Goal: Task Accomplishment & Management: Complete application form

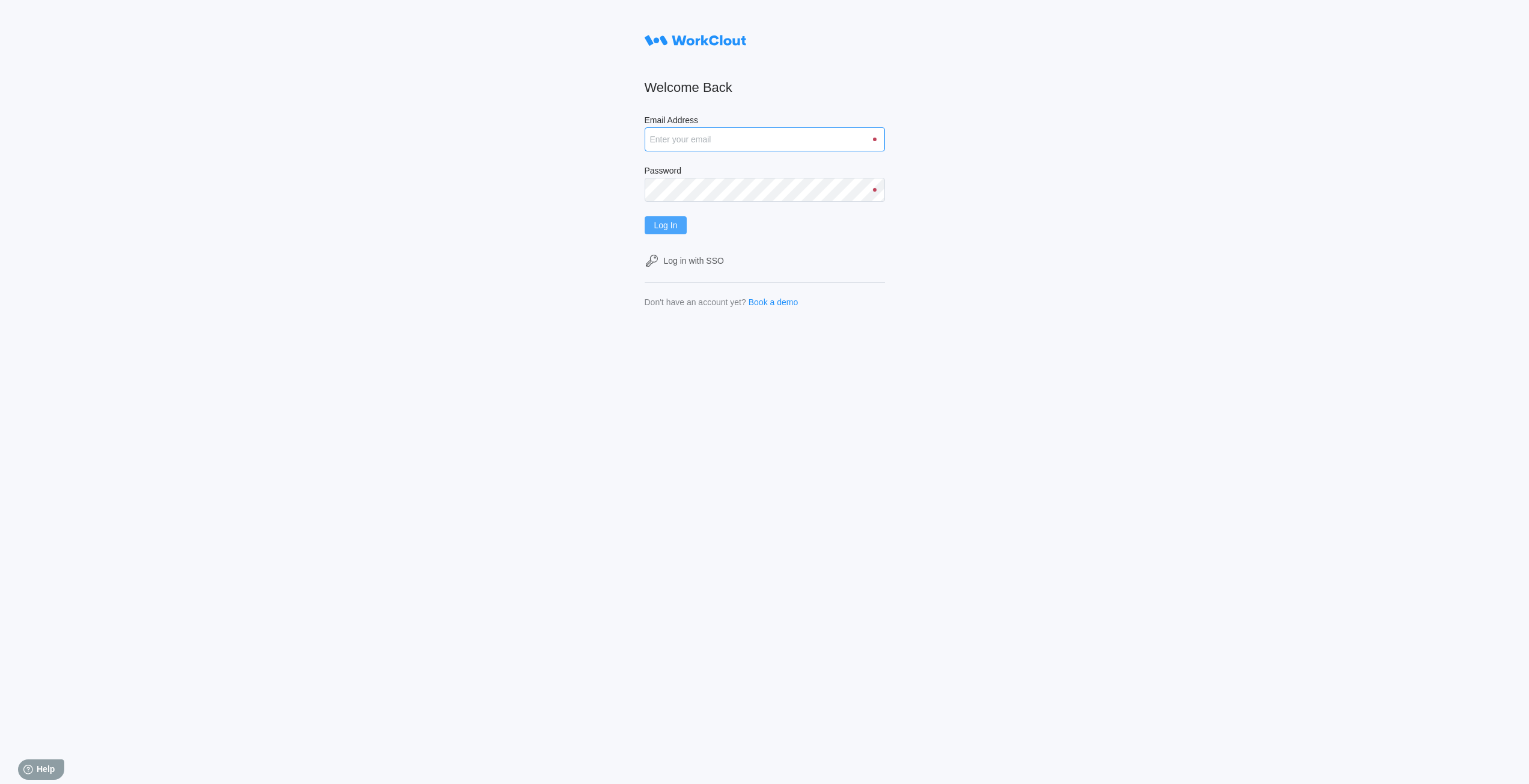
type input "[EMAIL_ADDRESS][DOMAIN_NAME]"
click at [687, 223] on button "Log In" at bounding box center [666, 225] width 43 height 18
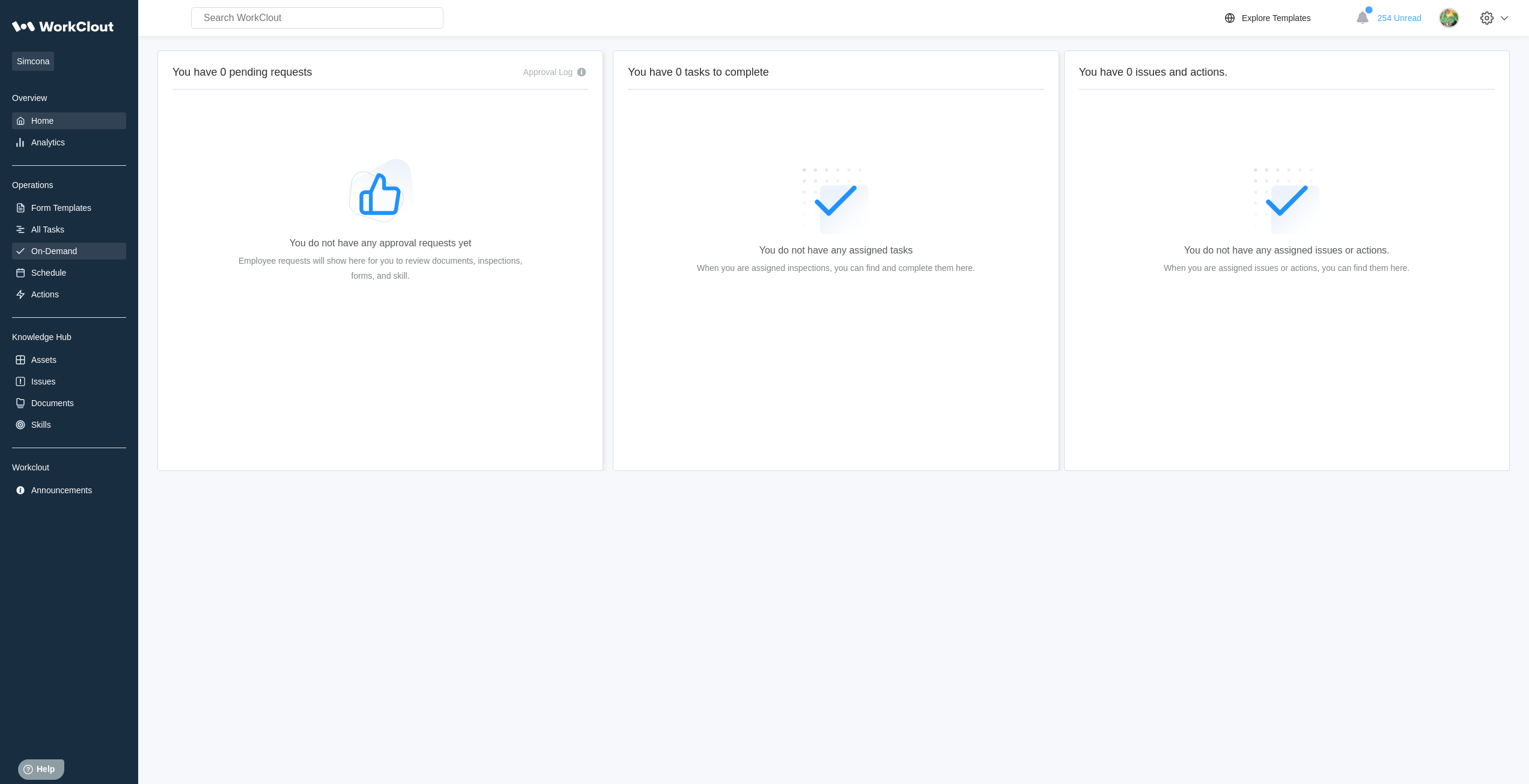
click at [36, 251] on div "On-Demand" at bounding box center [54, 251] width 46 height 9
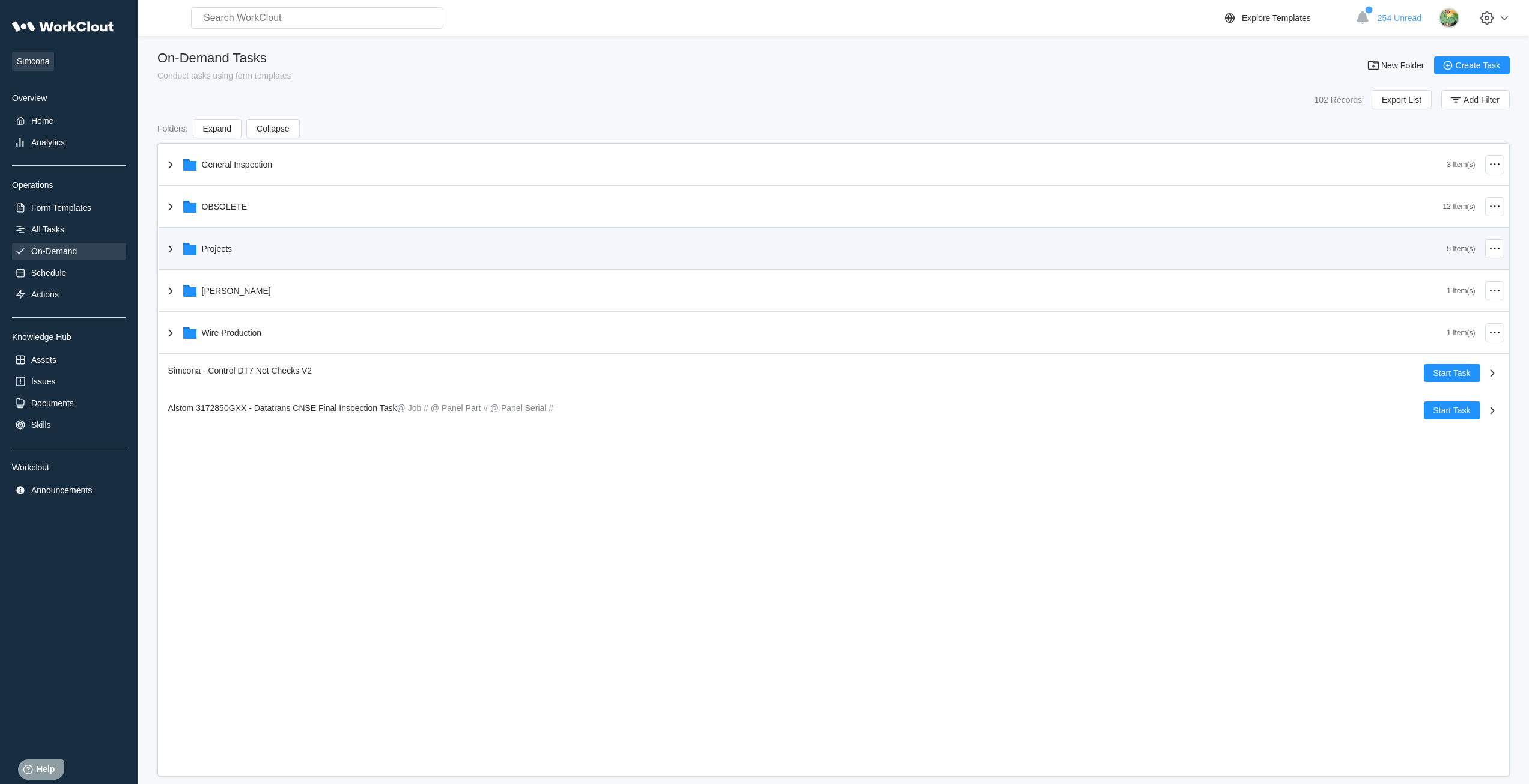
click at [249, 251] on div "Projects" at bounding box center [805, 248] width 1284 height 31
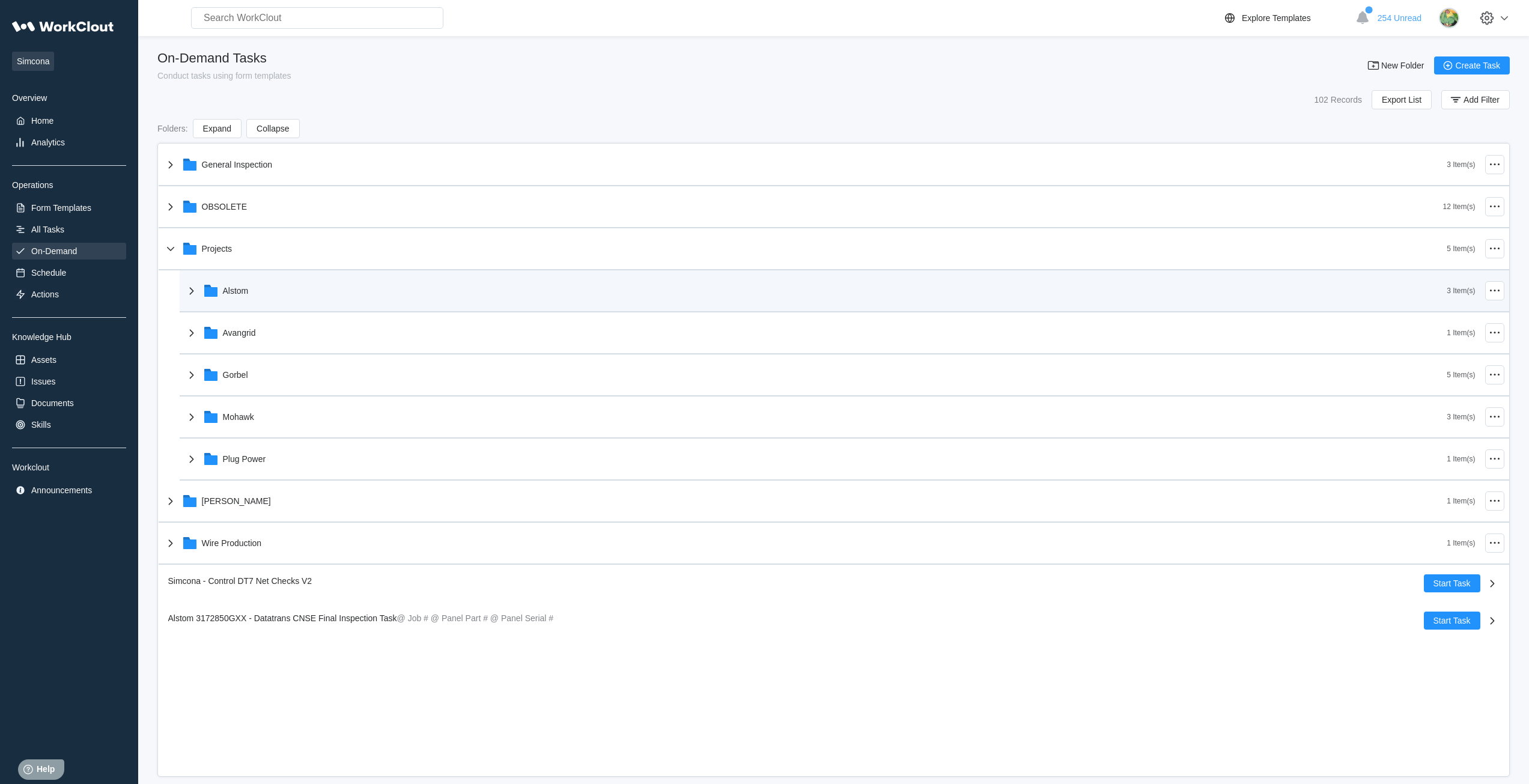
click at [238, 293] on div "Alstom" at bounding box center [235, 290] width 26 height 9
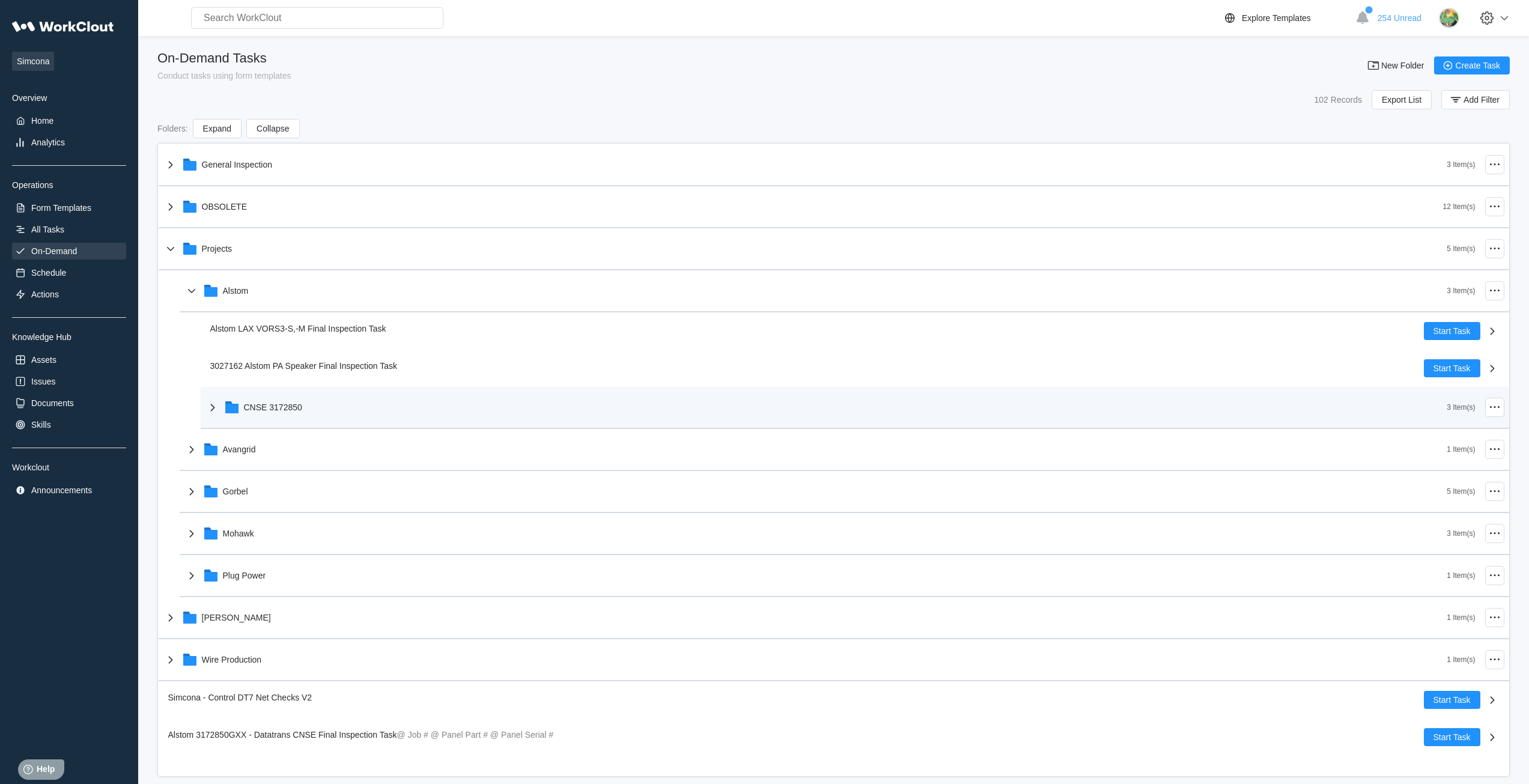
click at [272, 411] on div "CNSE 3172850" at bounding box center [273, 407] width 58 height 9
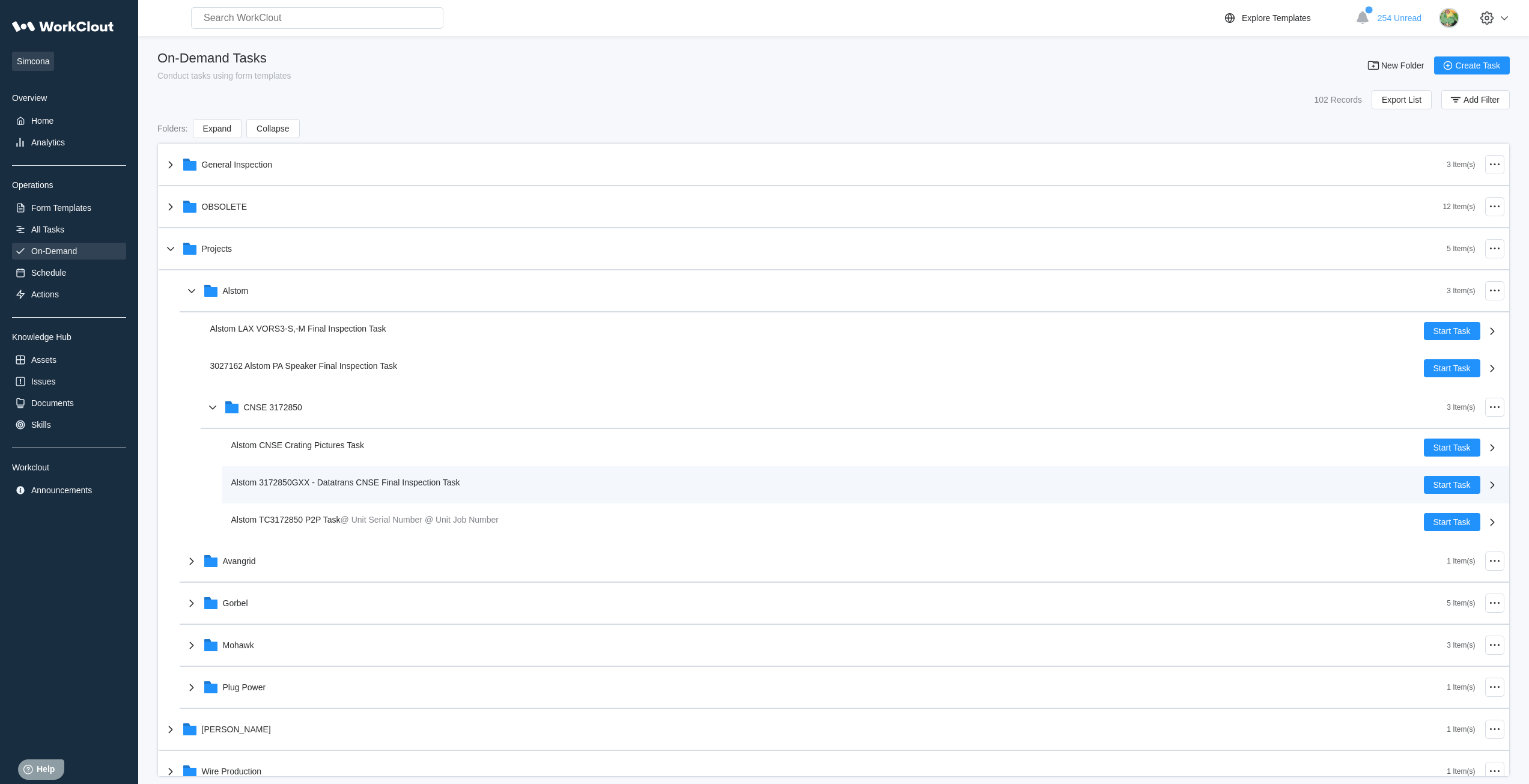
click at [298, 482] on span "Alstom 3172850GXX - Datatrans CNSE Final Inspection Task" at bounding box center [346, 482] width 229 height 9
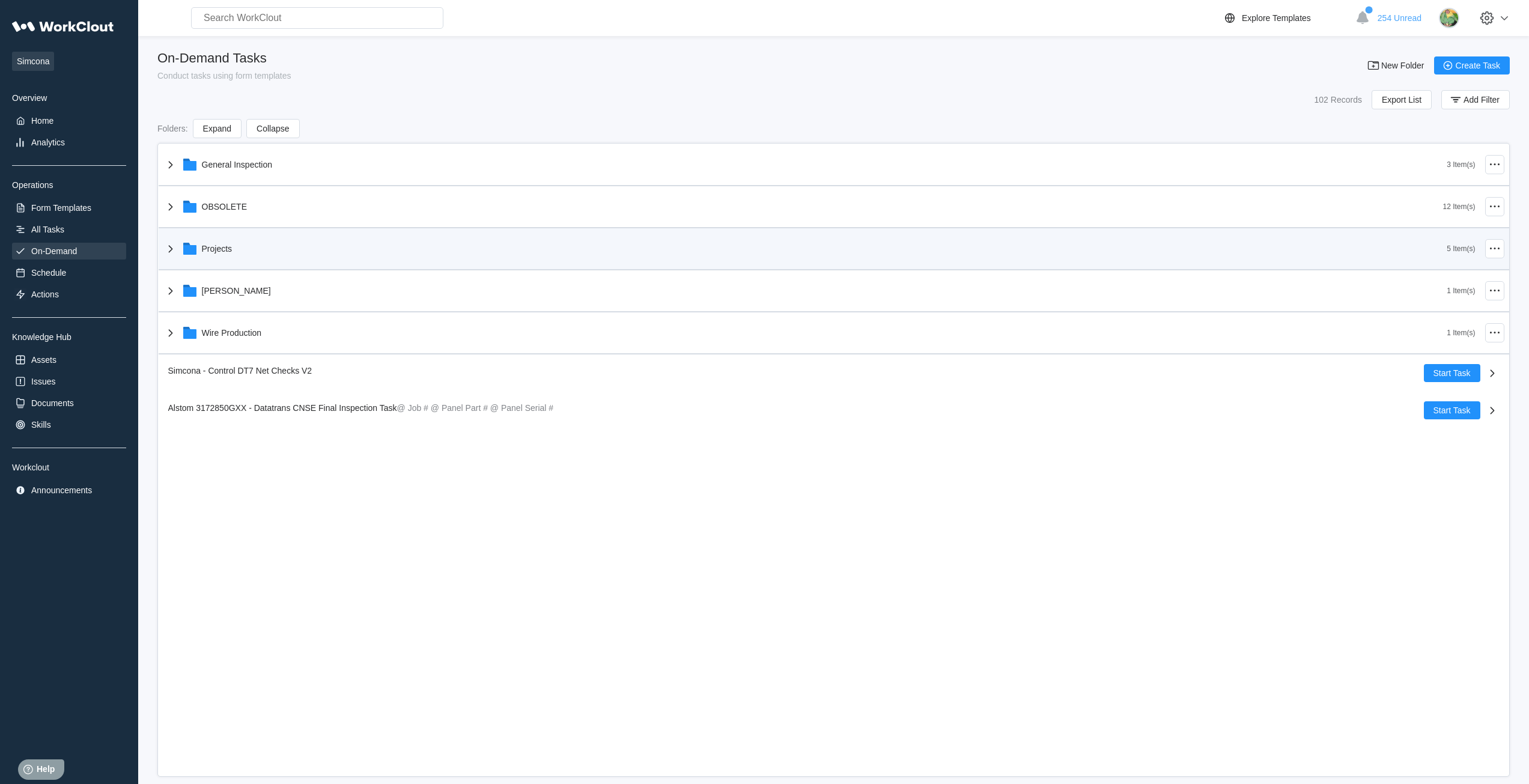
click at [206, 252] on div "Projects" at bounding box center [217, 248] width 30 height 9
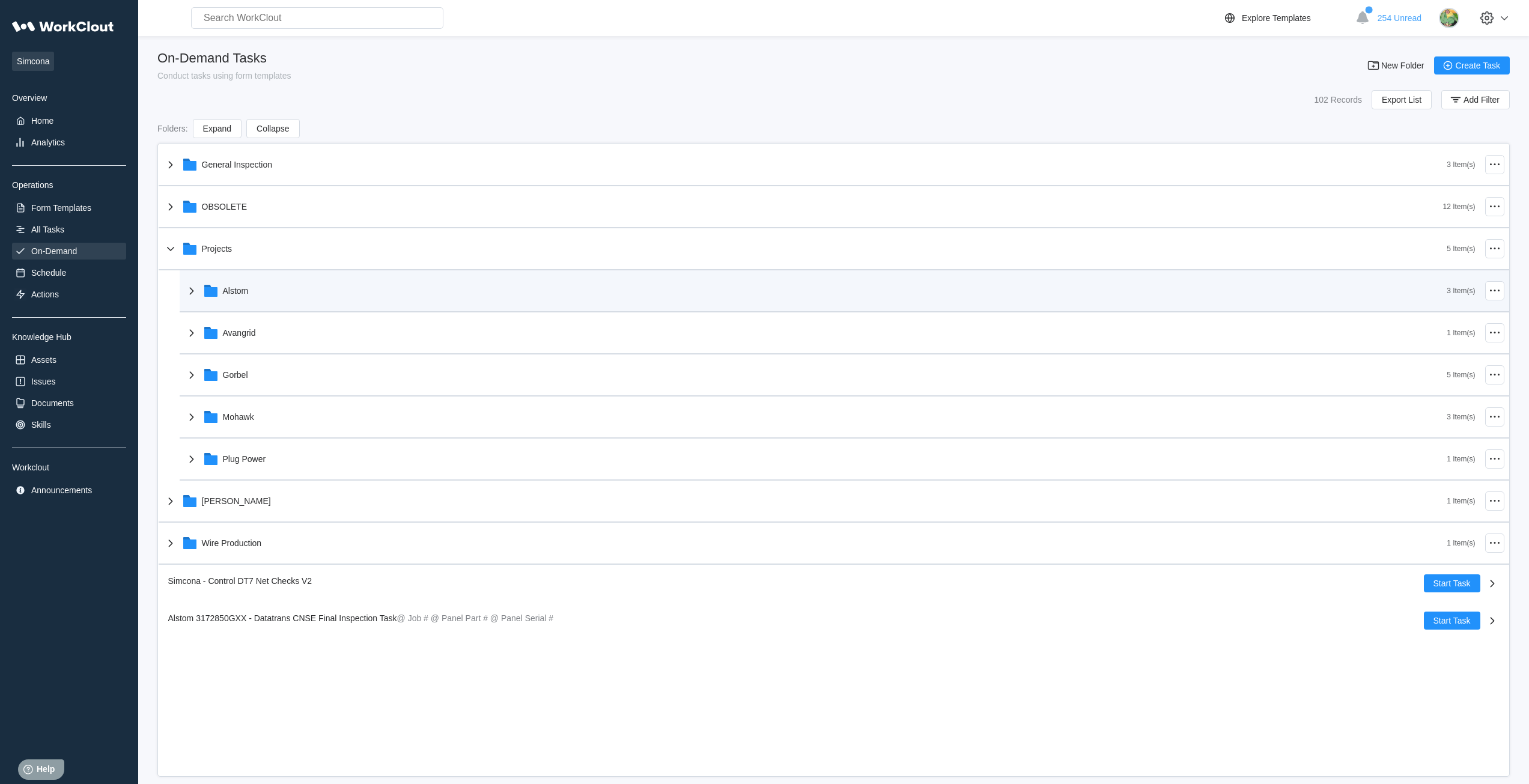
click at [238, 293] on div "Alstom" at bounding box center [235, 290] width 26 height 9
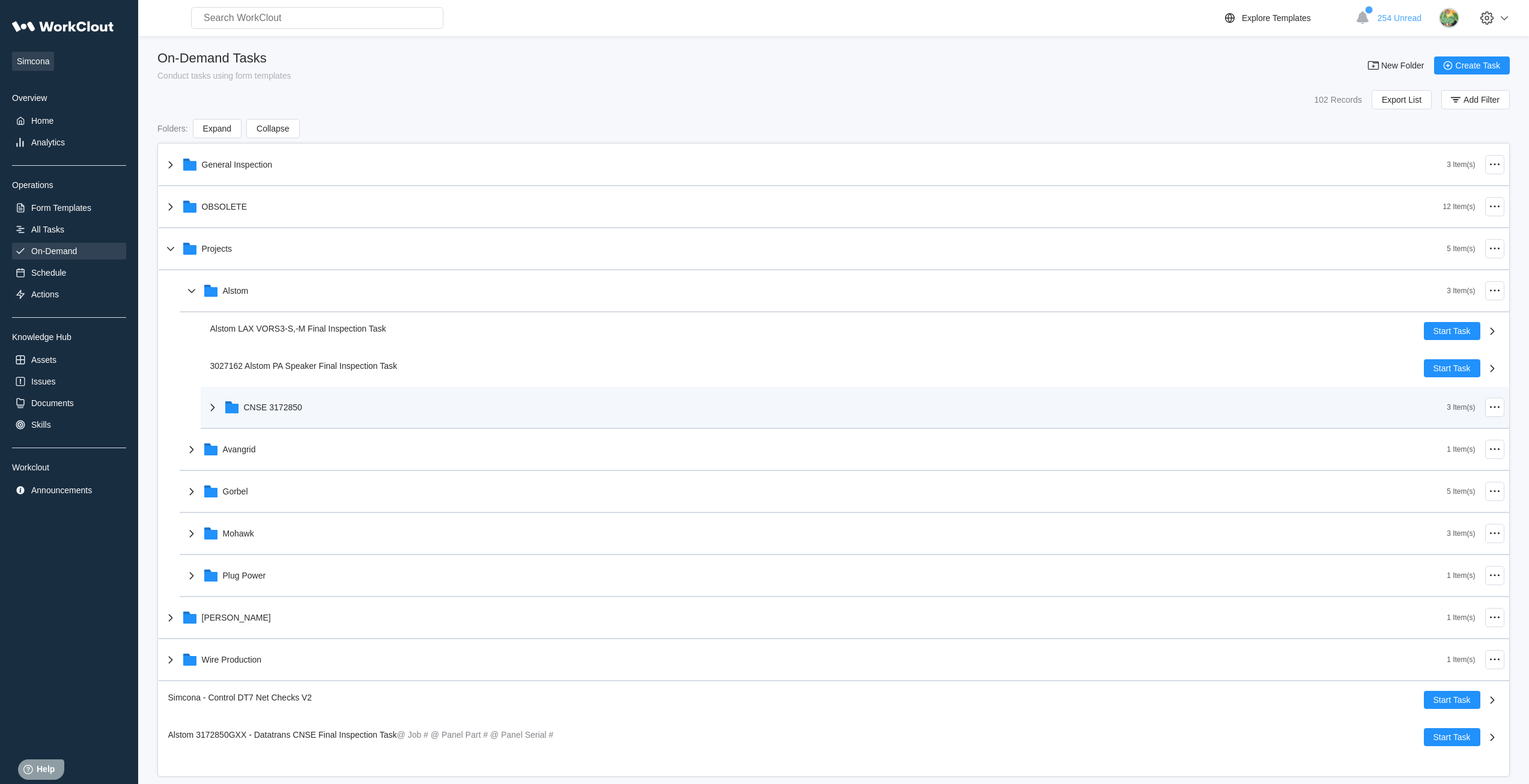
click at [283, 412] on div "CNSE 3172850" at bounding box center [826, 407] width 1242 height 31
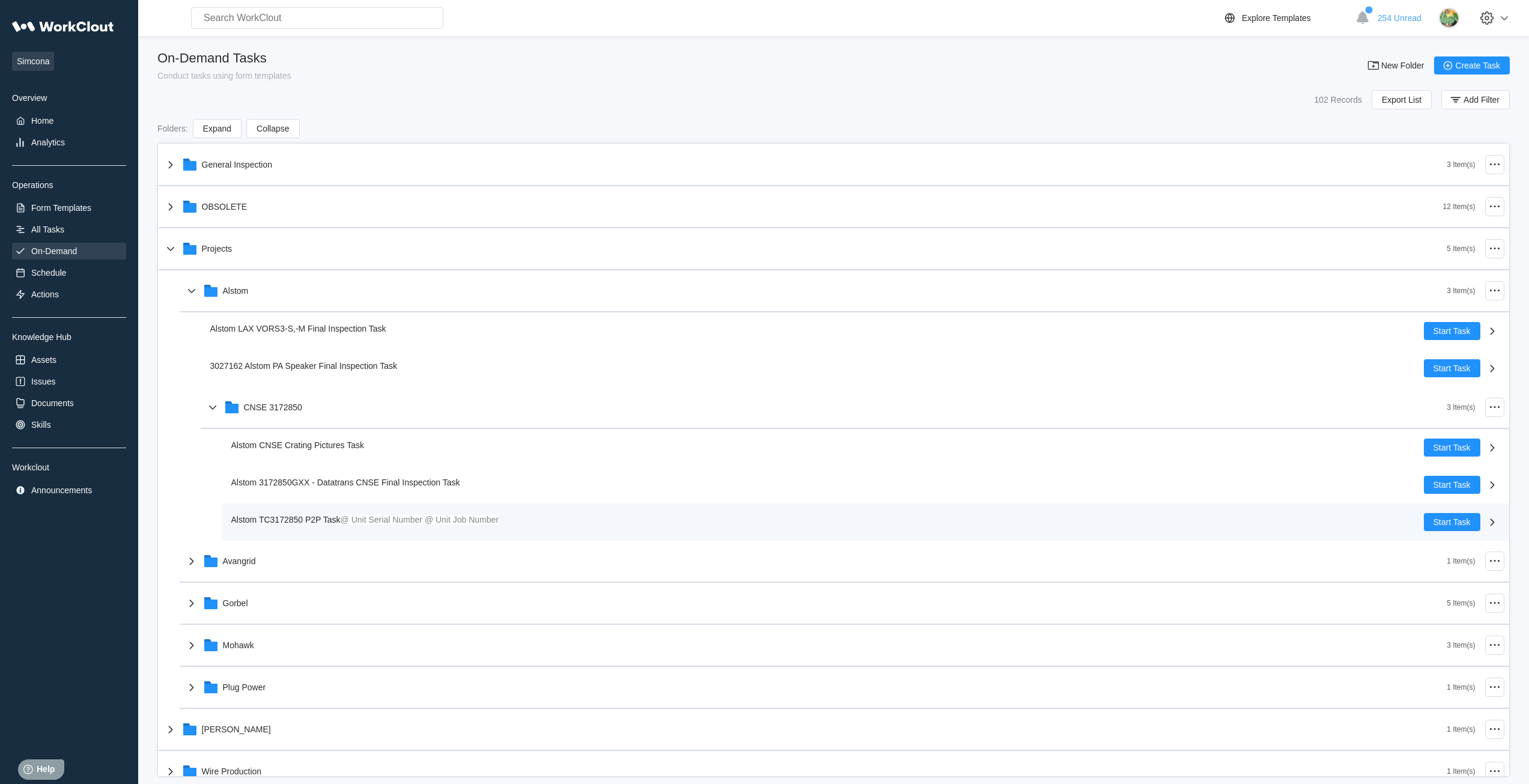
click at [308, 520] on span "Alstom TC3172850 P2P Task" at bounding box center [286, 519] width 109 height 9
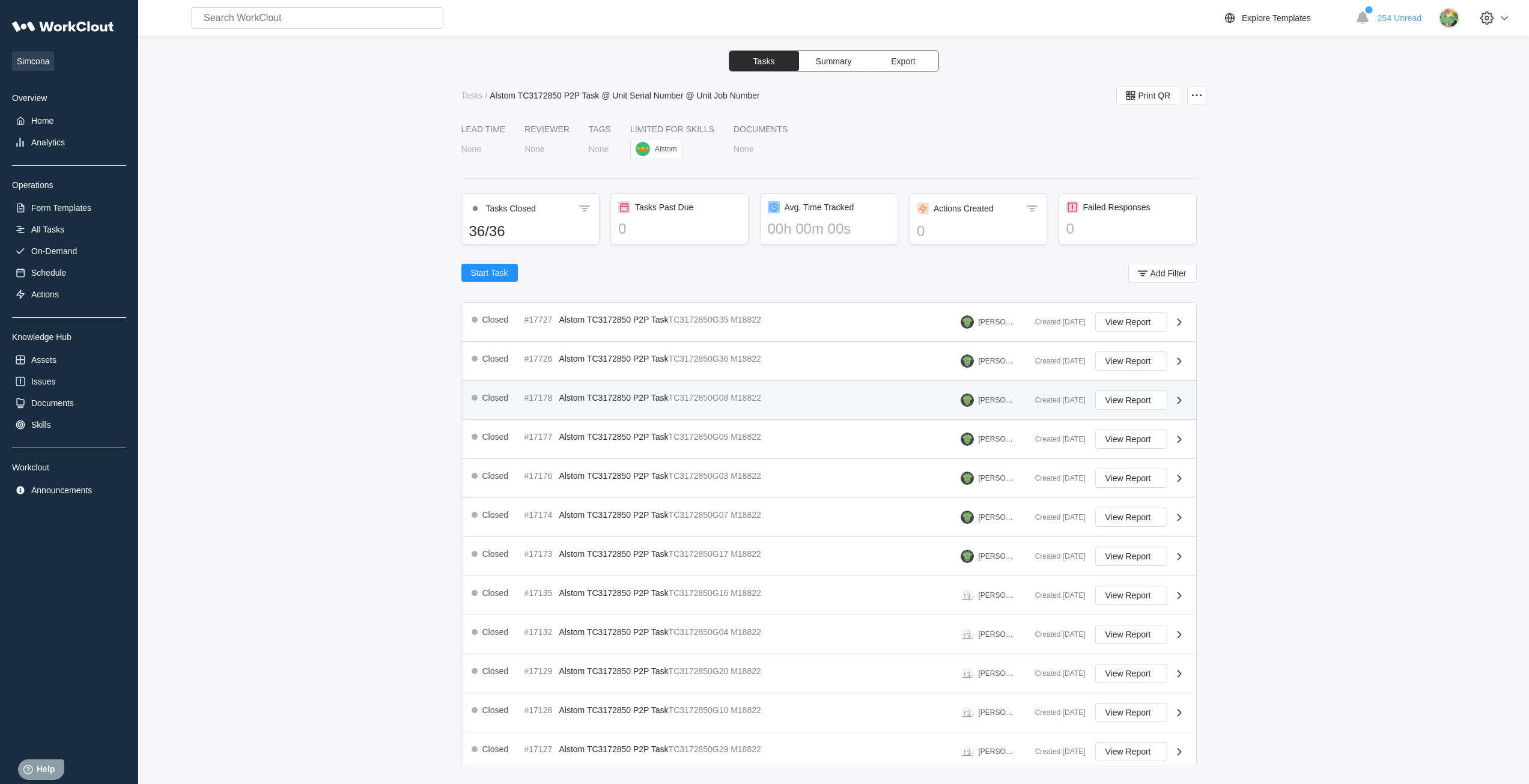
drag, startPoint x: 790, startPoint y: 376, endPoint x: 790, endPoint y: 401, distance: 25.0
drag, startPoint x: 790, startPoint y: 401, endPoint x: 326, endPoint y: 528, distance: 481.1
click at [326, 528] on div "Tasks Summary Export Tasks / Alstom TC3172850 P2P Task @ Unit Serial Number @ U…" at bounding box center [833, 407] width 1352 height 714
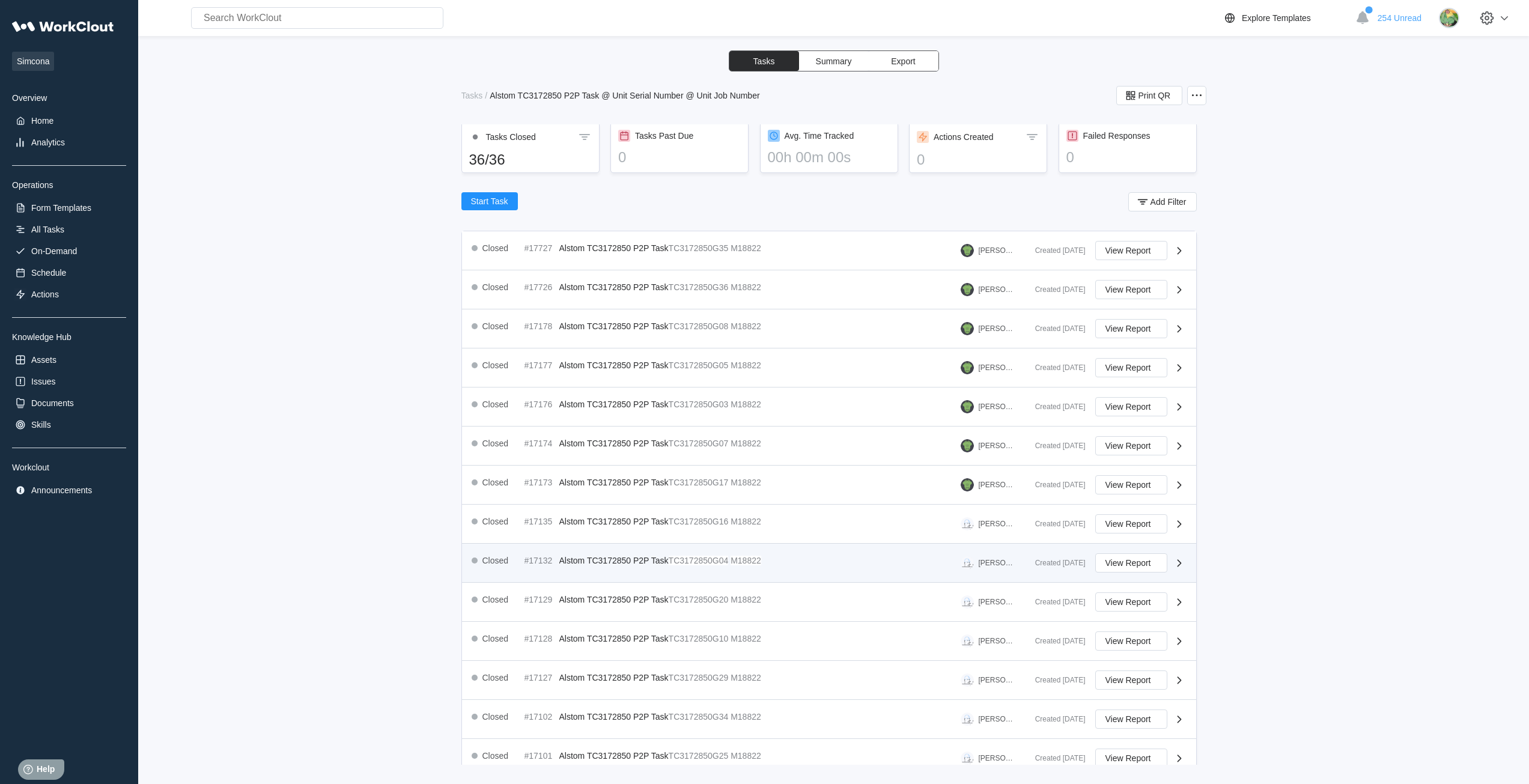
scroll to position [167, 0]
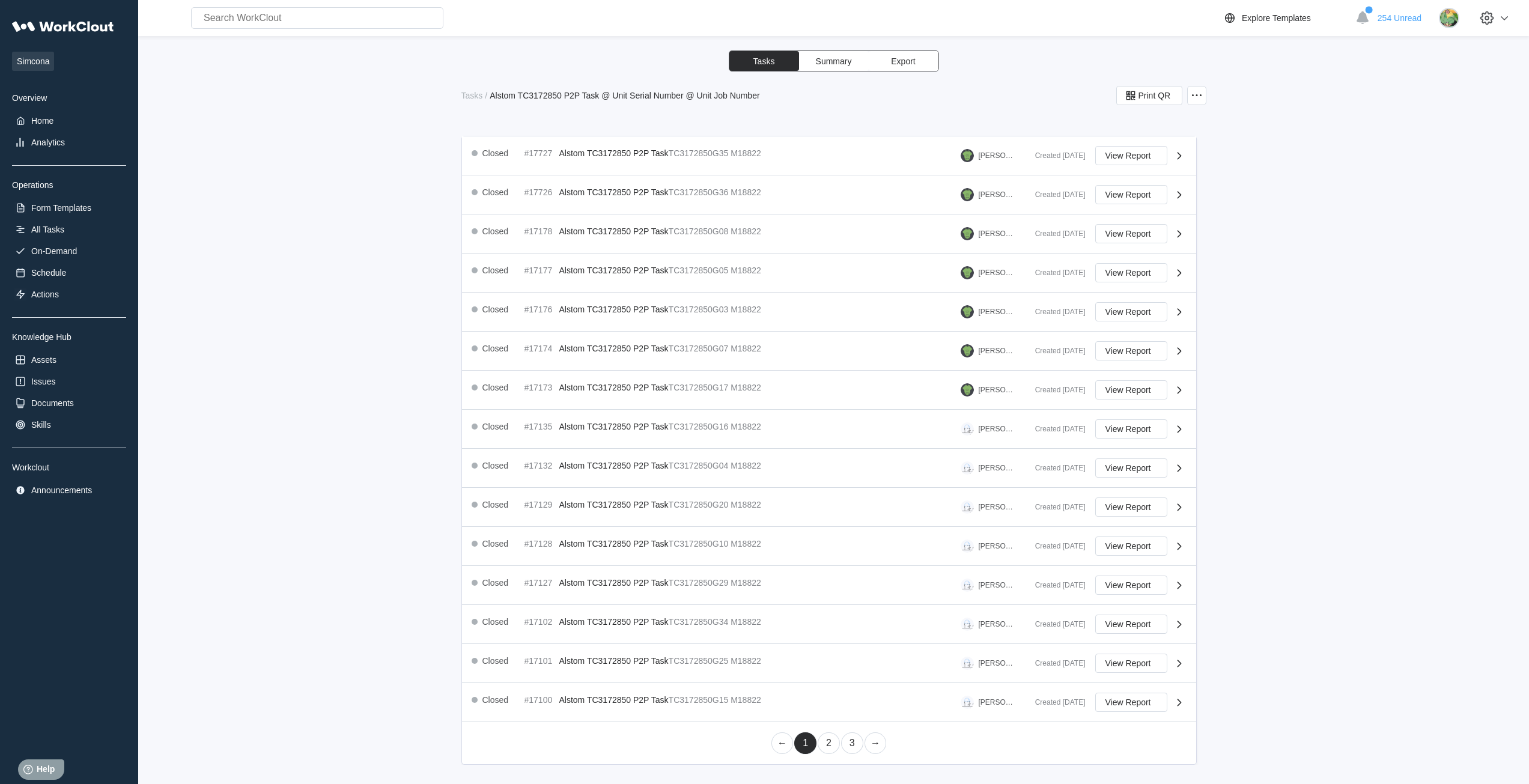
click at [828, 744] on link "2" at bounding box center [829, 743] width 23 height 22
click at [851, 742] on link "3" at bounding box center [852, 743] width 23 height 22
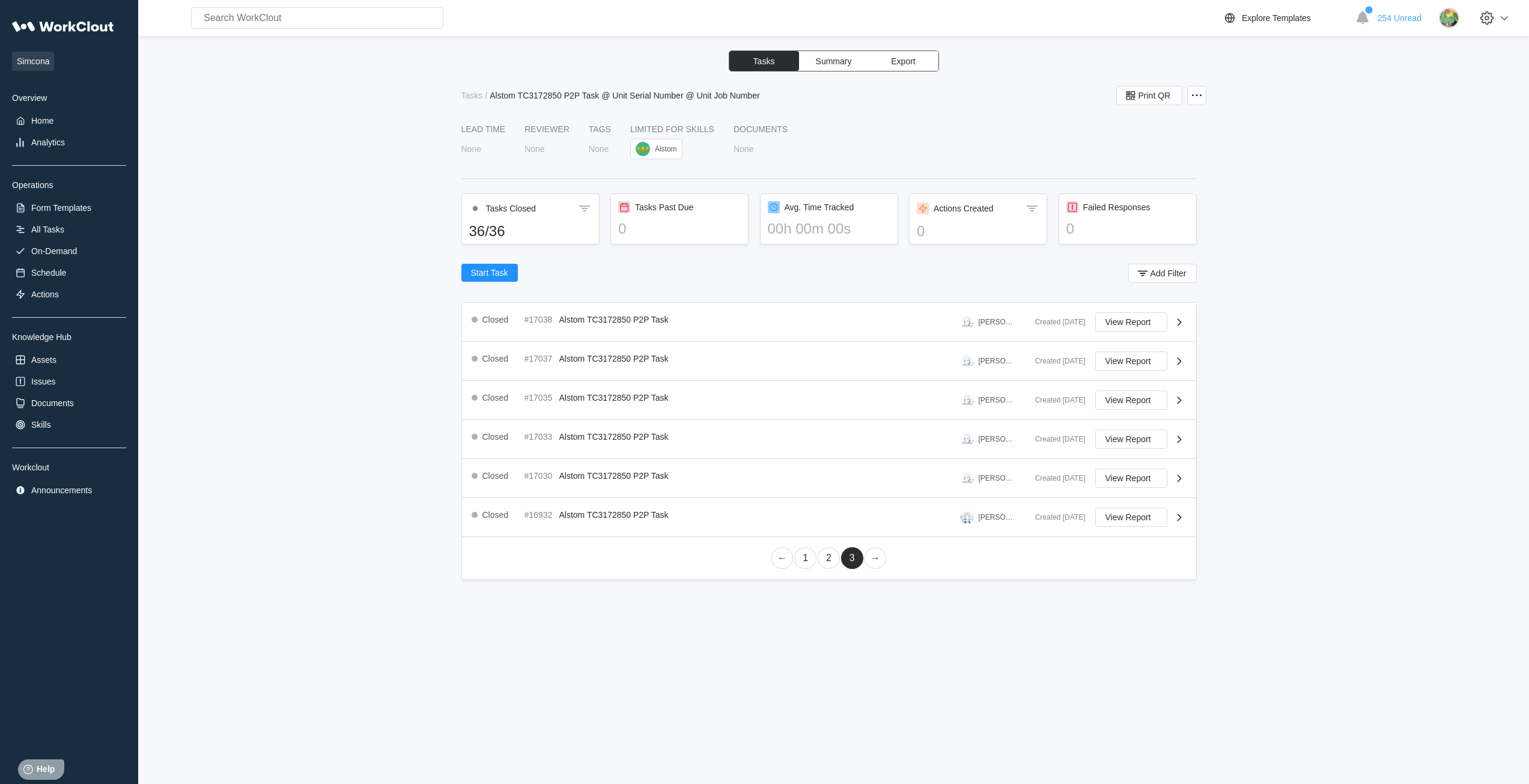
scroll to position [0, 0]
click at [829, 561] on link "2" at bounding box center [829, 558] width 23 height 22
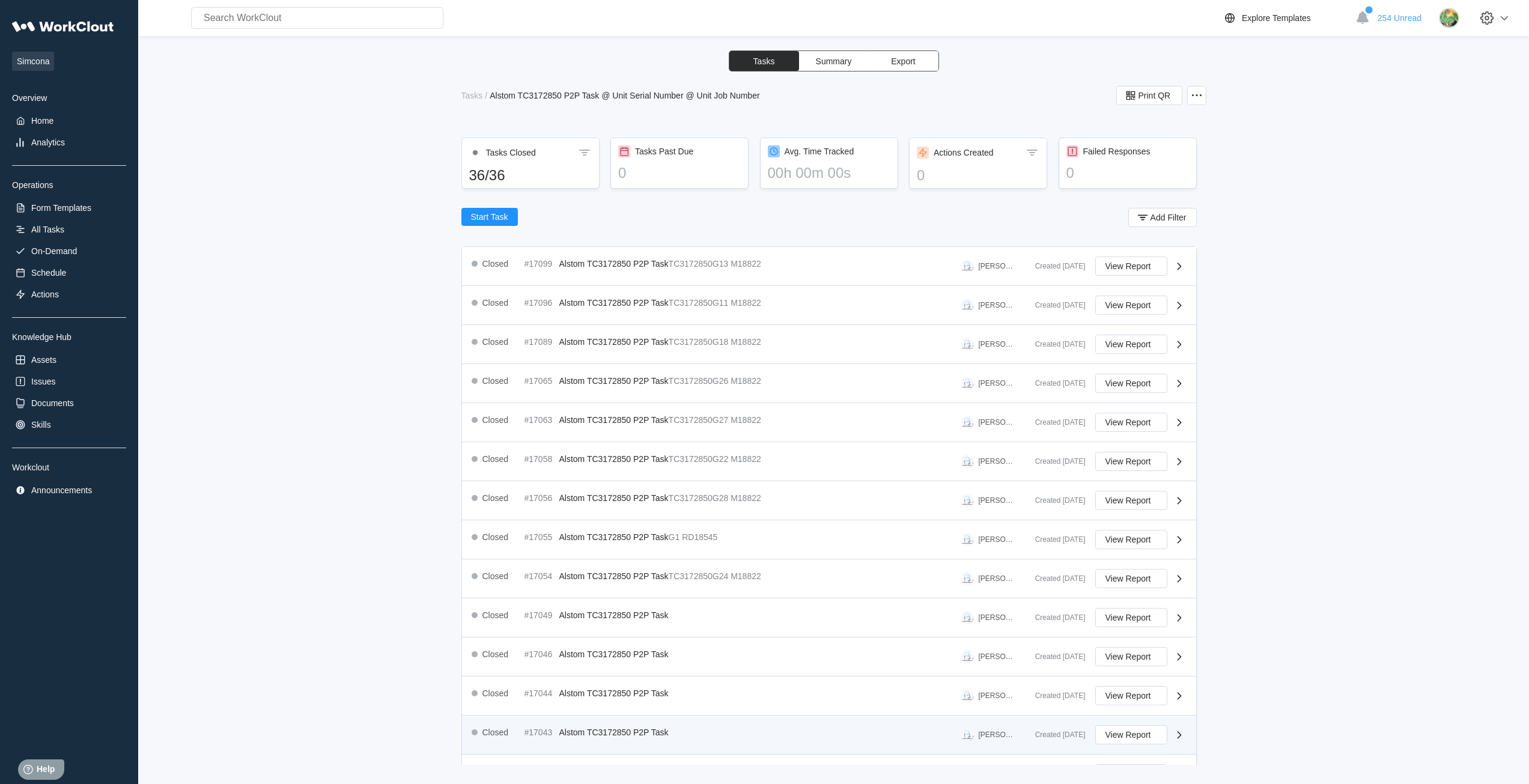
scroll to position [167, 0]
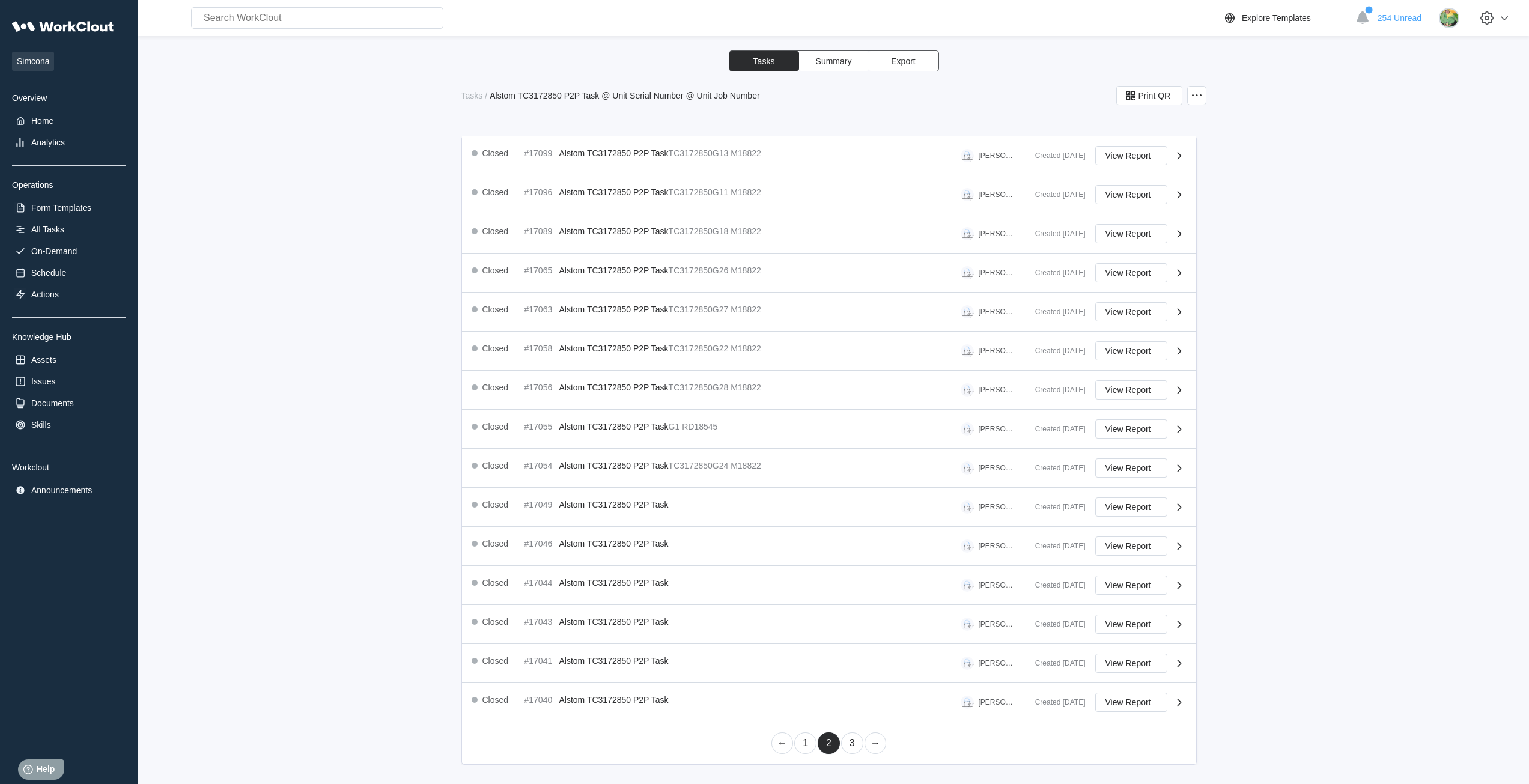
click at [848, 747] on link "3" at bounding box center [852, 743] width 23 height 22
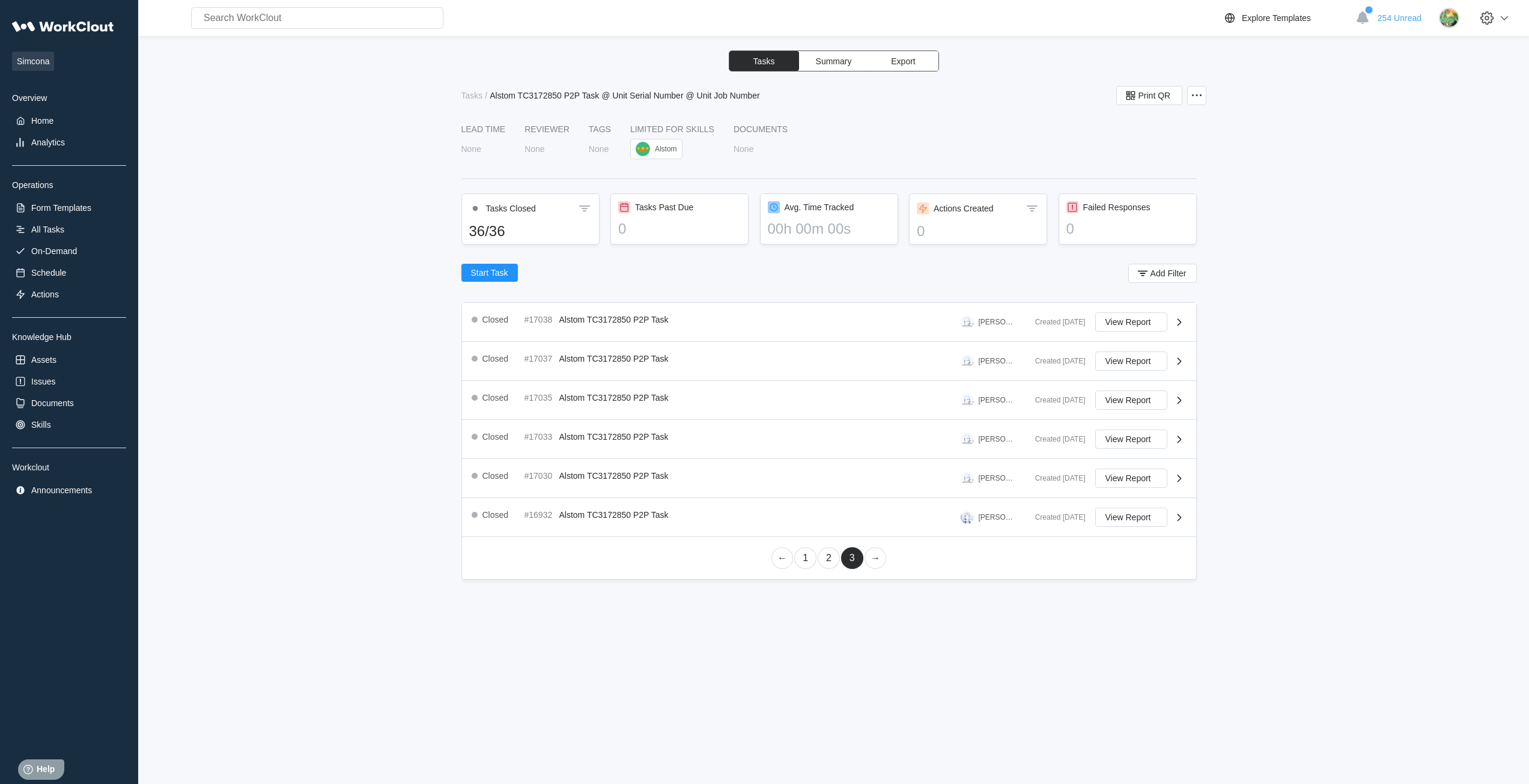
scroll to position [0, 0]
click at [823, 556] on link "2" at bounding box center [829, 558] width 23 height 22
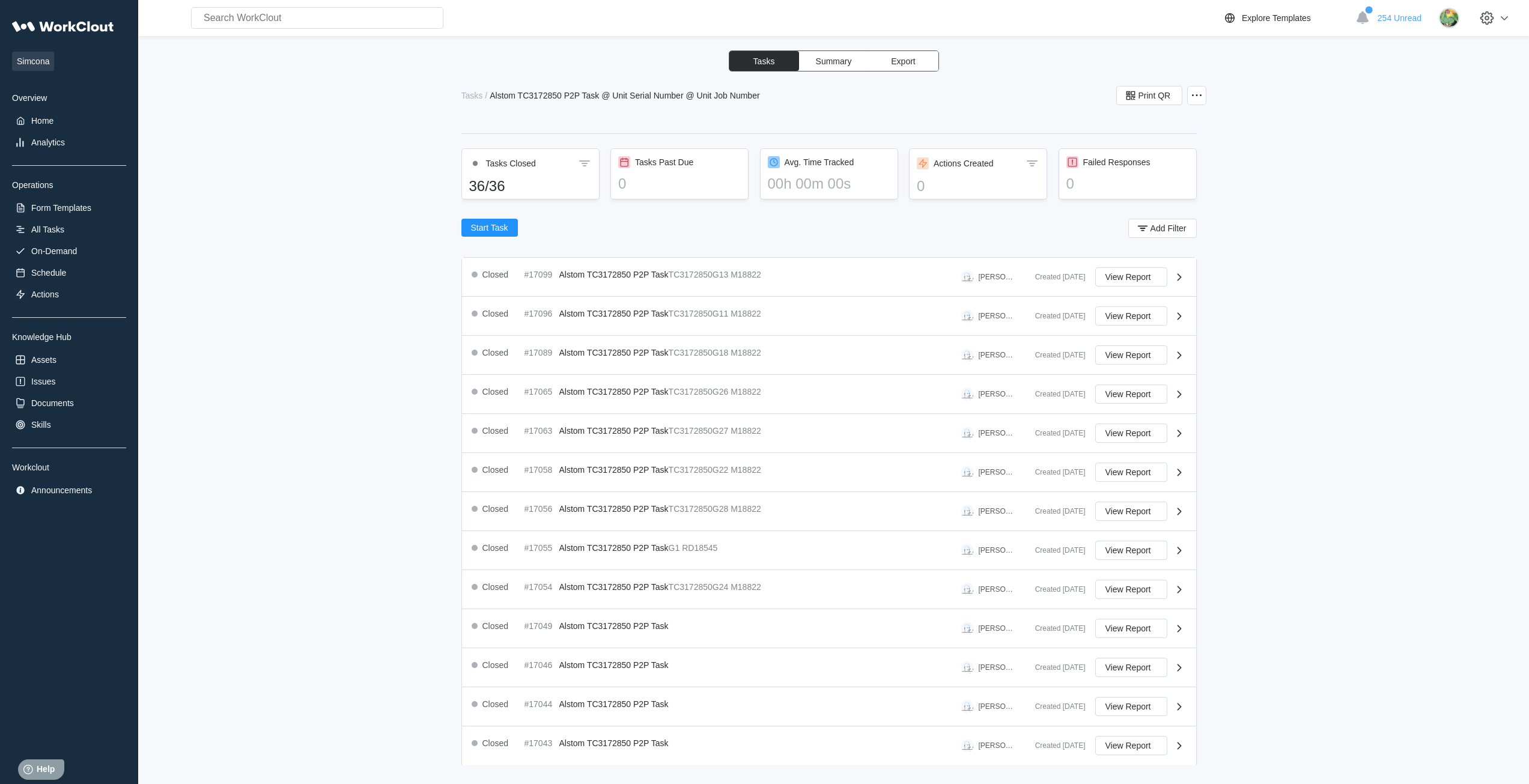
scroll to position [167, 0]
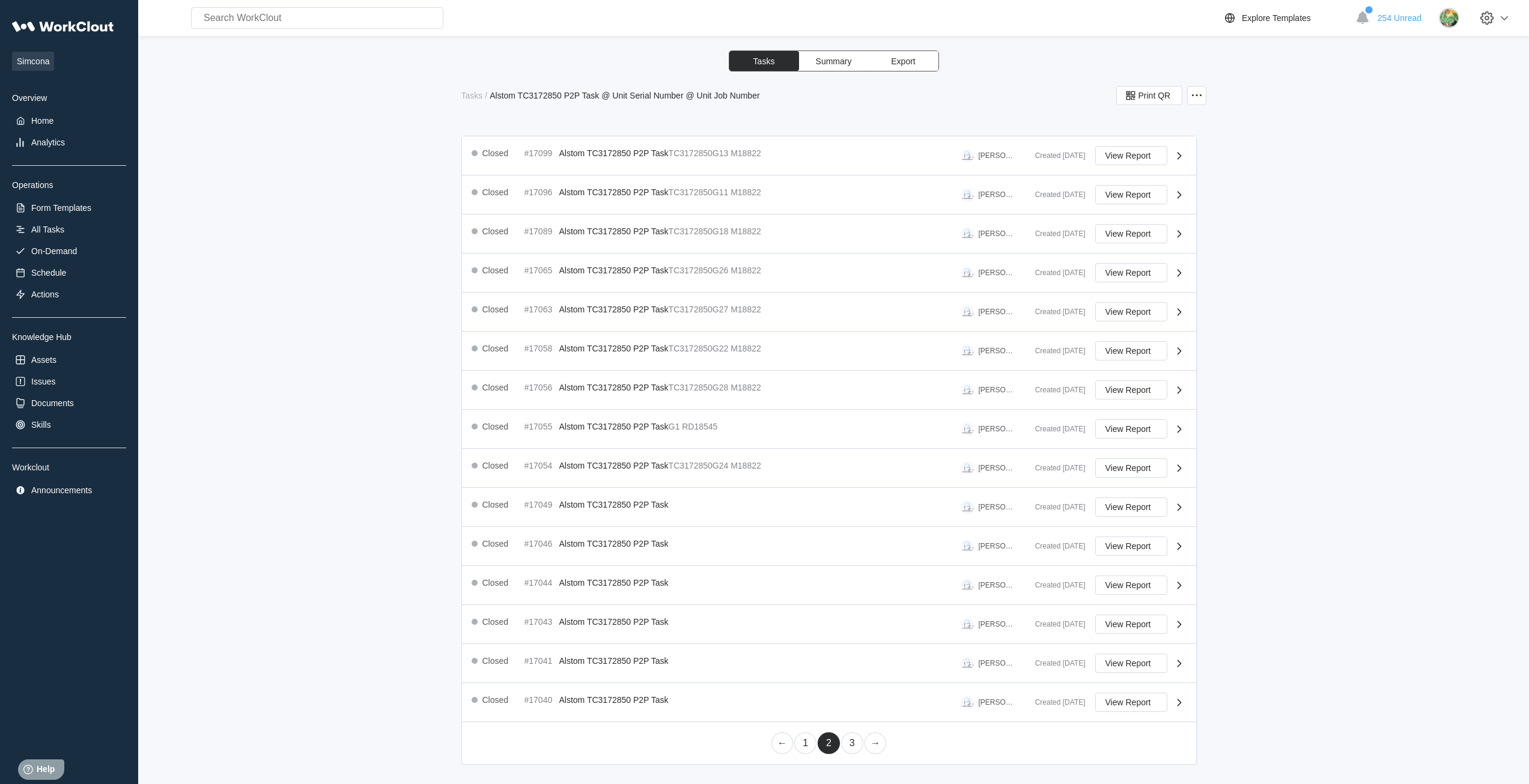
click at [808, 741] on link "1" at bounding box center [805, 743] width 23 height 22
click at [851, 748] on link "3" at bounding box center [852, 743] width 23 height 22
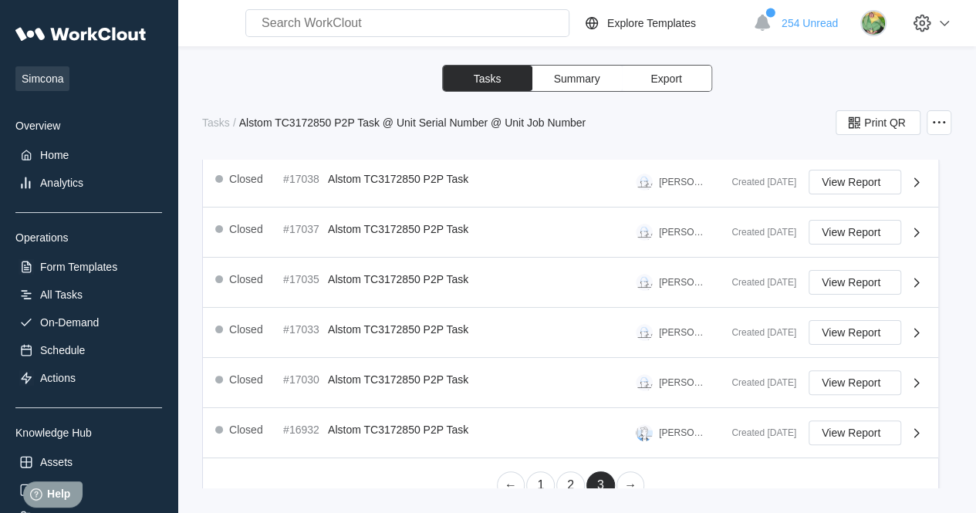
scroll to position [321, 0]
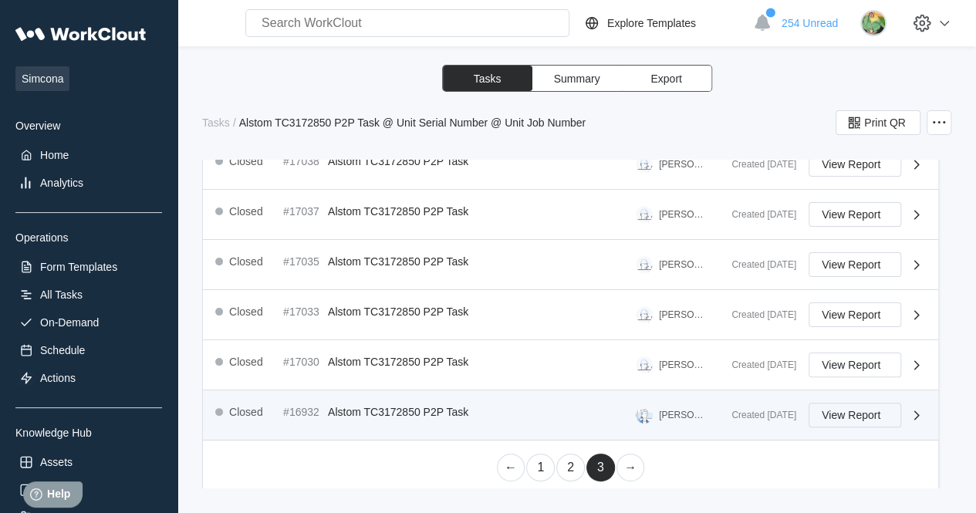
click at [845, 410] on span "View Report" at bounding box center [850, 415] width 59 height 11
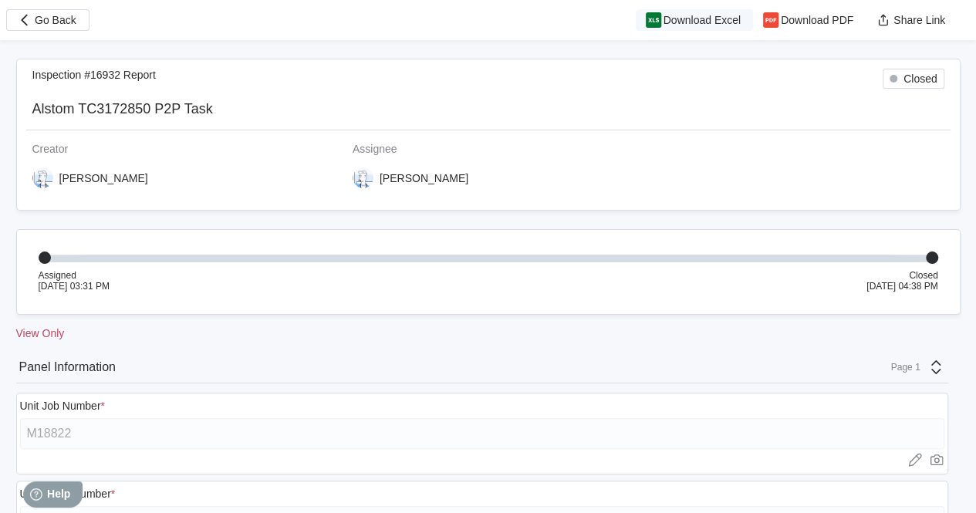
click at [689, 23] on span "Download Excel" at bounding box center [701, 20] width 77 height 11
click at [64, 19] on span "Go Back" at bounding box center [56, 20] width 42 height 11
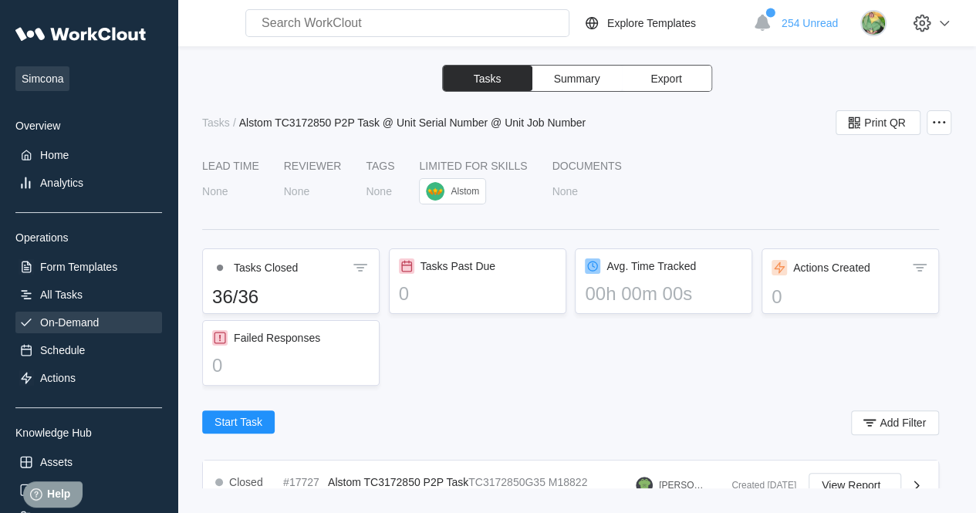
click at [73, 316] on div "On-Demand" at bounding box center [69, 322] width 59 height 12
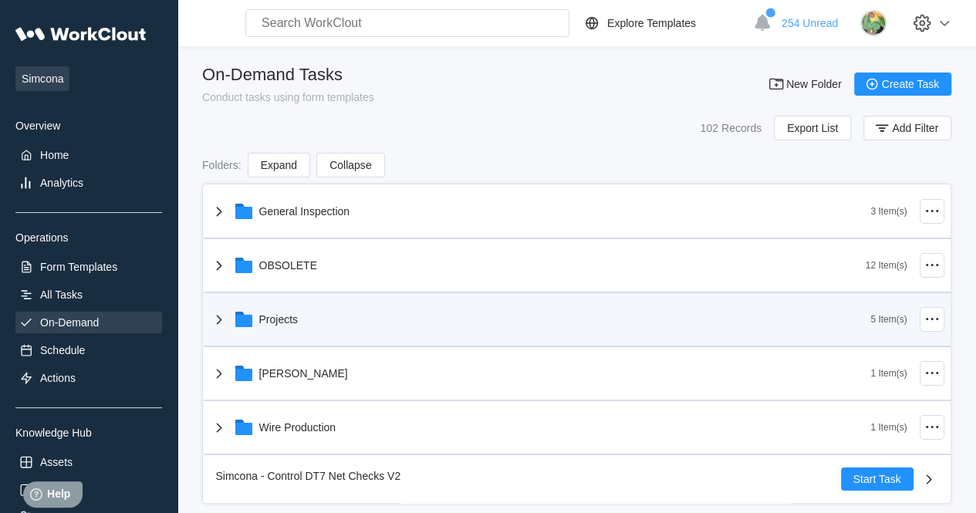
click at [295, 323] on div "Projects" at bounding box center [278, 319] width 39 height 12
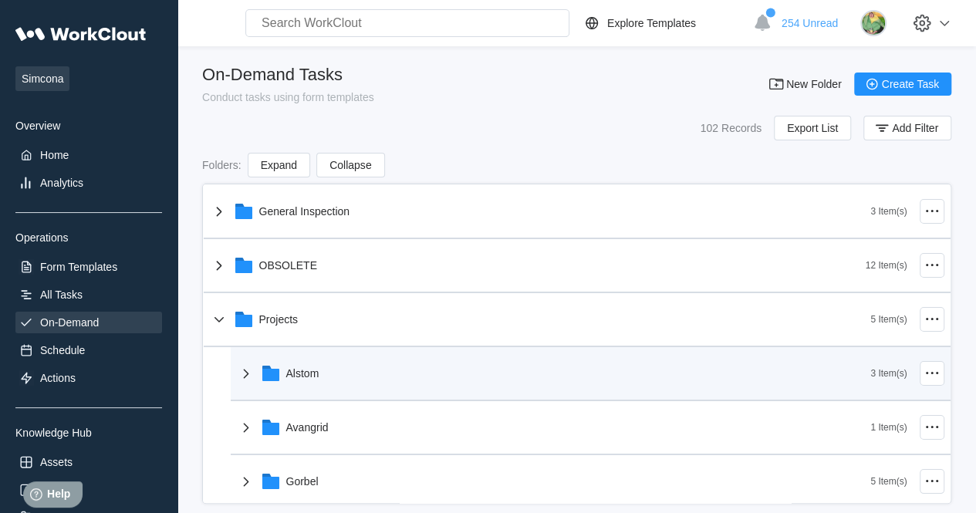
click at [312, 372] on div "Alstom" at bounding box center [302, 373] width 33 height 12
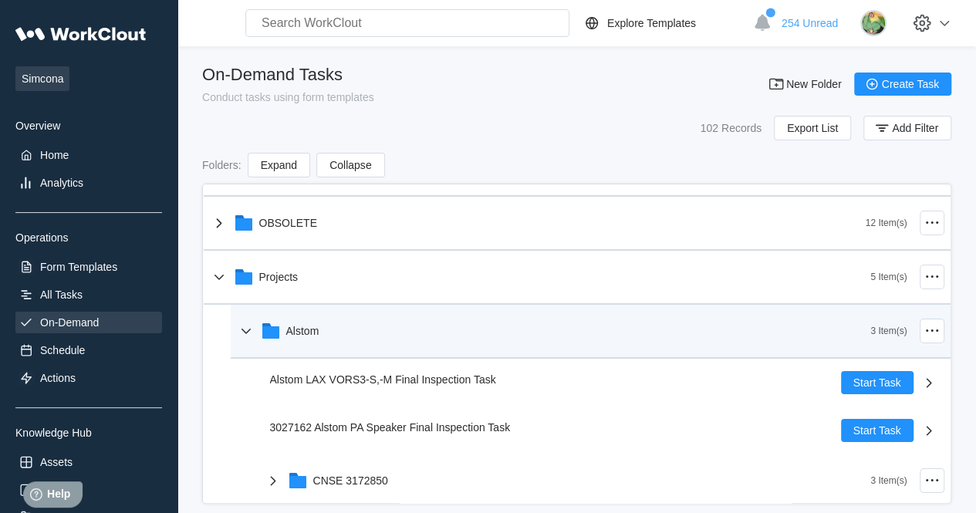
scroll to position [41, 0]
click at [251, 327] on icon at bounding box center [246, 332] width 19 height 19
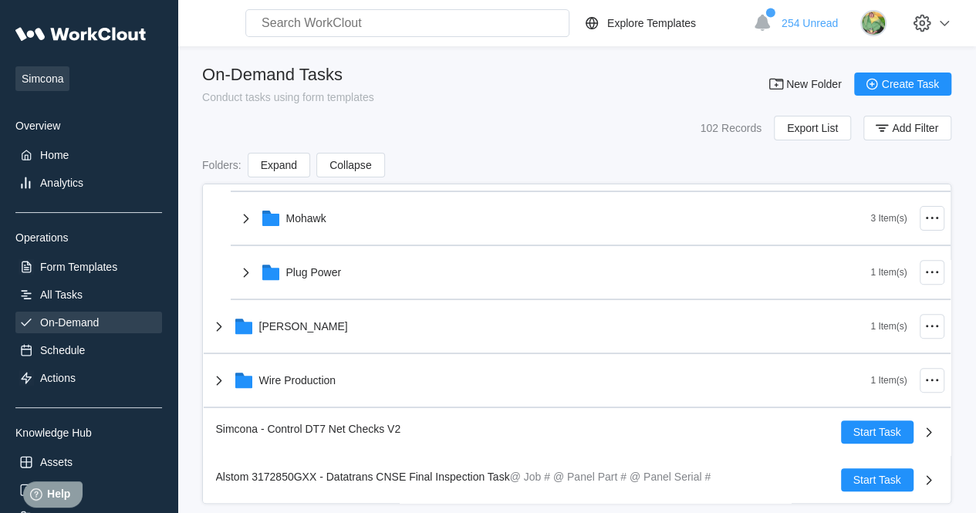
scroll to position [20, 0]
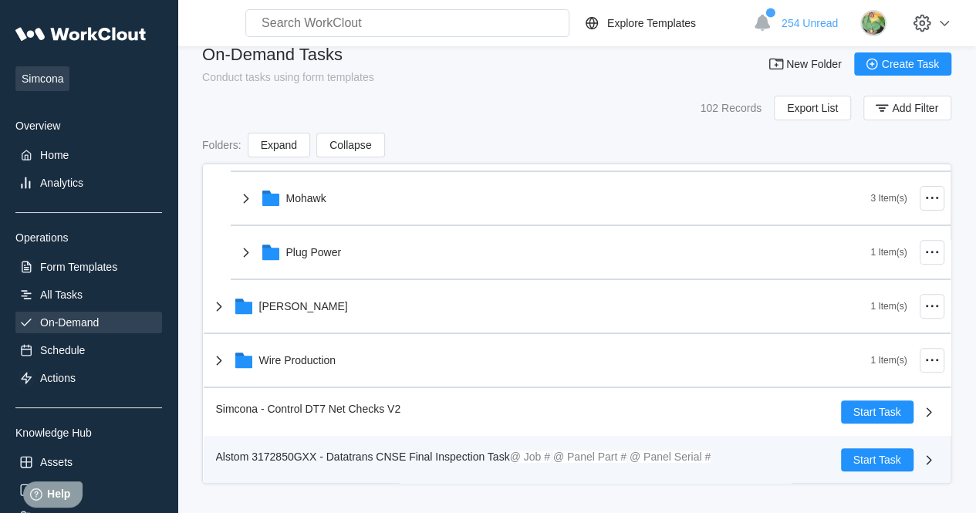
click at [412, 451] on span "Alstom 3172850GXX - Datatrans CNSE Final Inspection Task" at bounding box center [363, 456] width 294 height 12
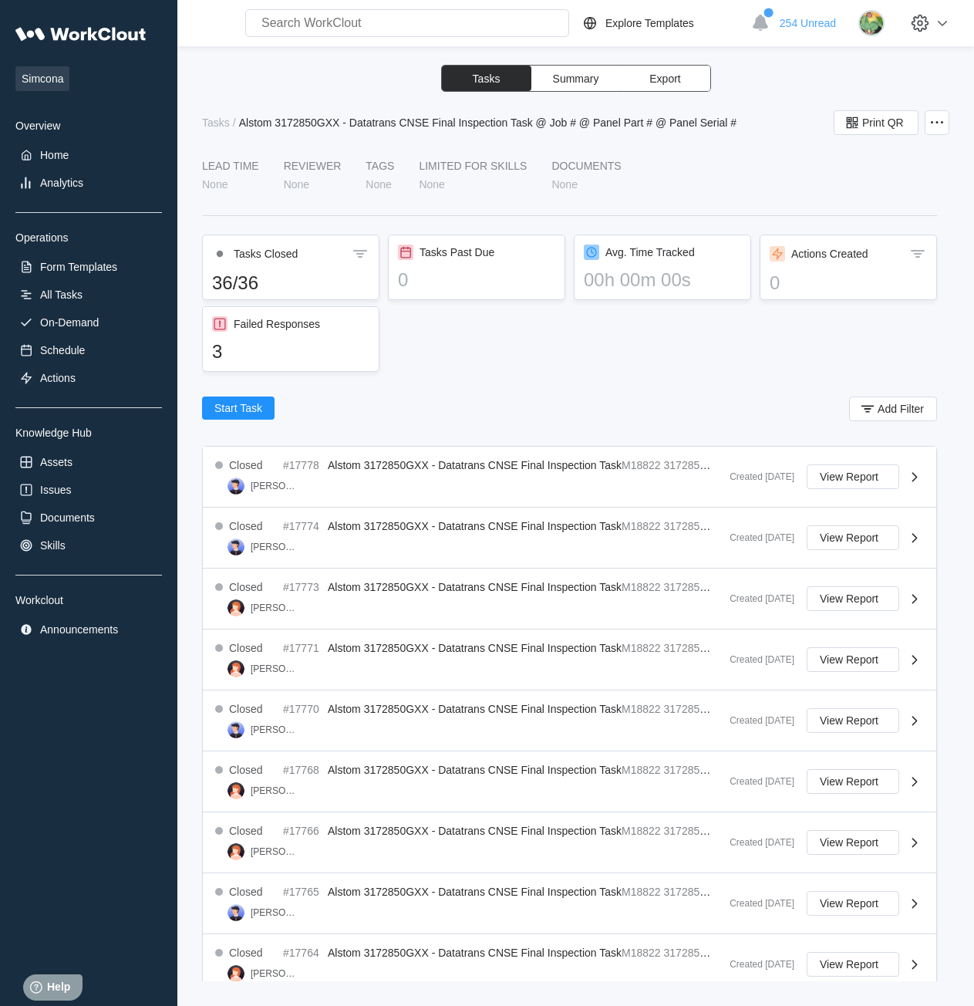
click at [614, 388] on div "LEAD TIME None Reviewer None Tags None LIMITED FOR SKILLS None Documents None T…" at bounding box center [569, 788] width 735 height 1256
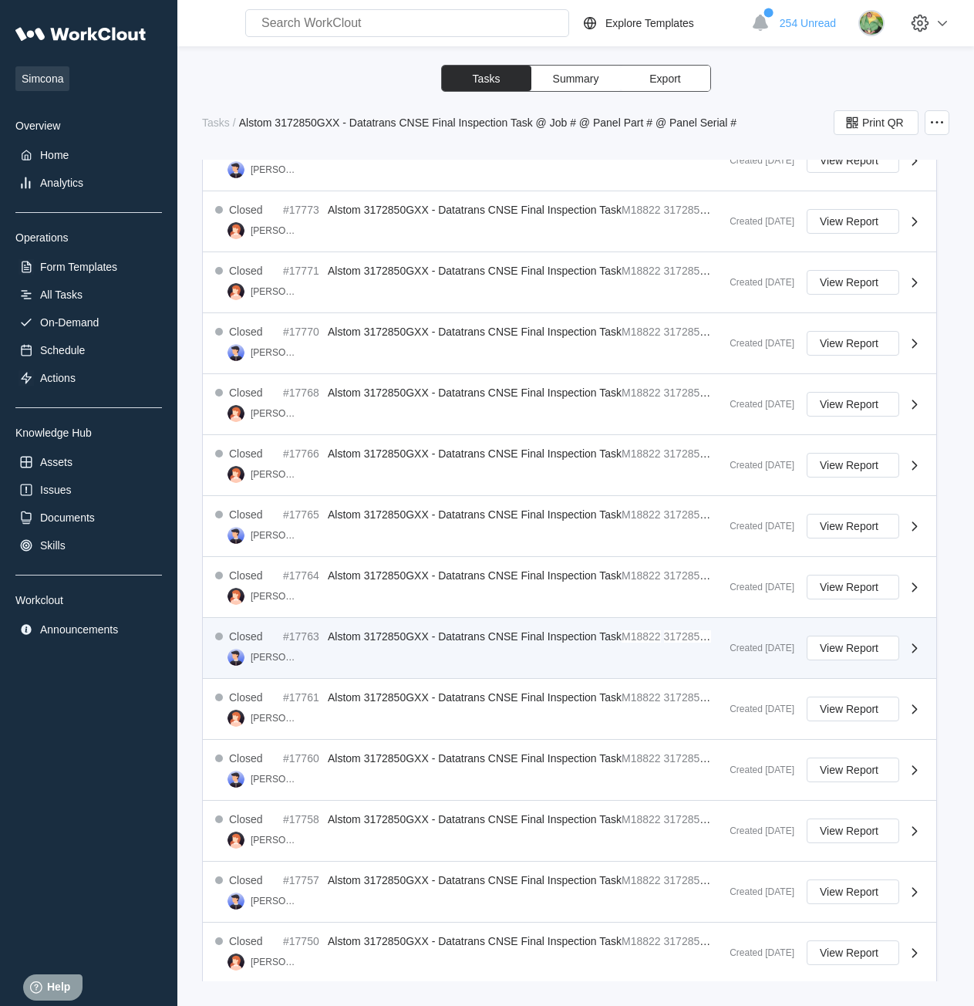
scroll to position [434, 0]
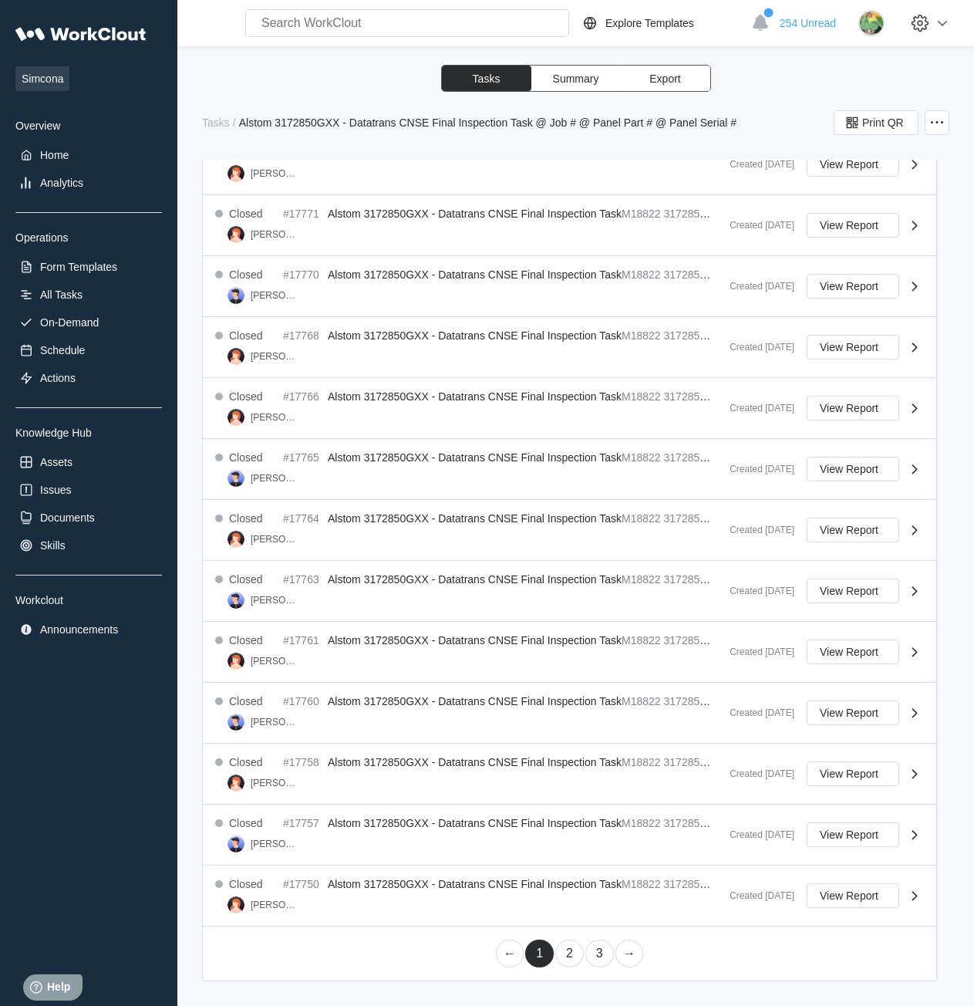
click at [565, 951] on link "2" at bounding box center [569, 953] width 29 height 28
click at [595, 961] on link "3" at bounding box center [599, 953] width 29 height 28
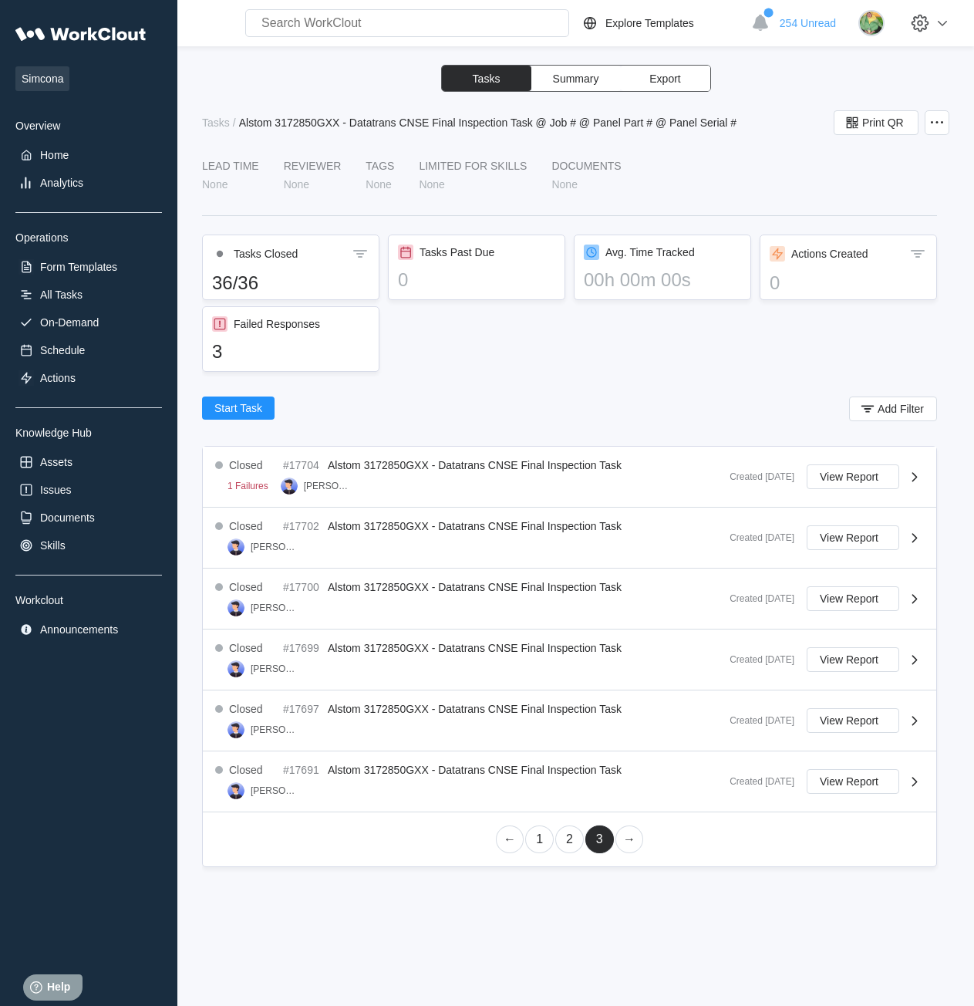
scroll to position [0, 0]
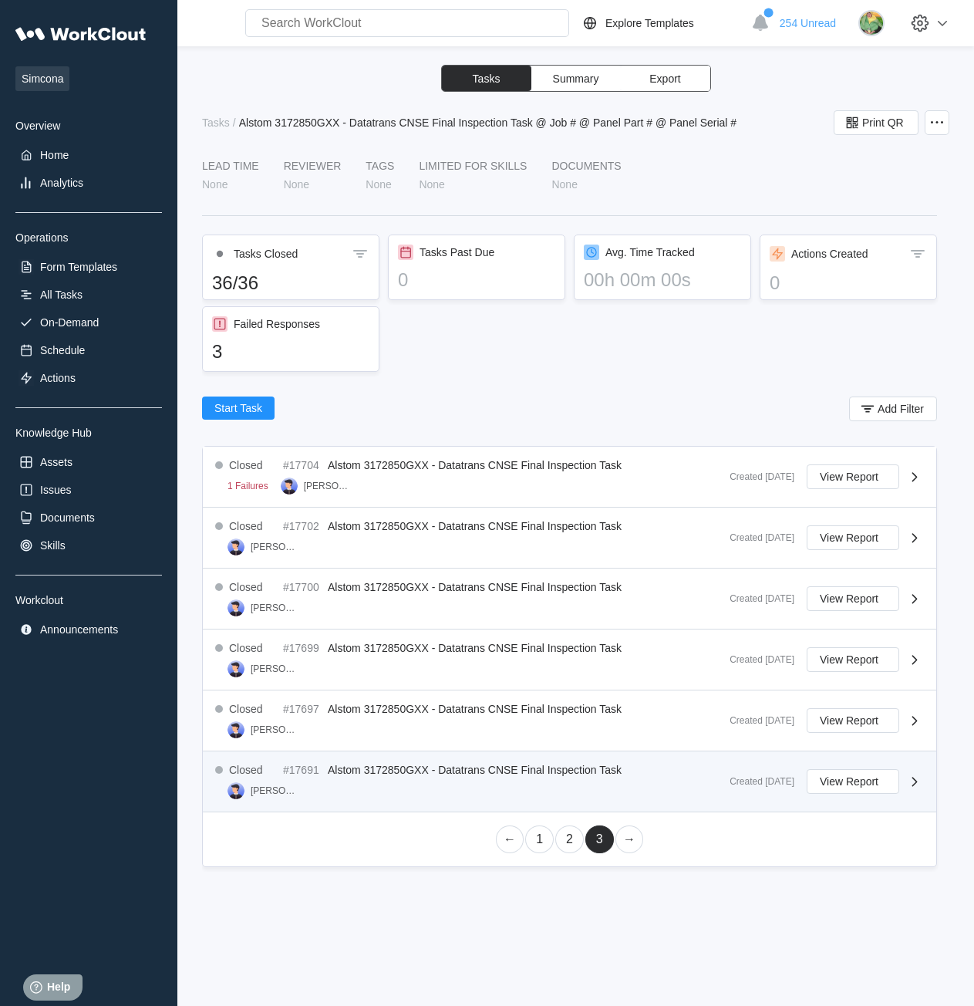
click at [474, 781] on div "Closed #17691 Alstom 3172850GXX - Datatrans CNSE Final Inspection Task Oleksand…" at bounding box center [466, 781] width 502 height 35
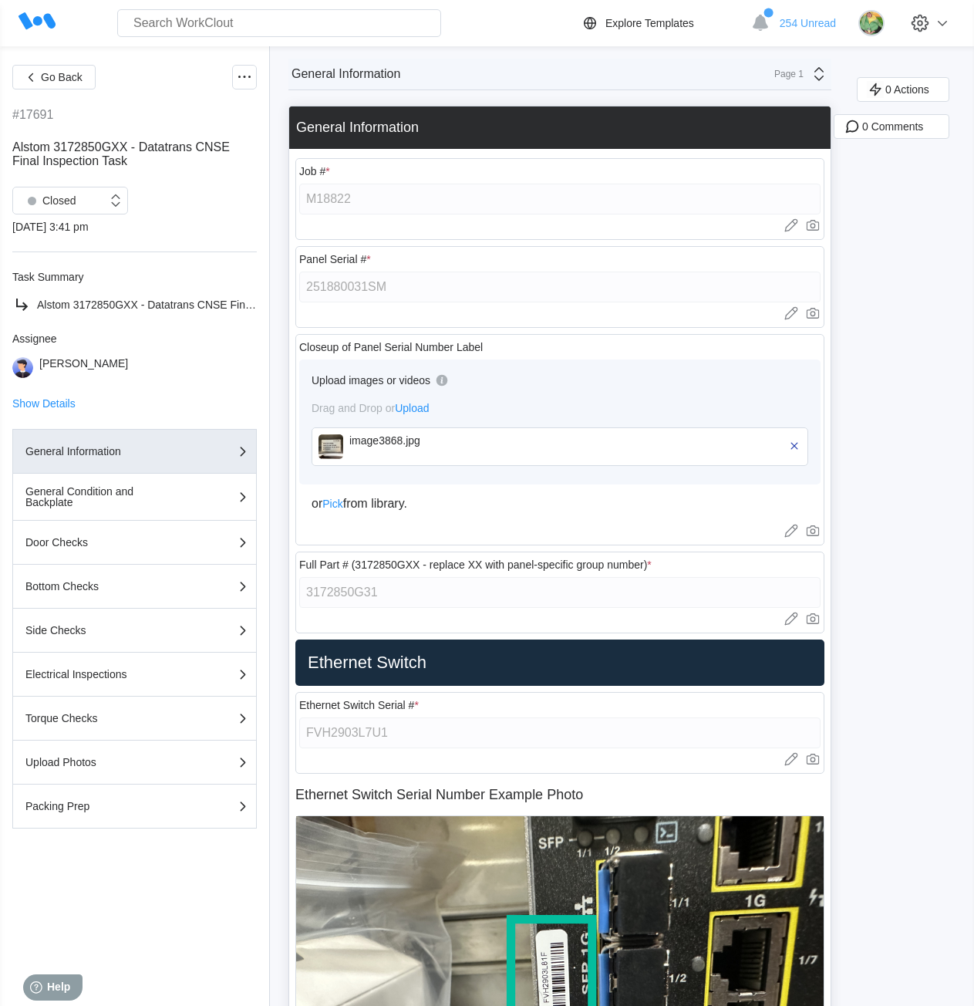
click at [331, 441] on img at bounding box center [331, 446] width 25 height 25
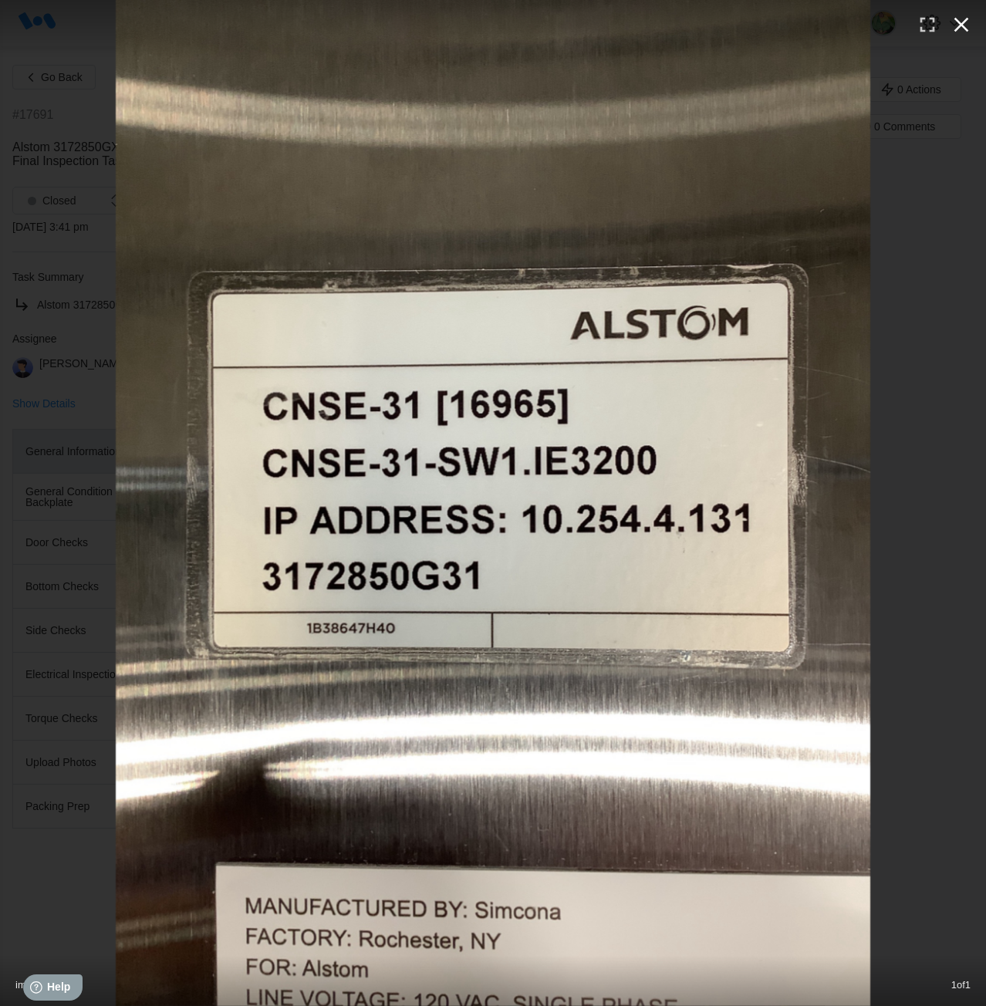
click at [958, 18] on icon "button" at bounding box center [961, 24] width 25 height 25
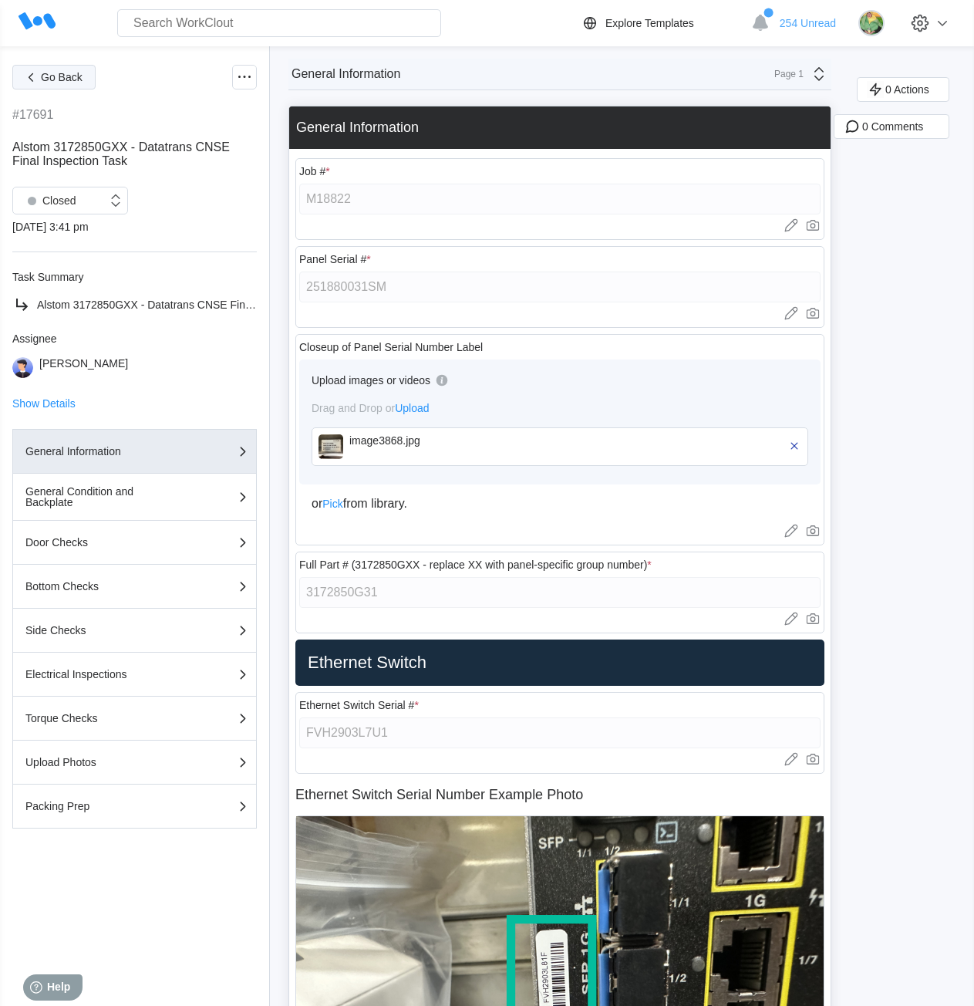
click at [81, 82] on span "Go Back" at bounding box center [62, 77] width 42 height 11
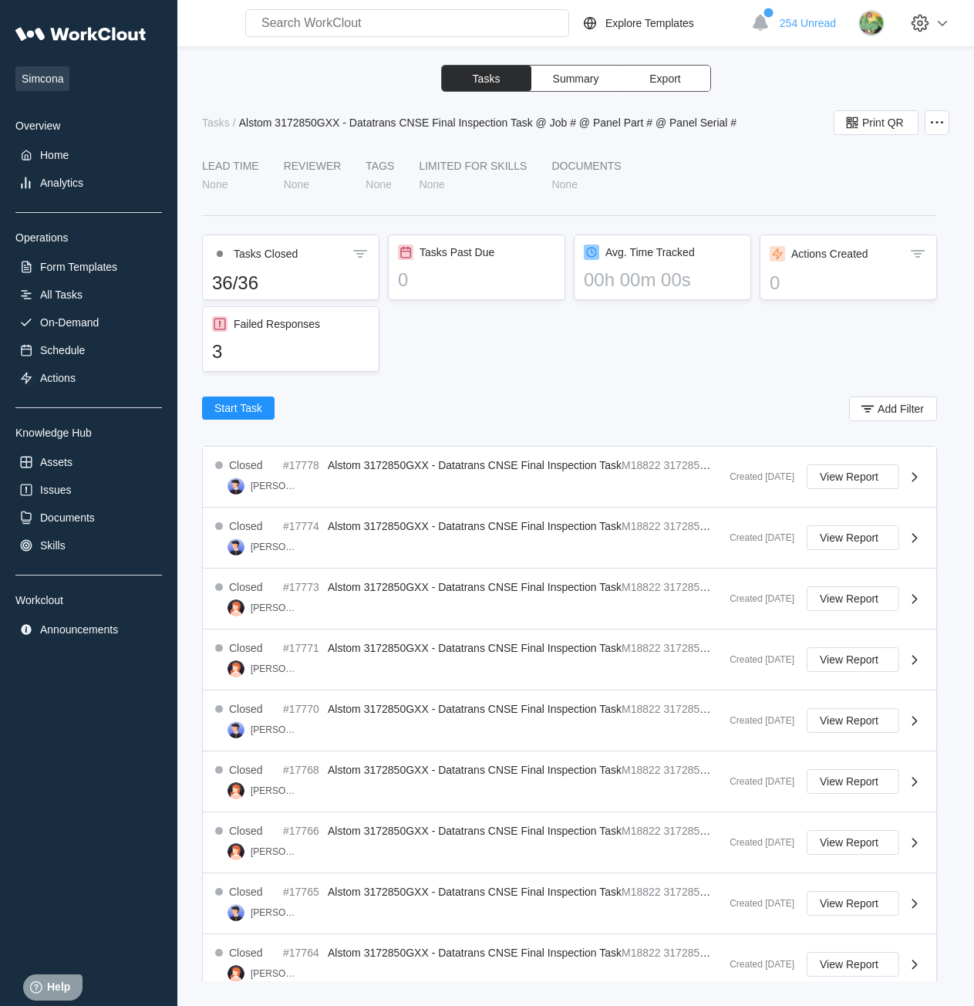
click at [494, 366] on div "Tasks Closed 36/36 Tasks Past Due 0 Avg. Time Tracked 00h 00m 00s Actions Creat…" at bounding box center [569, 305] width 735 height 143
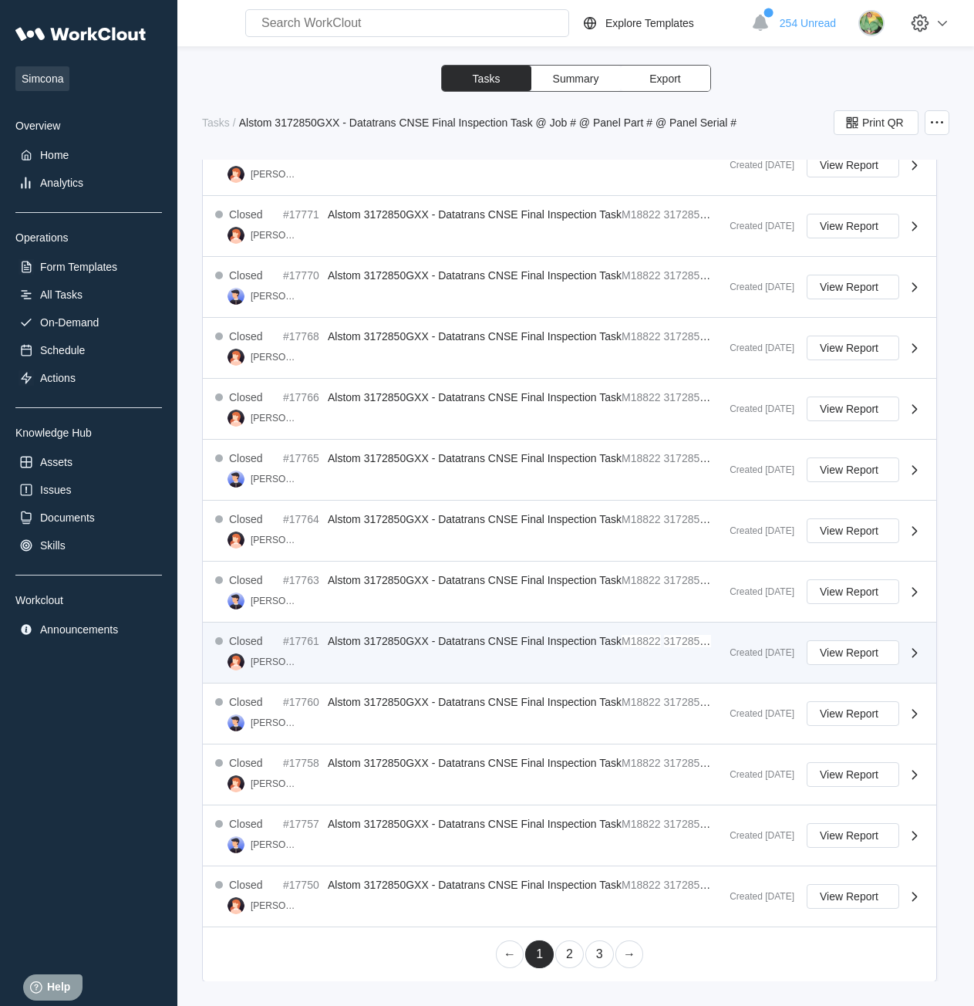
scroll to position [434, 0]
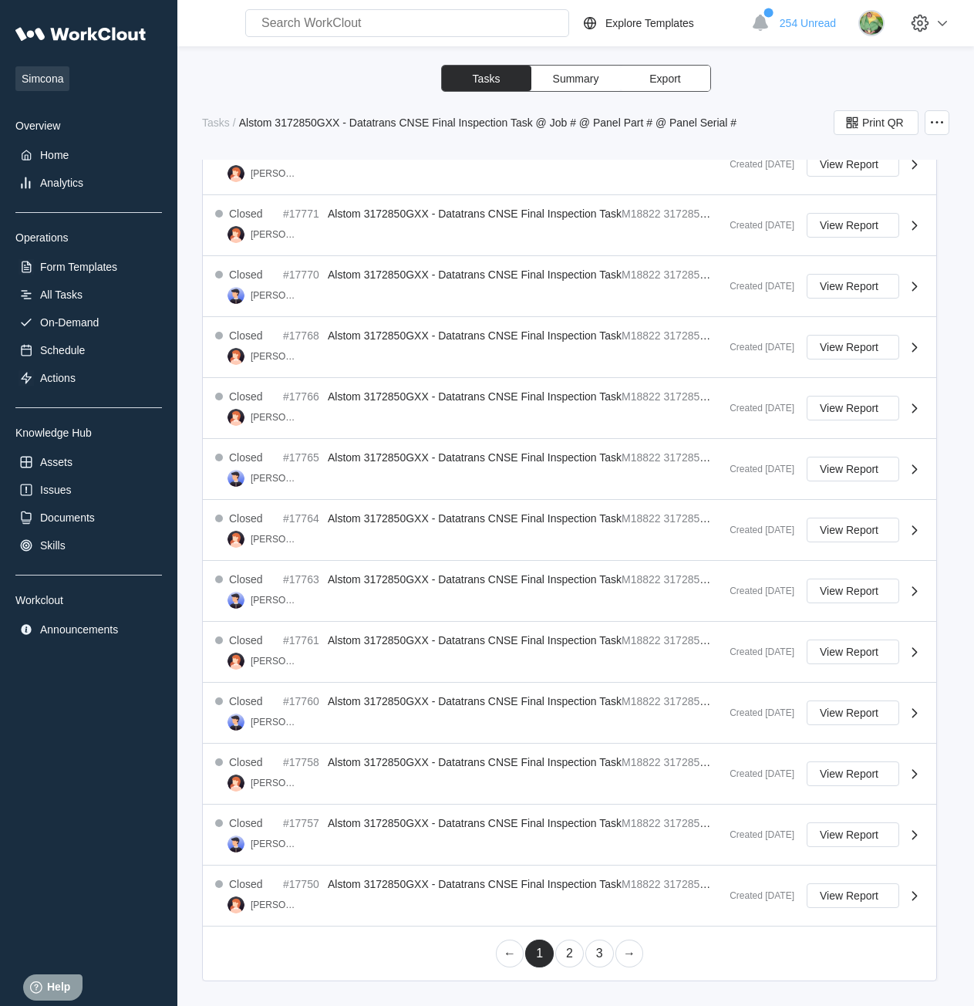
click at [597, 962] on link "3" at bounding box center [599, 953] width 29 height 28
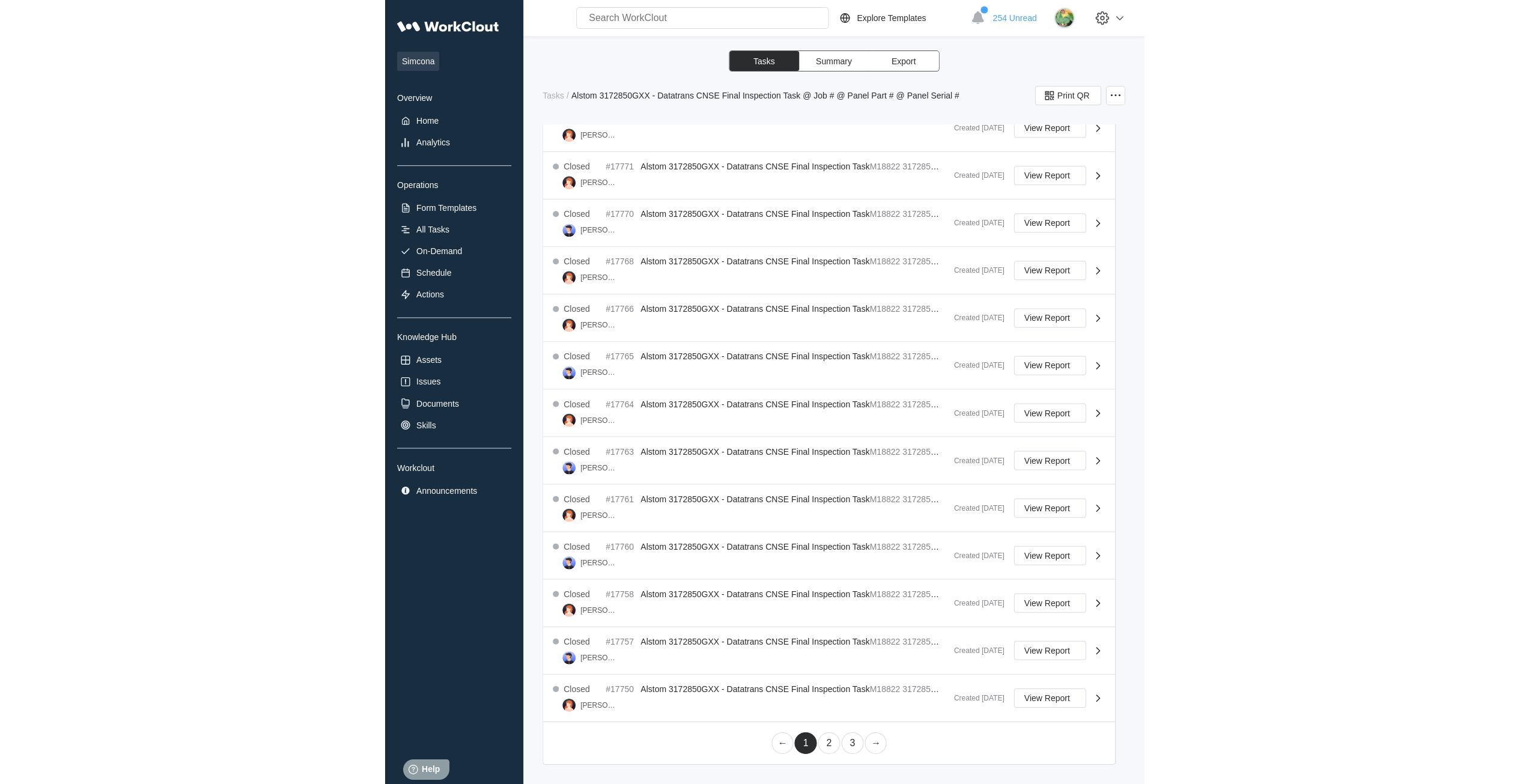
scroll to position [0, 0]
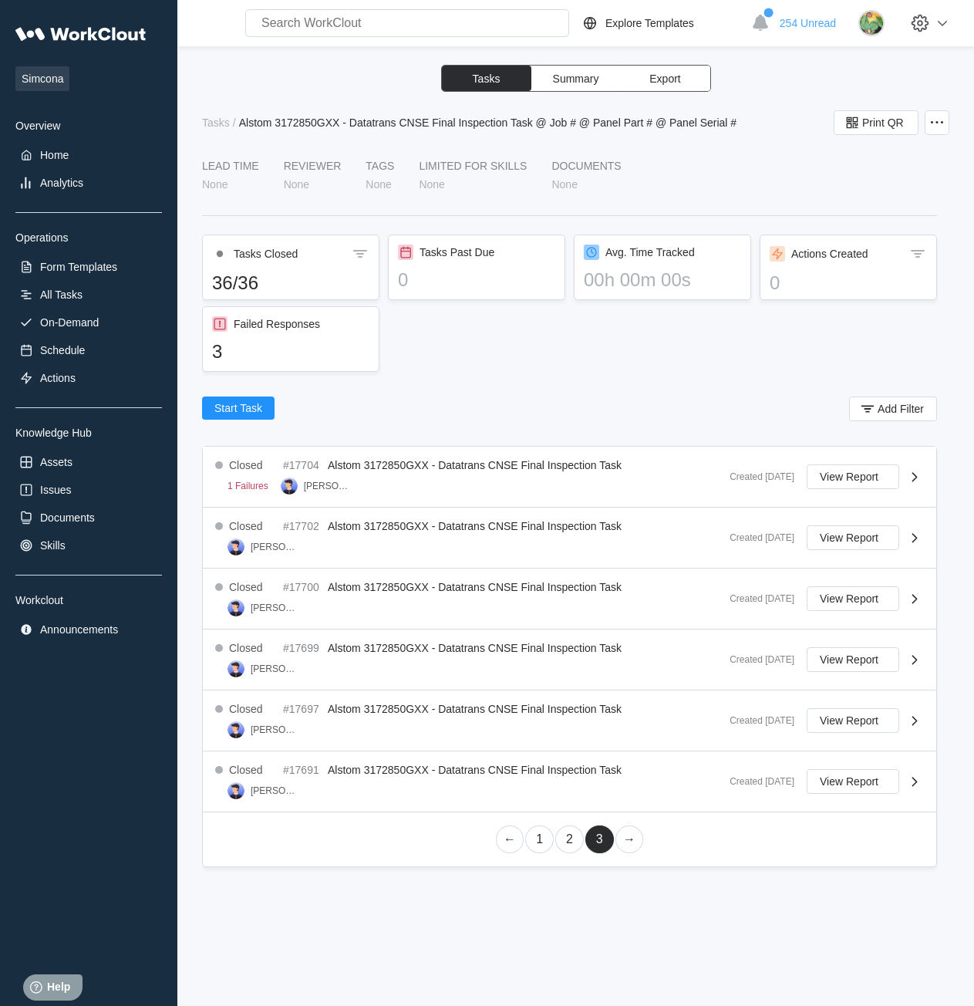
click at [566, 845] on link "2" at bounding box center [569, 839] width 29 height 28
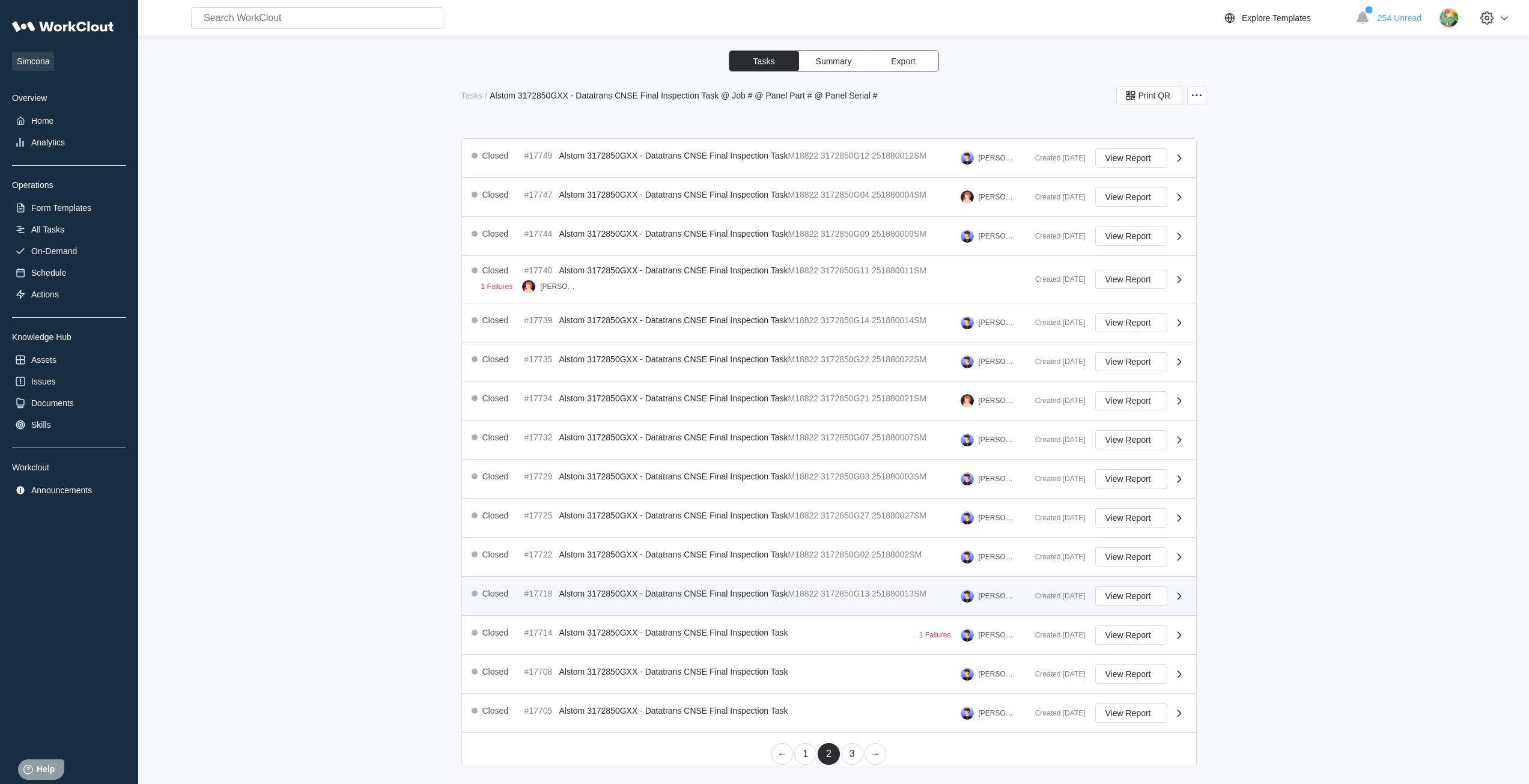
scroll to position [164, 0]
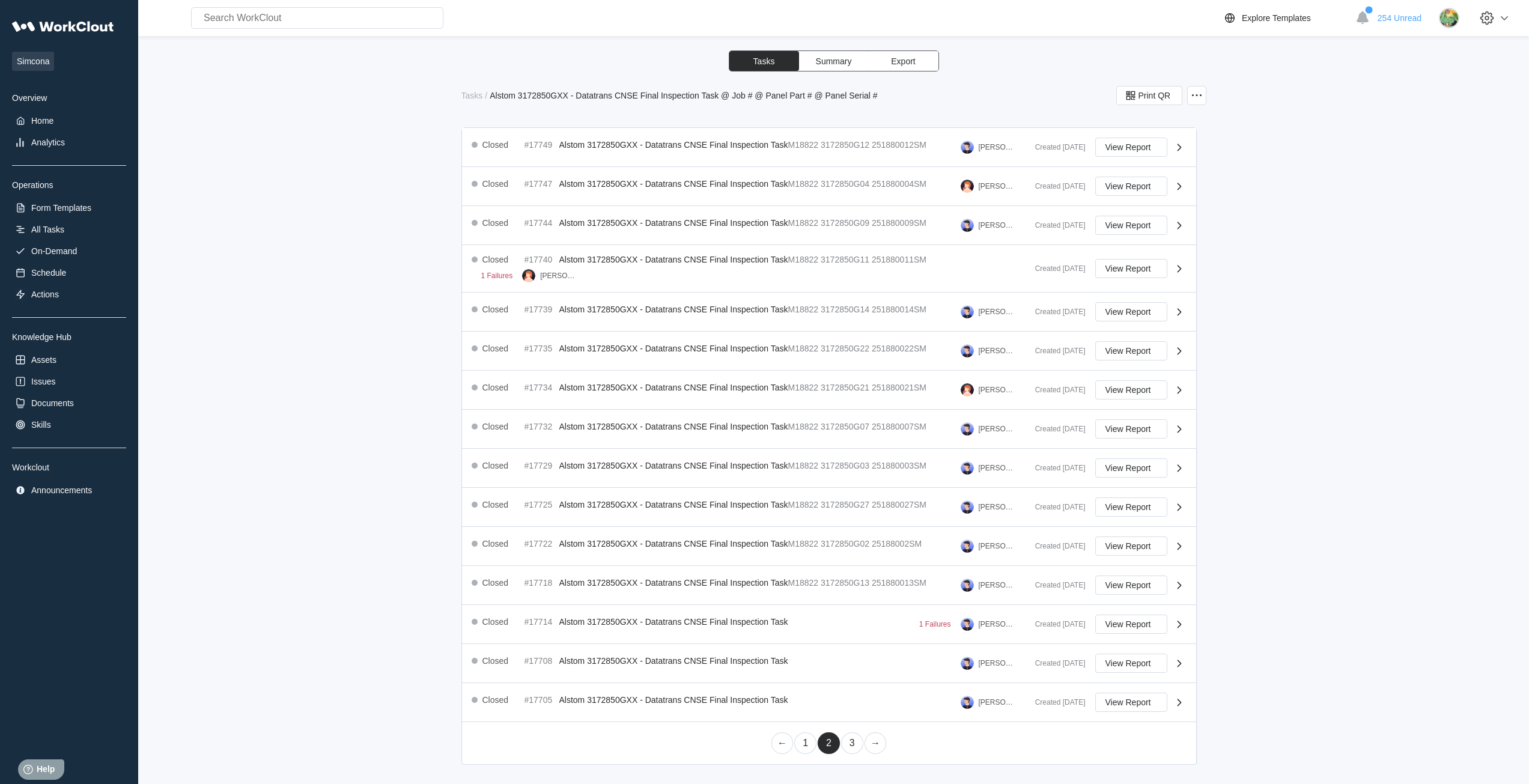
click at [798, 742] on link "1" at bounding box center [805, 743] width 23 height 22
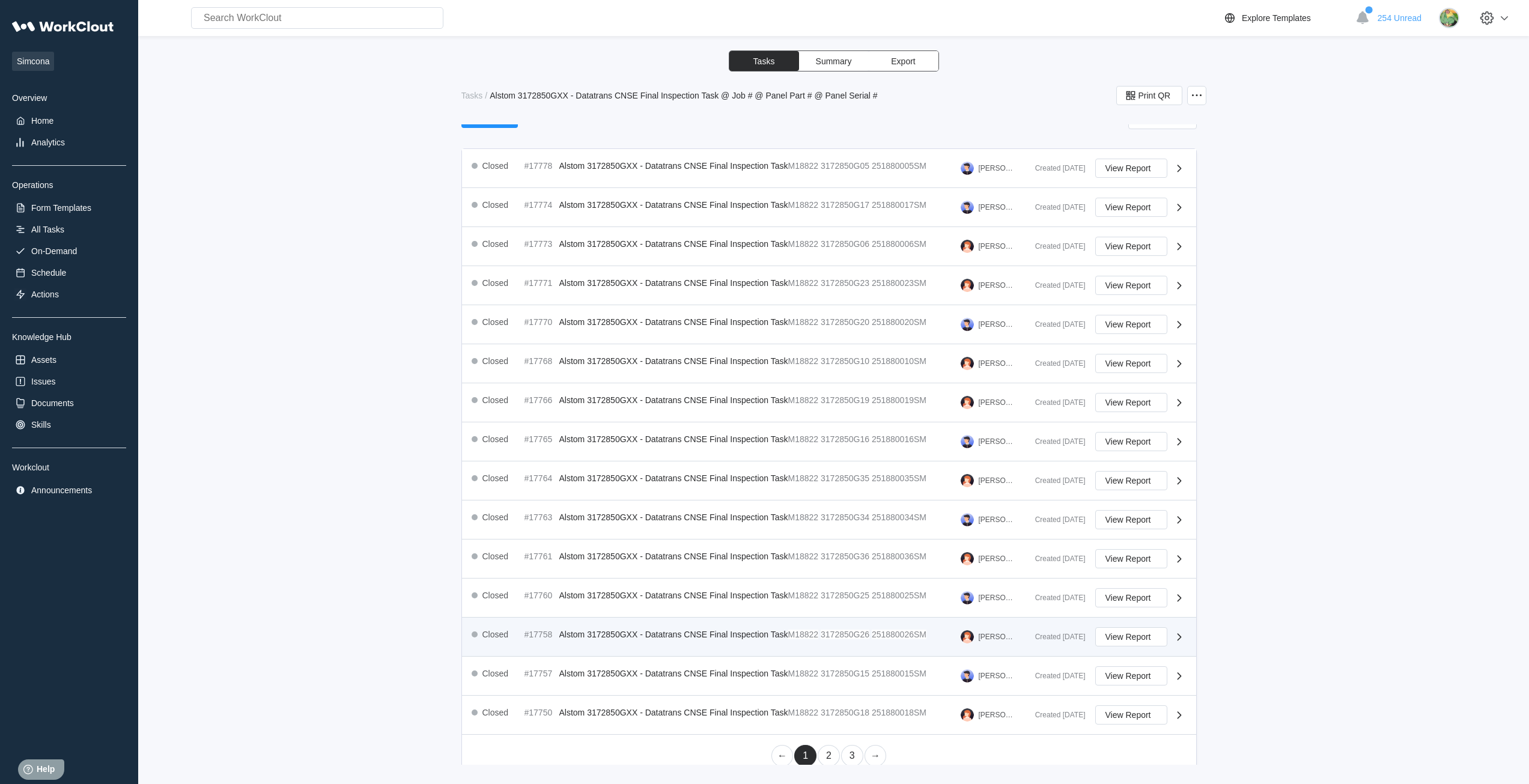
scroll to position [156, 0]
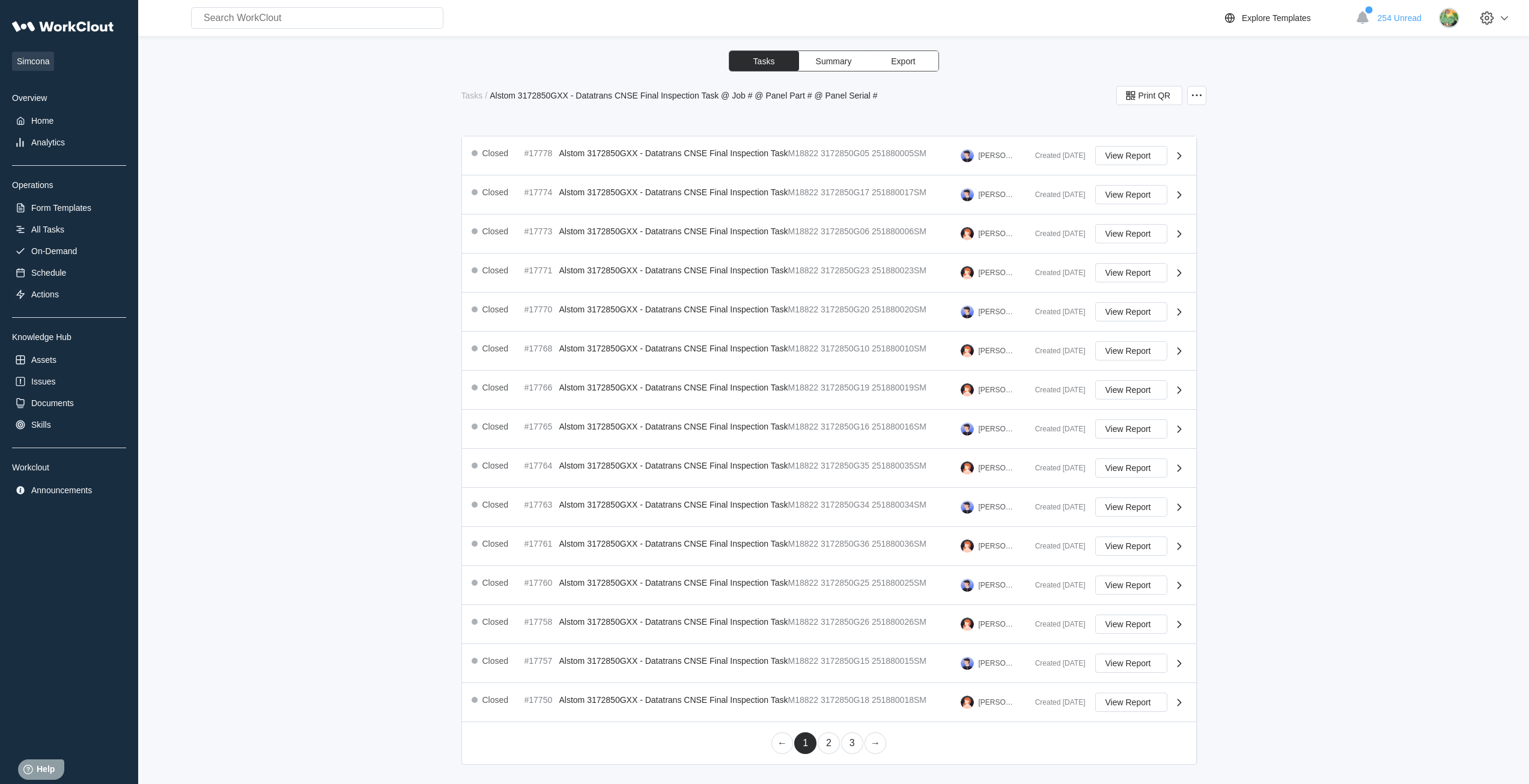
click at [826, 741] on link "2" at bounding box center [829, 743] width 23 height 22
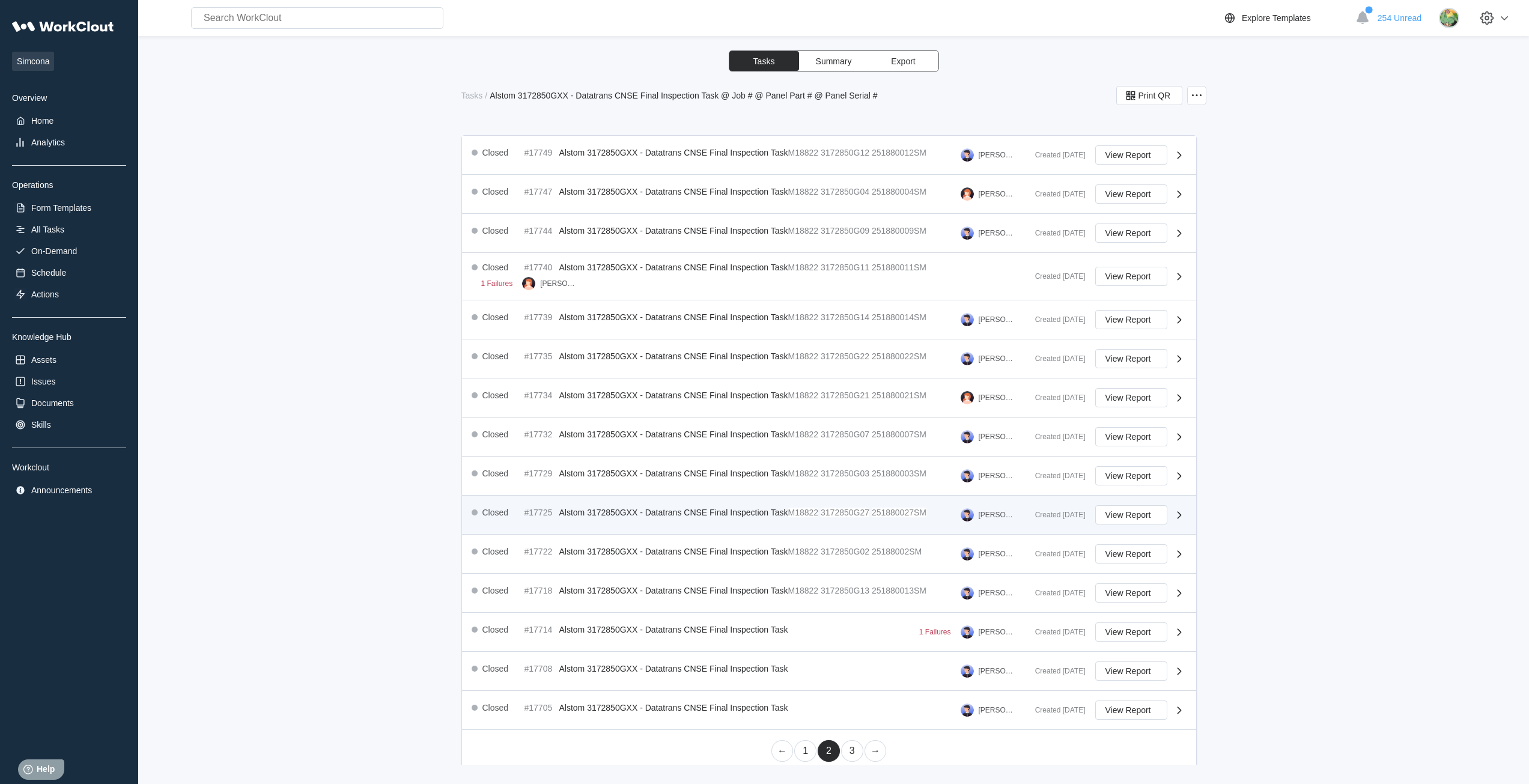
scroll to position [164, 0]
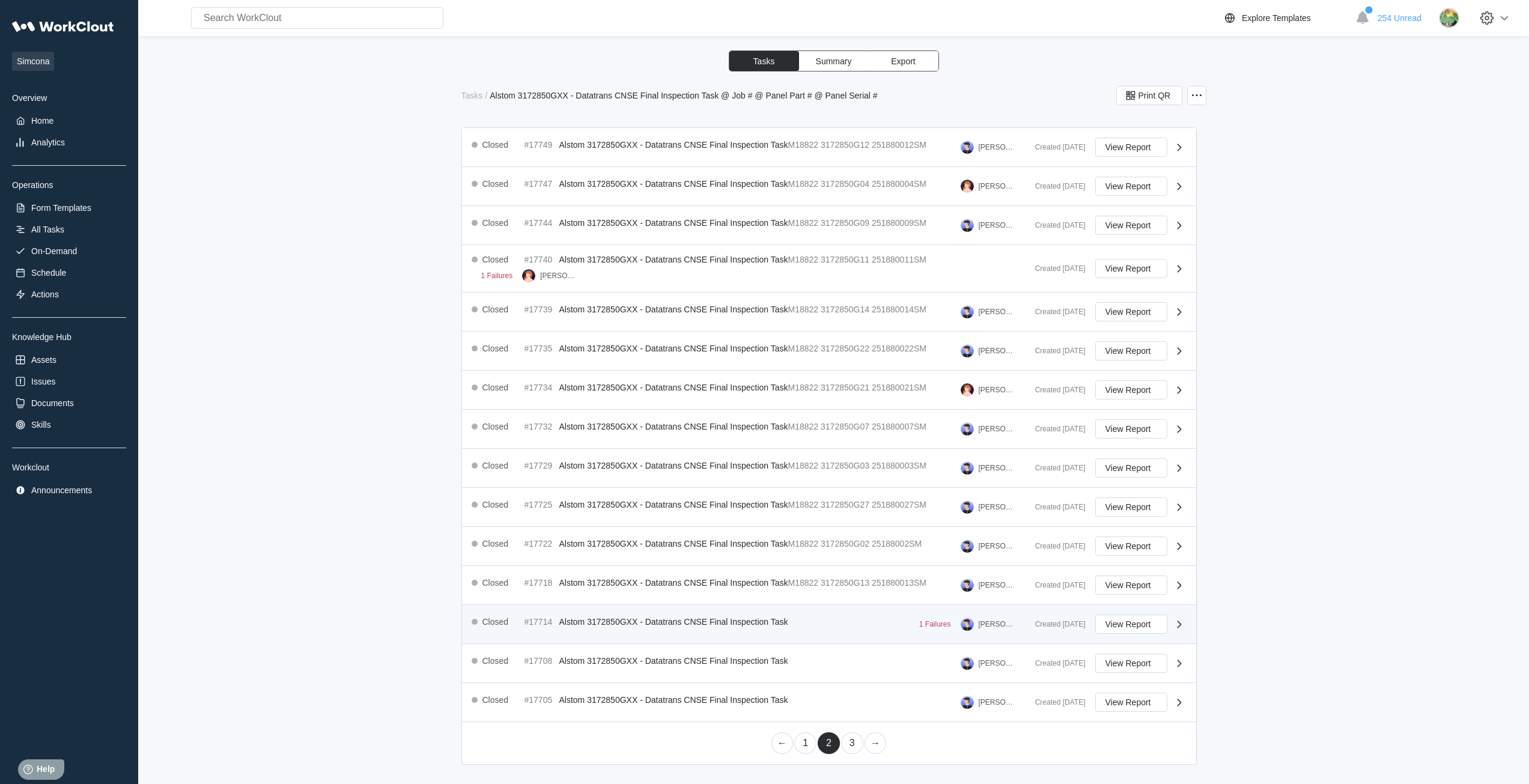
click at [853, 624] on div "Closed #17714 Alstom 3172850GXX - Datatrans CNSE Final Inspection Task 1 Failur…" at bounding box center [748, 624] width 554 height 19
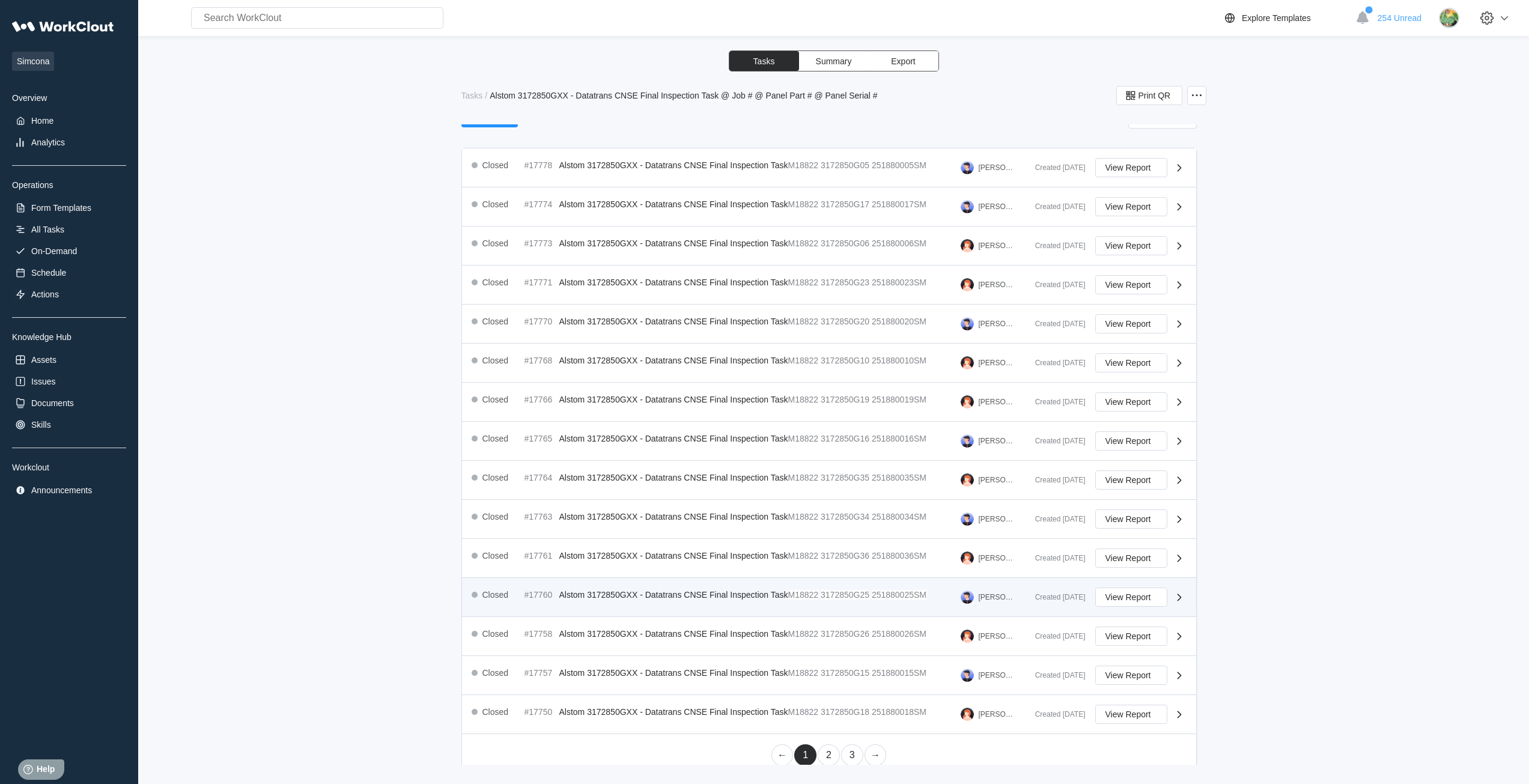
scroll to position [156, 0]
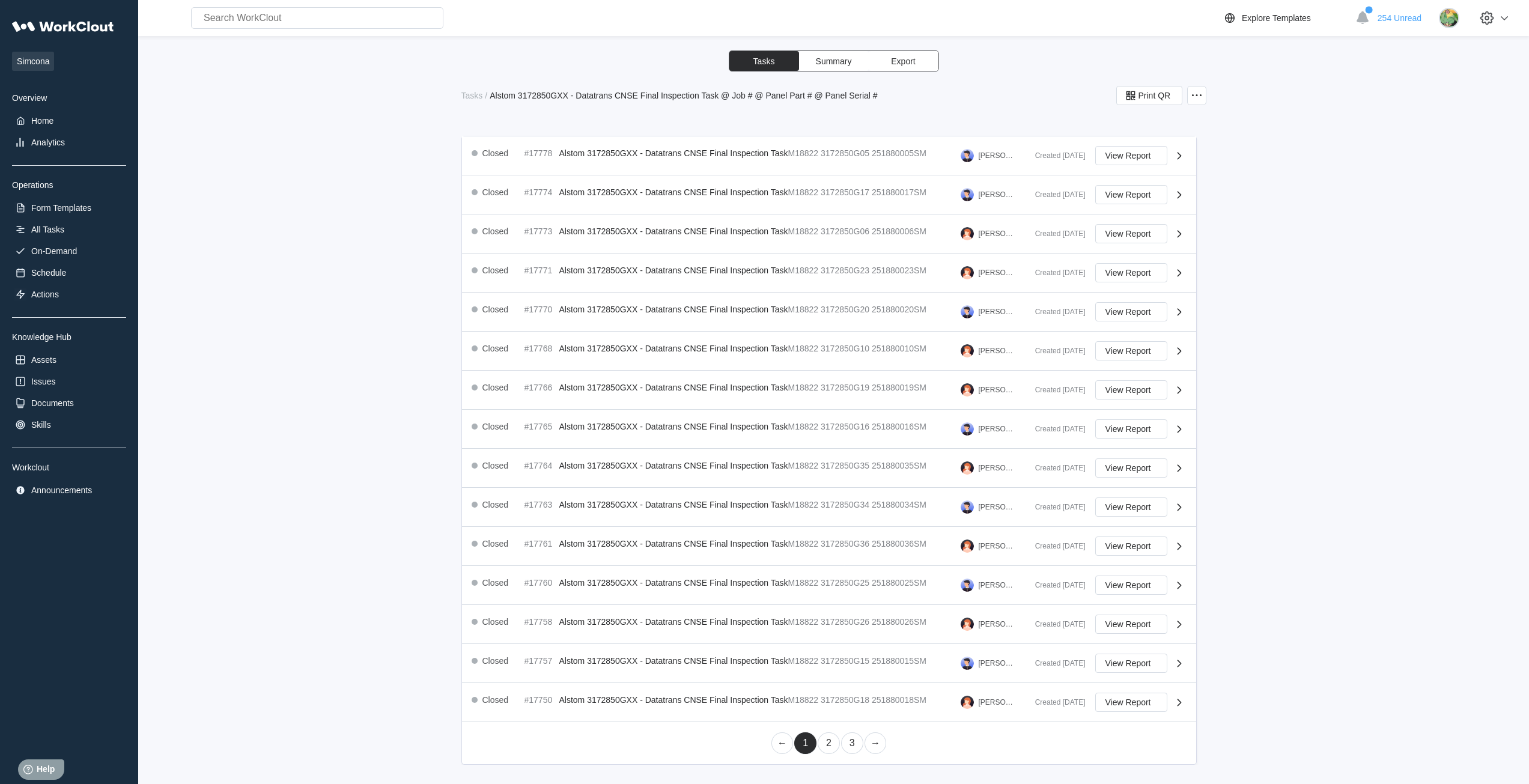
click at [848, 746] on link "3" at bounding box center [852, 743] width 23 height 22
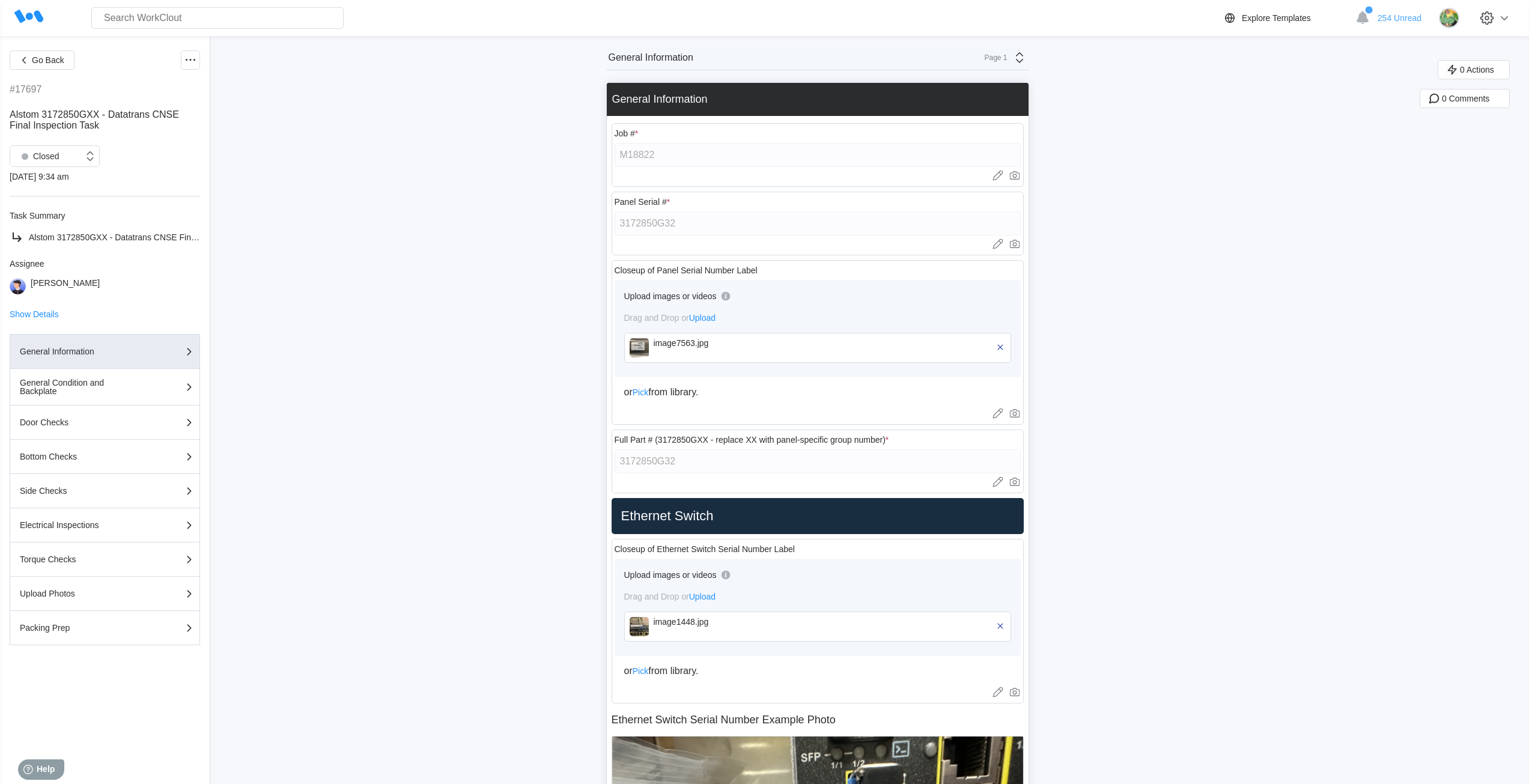
click at [639, 350] on img at bounding box center [639, 347] width 19 height 19
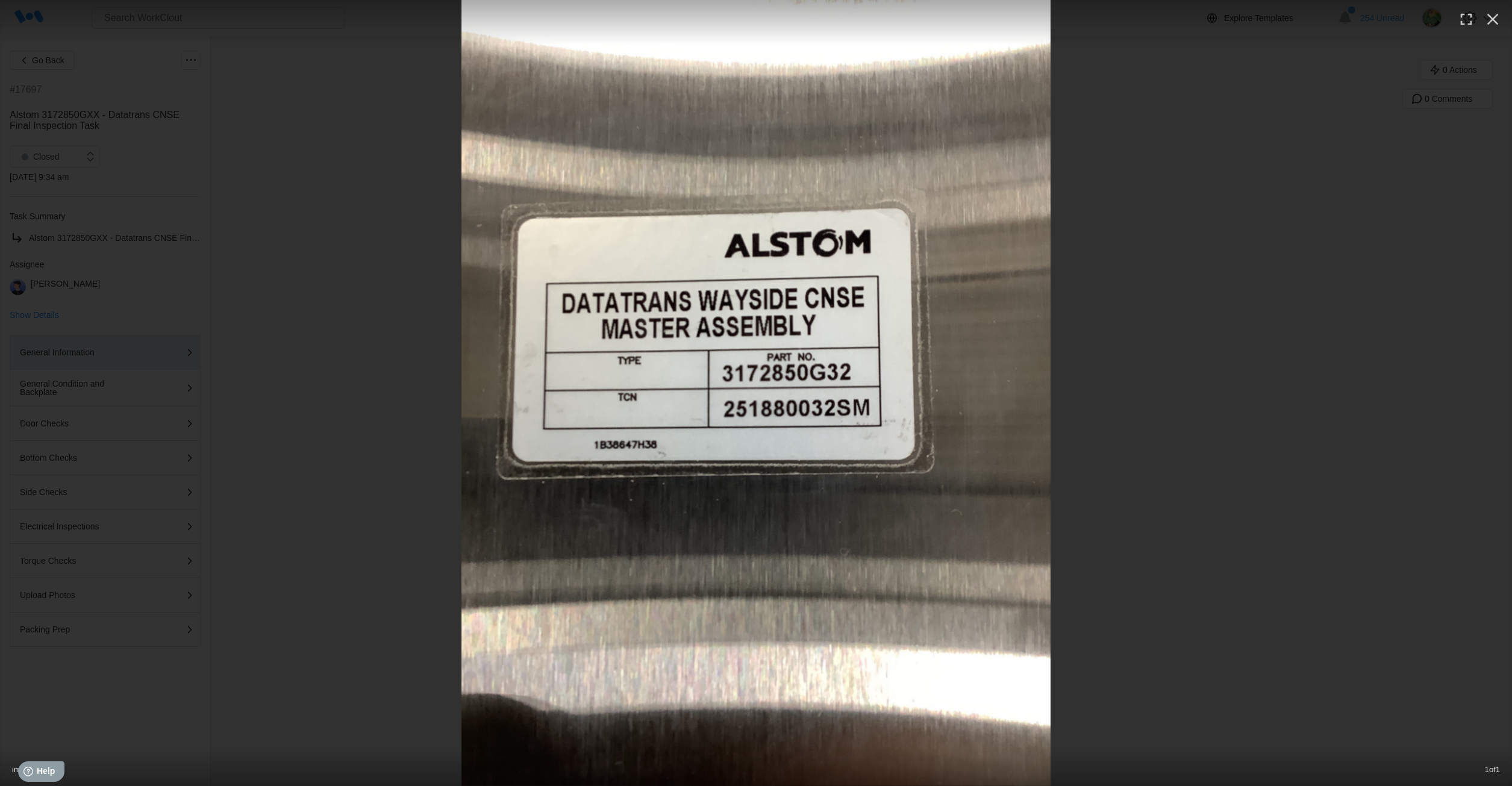
type textarea "x"
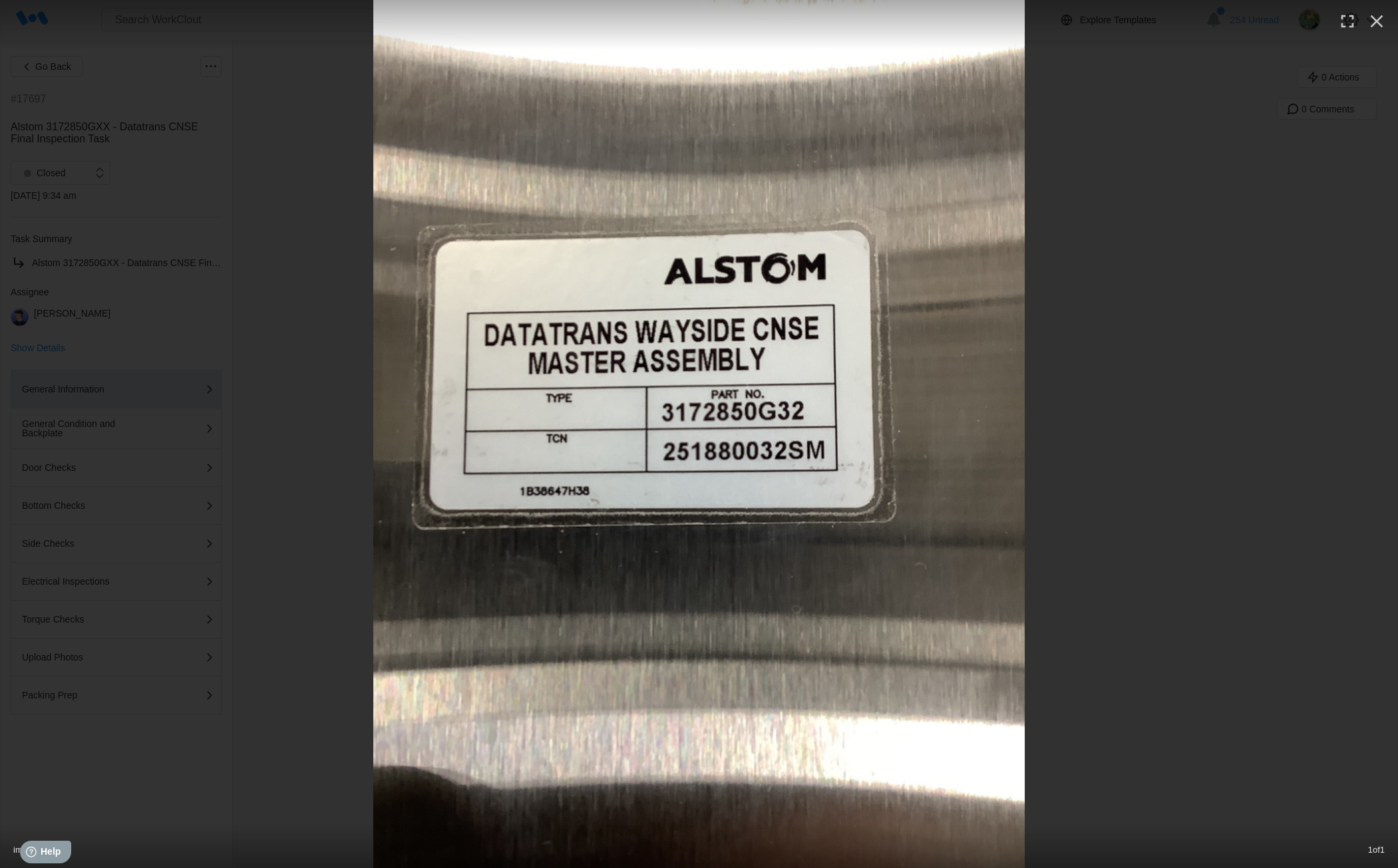
type textarea "x"
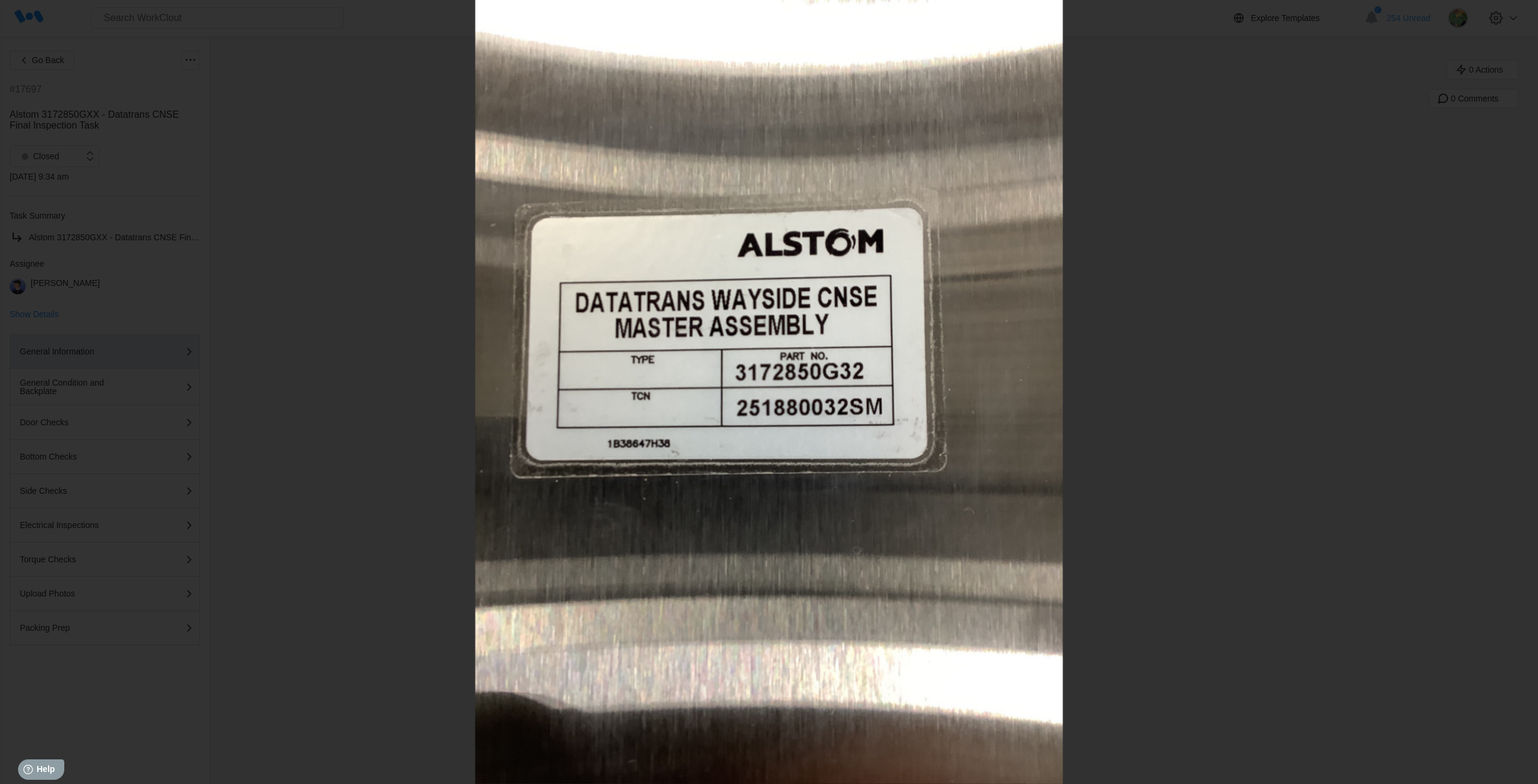
type textarea "x"
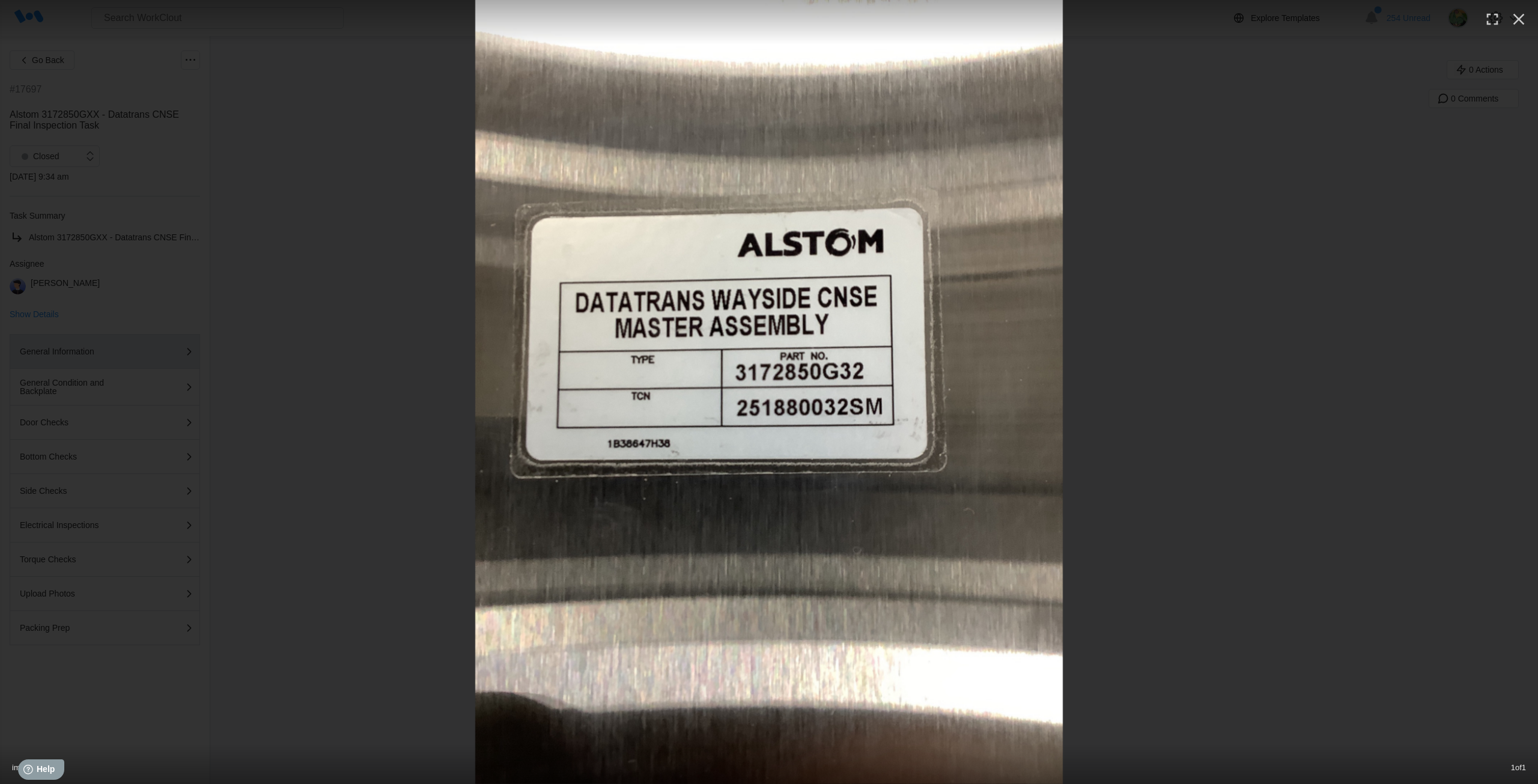
click at [201, 206] on div at bounding box center [769, 392] width 1538 height 784
click at [1512, 25] on icon "button" at bounding box center [1519, 19] width 19 height 19
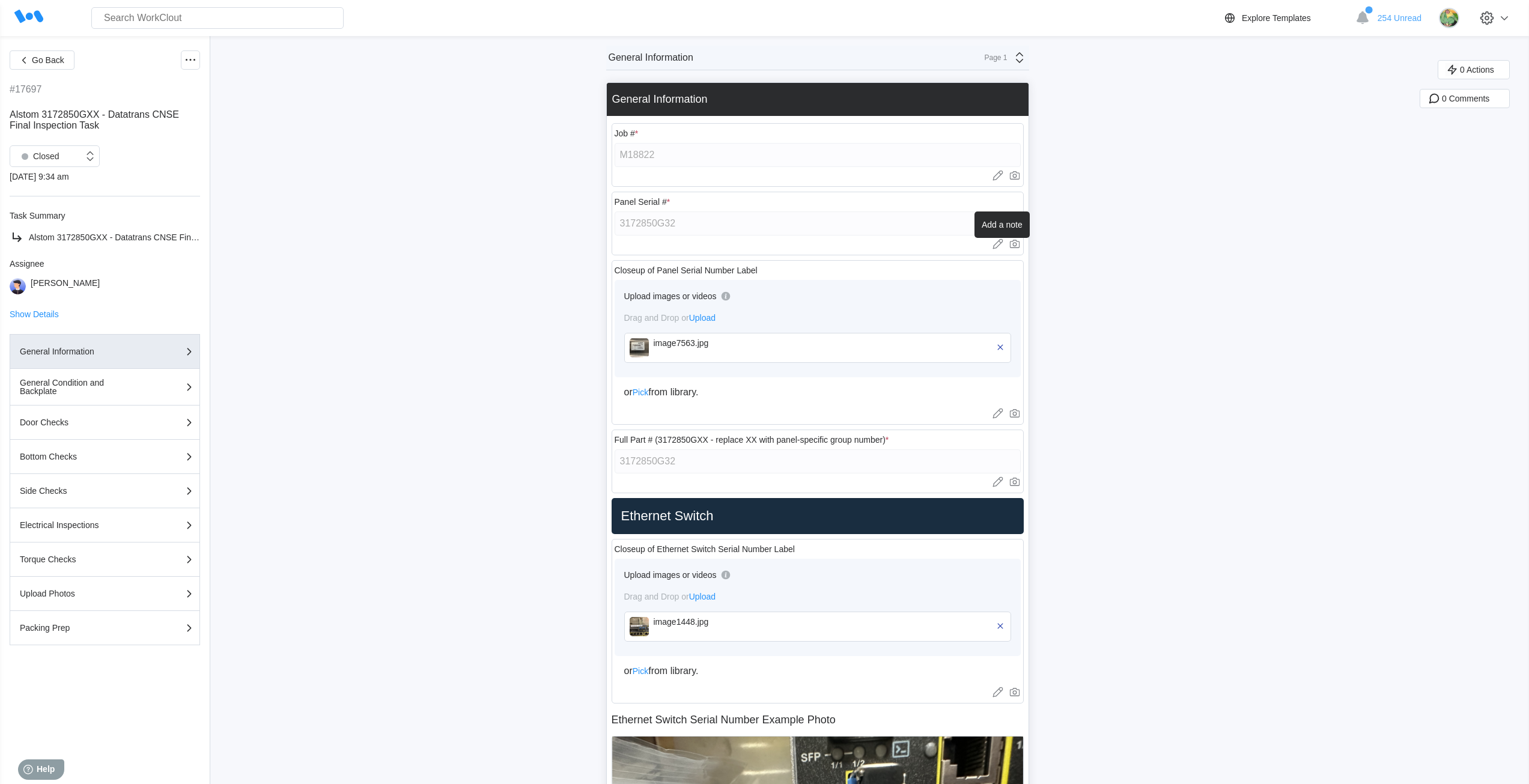
click at [999, 243] on icon at bounding box center [997, 243] width 12 height 12
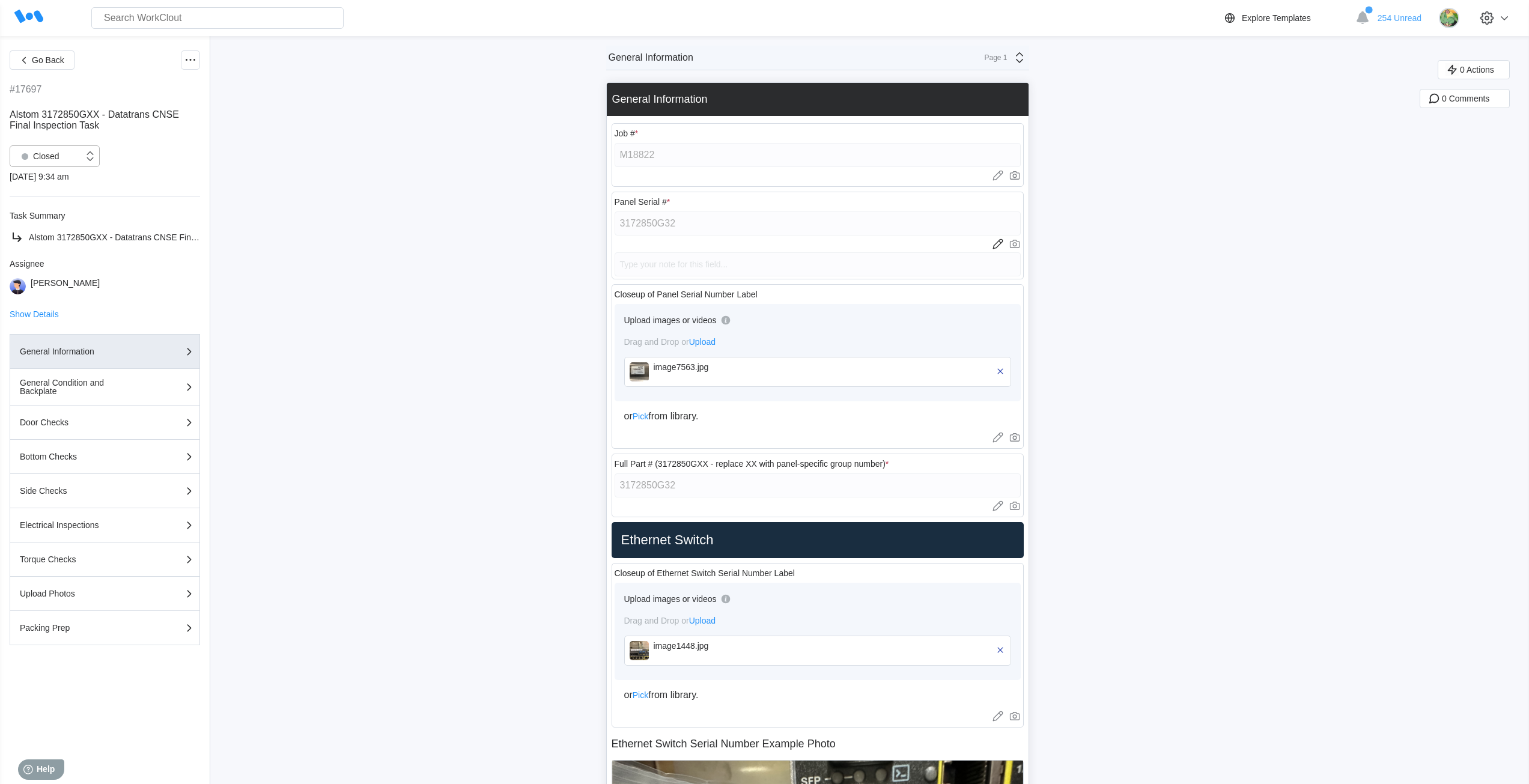
click at [62, 150] on div "Closed" at bounding box center [47, 156] width 73 height 12
click at [52, 188] on div "Open" at bounding box center [55, 188] width 76 height 17
click at [29, 156] on div at bounding box center [25, 156] width 17 height 17
click at [36, 187] on div "Open" at bounding box center [55, 188] width 76 height 17
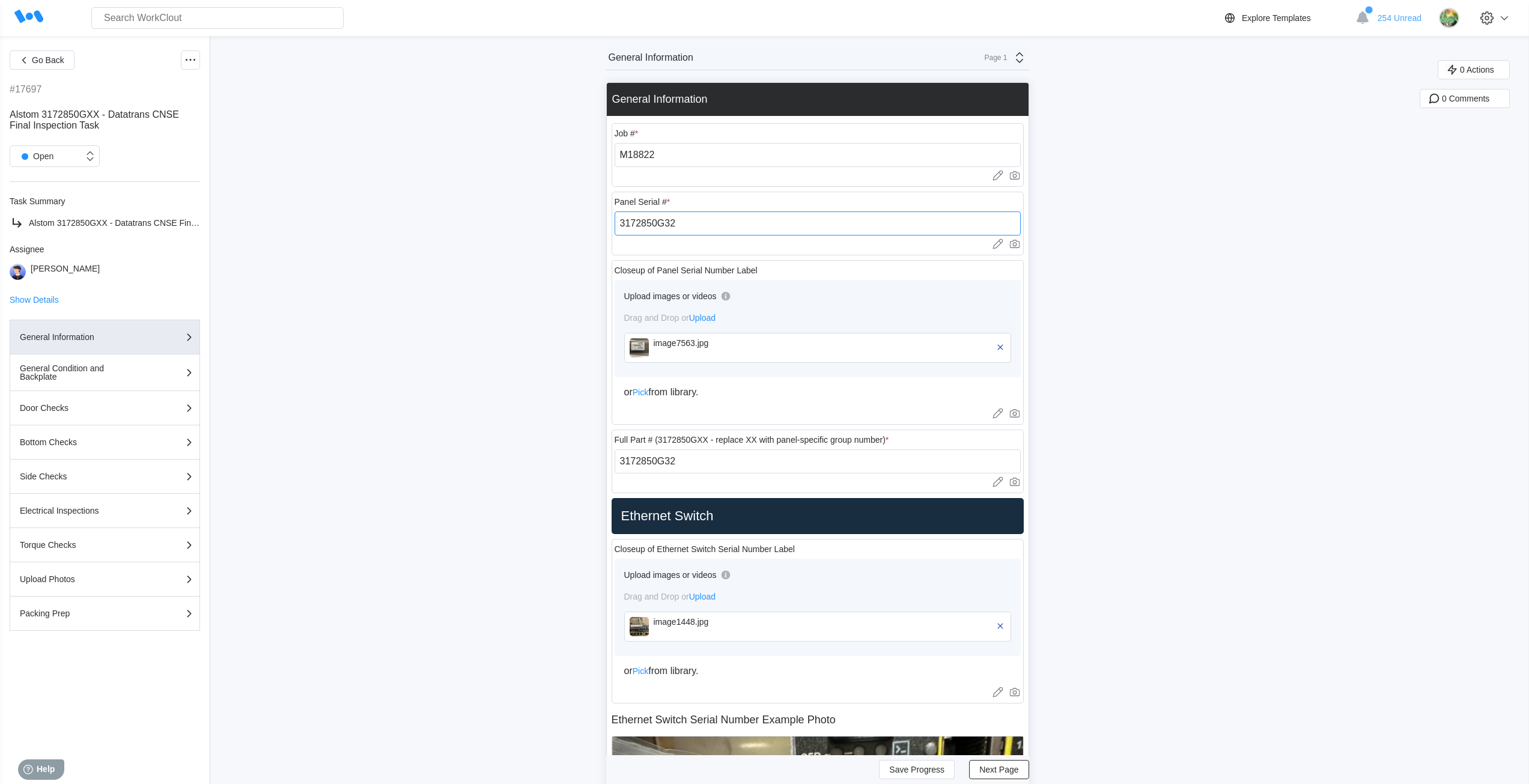
drag, startPoint x: 697, startPoint y: 222, endPoint x: 605, endPoint y: 220, distance: 92.0
paste input "251880032SM"
type input "251880032SM"
click at [928, 768] on span "Save Progress" at bounding box center [917, 769] width 55 height 9
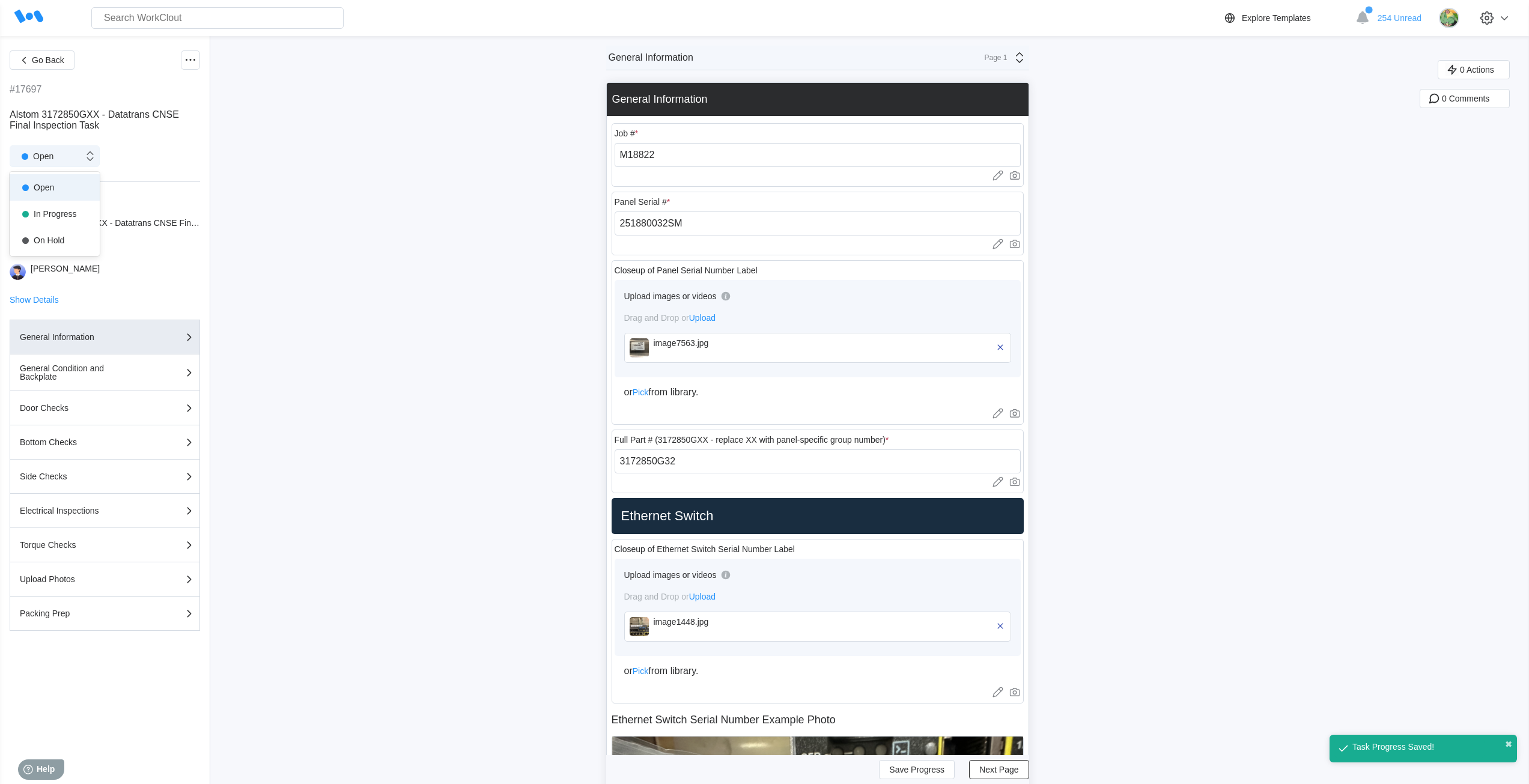
click at [70, 151] on div "Open" at bounding box center [47, 156] width 73 height 12
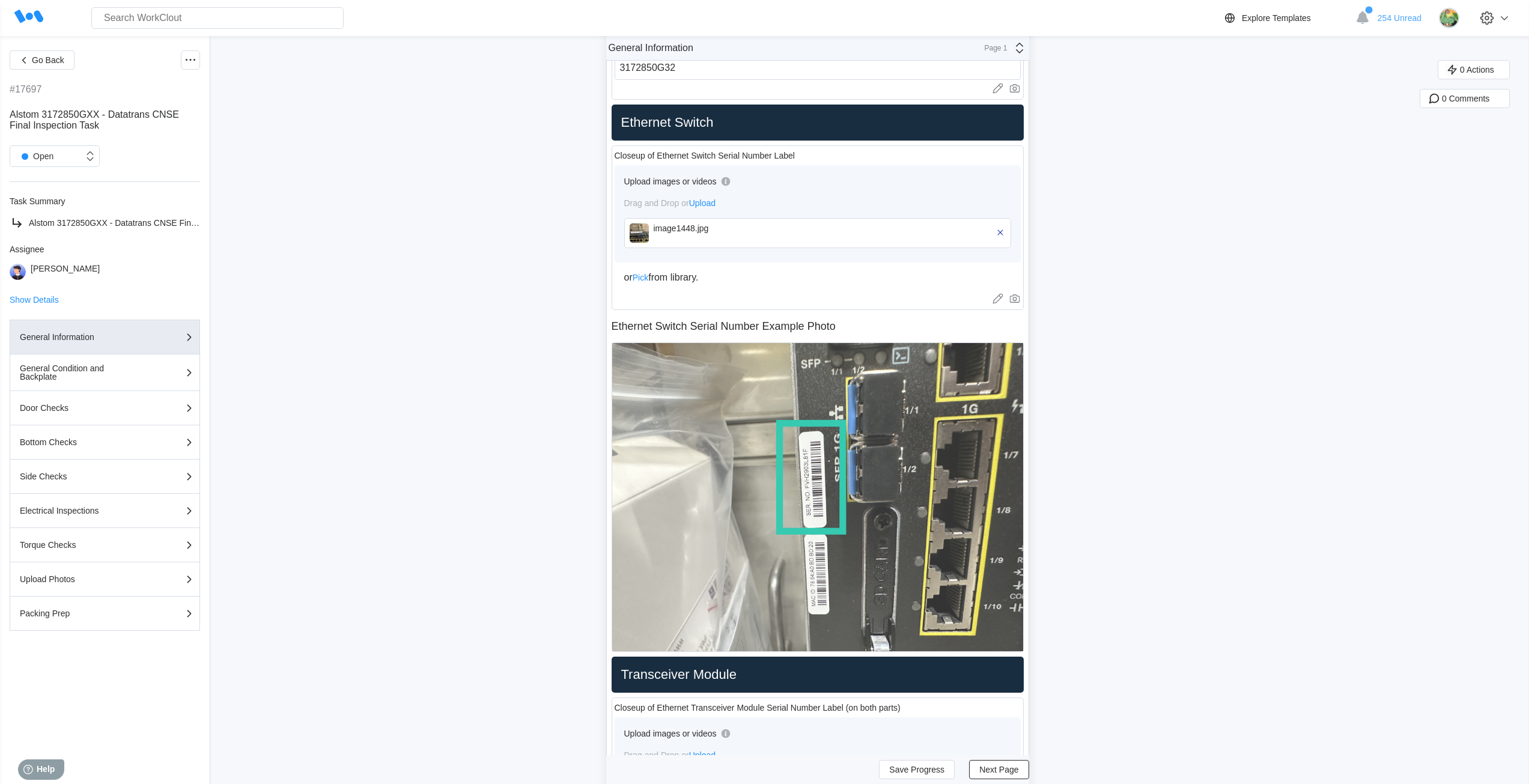
scroll to position [420, 0]
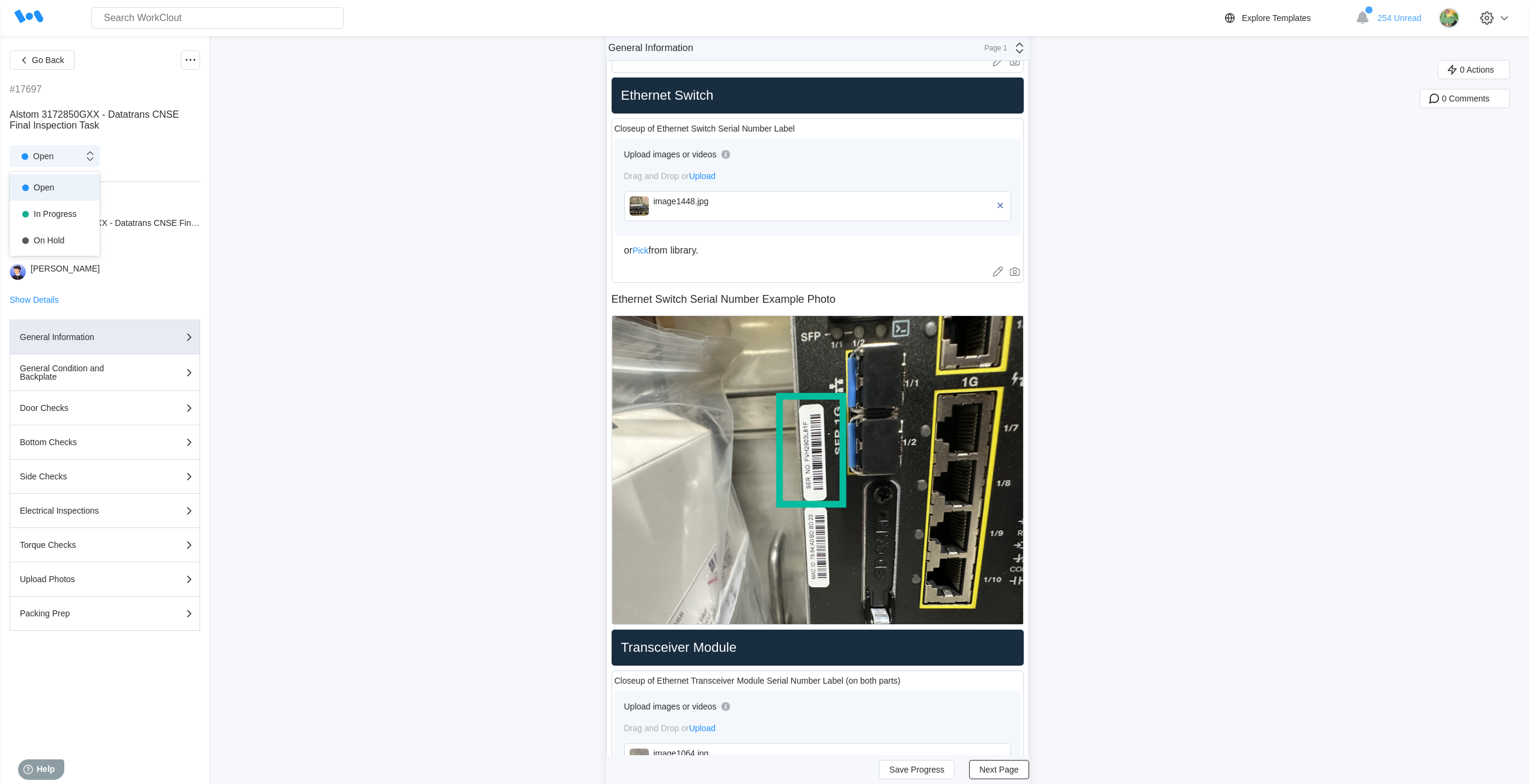
click at [78, 160] on div "Open" at bounding box center [47, 156] width 73 height 12
click at [188, 61] on icon at bounding box center [190, 60] width 15 height 15
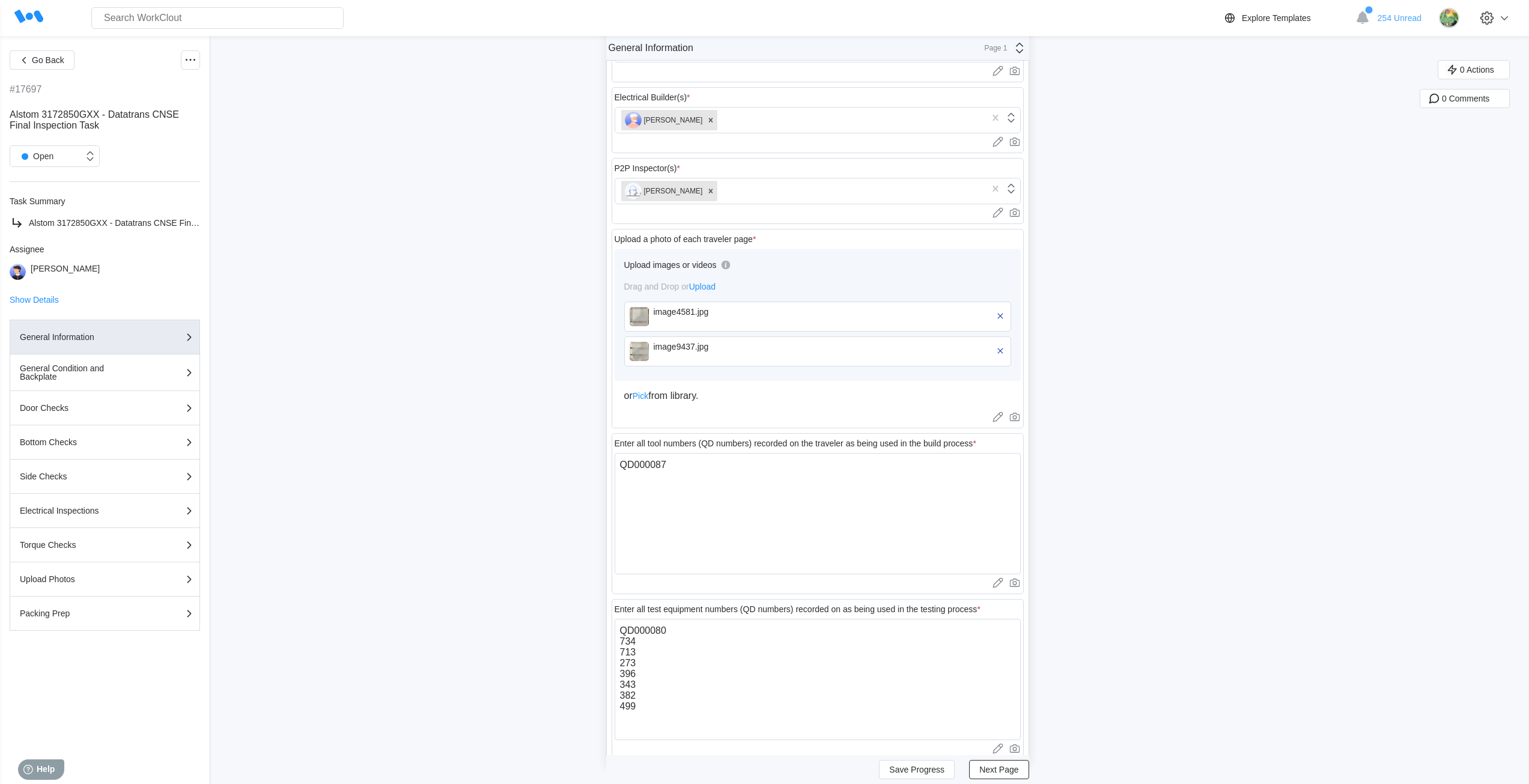
scroll to position [3628, 0]
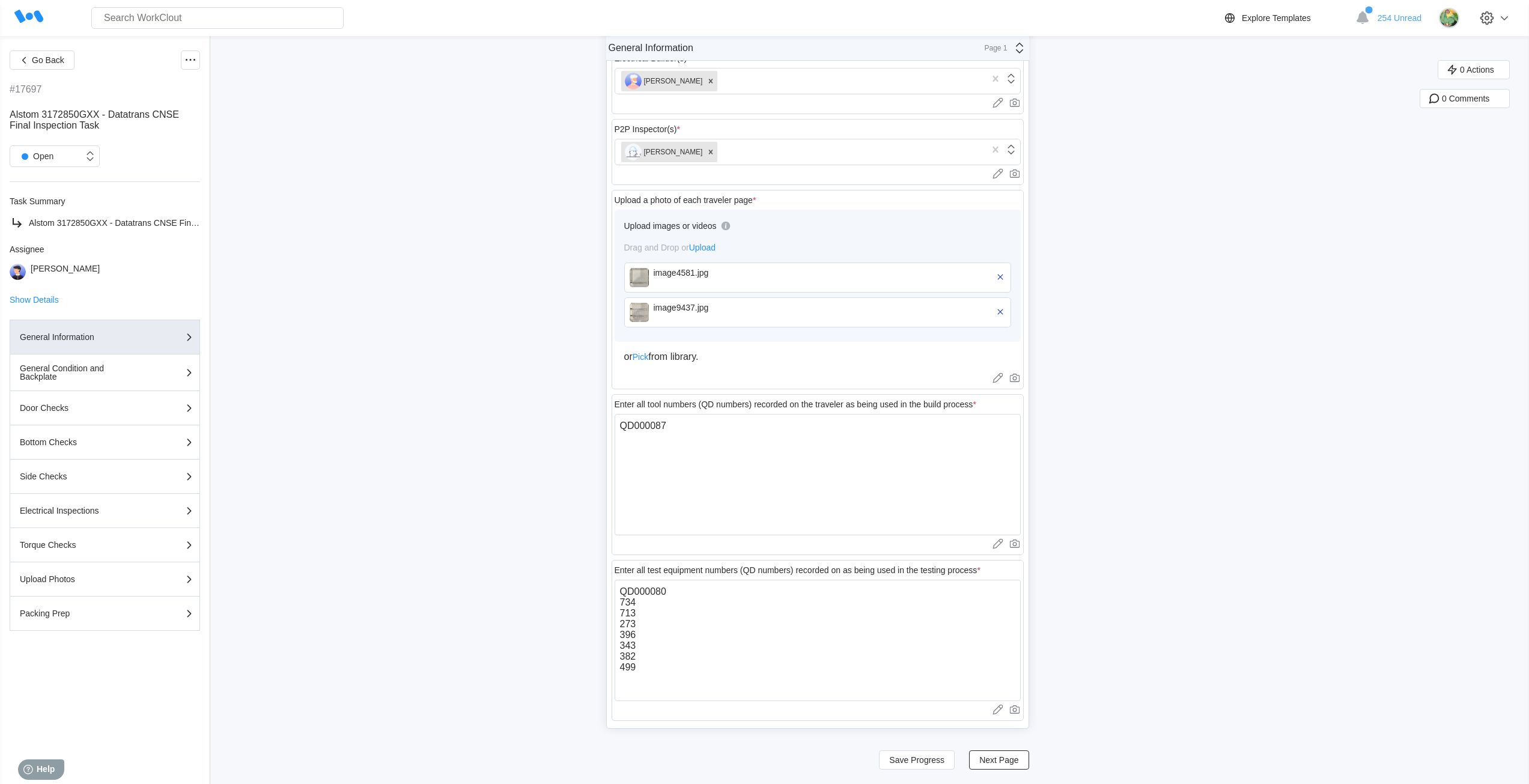
drag, startPoint x: 1136, startPoint y: 532, endPoint x: 1080, endPoint y: 694, distance: 171.4
click at [1012, 758] on span "Next Page" at bounding box center [999, 759] width 39 height 9
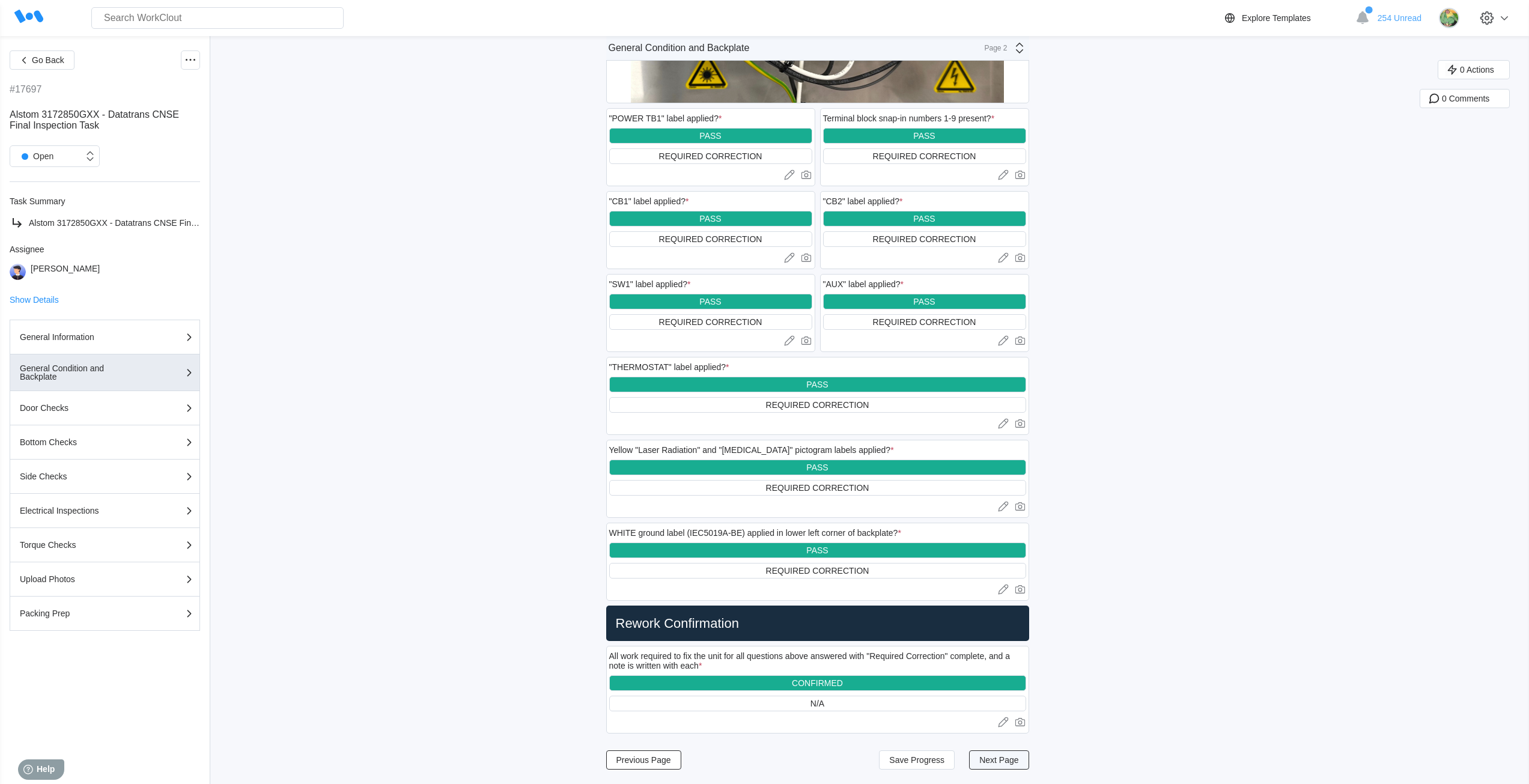
click at [1018, 762] on span "Next Page" at bounding box center [999, 759] width 39 height 9
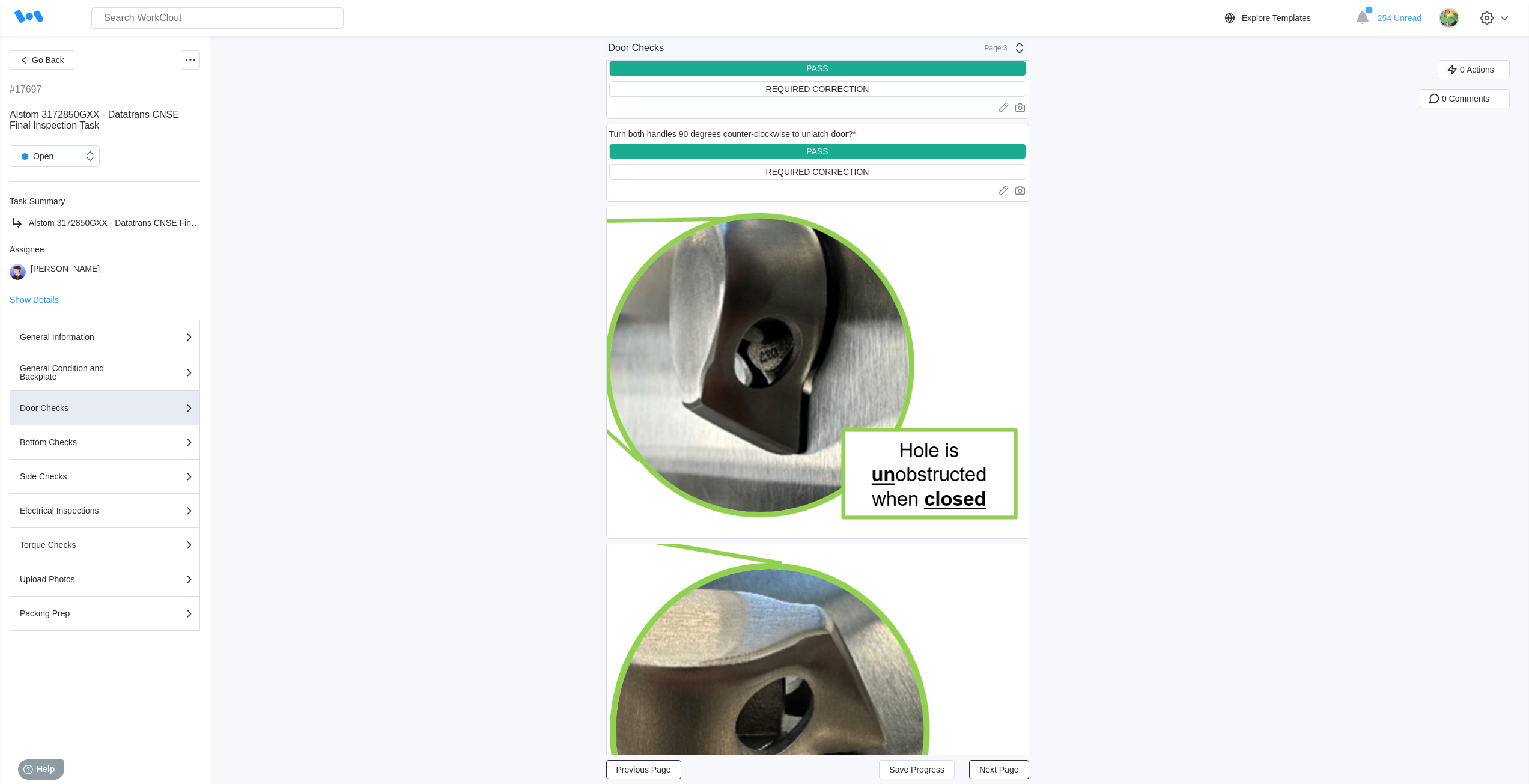
scroll to position [1788, 0]
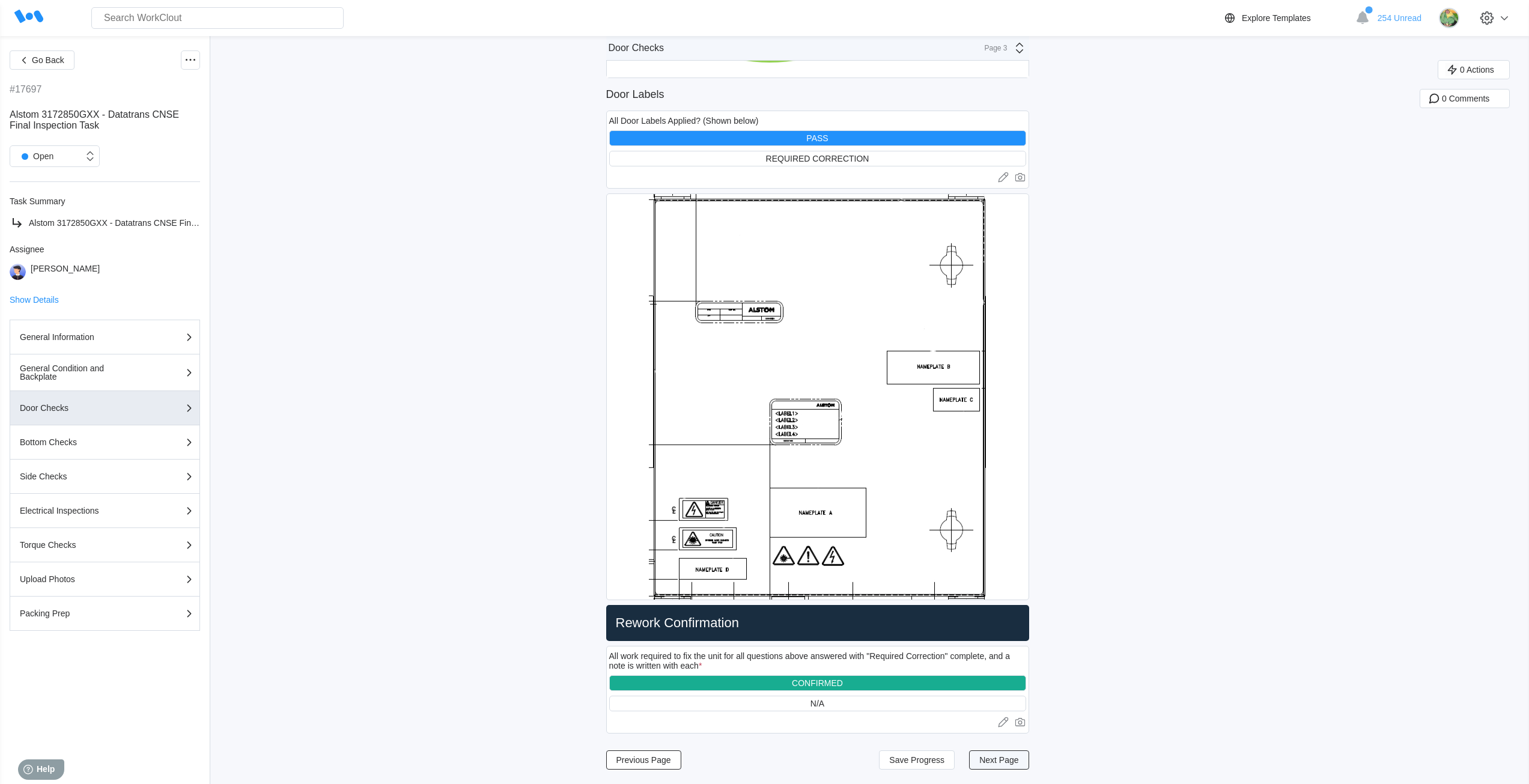
click at [1016, 765] on button "Next Page" at bounding box center [999, 759] width 59 height 19
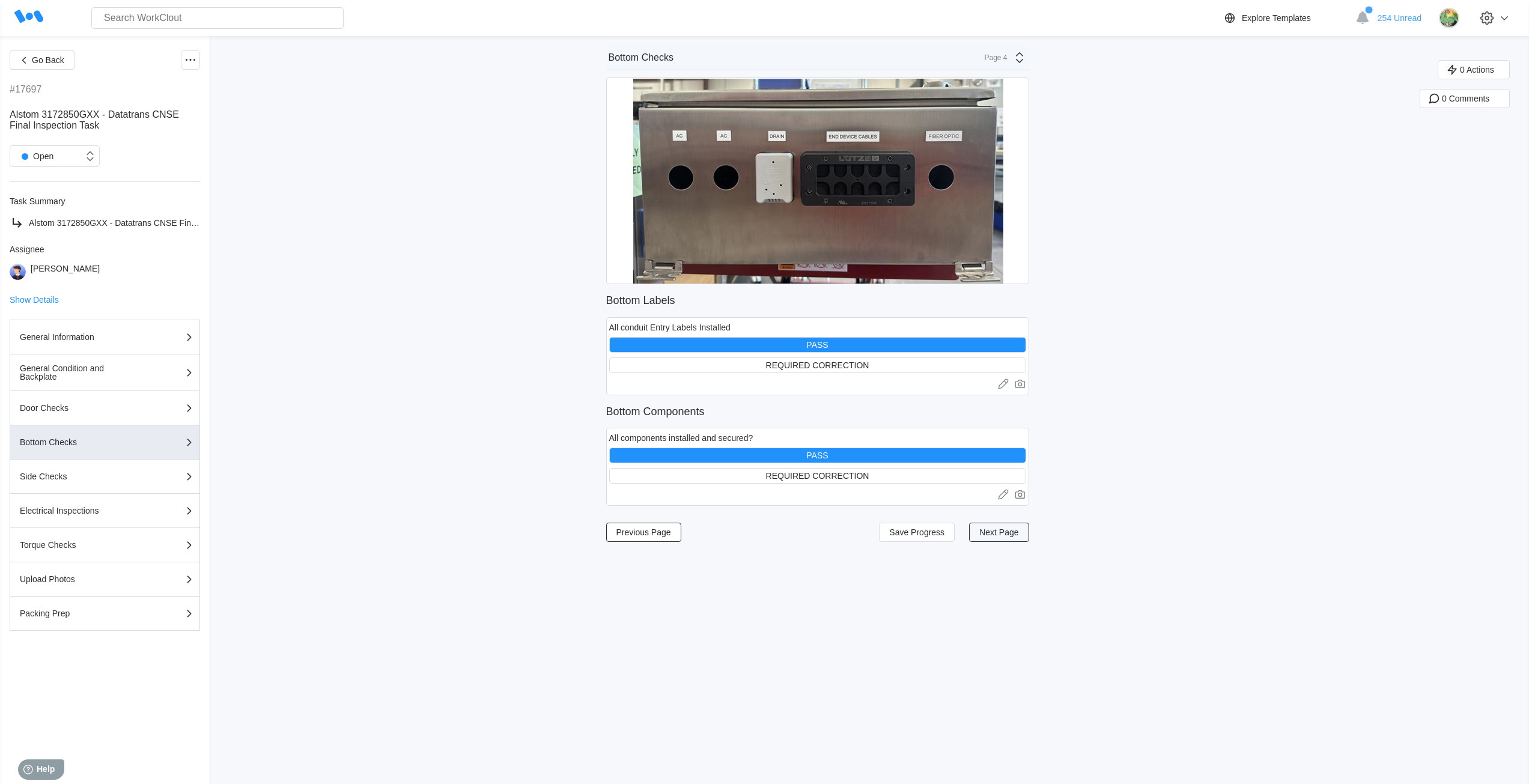
scroll to position [0, 0]
click at [1023, 536] on button "Next Page" at bounding box center [999, 532] width 59 height 19
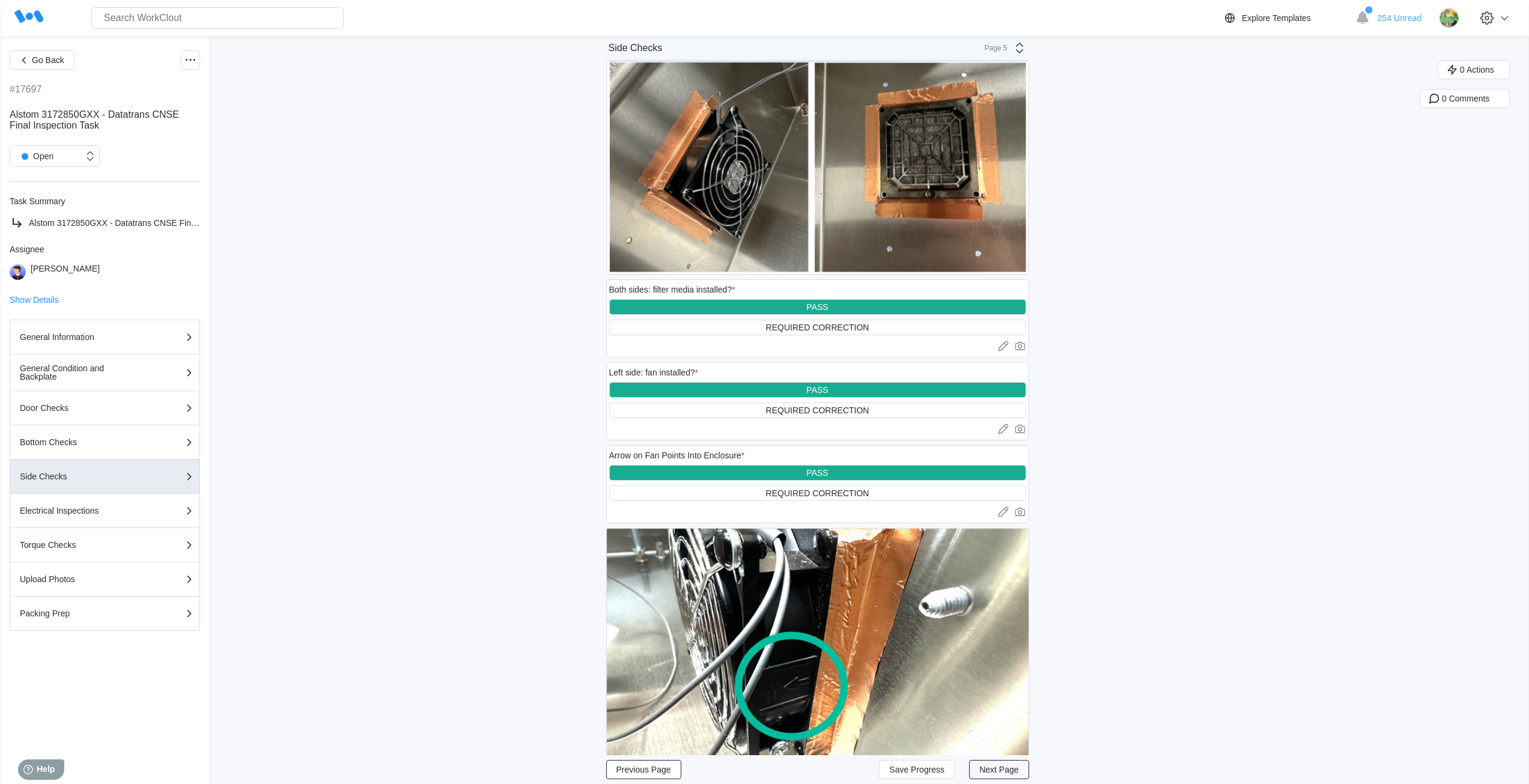
click at [1018, 773] on span "Next Page" at bounding box center [999, 769] width 39 height 9
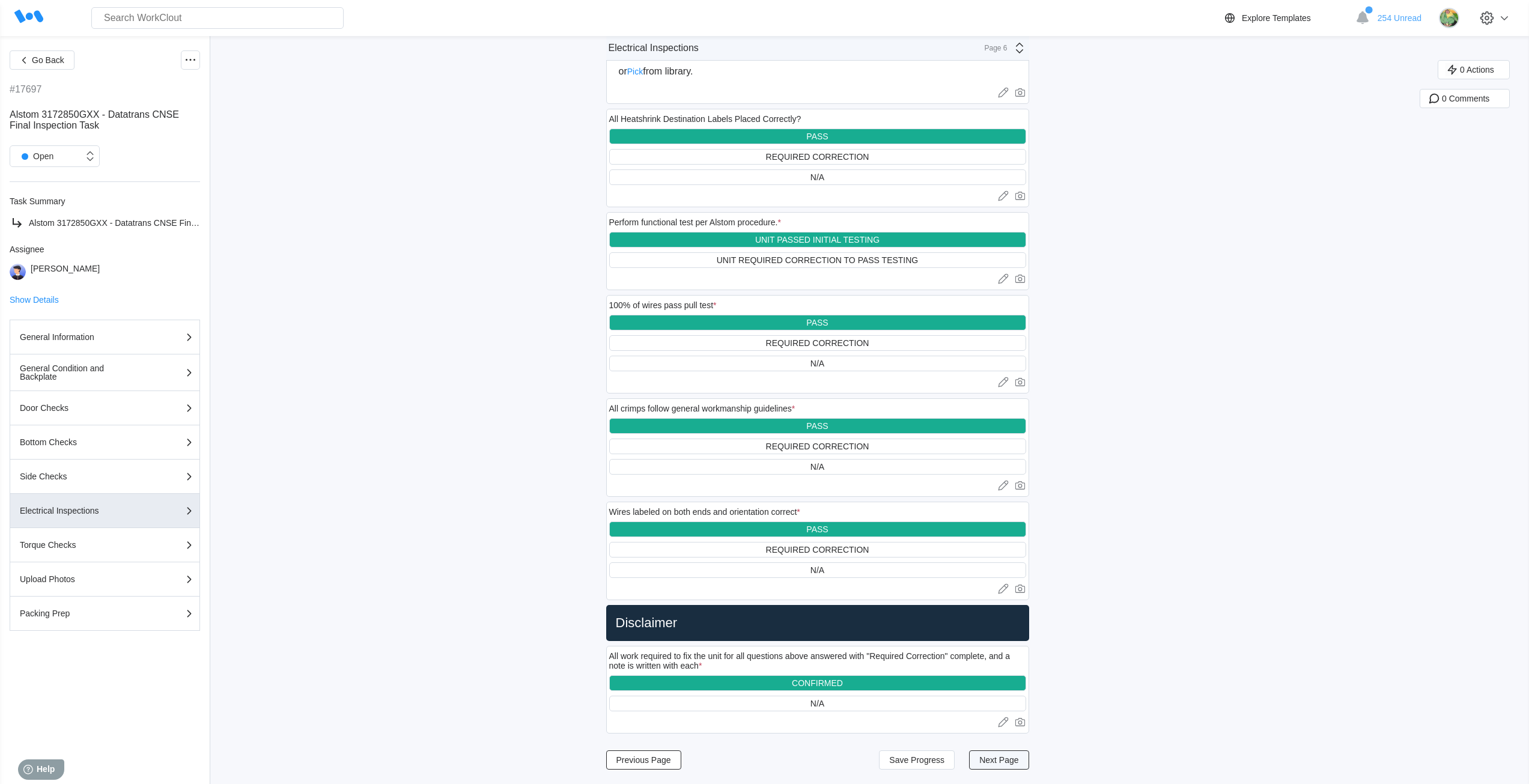
click at [1019, 765] on button "Next Page" at bounding box center [999, 759] width 59 height 19
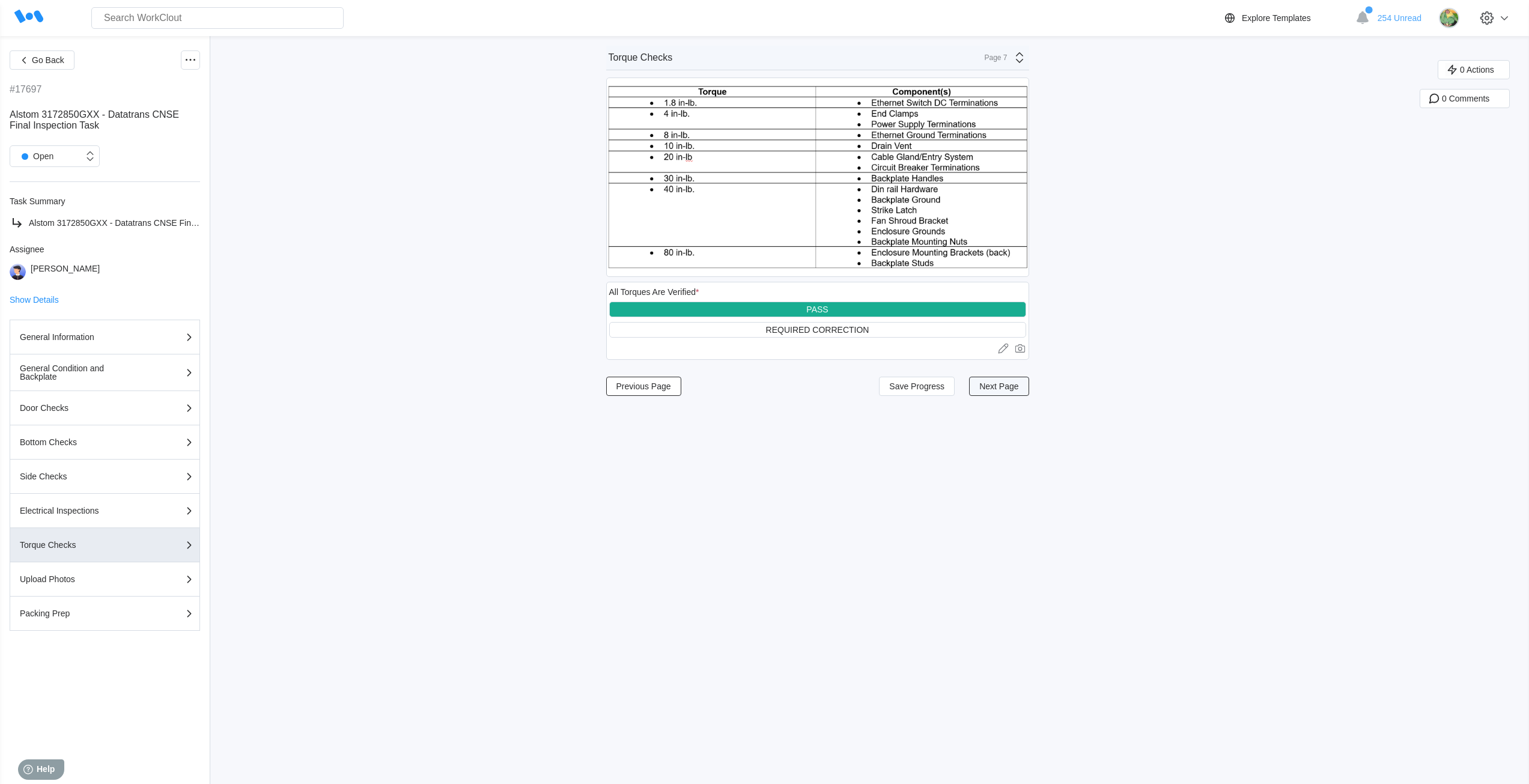
click at [1020, 394] on button "Next Page" at bounding box center [999, 386] width 59 height 19
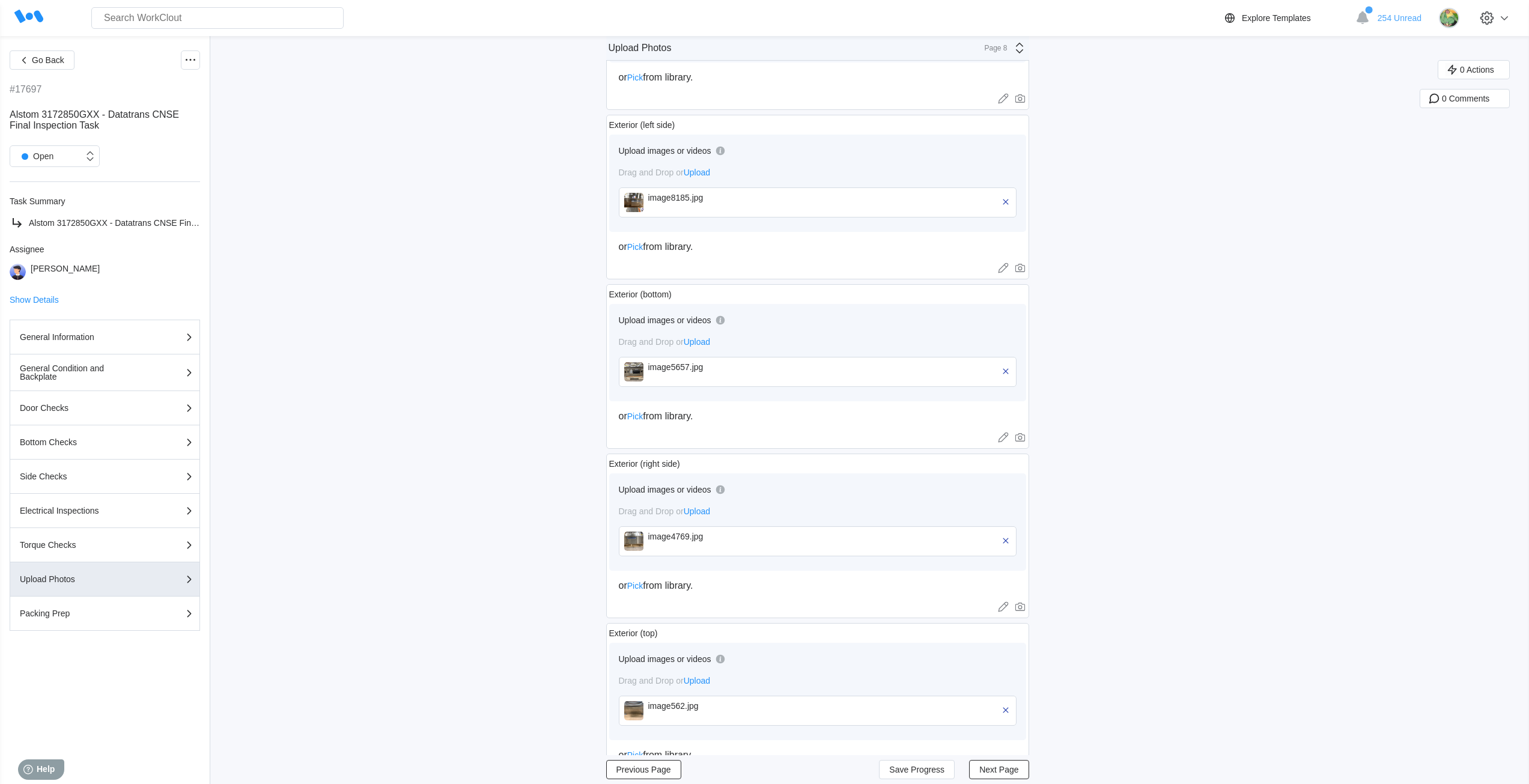
scroll to position [301, 0]
click at [1018, 773] on span "Next Page" at bounding box center [999, 769] width 39 height 9
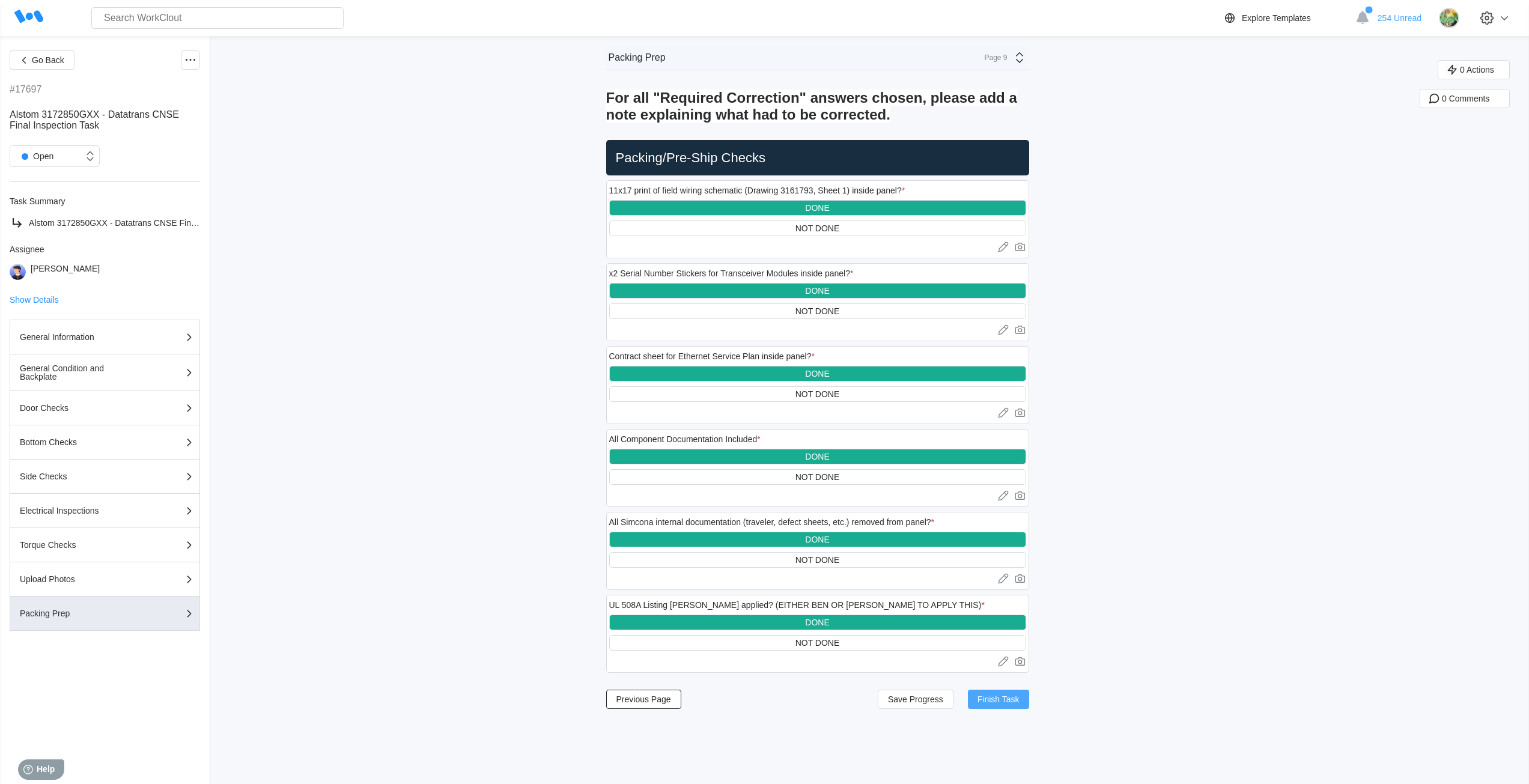
click at [1013, 703] on span "Finish Task" at bounding box center [999, 698] width 42 height 9
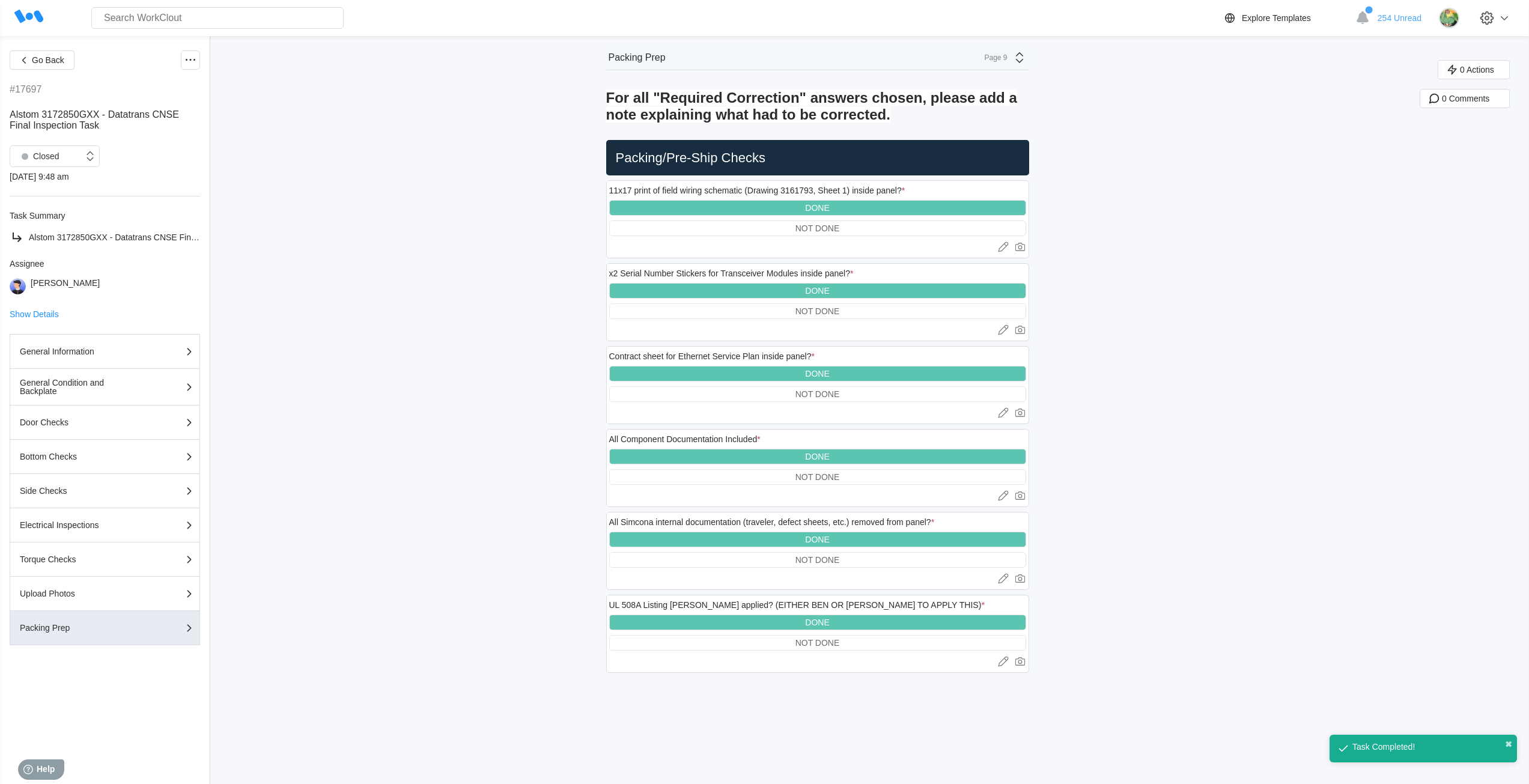
click at [1005, 55] on div "Page 9" at bounding box center [992, 58] width 30 height 9
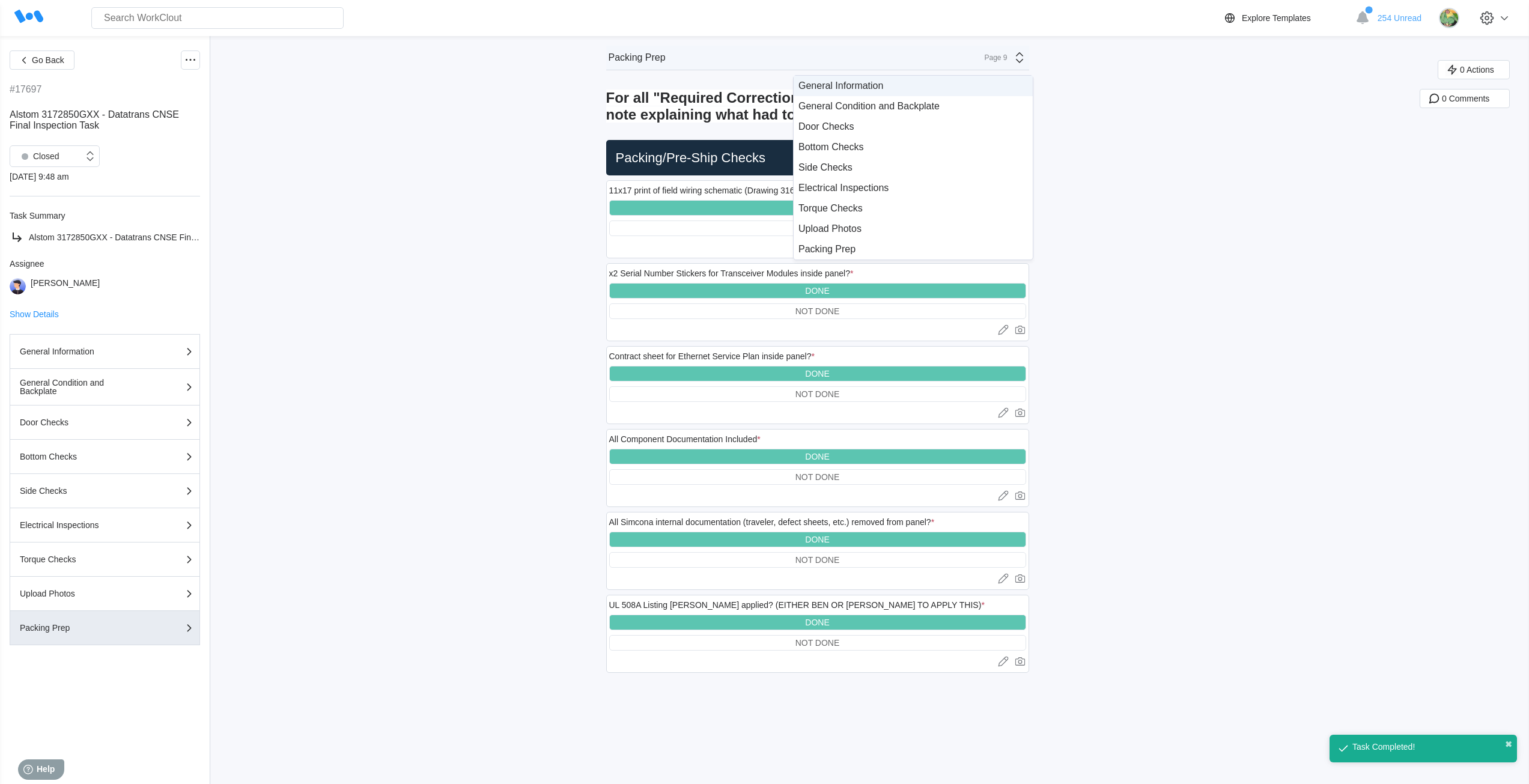
click at [918, 83] on div "General Information" at bounding box center [913, 86] width 230 height 11
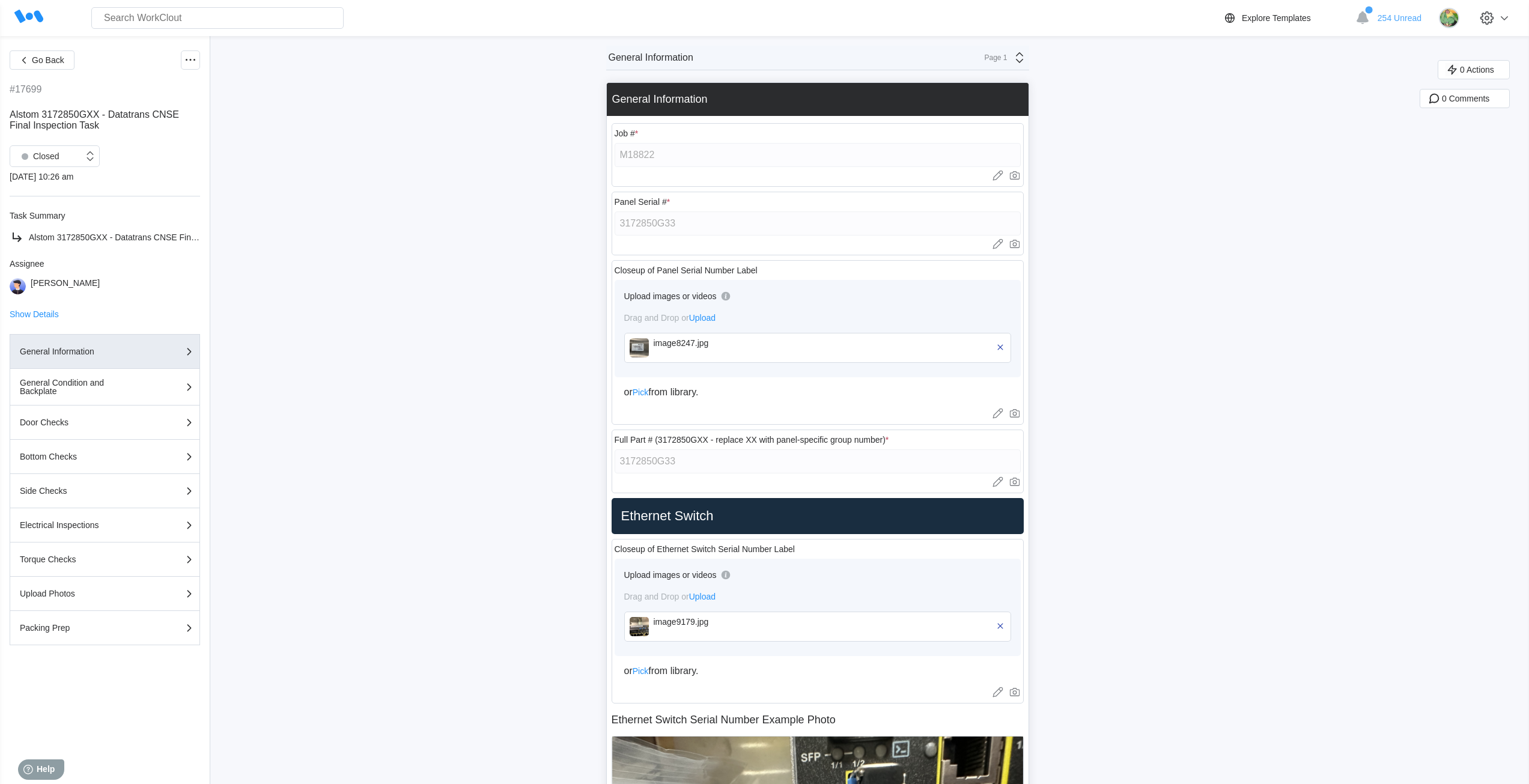
click at [639, 342] on img at bounding box center [639, 347] width 19 height 19
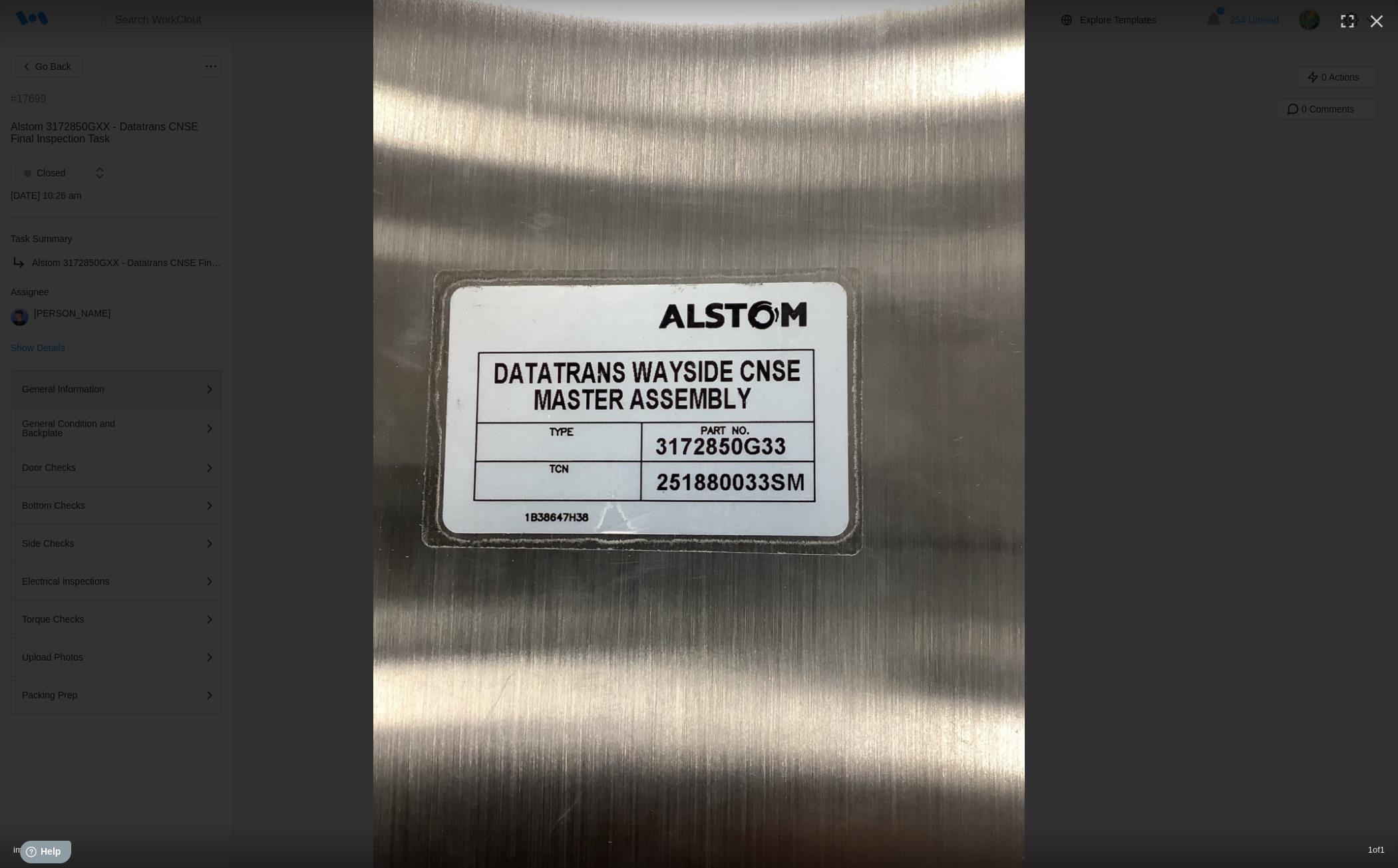
type textarea "x"
click at [1379, 22] on icon "button" at bounding box center [1376, 21] width 22 height 22
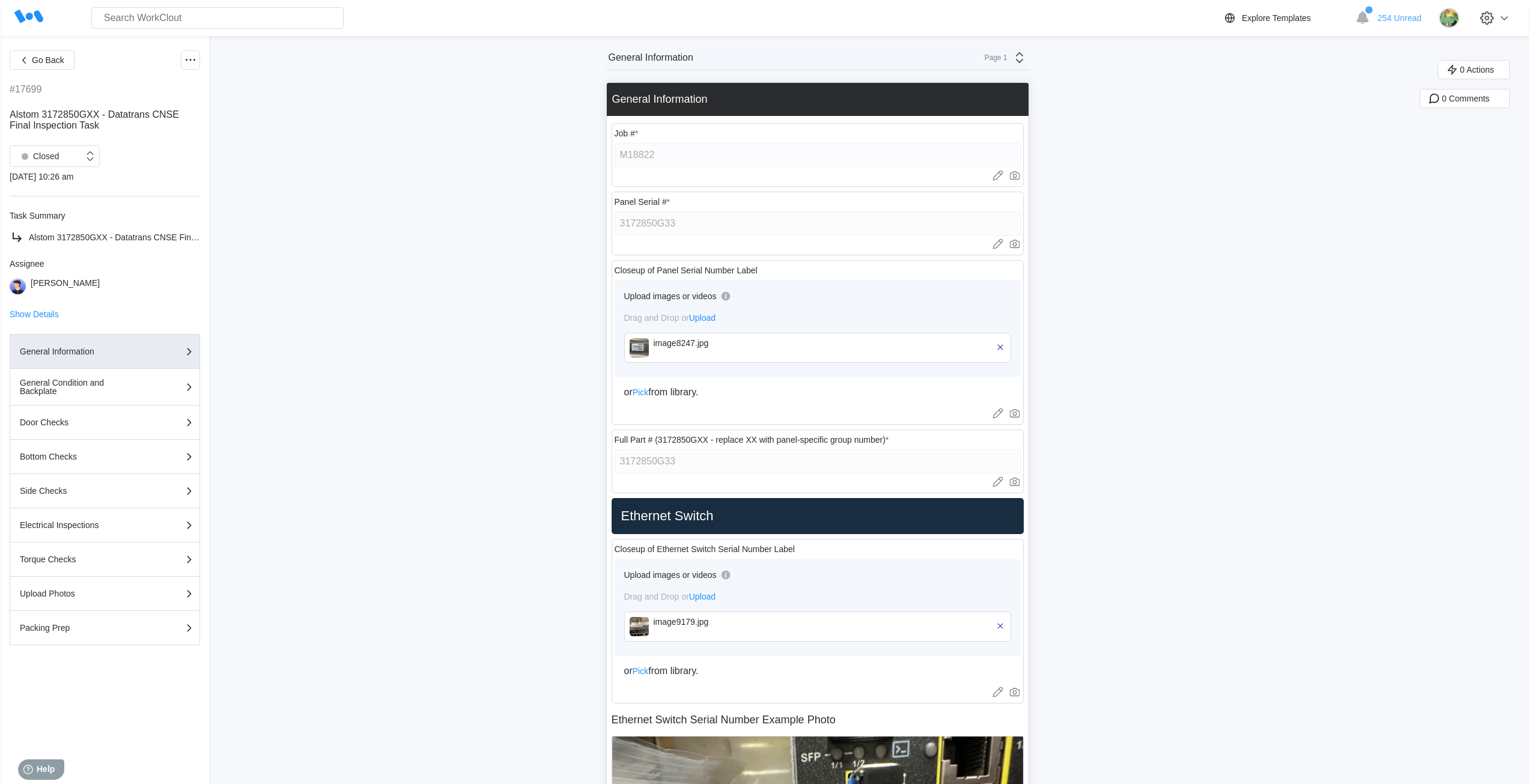
type textarea "x"
click at [999, 244] on icon at bounding box center [996, 242] width 6 height 6
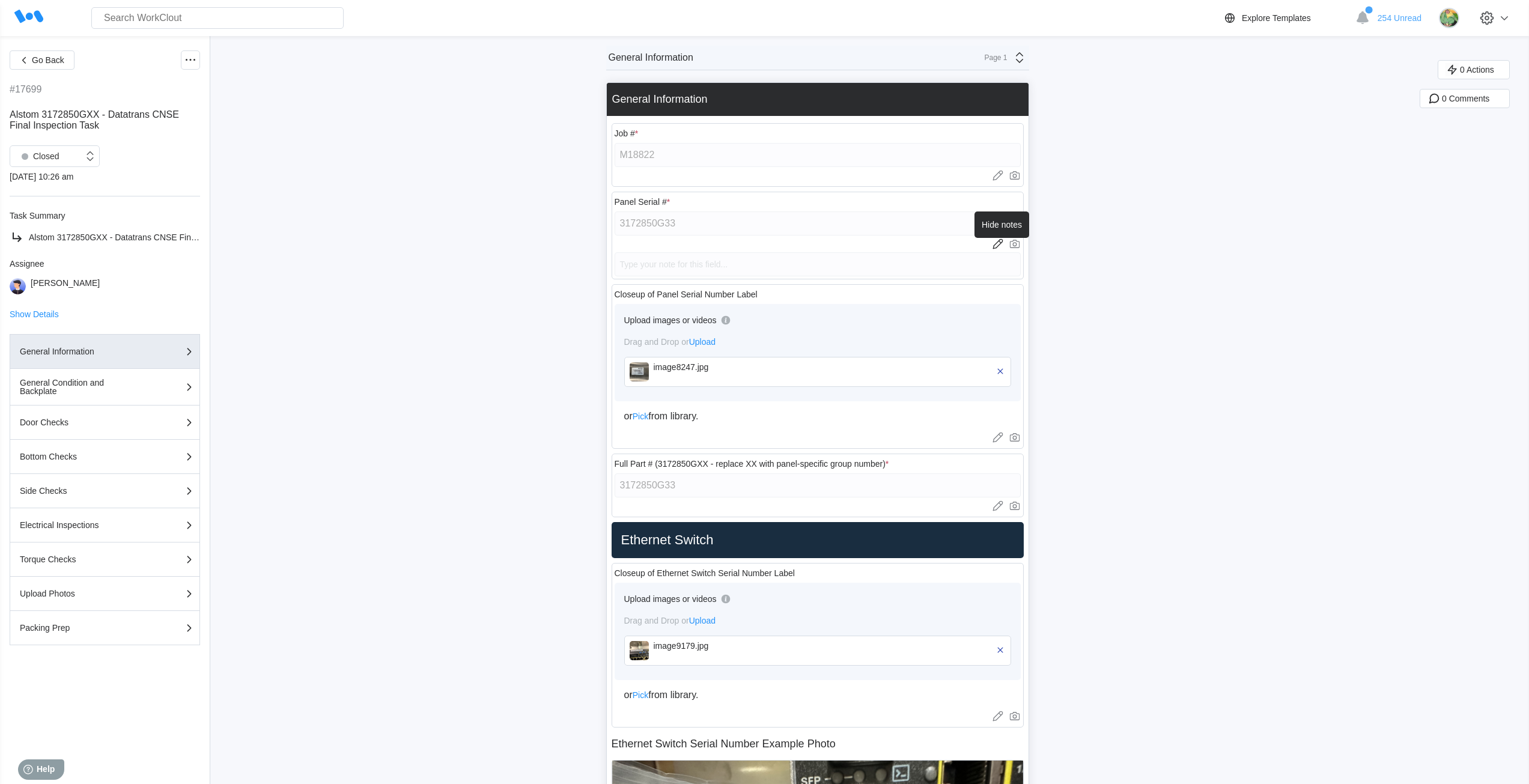
click at [1004, 248] on icon at bounding box center [997, 243] width 12 height 12
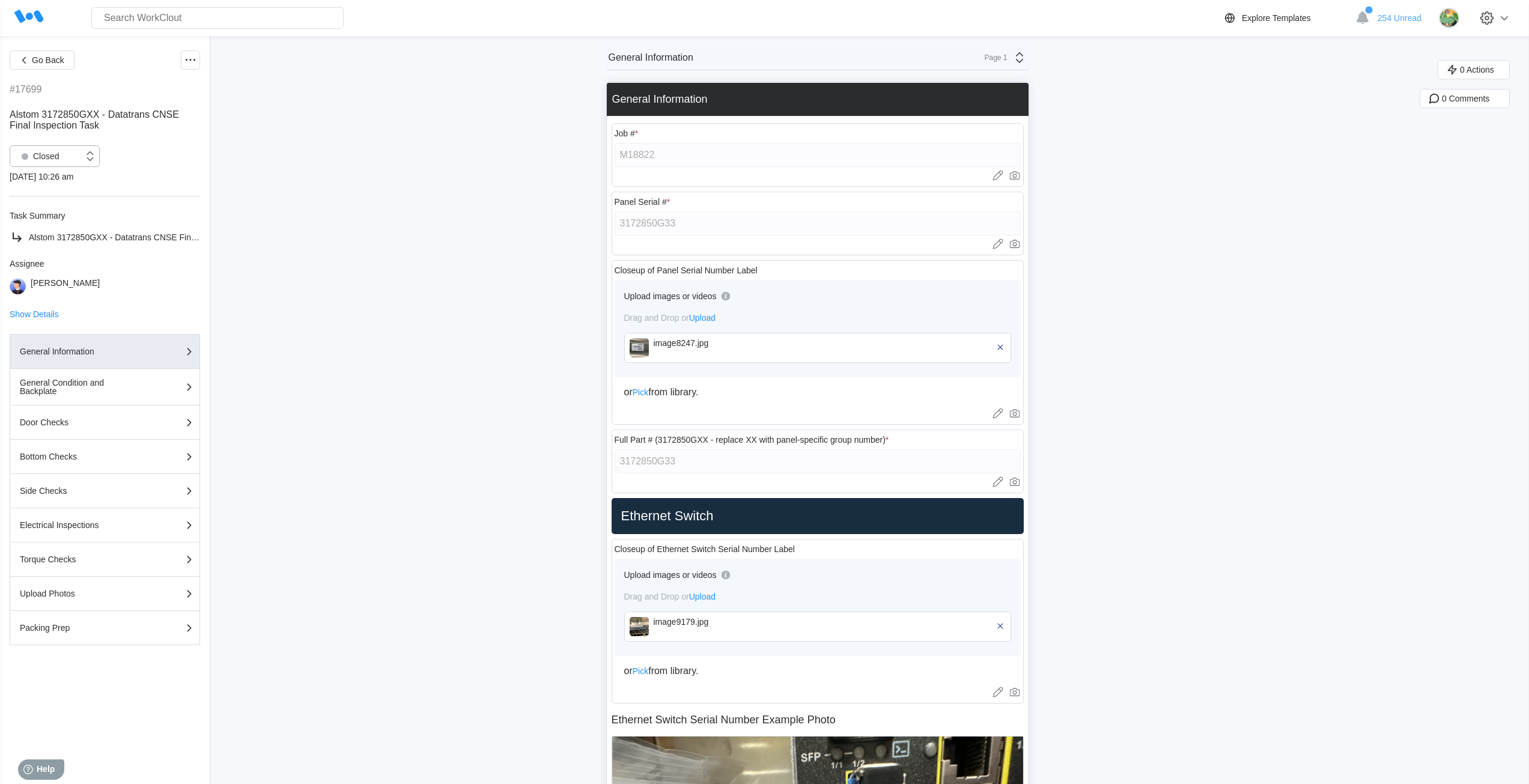
click at [68, 160] on div "Closed" at bounding box center [47, 156] width 73 height 12
click at [53, 190] on div "Open" at bounding box center [55, 188] width 76 height 17
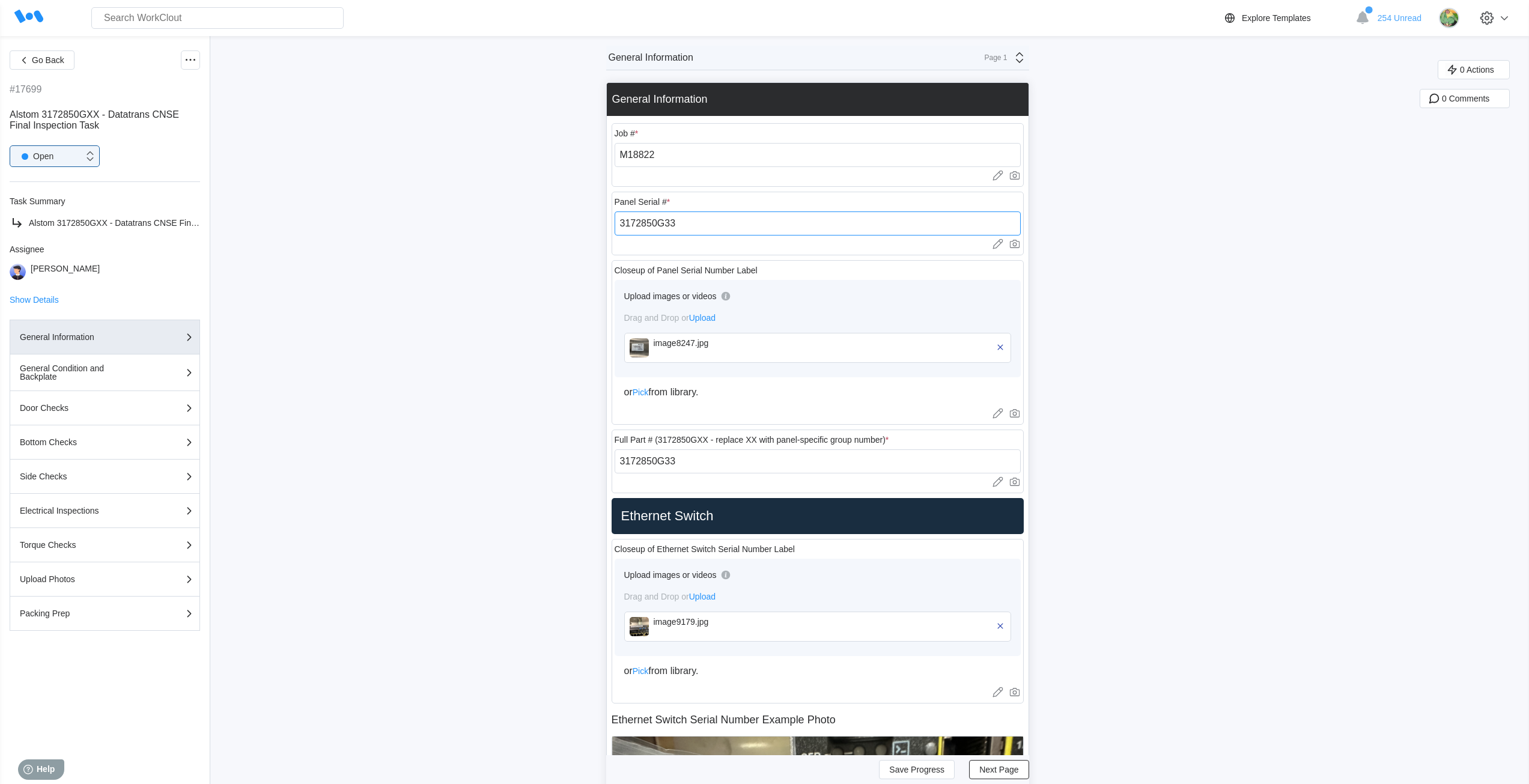
click at [685, 223] on input "3172850G33" at bounding box center [817, 223] width 406 height 24
drag, startPoint x: 691, startPoint y: 220, endPoint x: 590, endPoint y: 213, distance: 101.2
paste input "251880033SM"
type input "251880033SM"
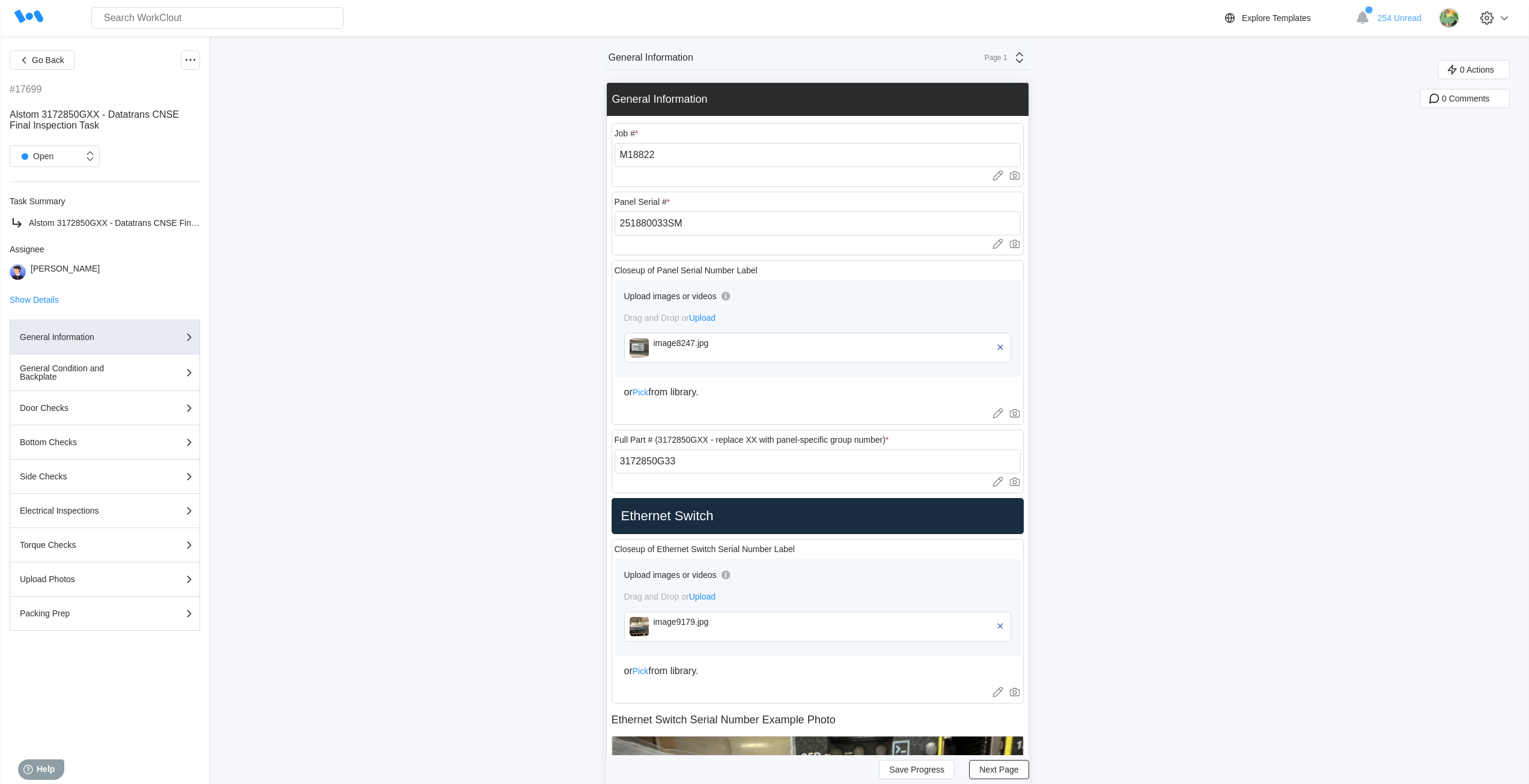
click at [1002, 57] on div "Page 1" at bounding box center [992, 58] width 30 height 9
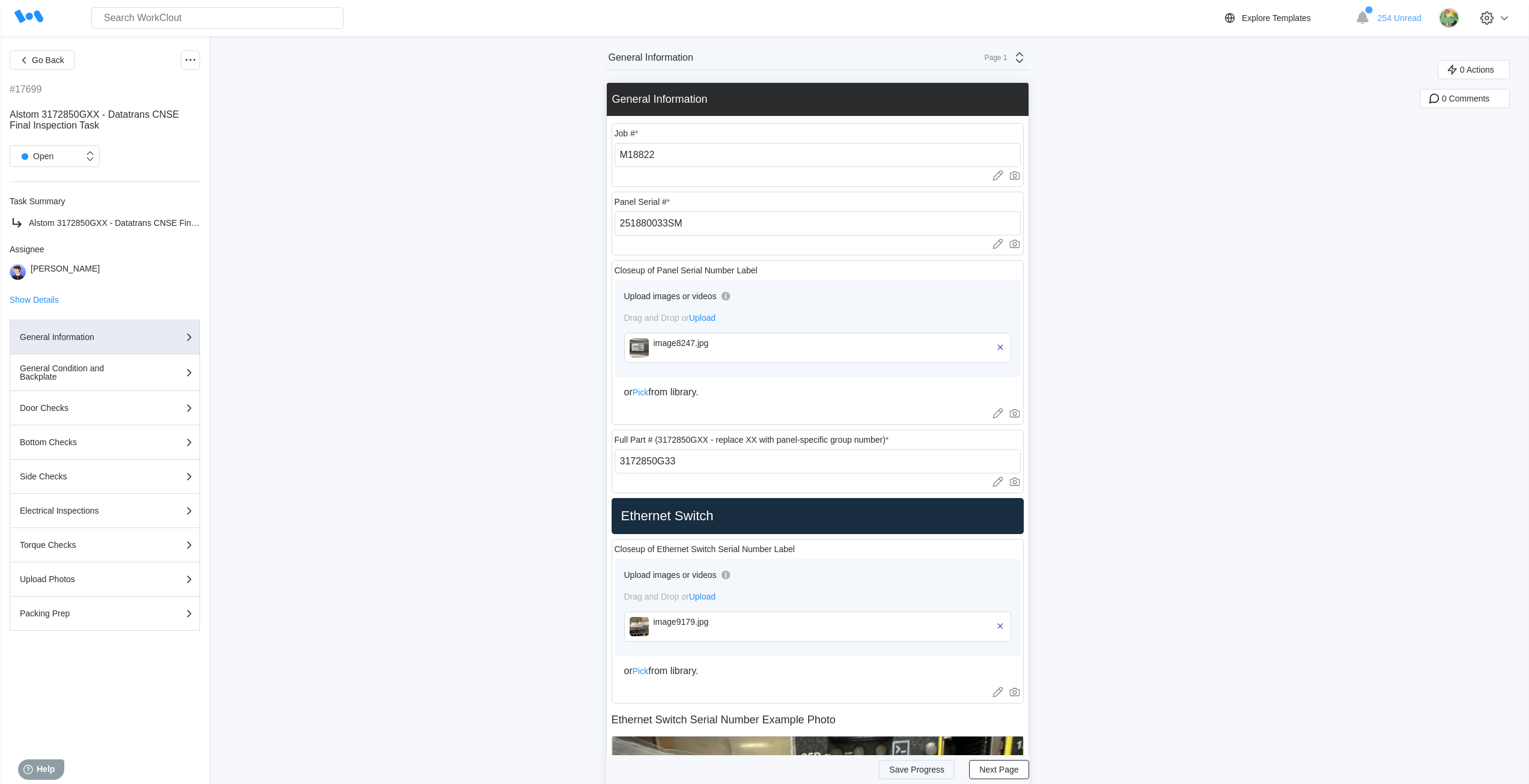
click at [915, 770] on span "Save Progress" at bounding box center [917, 769] width 55 height 9
click at [1006, 62] on div "Page 1" at bounding box center [1002, 58] width 49 height 15
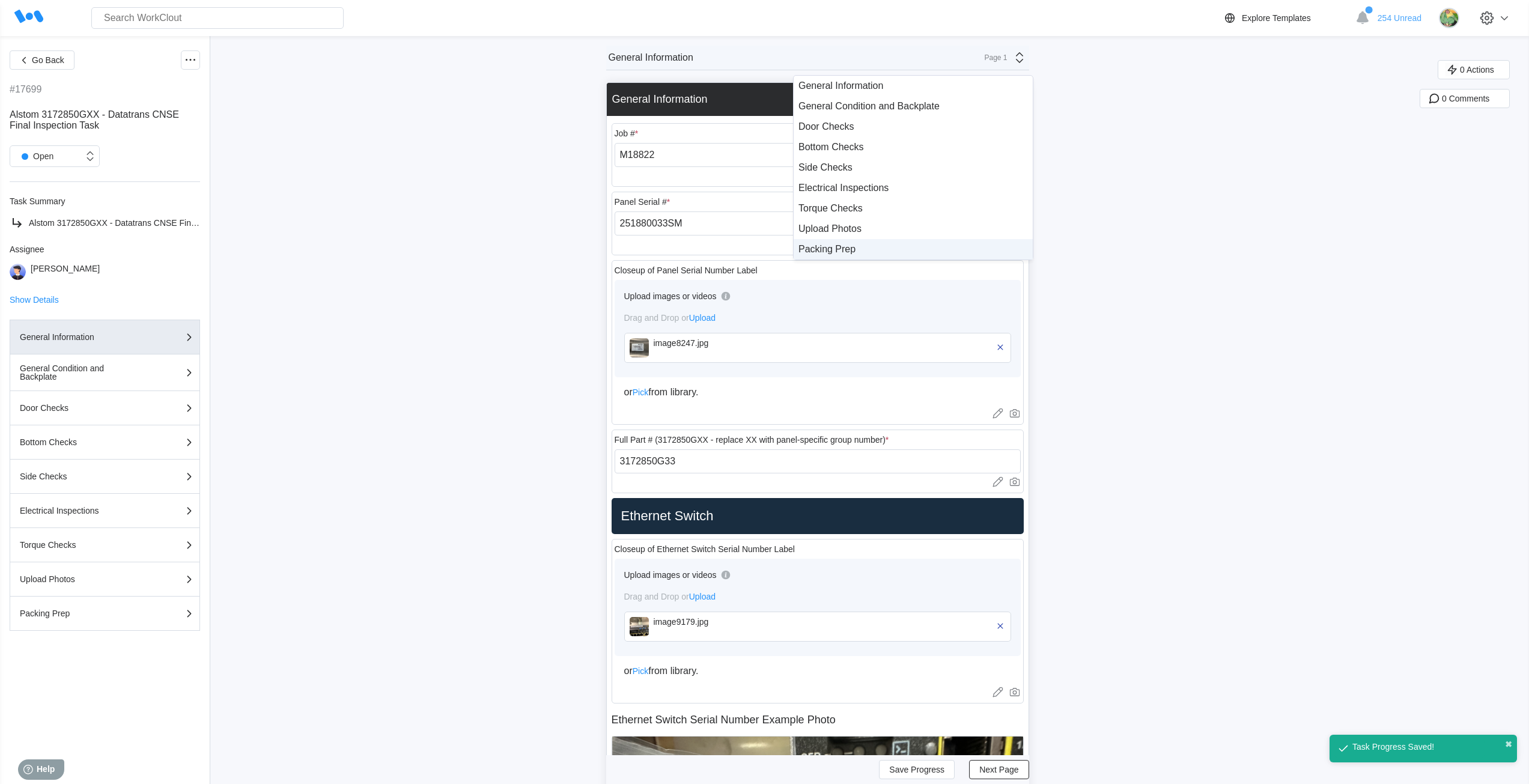
click at [879, 246] on div "Packing Prep" at bounding box center [913, 249] width 230 height 11
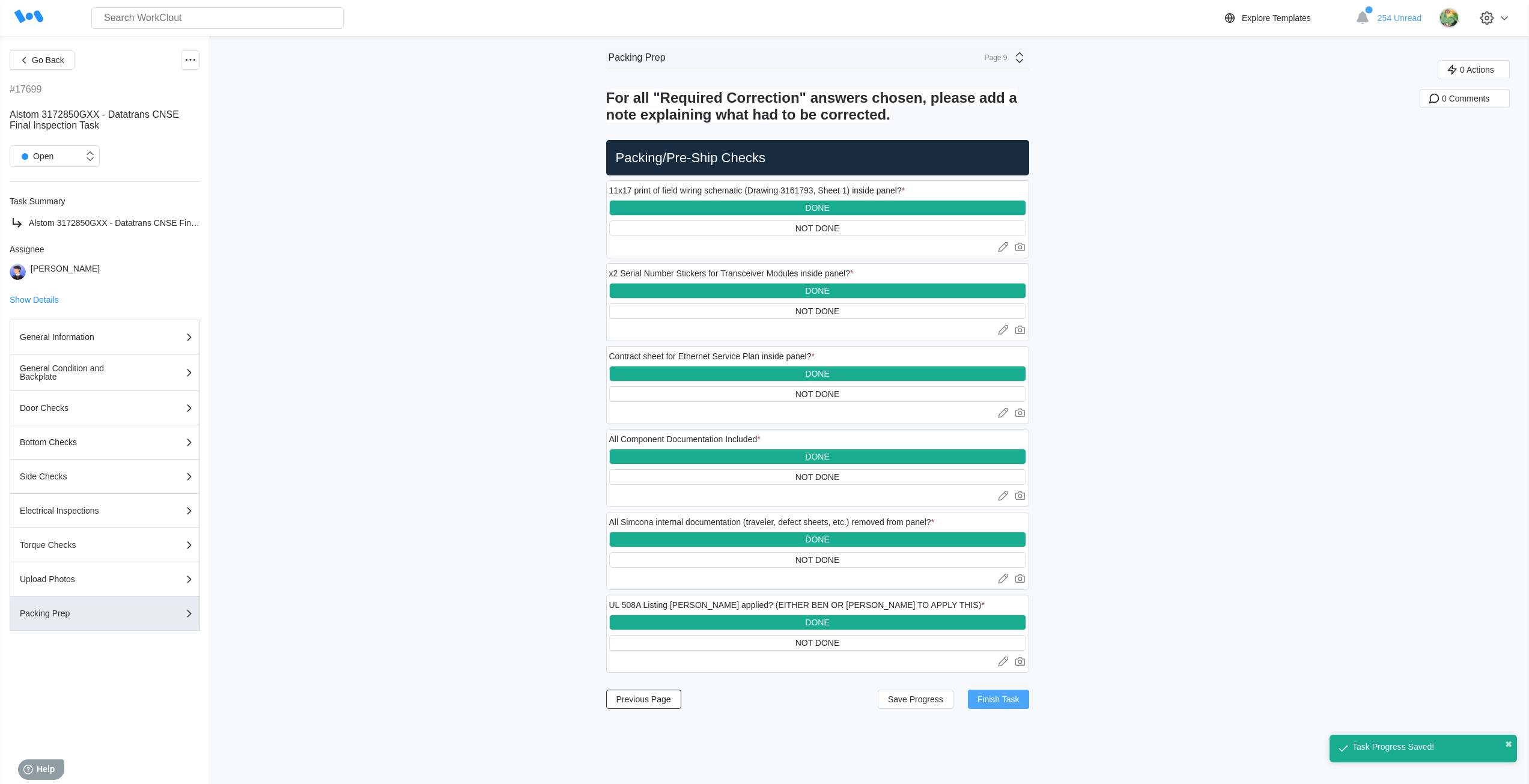
click at [1002, 700] on span "Finish Task" at bounding box center [999, 698] width 42 height 9
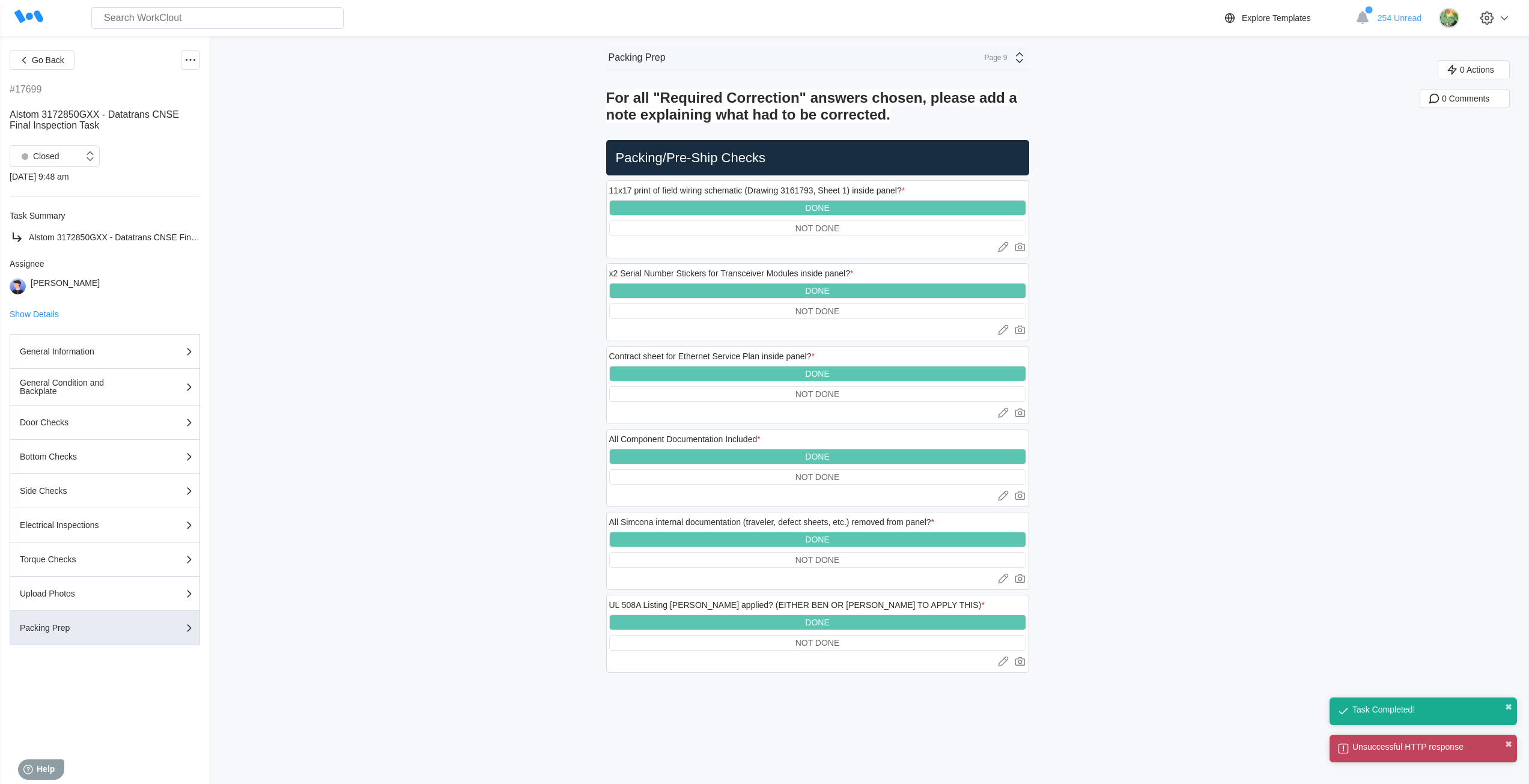
click at [1002, 58] on div "Page 9" at bounding box center [992, 58] width 30 height 9
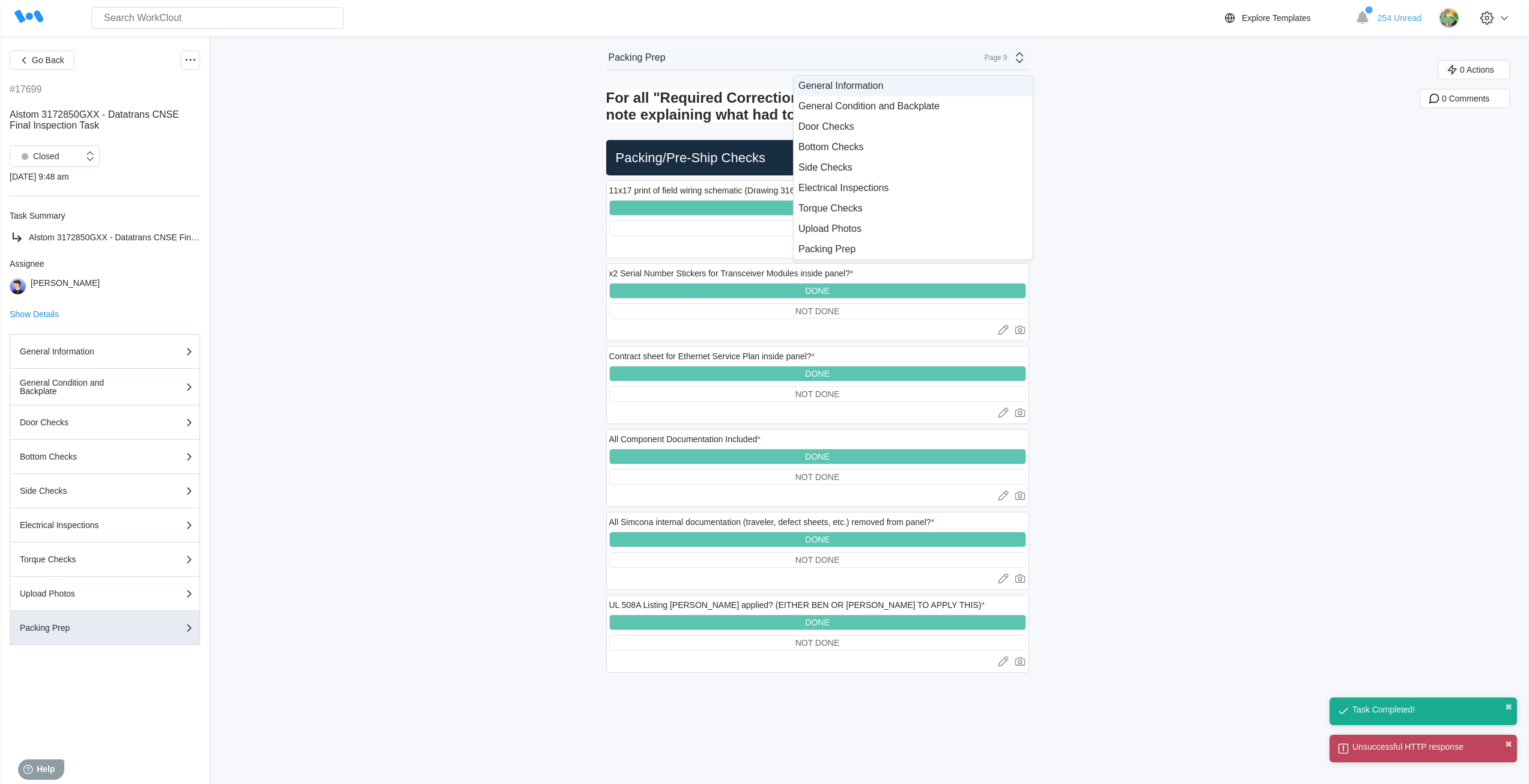
click at [916, 90] on div "General Information" at bounding box center [913, 86] width 230 height 11
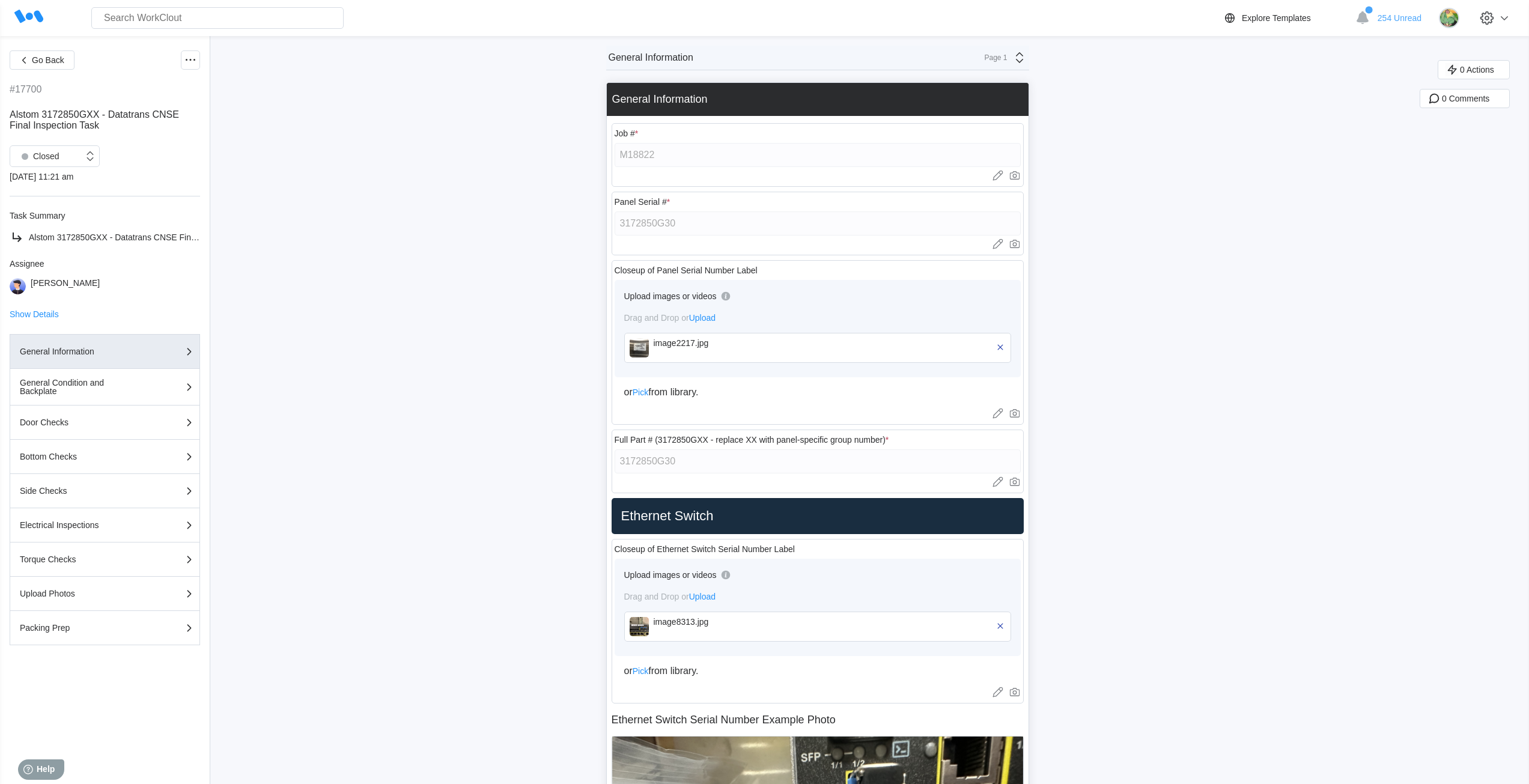
click at [649, 348] on img at bounding box center [639, 347] width 19 height 19
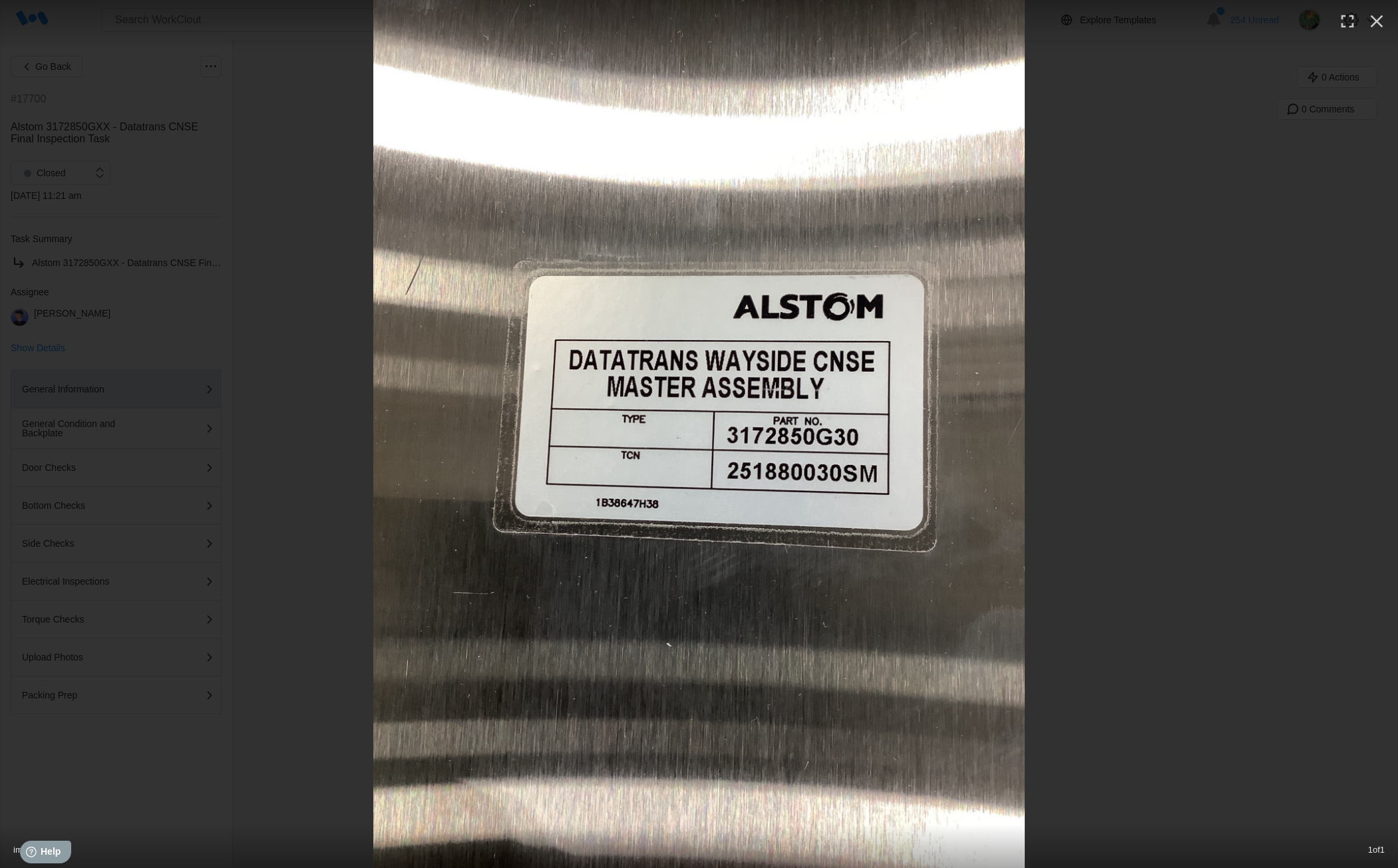
type textarea "x"
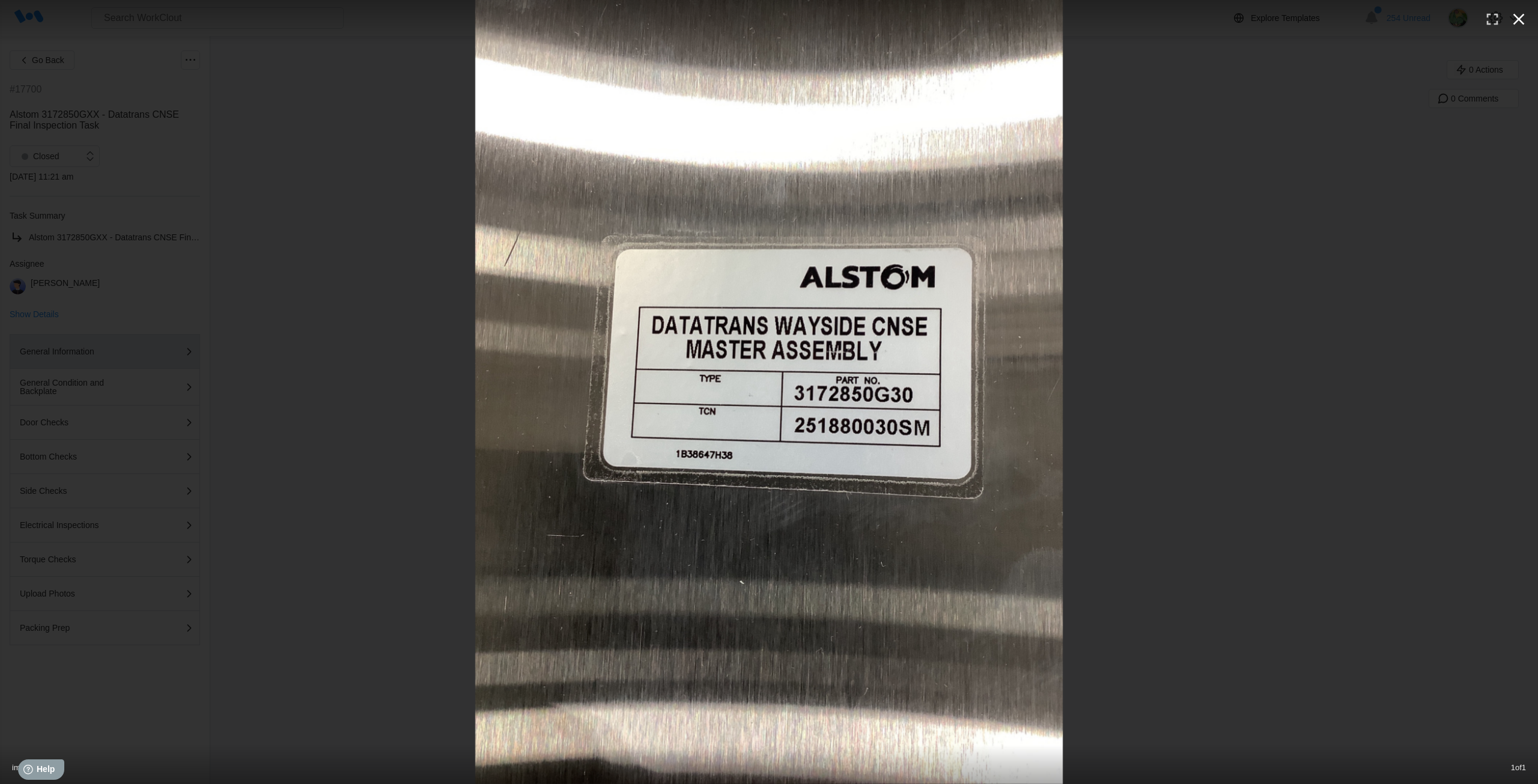
type textarea "x"
click at [1522, 19] on icon "button" at bounding box center [1519, 19] width 19 height 19
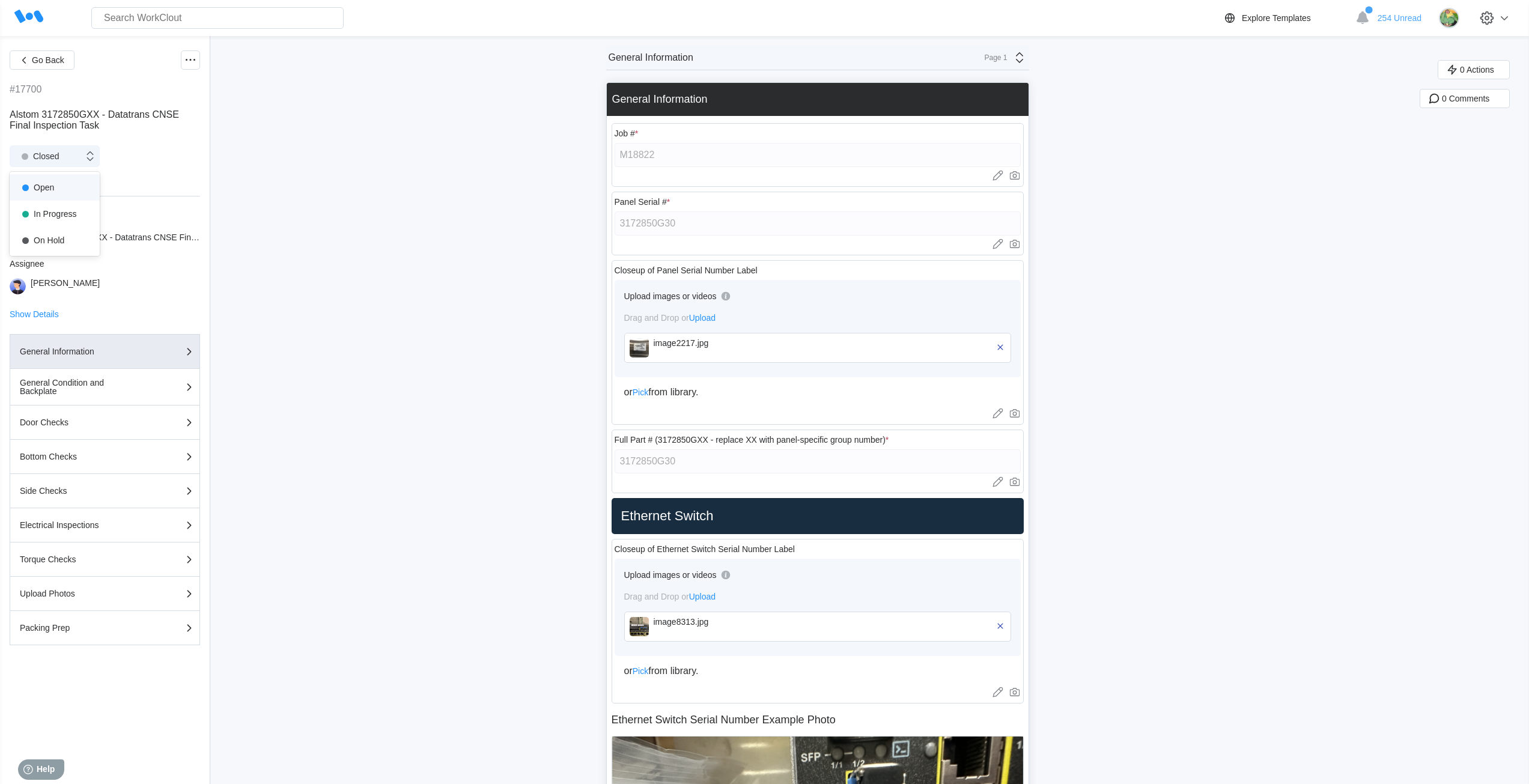
click at [67, 156] on div "Closed" at bounding box center [47, 156] width 73 height 12
click at [78, 183] on div "Open" at bounding box center [55, 188] width 76 height 17
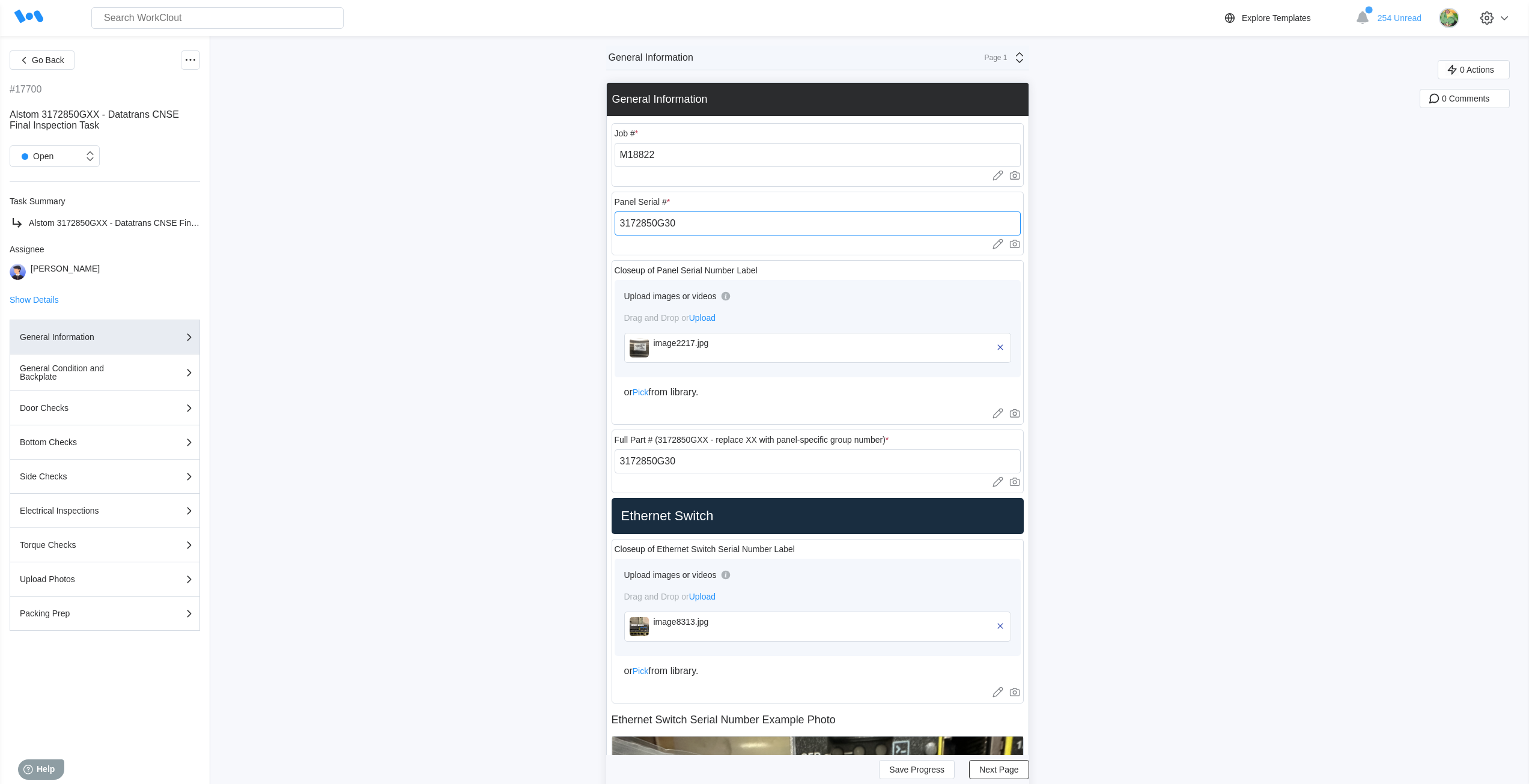
click at [689, 223] on input "3172850G30" at bounding box center [817, 223] width 406 height 24
click at [688, 222] on input "3172850G30" at bounding box center [817, 223] width 406 height 24
paste input "251880030SM"
type input "251880030SM"
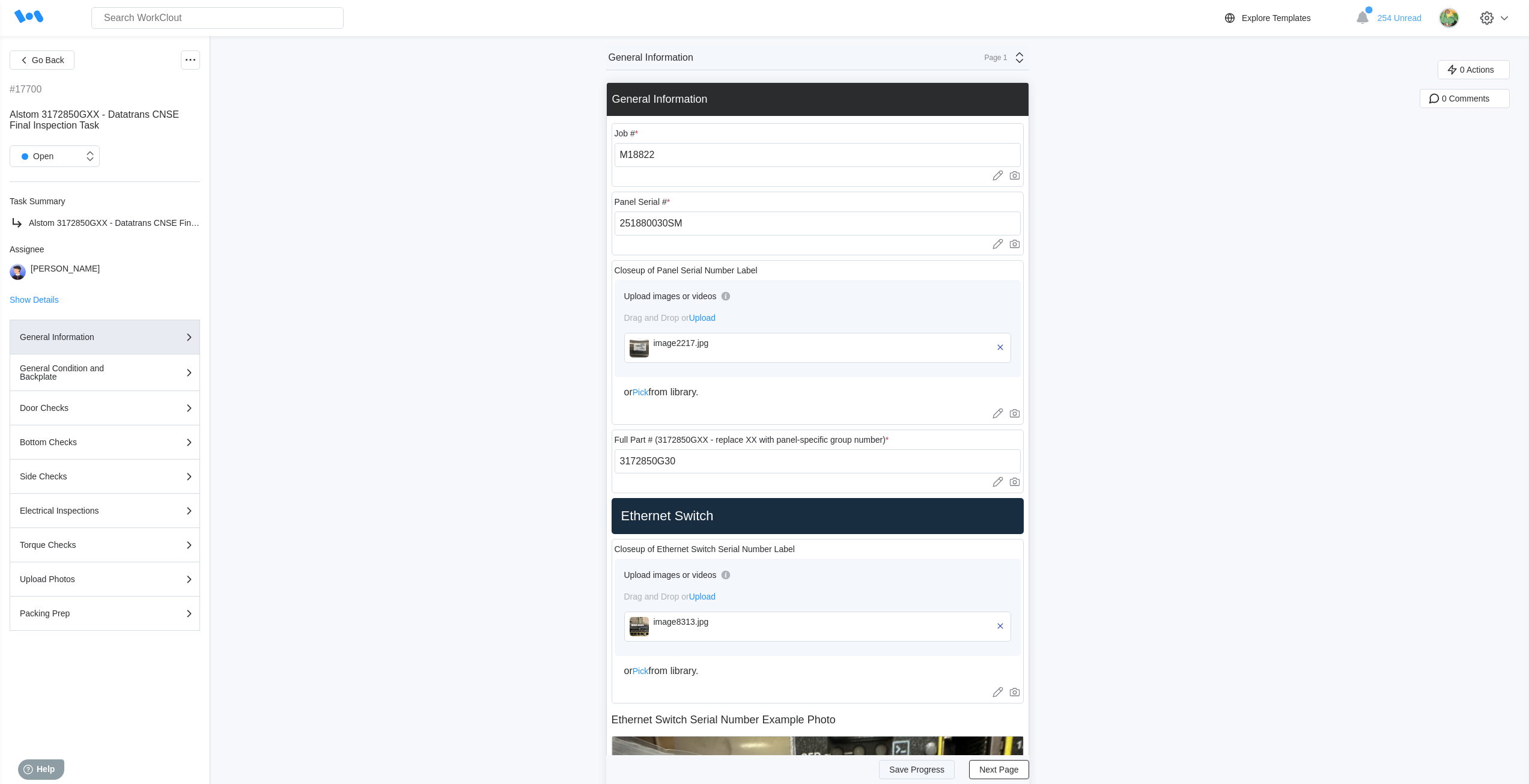
click at [940, 768] on span "Save Progress" at bounding box center [917, 769] width 55 height 9
click at [1008, 55] on div "Page 1" at bounding box center [992, 58] width 30 height 9
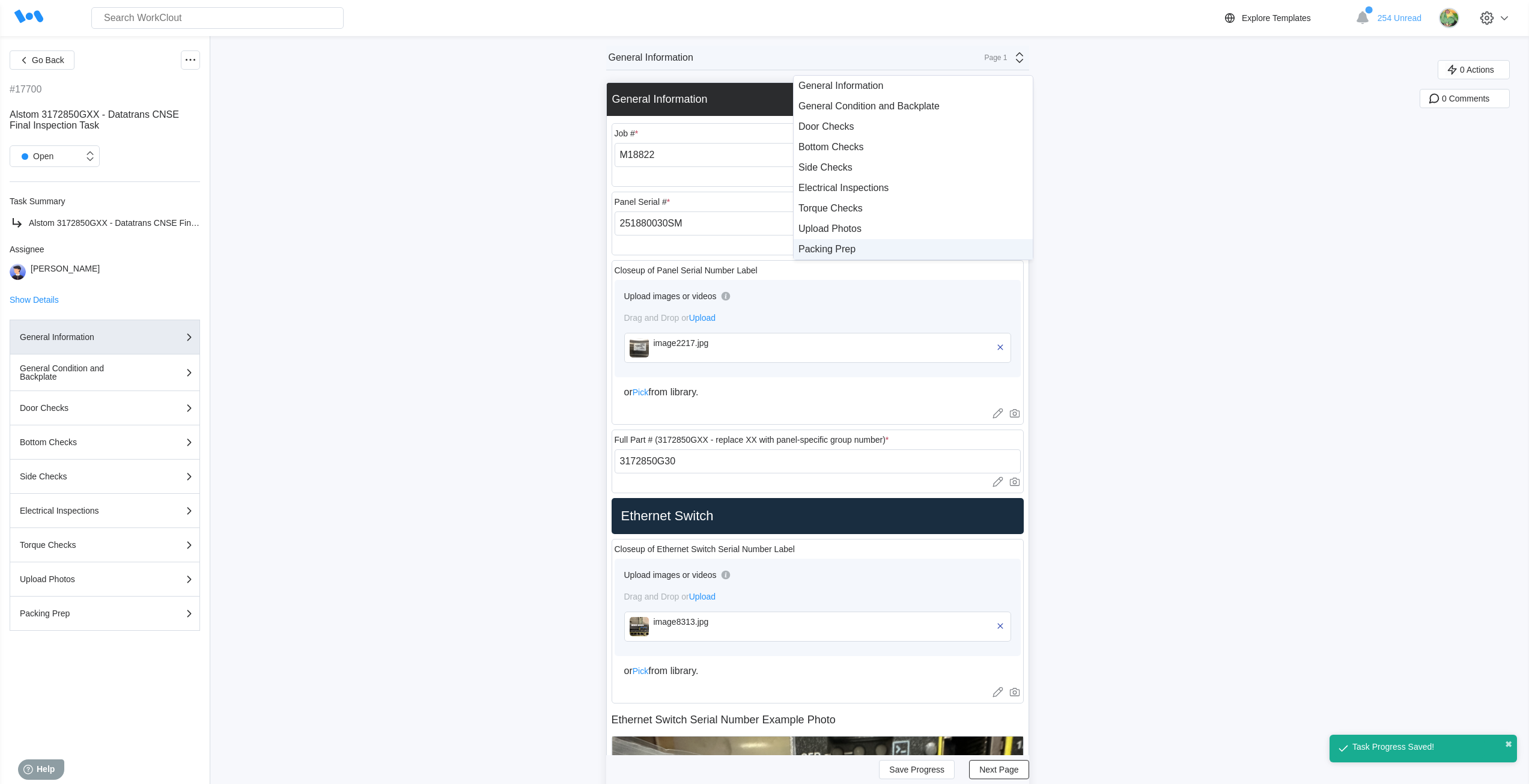
click at [864, 244] on div "Packing Prep" at bounding box center [913, 249] width 230 height 11
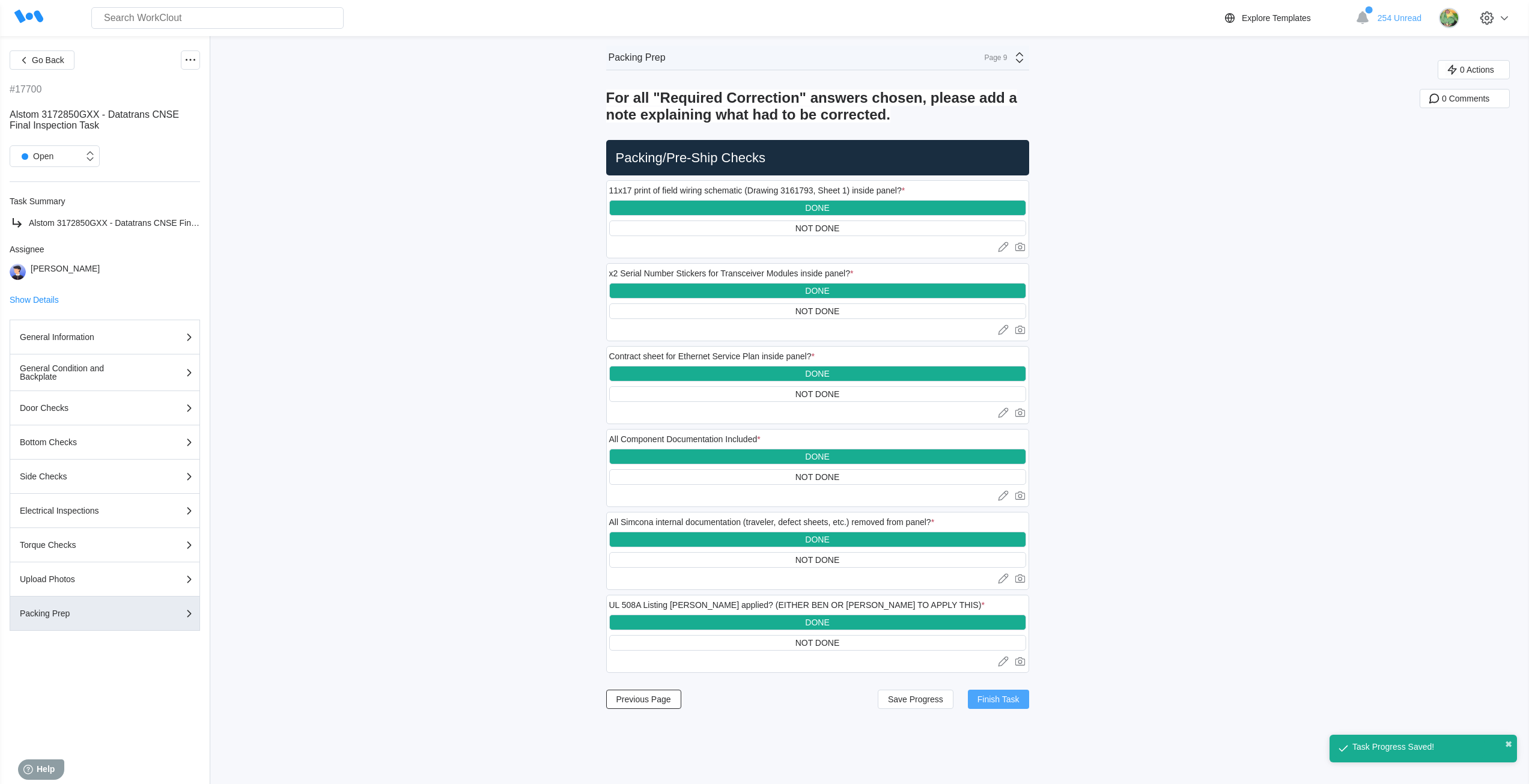
click at [989, 703] on span "Finish Task" at bounding box center [999, 698] width 42 height 9
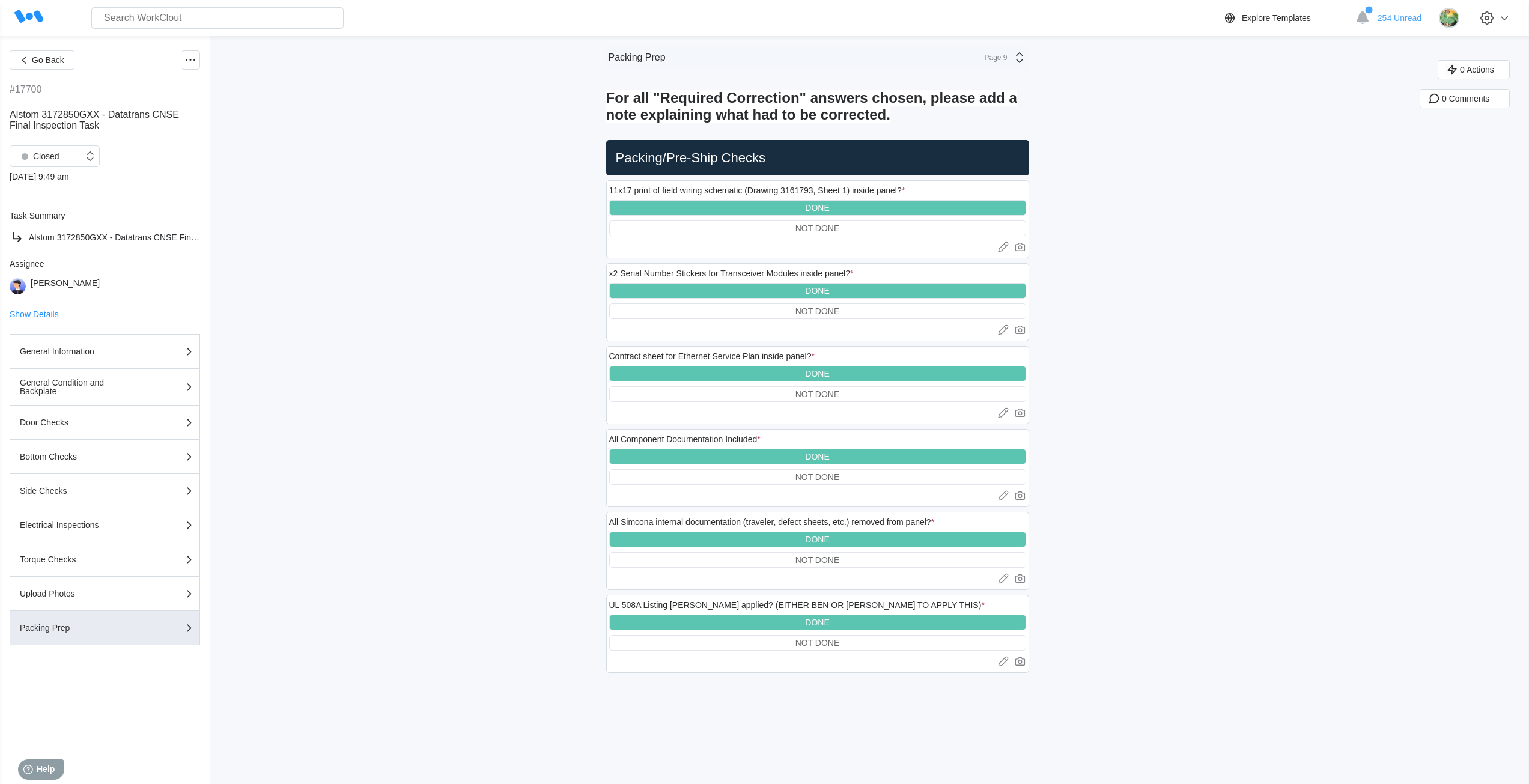
click at [985, 55] on div "Page 9" at bounding box center [992, 58] width 30 height 9
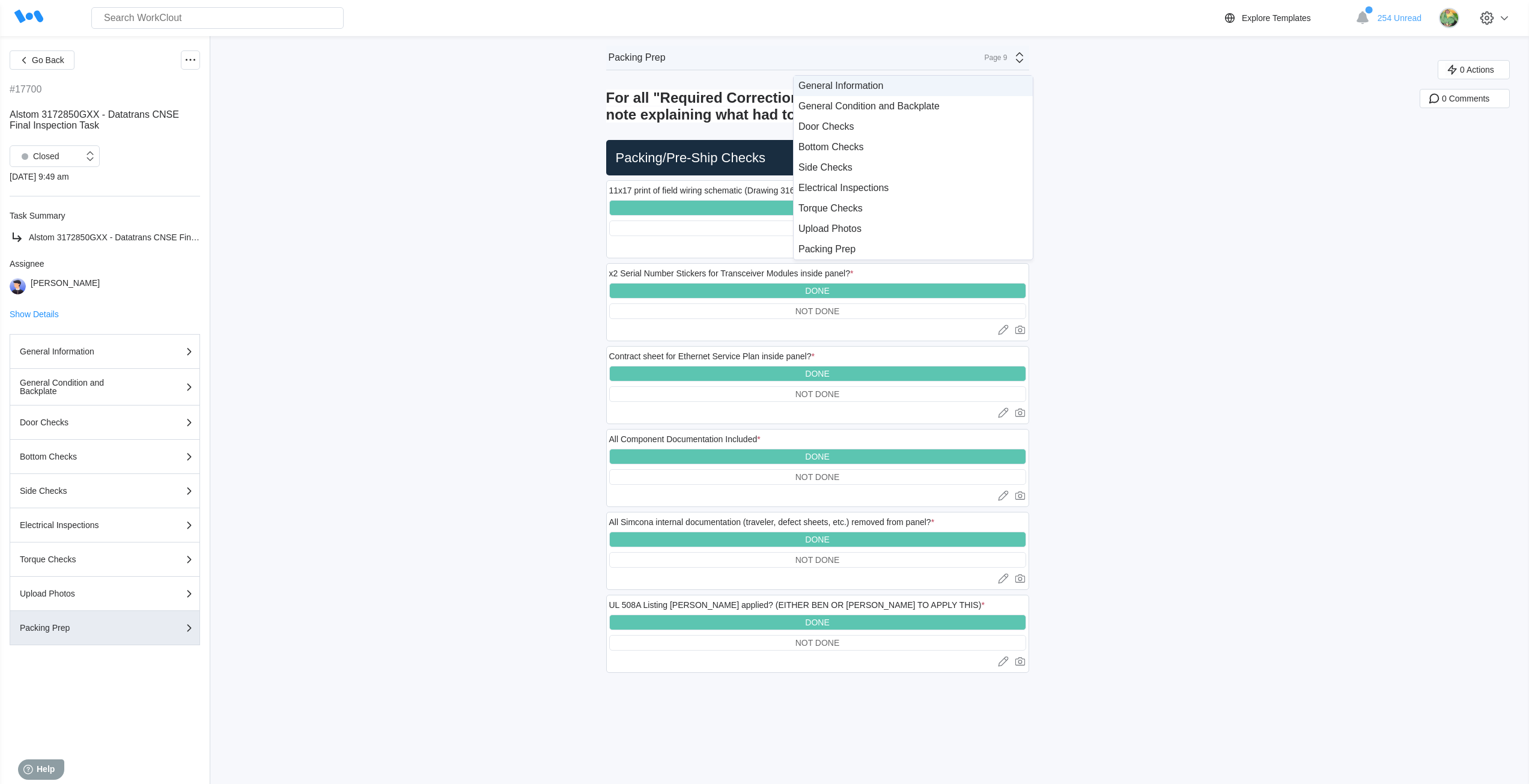
click at [898, 87] on div "General Information" at bounding box center [913, 86] width 230 height 11
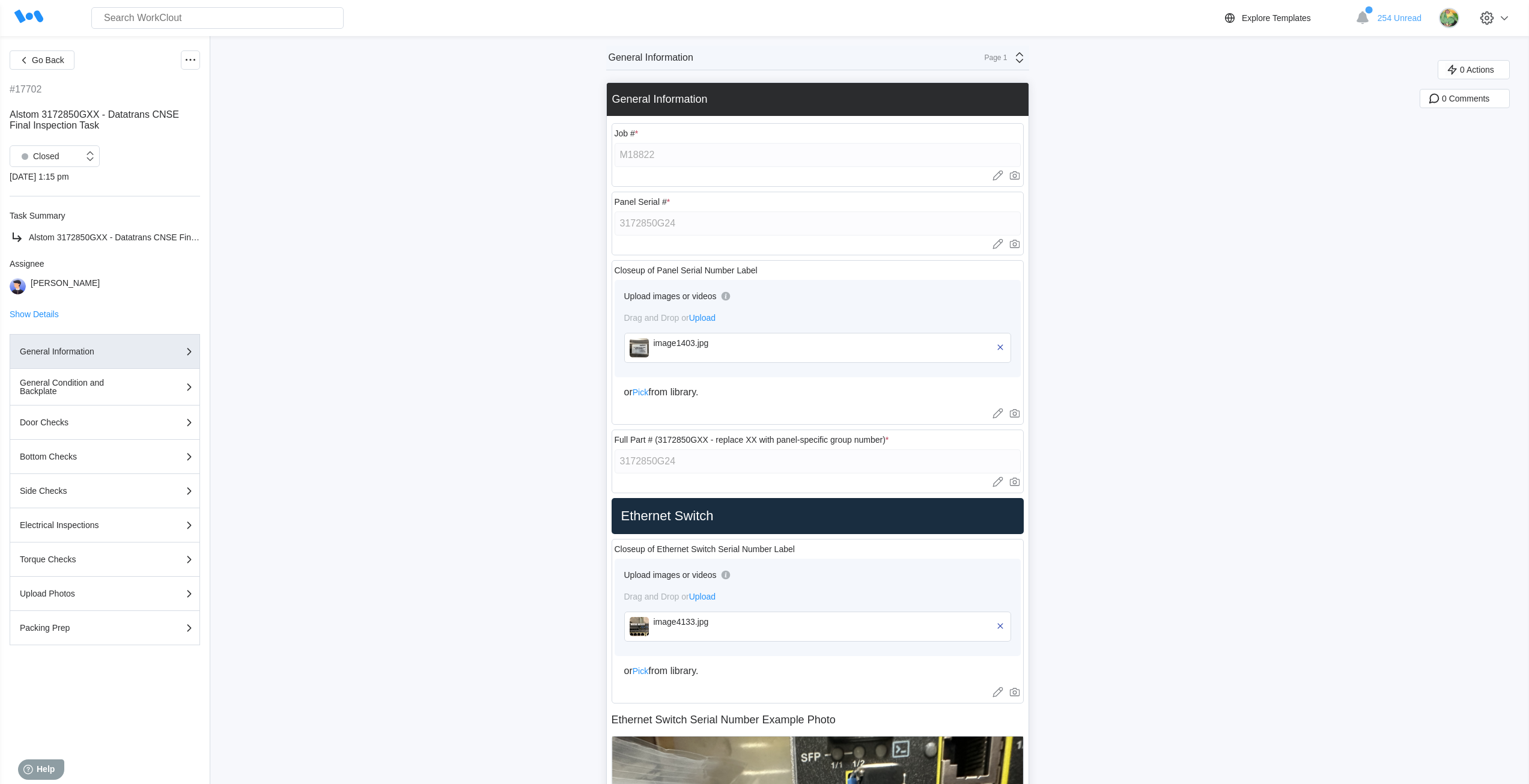
click at [645, 345] on img at bounding box center [639, 347] width 19 height 19
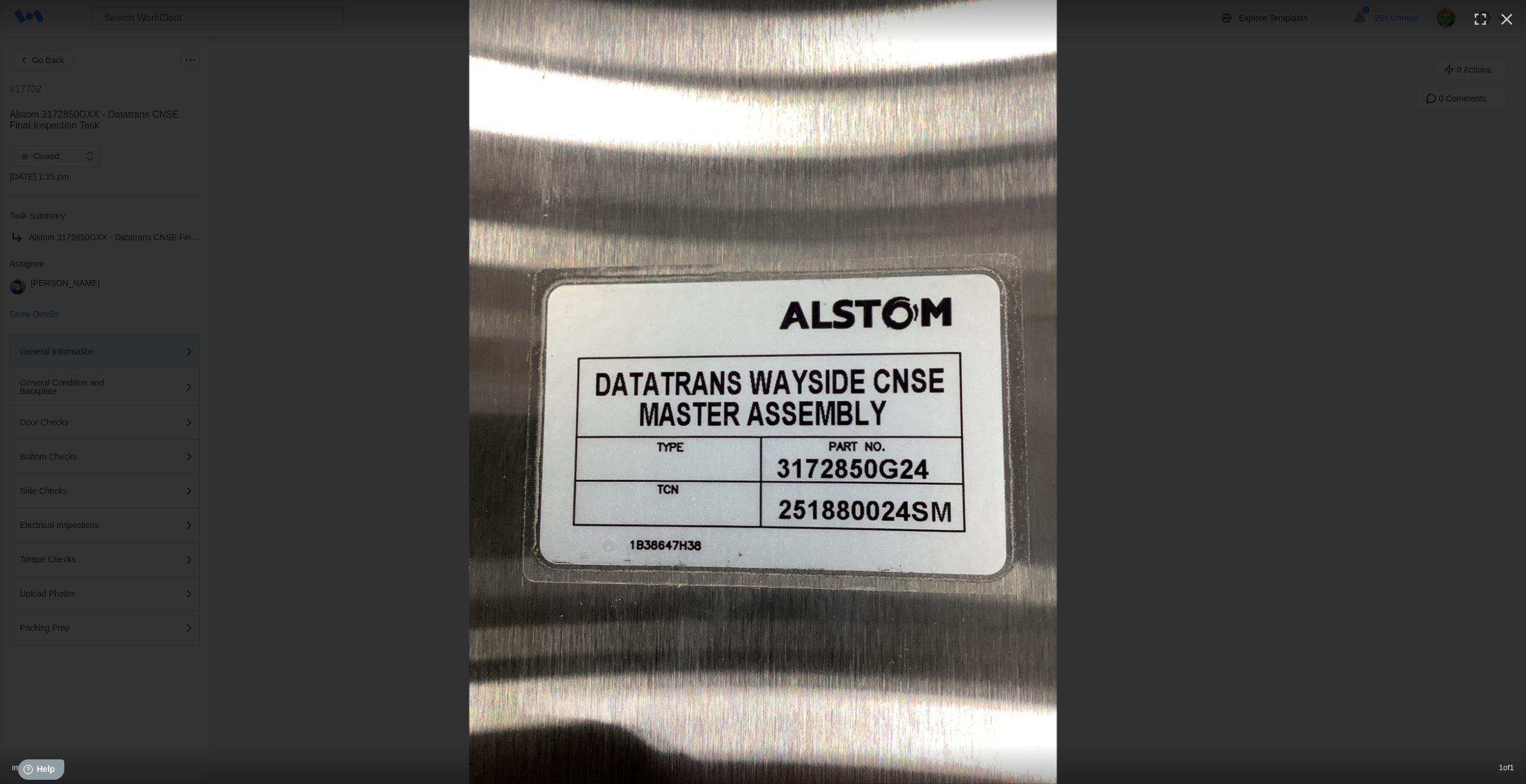
type textarea "x"
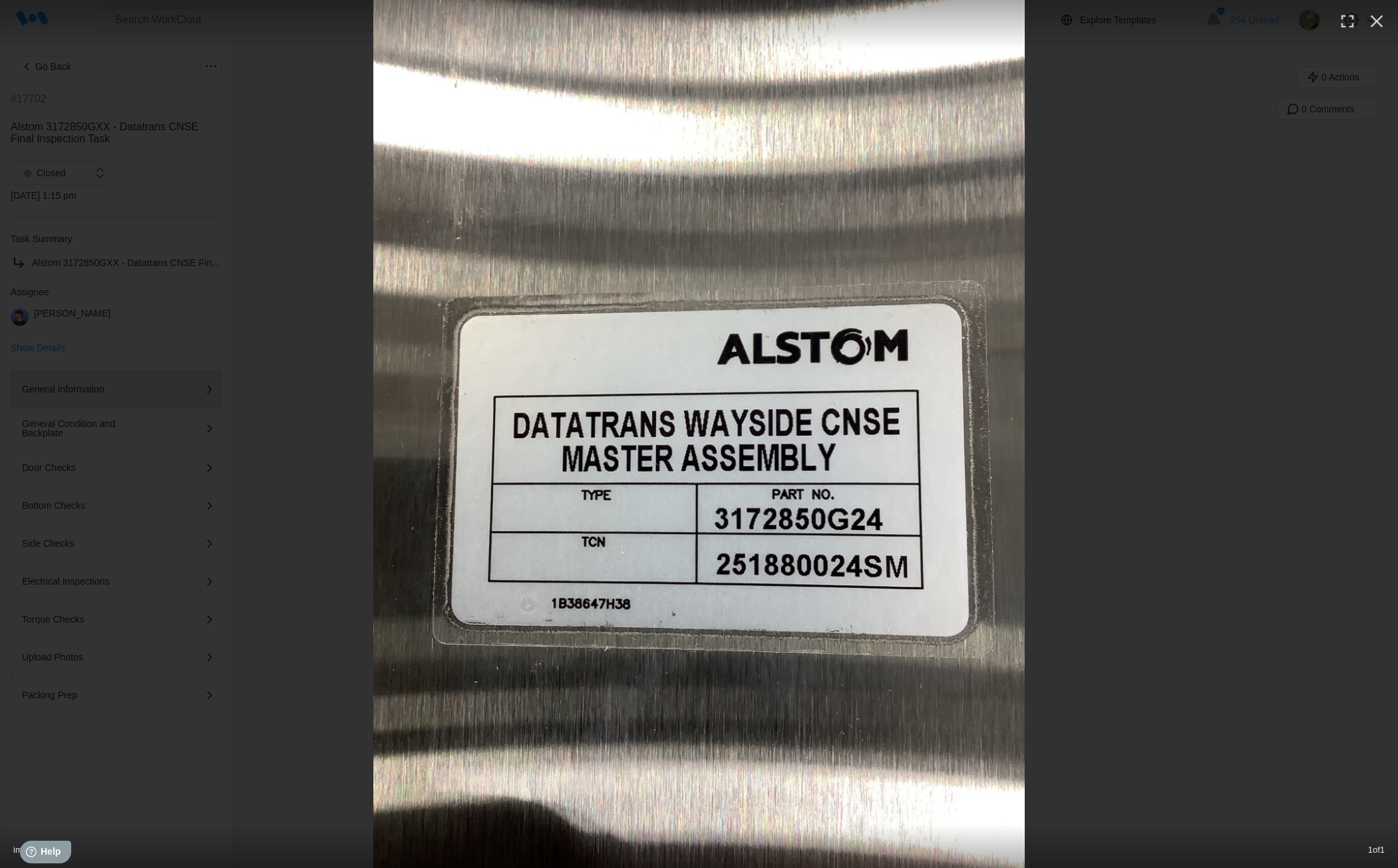
type textarea "x"
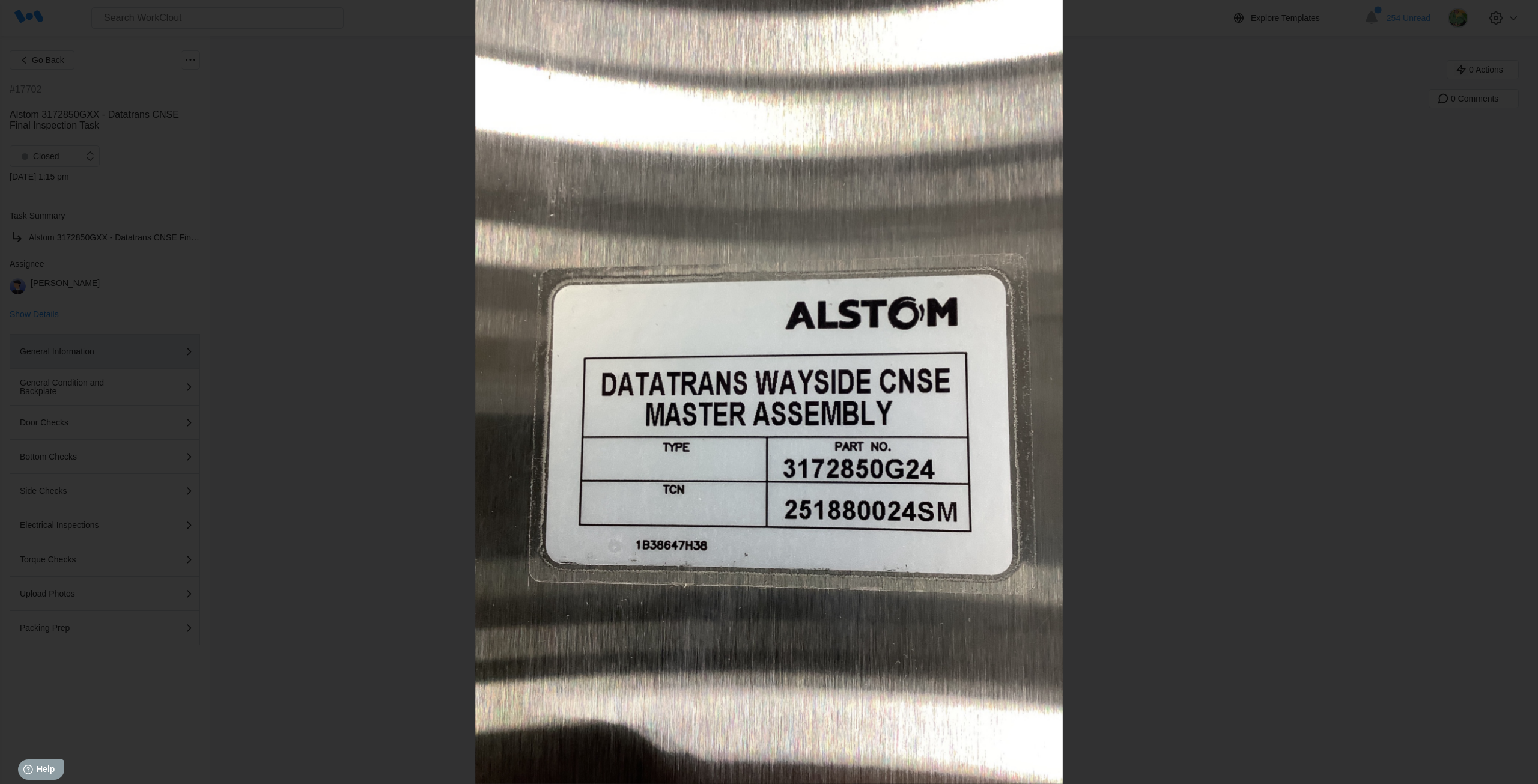
type textarea "x"
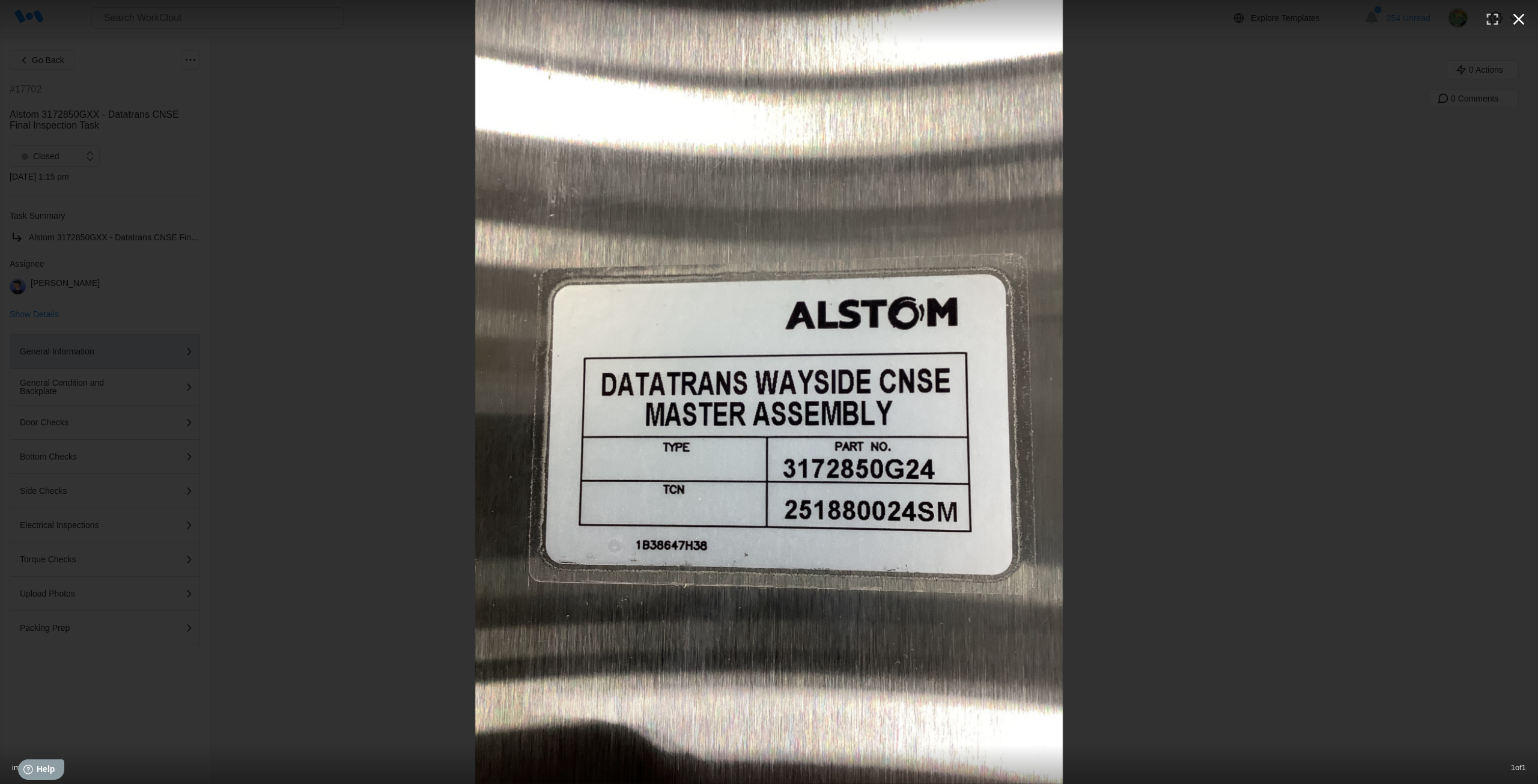
click at [1517, 18] on icon "button" at bounding box center [1519, 19] width 12 height 12
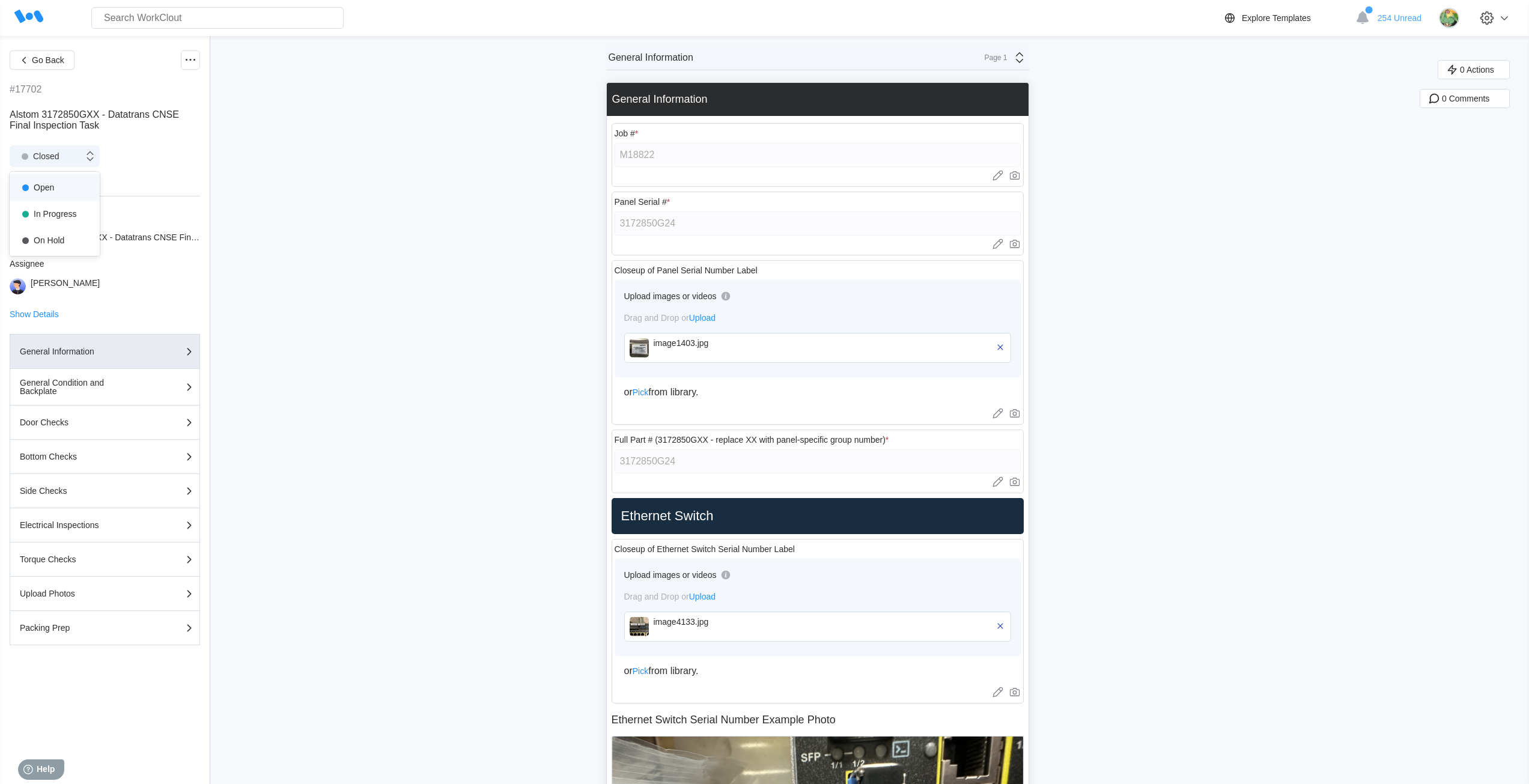
click at [78, 162] on div "Closed" at bounding box center [55, 156] width 90 height 22
click at [54, 186] on div "Open" at bounding box center [55, 188] width 76 height 17
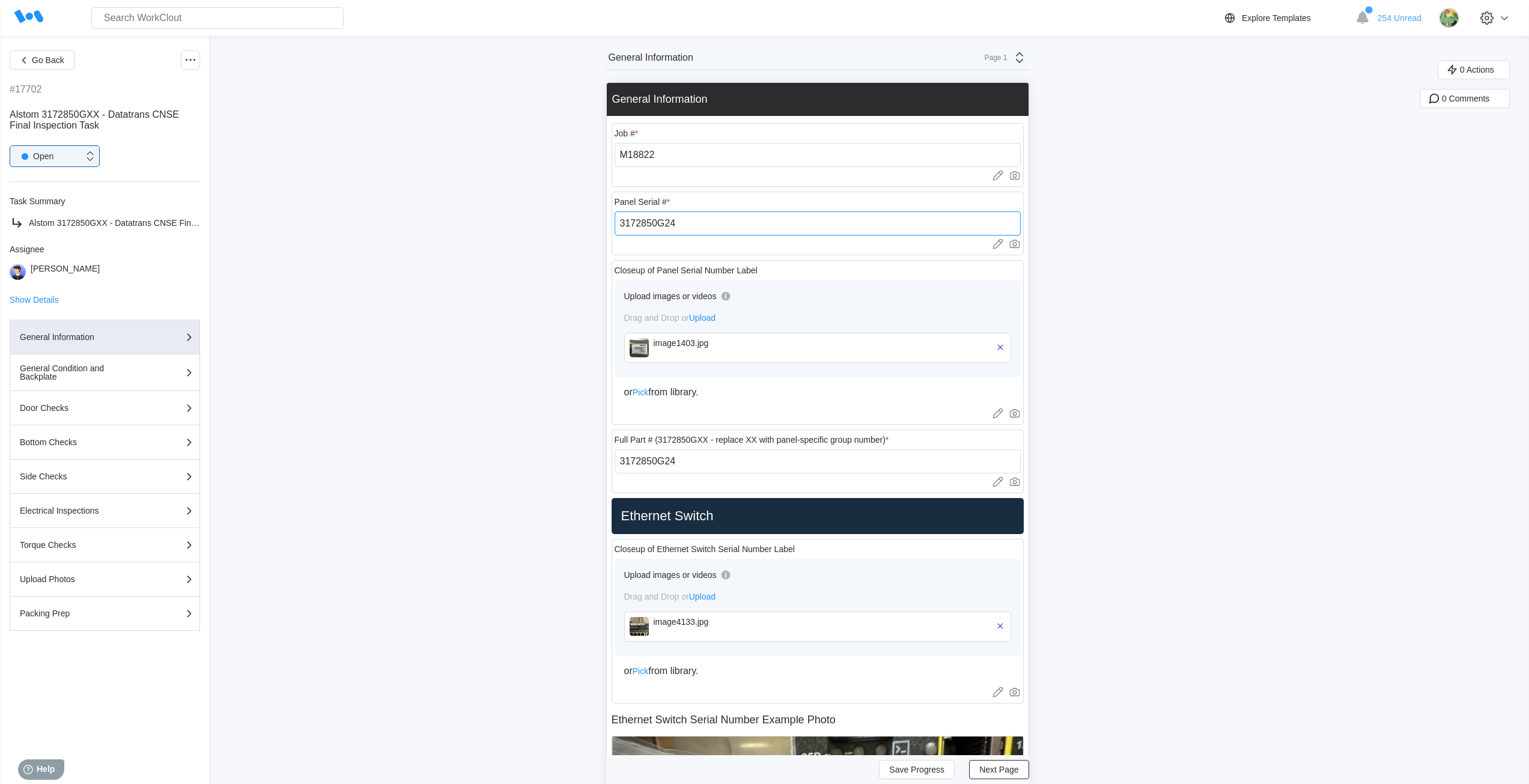
click at [689, 224] on input "3172850G24" at bounding box center [817, 223] width 406 height 24
paste input "251880024SM"
type input "251880024SM"
click at [906, 768] on span "Save Progress" at bounding box center [917, 769] width 55 height 9
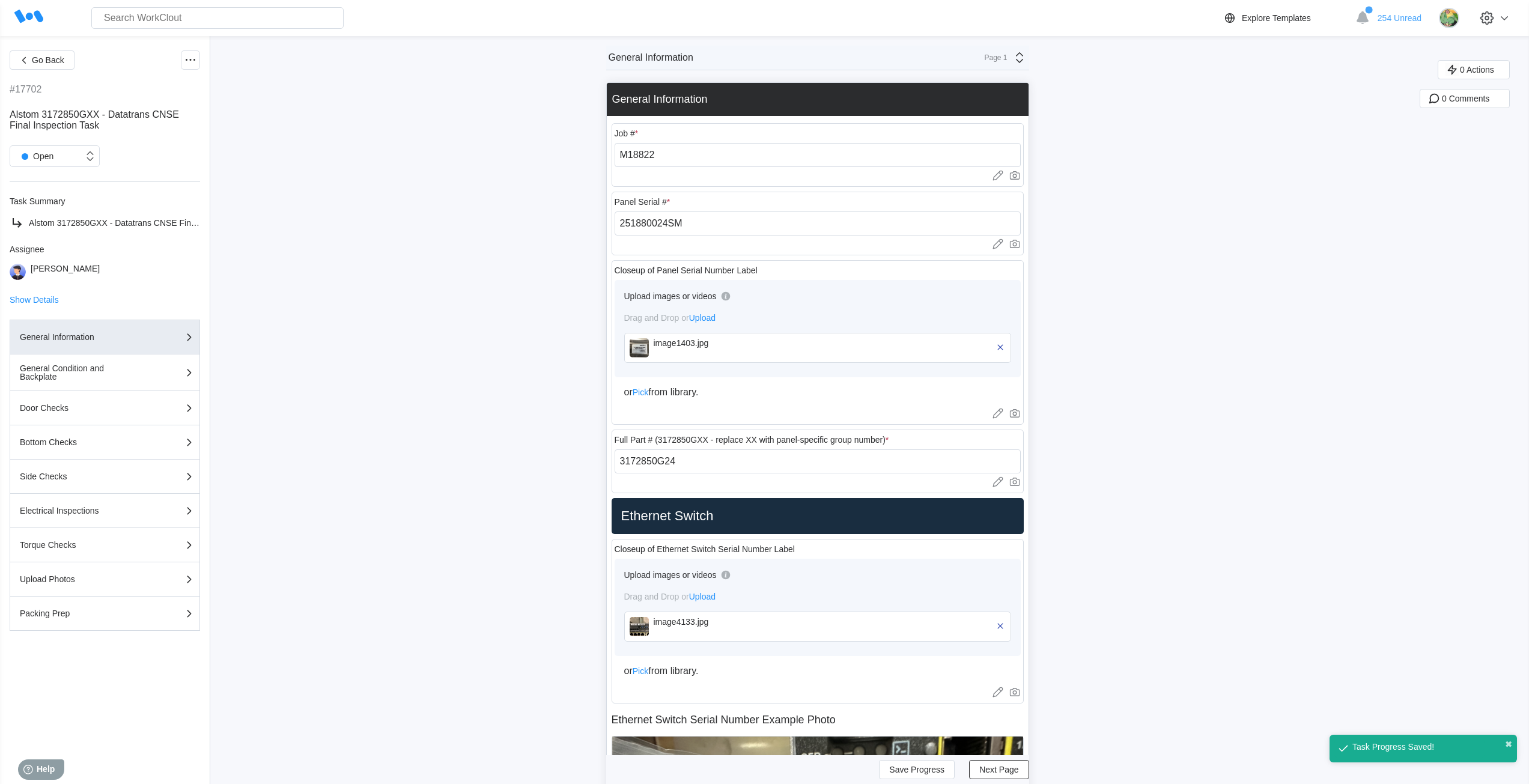
click at [997, 63] on div "Page 1" at bounding box center [1002, 58] width 49 height 15
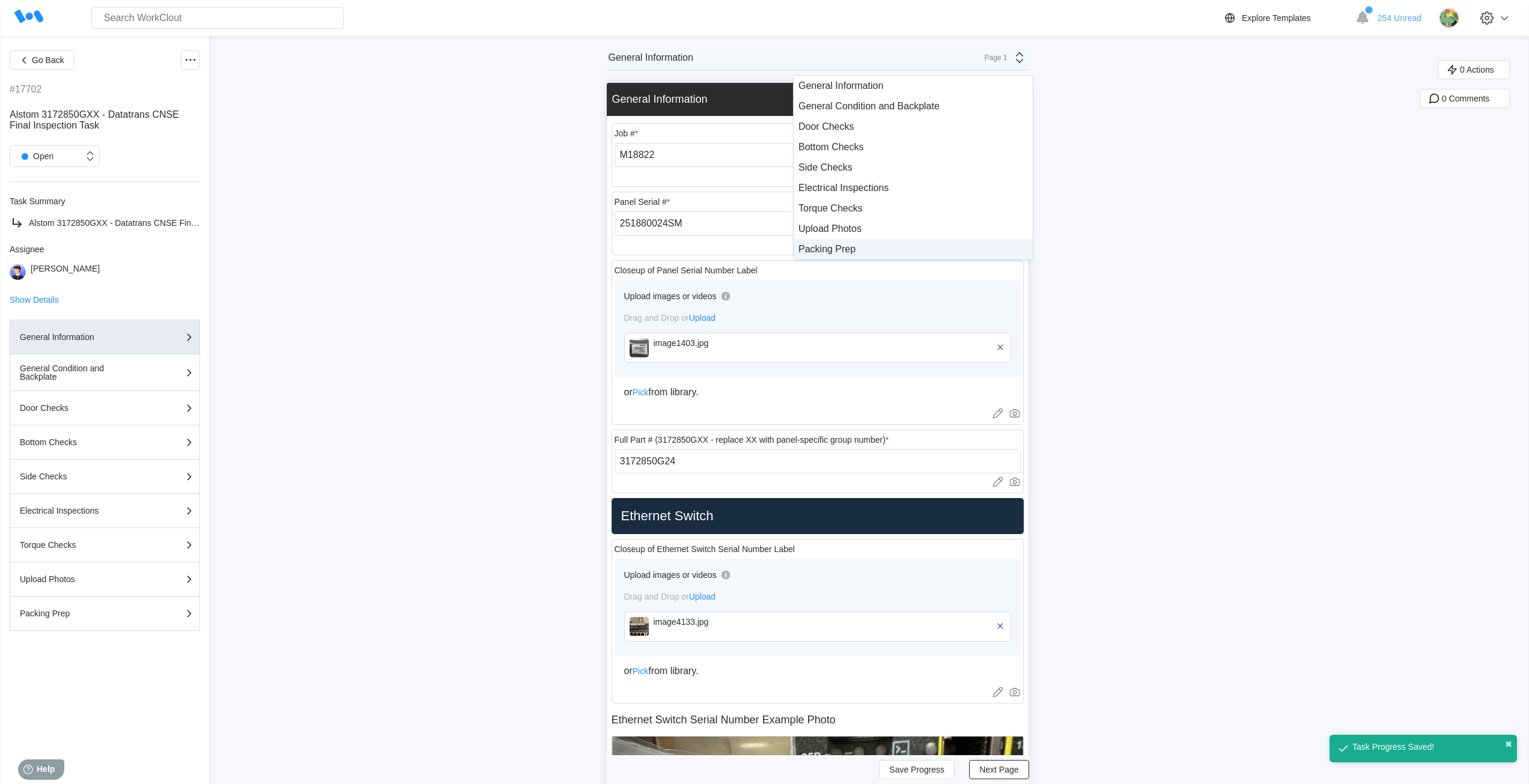
click at [884, 250] on div "Packing Prep" at bounding box center [913, 249] width 230 height 11
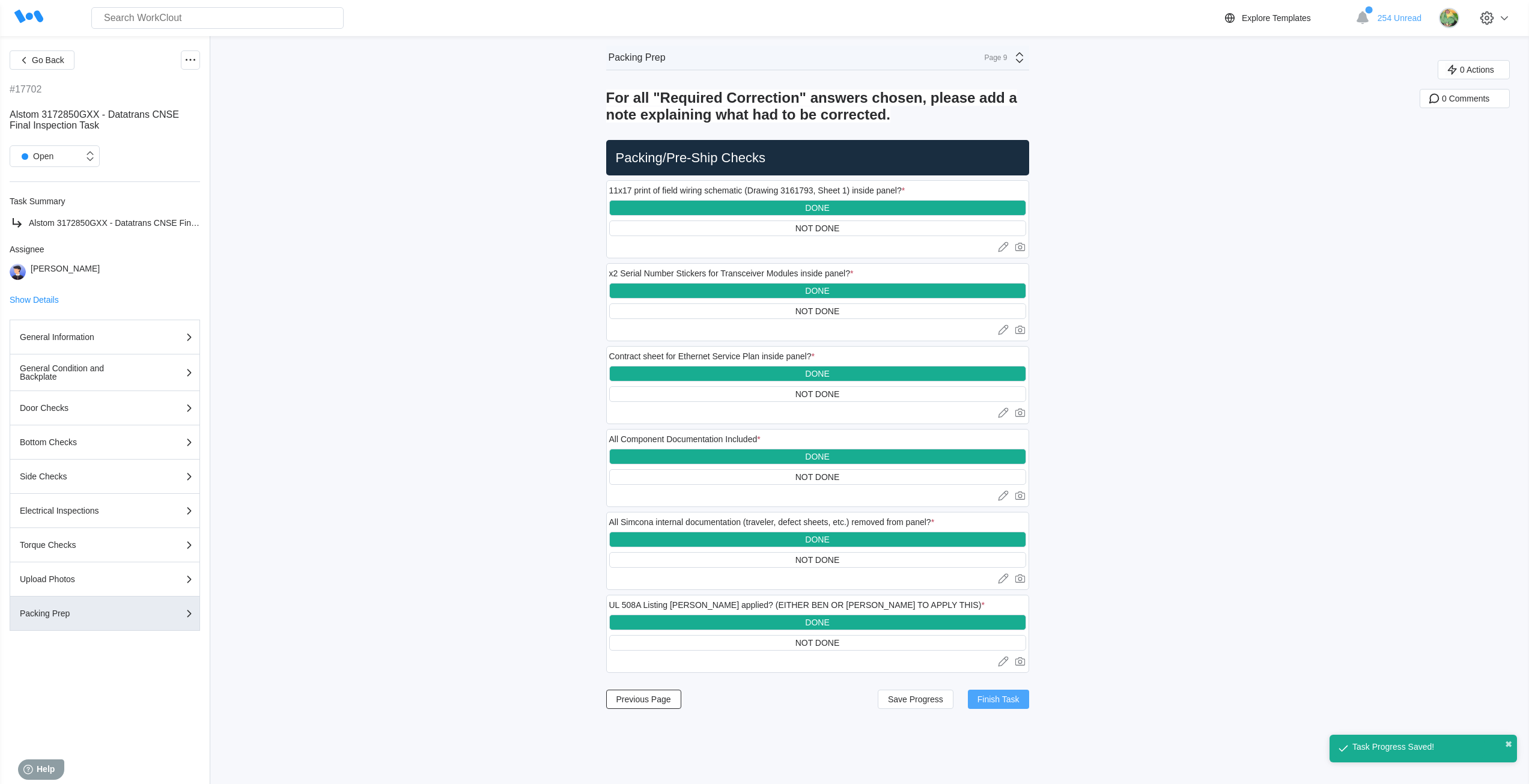
click at [1020, 702] on span "Finish Task" at bounding box center [999, 698] width 42 height 9
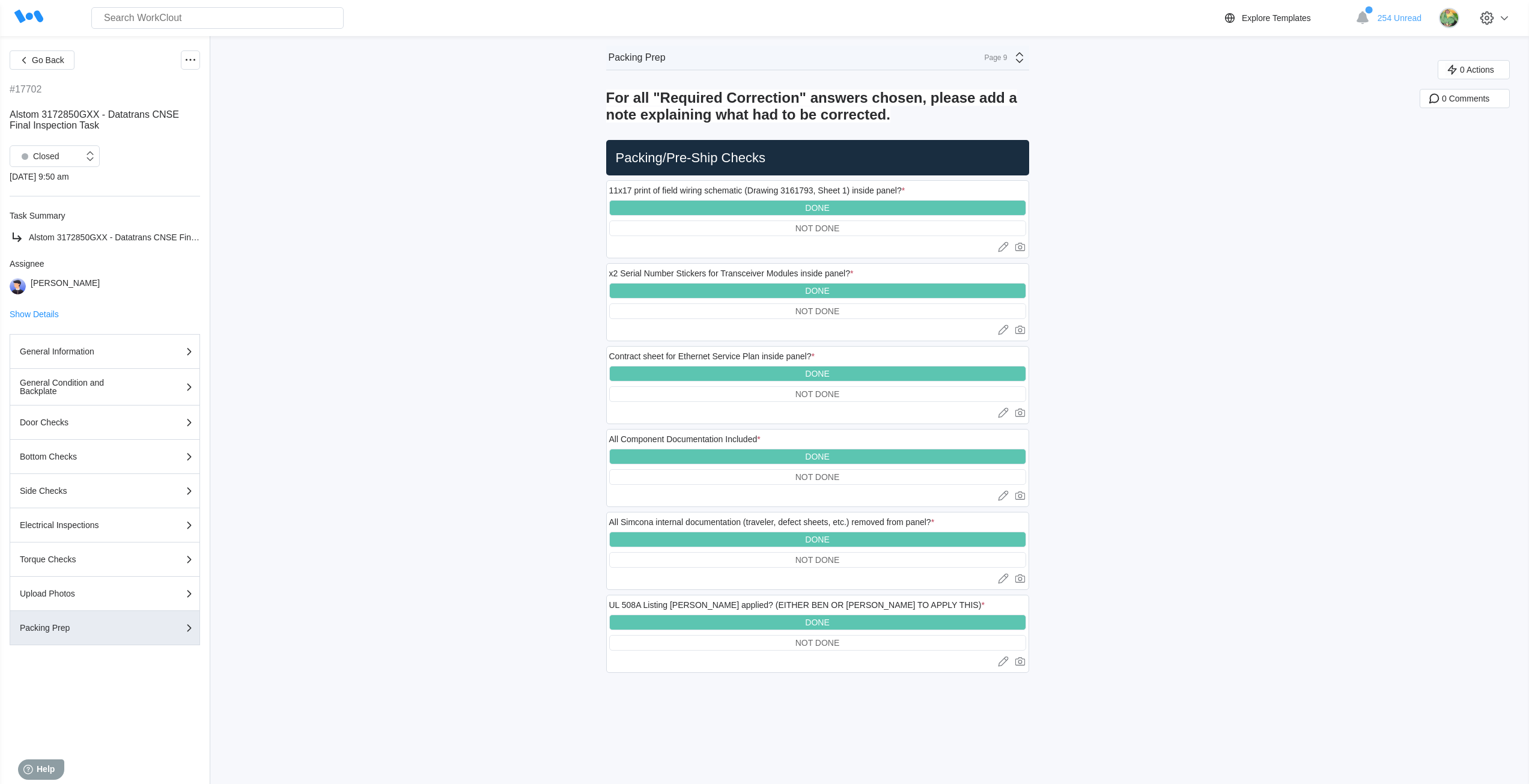
click at [1008, 64] on div "Page 9" at bounding box center [1002, 58] width 49 height 15
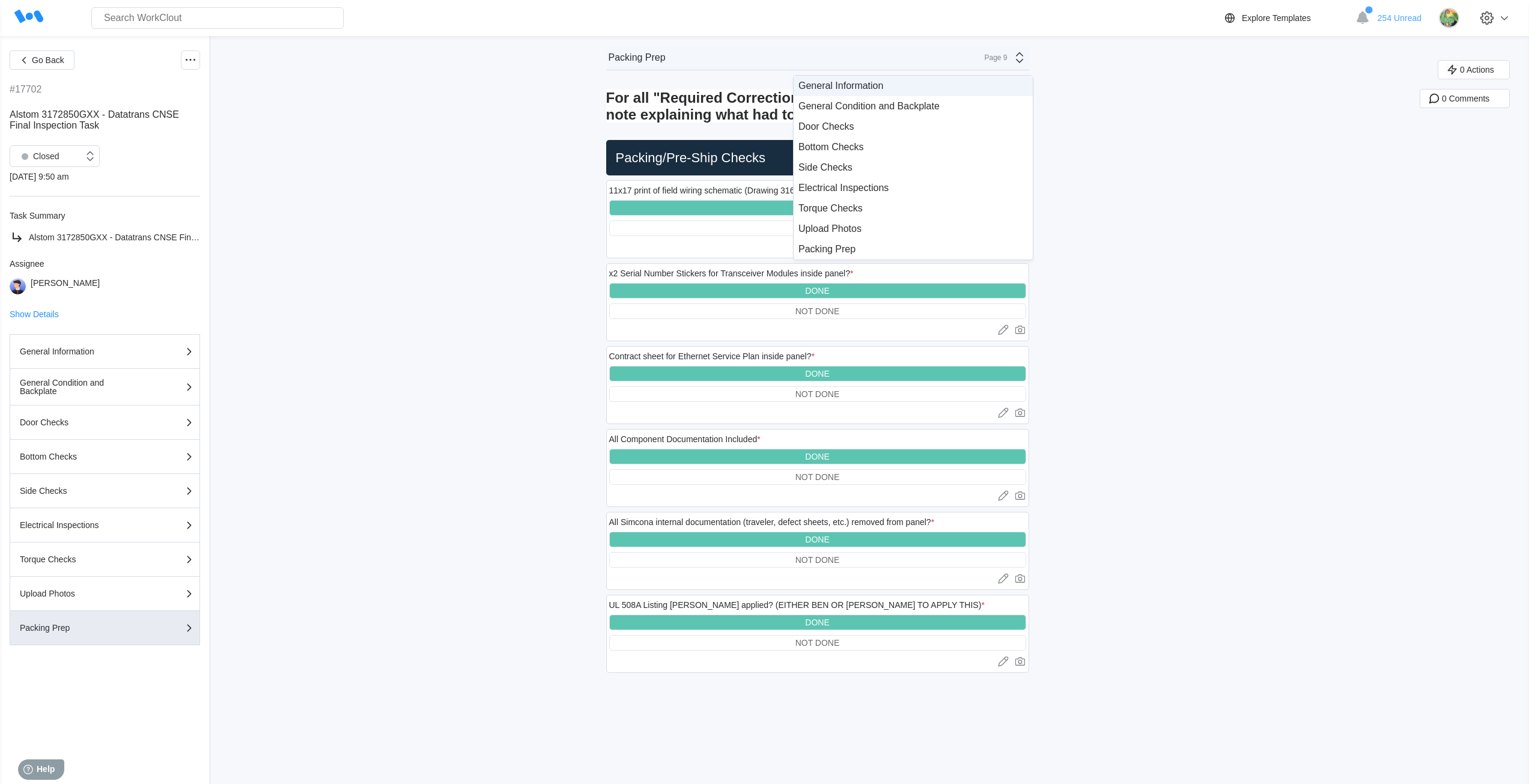
click at [872, 90] on div "General Information" at bounding box center [913, 86] width 230 height 11
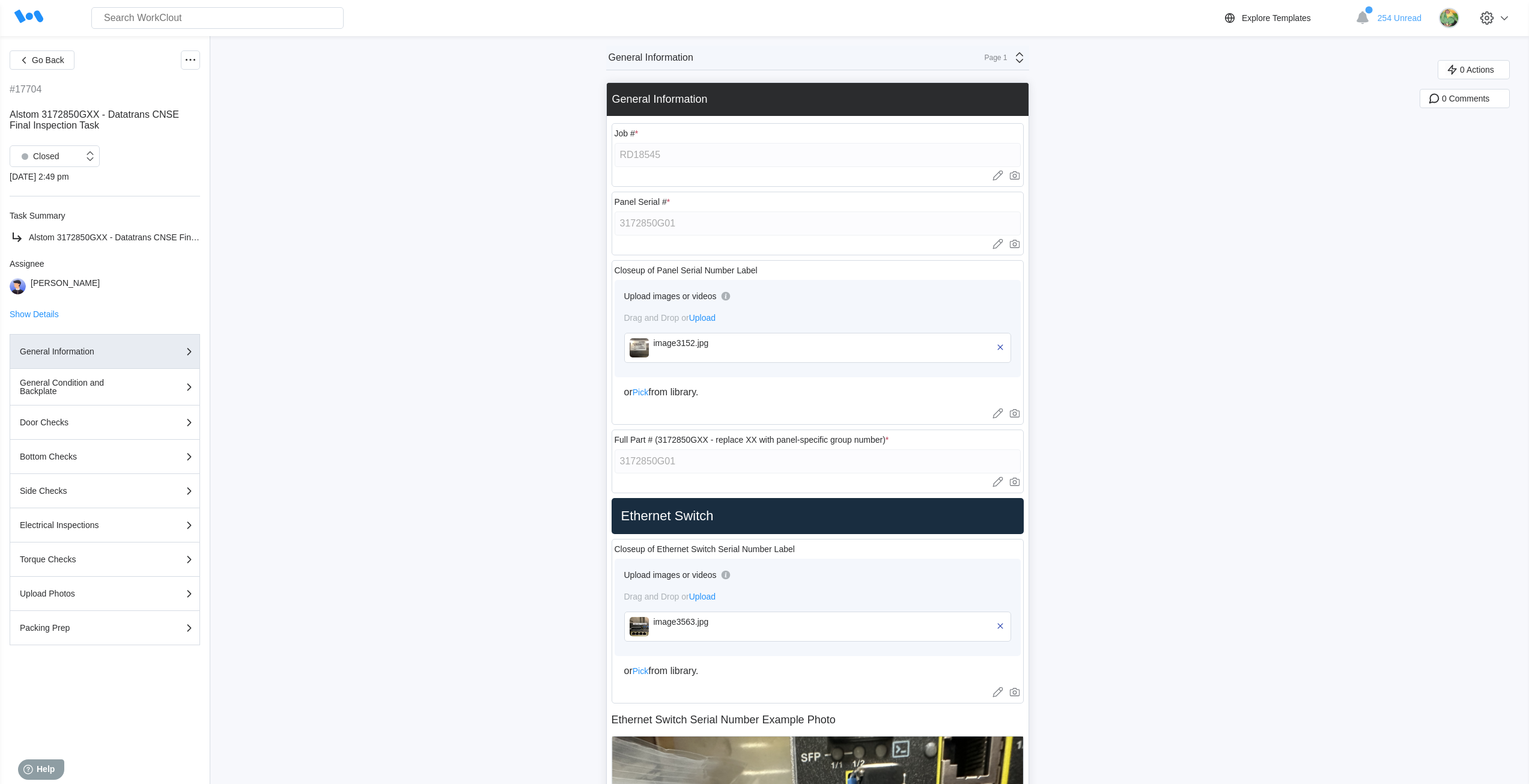
click at [641, 350] on img at bounding box center [639, 347] width 19 height 19
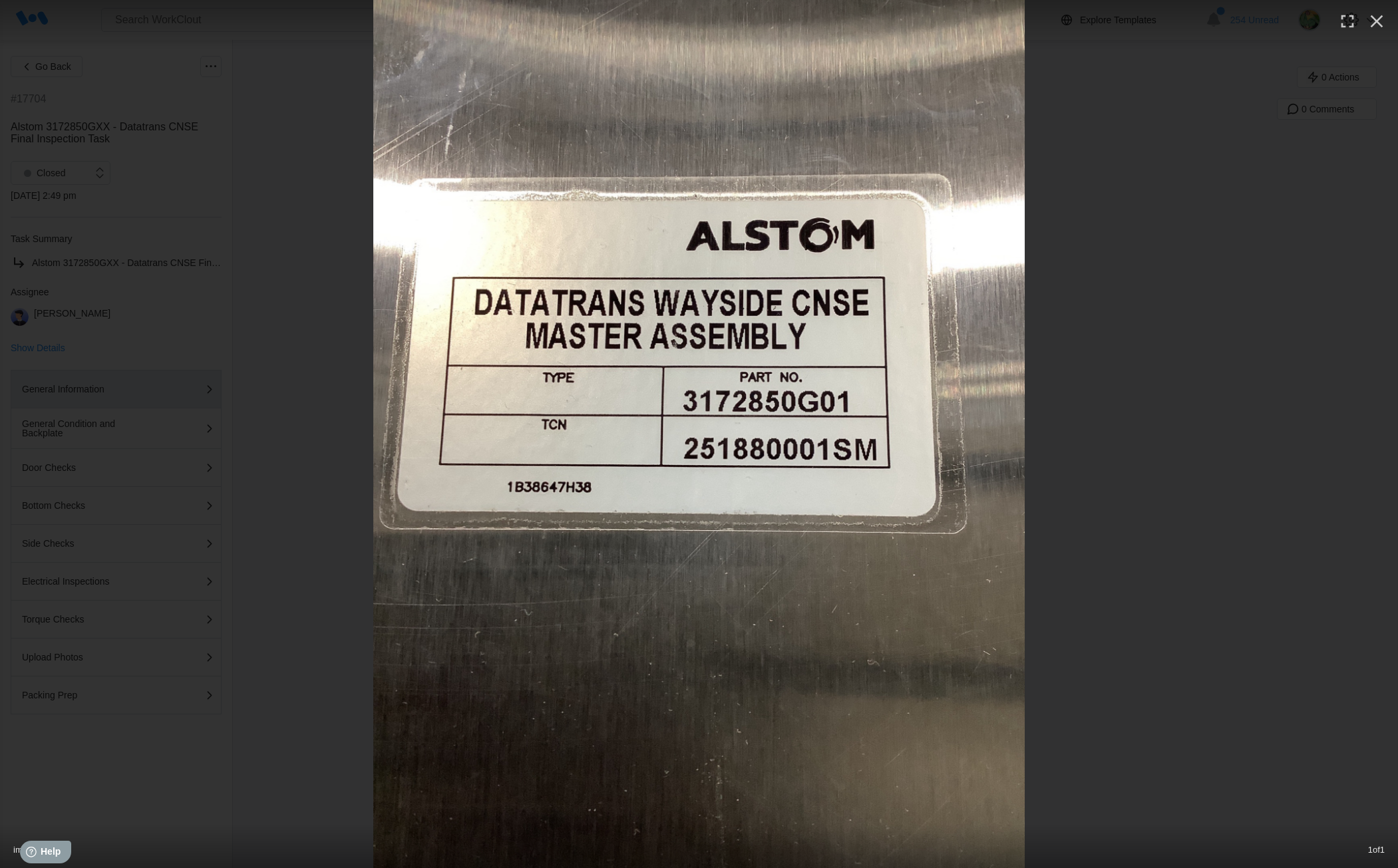
type textarea "x"
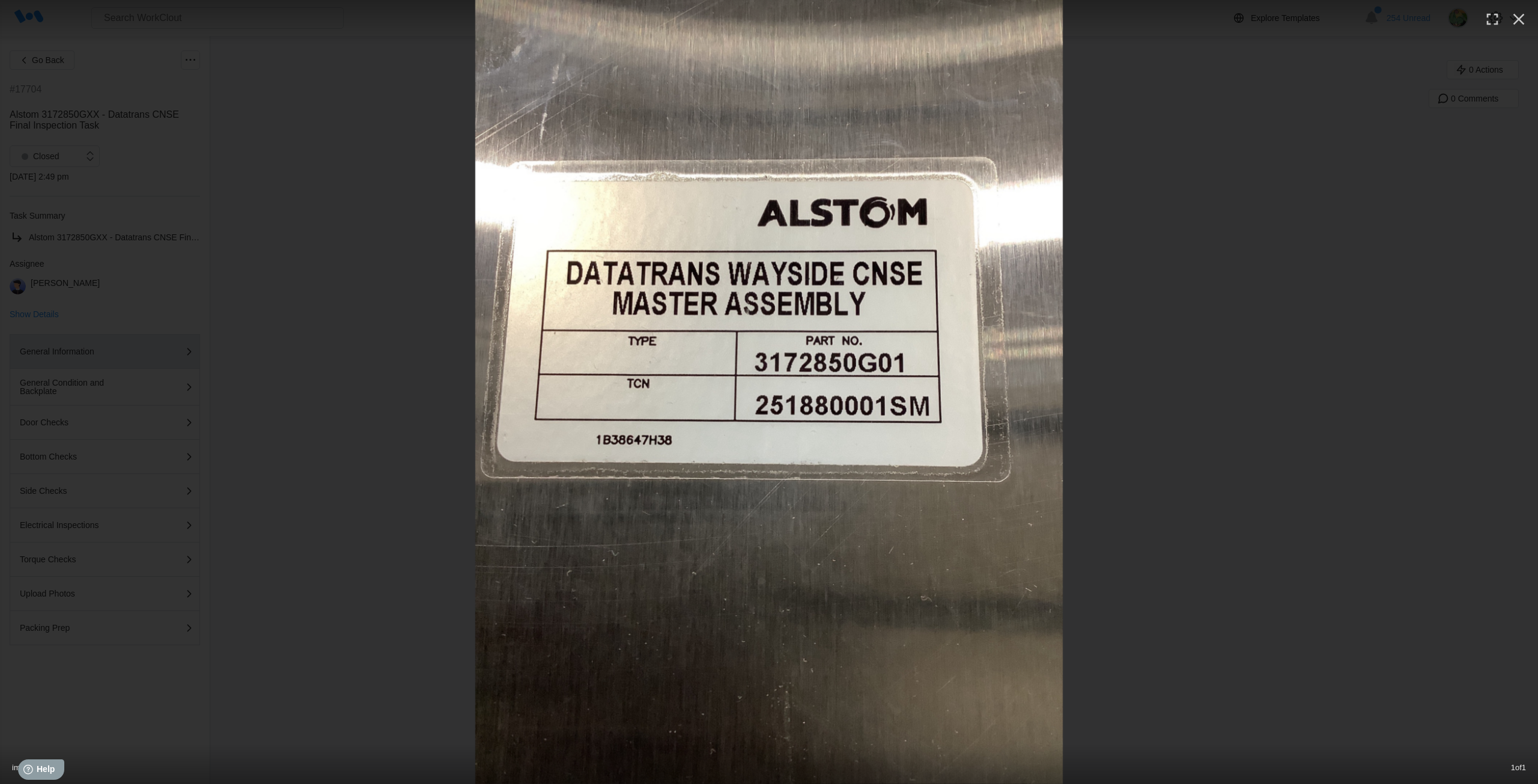
type textarea "x"
click at [1520, 19] on icon "button" at bounding box center [1519, 19] width 19 height 19
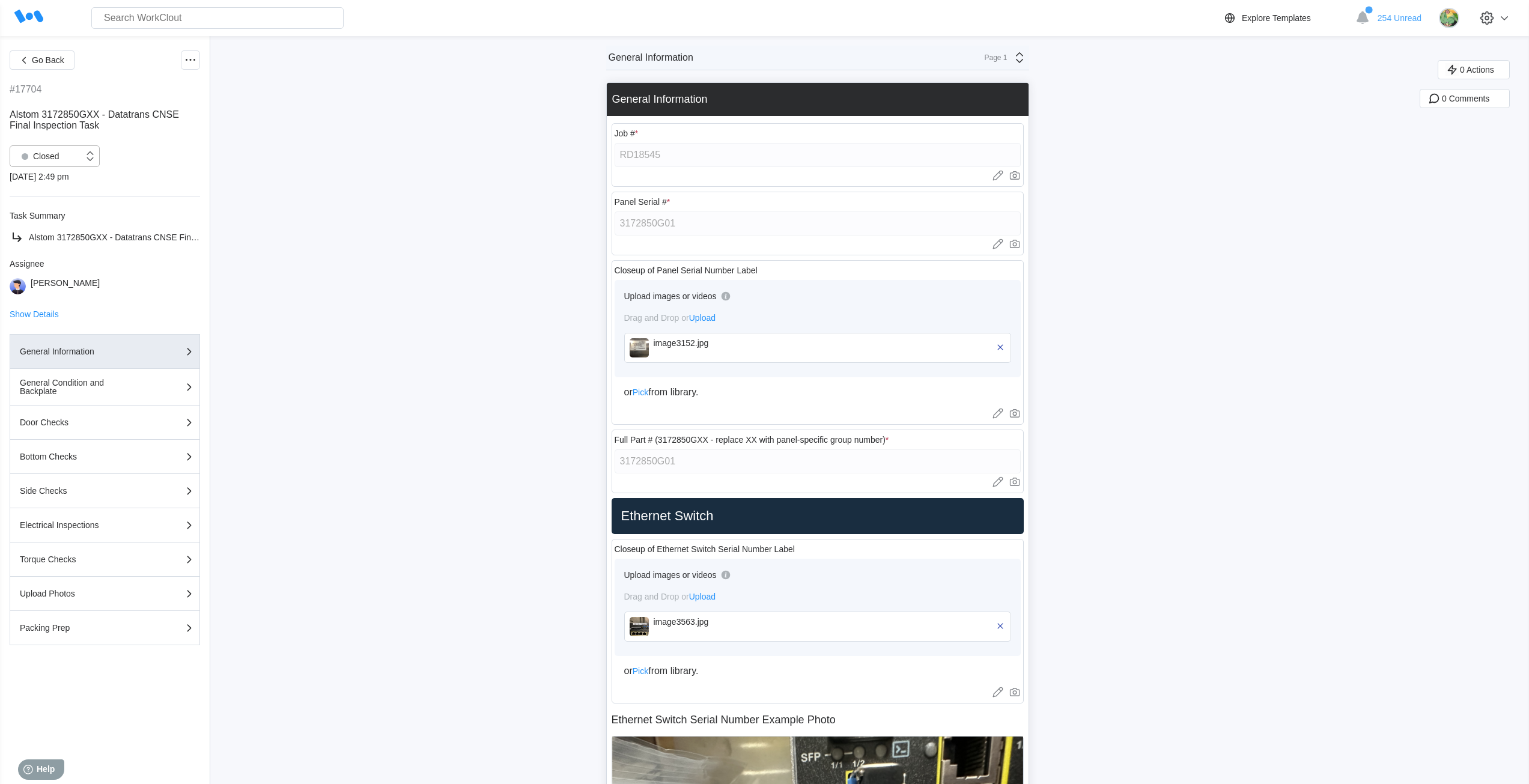
click at [52, 154] on div "Closed" at bounding box center [38, 156] width 44 height 17
click at [44, 186] on div "Open" at bounding box center [55, 188] width 76 height 17
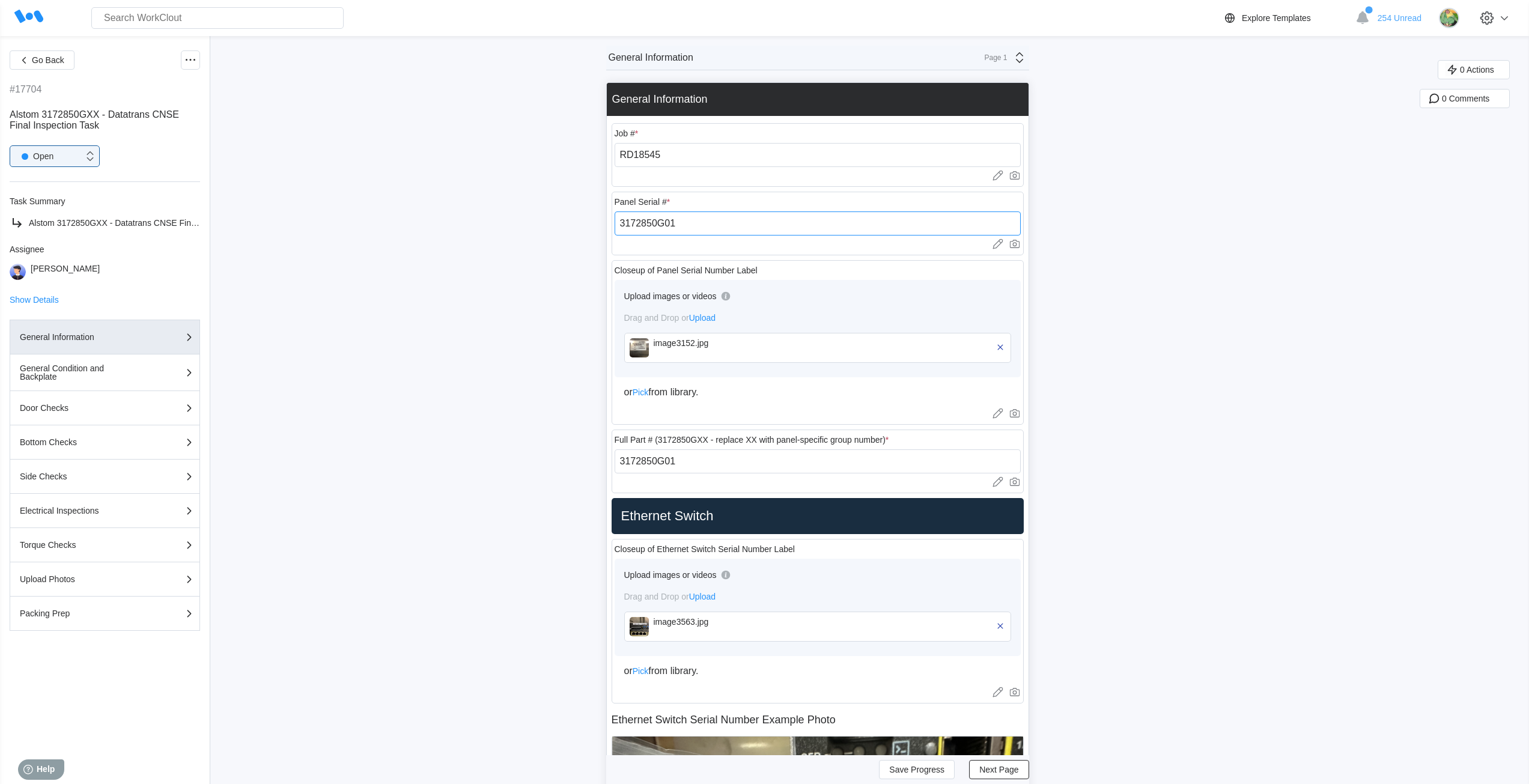
click at [689, 221] on input "3172850G01" at bounding box center [817, 223] width 406 height 24
drag, startPoint x: 692, startPoint y: 222, endPoint x: 609, endPoint y: 221, distance: 83.0
paste input "251880001SM"
type input "251880001SM"
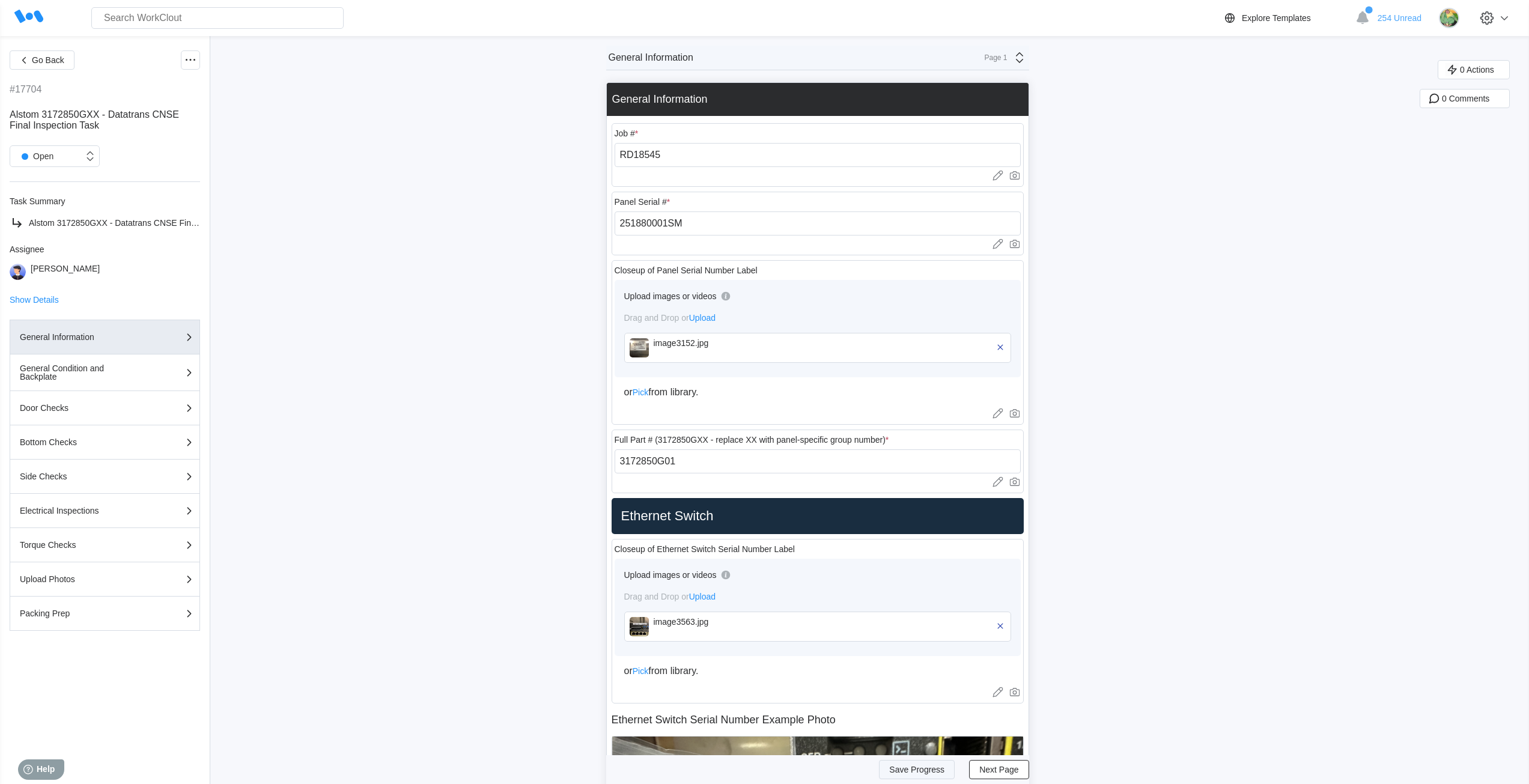
click at [942, 771] on span "Save Progress" at bounding box center [917, 769] width 55 height 9
click at [1008, 55] on div "Page 1" at bounding box center [992, 58] width 30 height 9
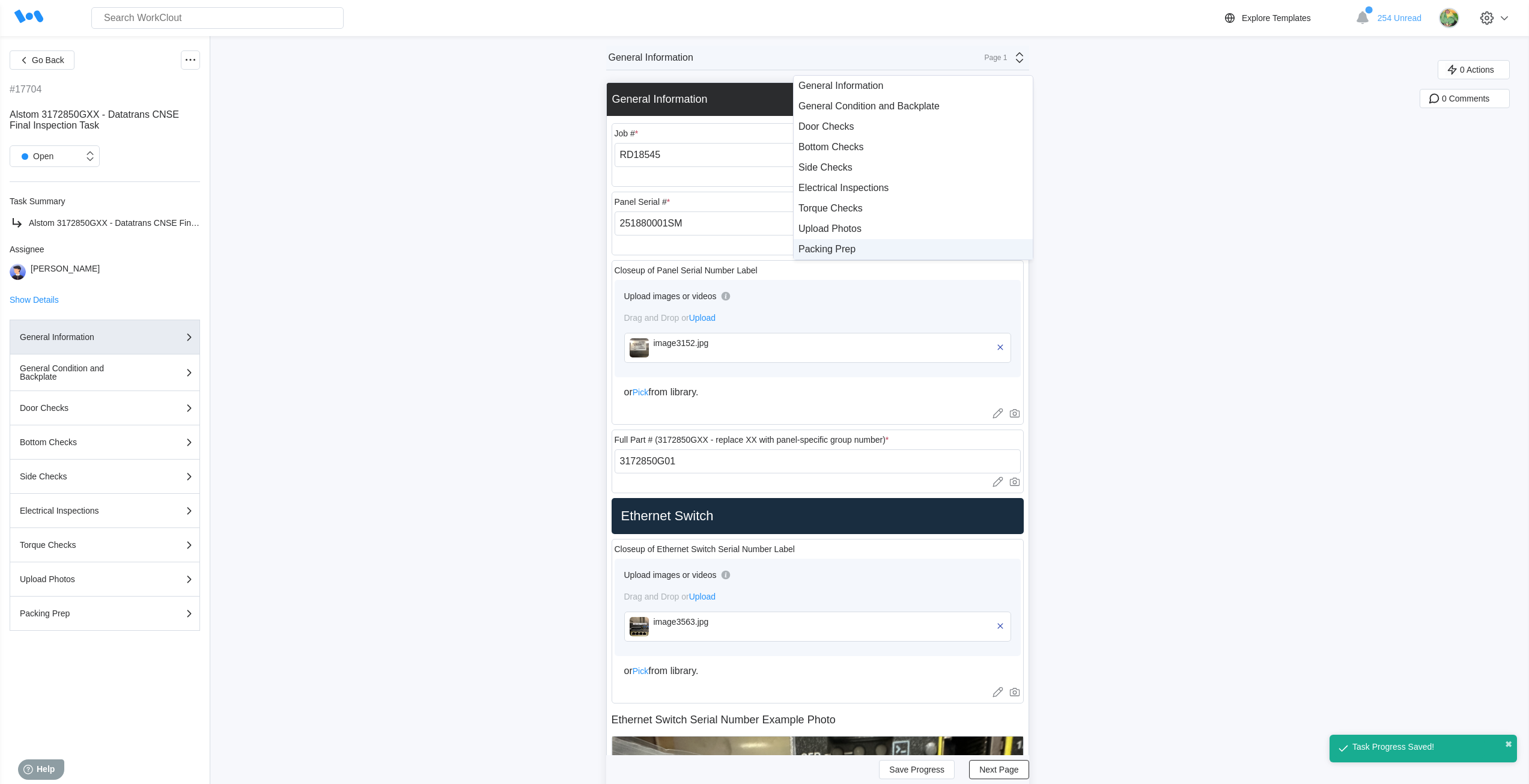
click at [850, 250] on div "Packing Prep" at bounding box center [913, 249] width 230 height 11
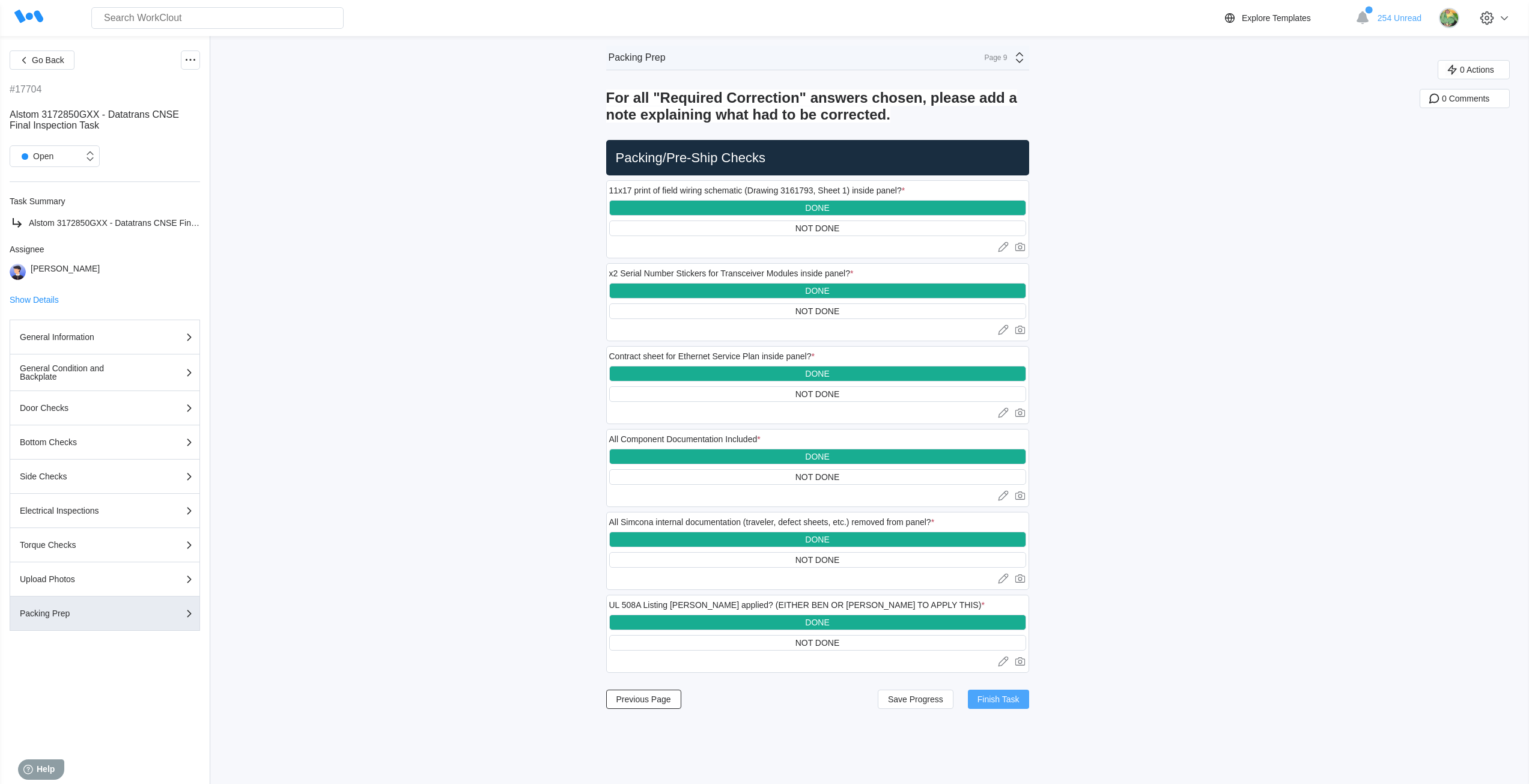
click at [1005, 703] on span "Finish Task" at bounding box center [999, 698] width 42 height 9
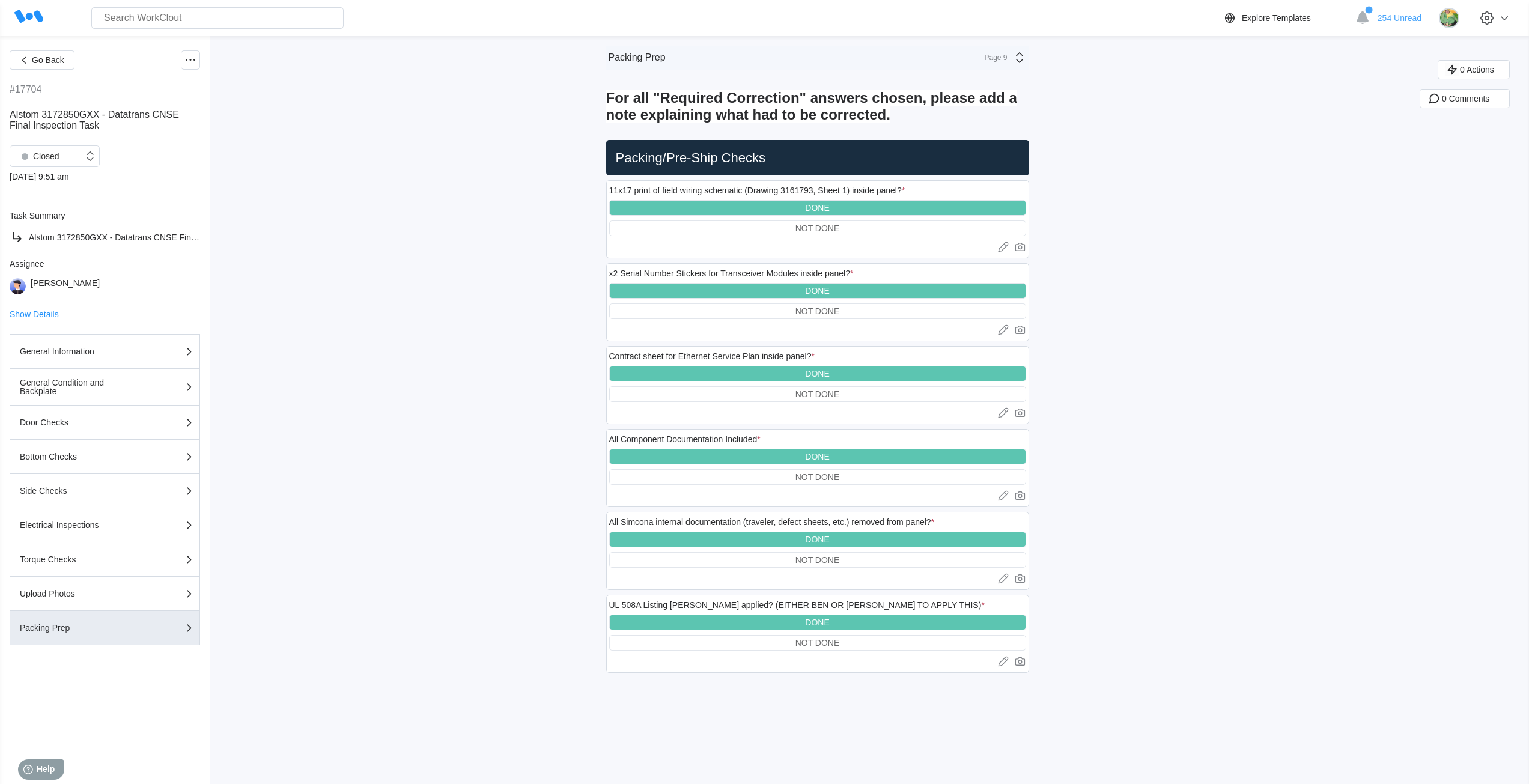
click at [1000, 52] on div "Page 9" at bounding box center [1002, 58] width 49 height 15
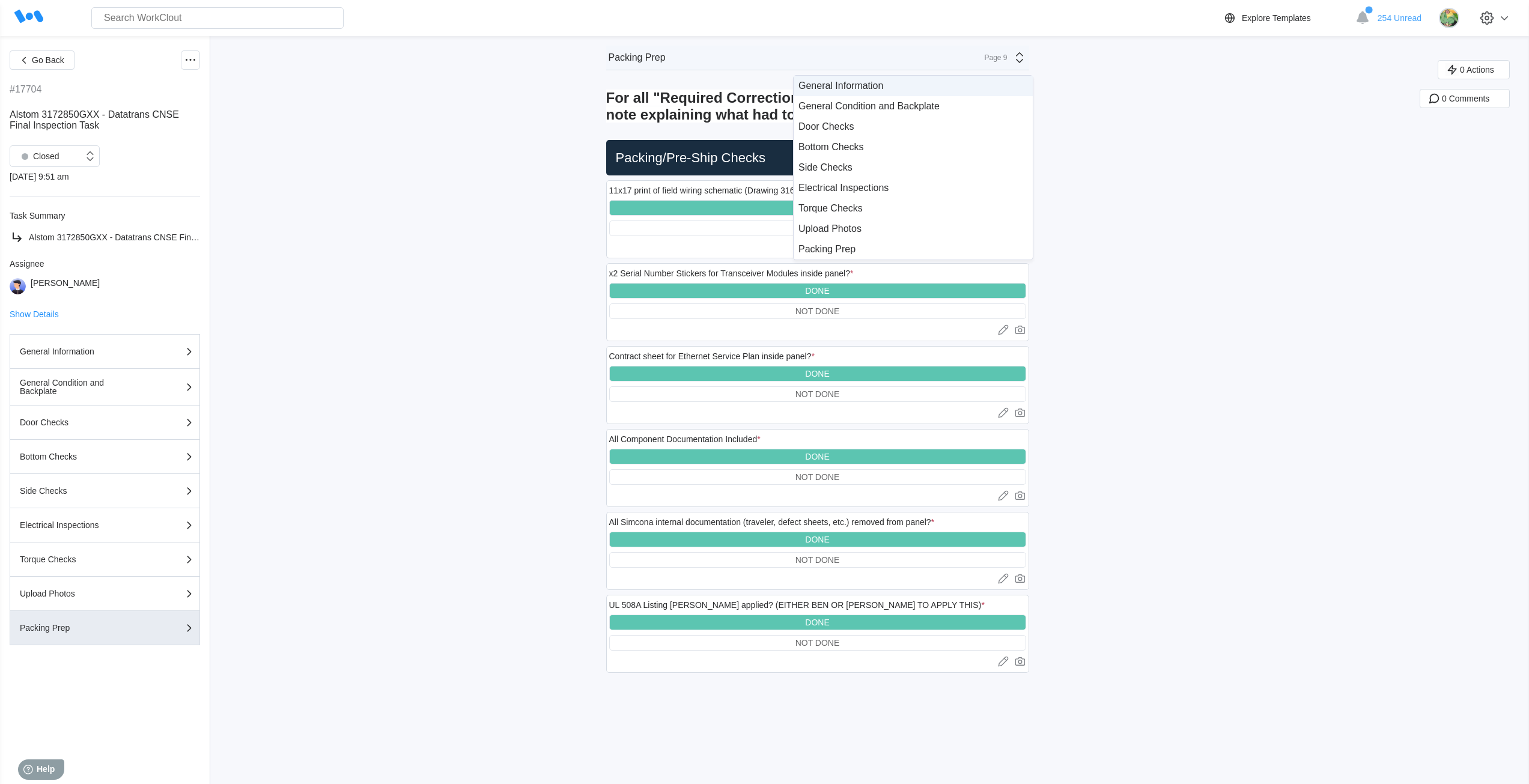
click at [904, 86] on div "General Information" at bounding box center [913, 86] width 230 height 11
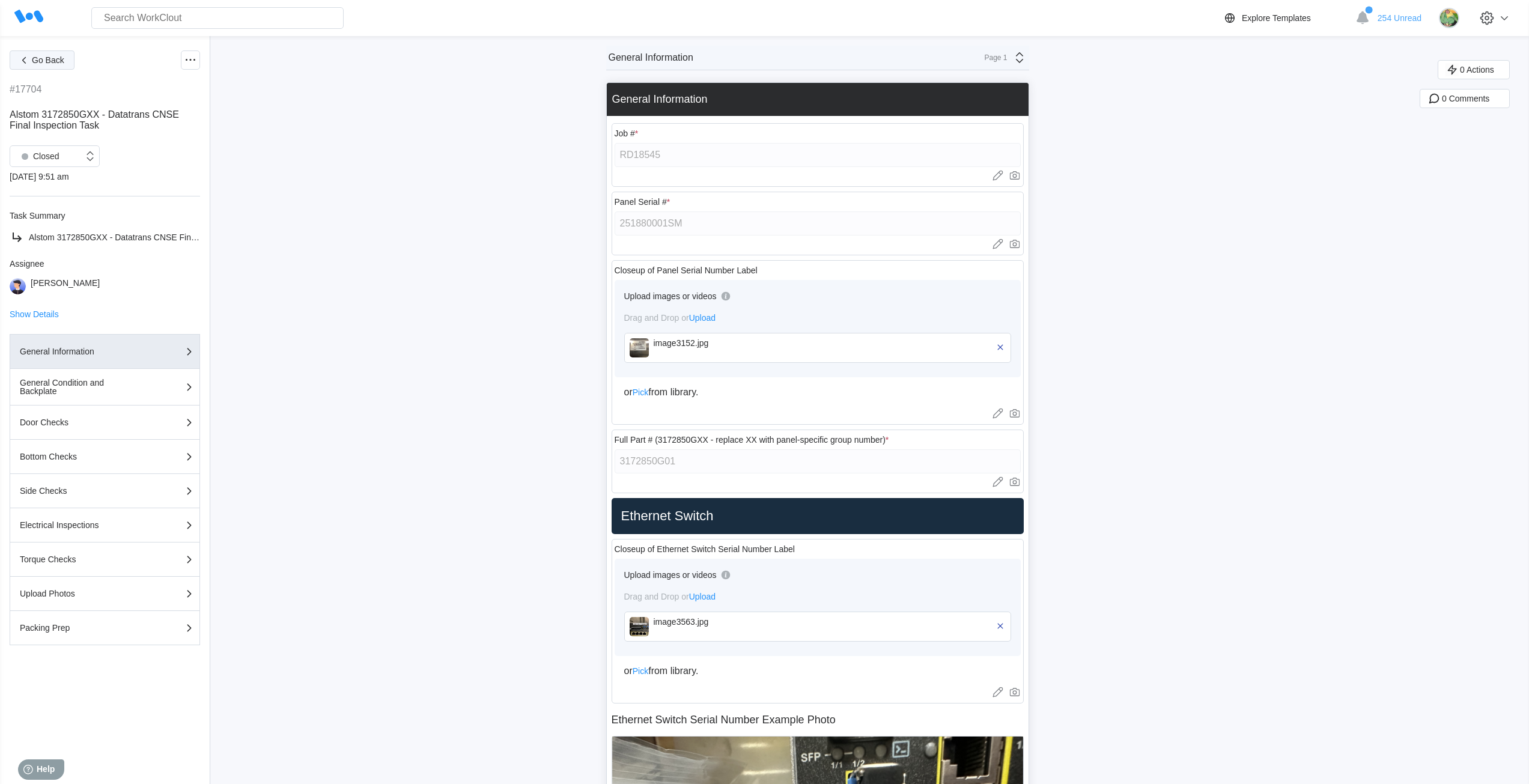
click at [61, 56] on span "Go Back" at bounding box center [48, 60] width 33 height 9
click at [188, 62] on icon at bounding box center [190, 60] width 15 height 15
click at [133, 147] on div "Export XLS" at bounding box center [125, 147] width 43 height 9
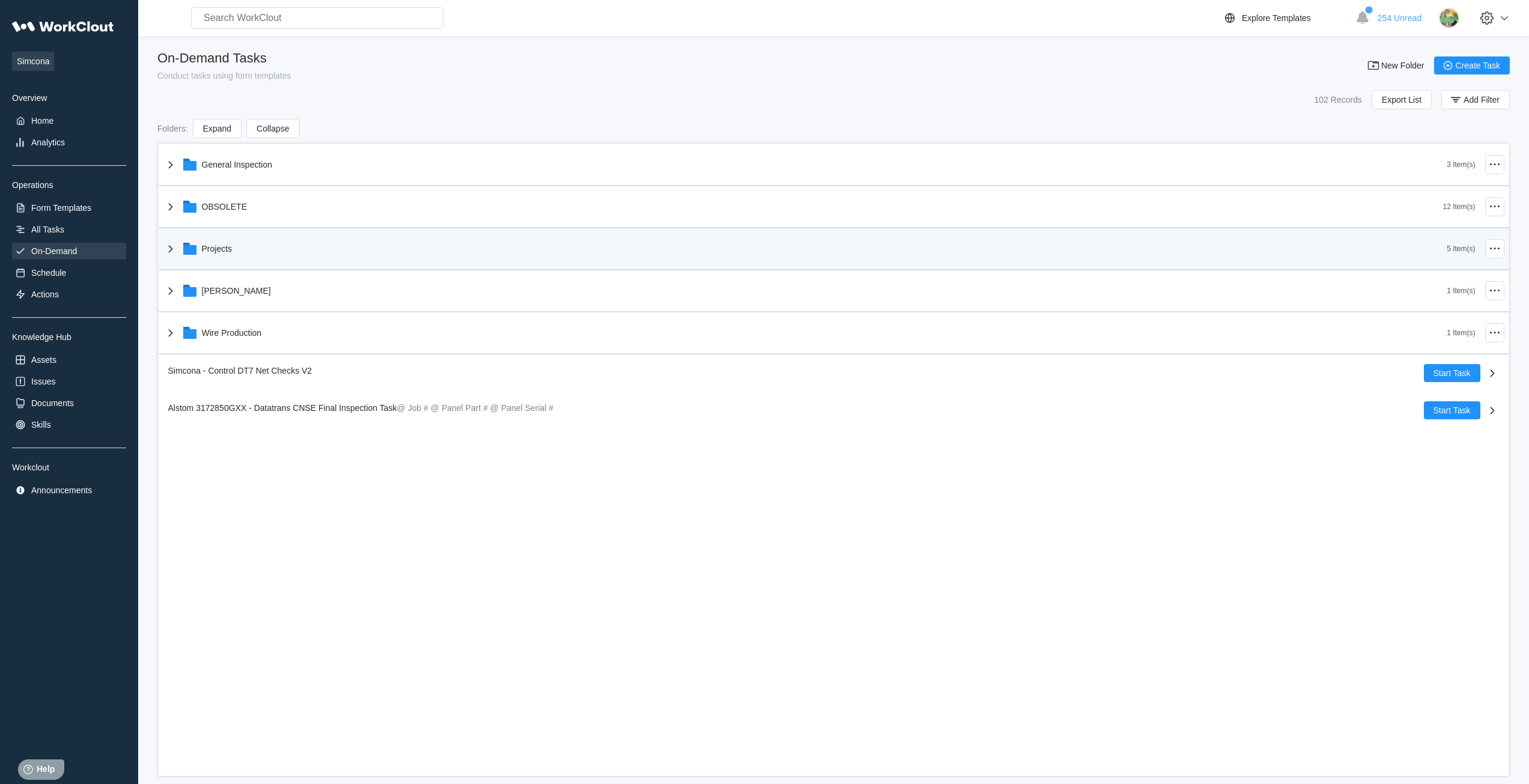
click at [217, 248] on div "Projects" at bounding box center [217, 248] width 30 height 9
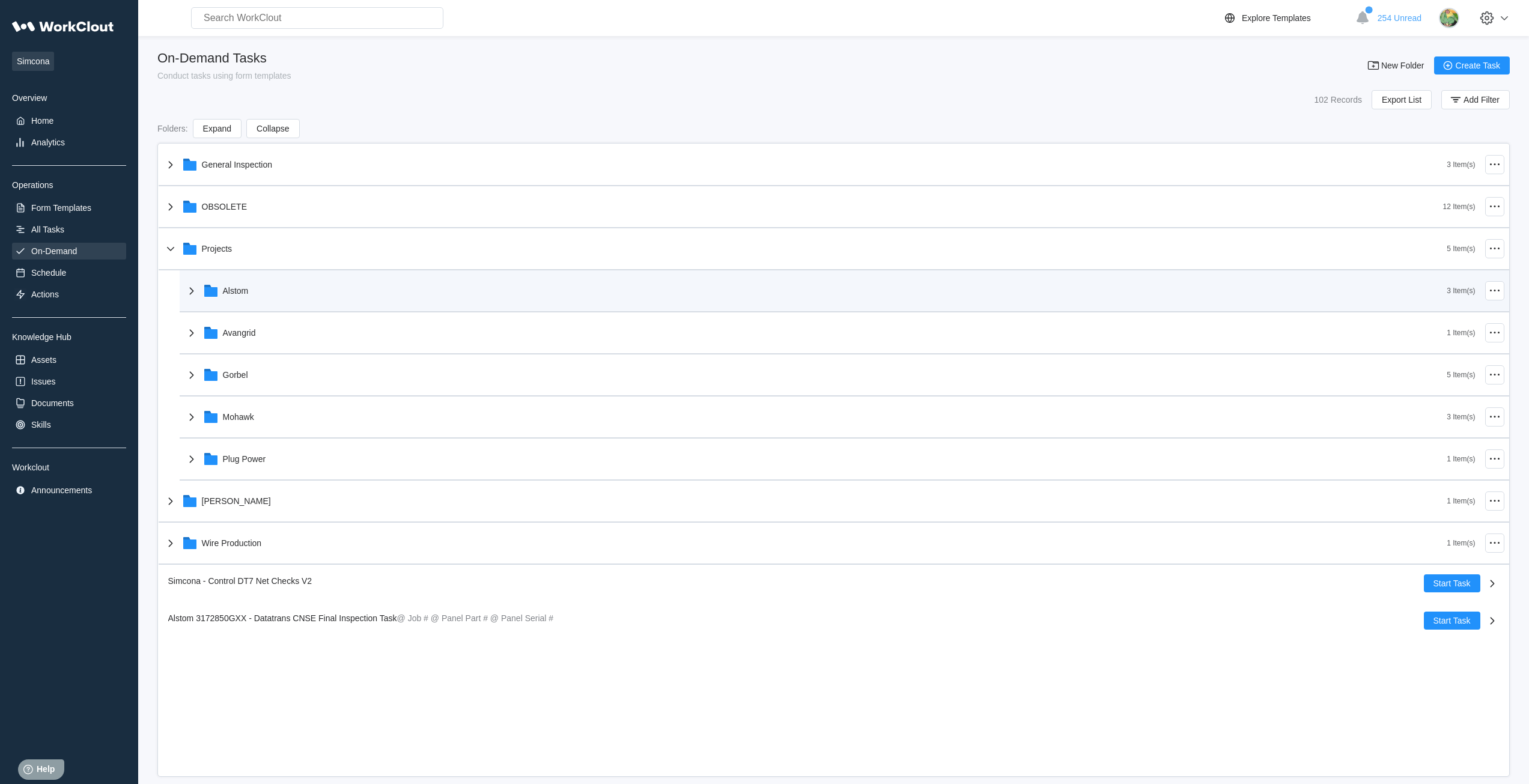
click at [238, 298] on div "Alstom" at bounding box center [816, 290] width 1263 height 31
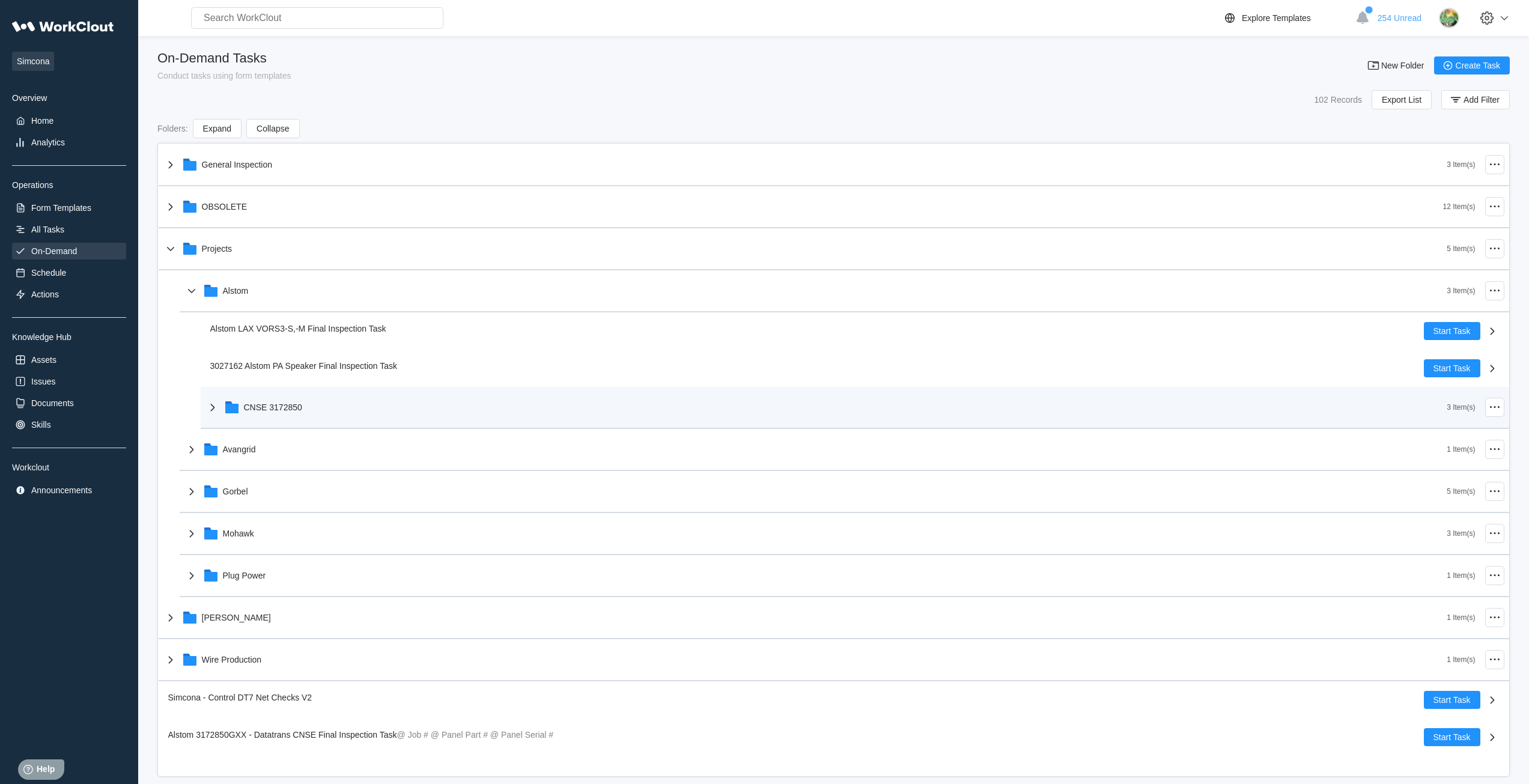
click at [273, 406] on div "CNSE 3172850" at bounding box center [273, 407] width 58 height 9
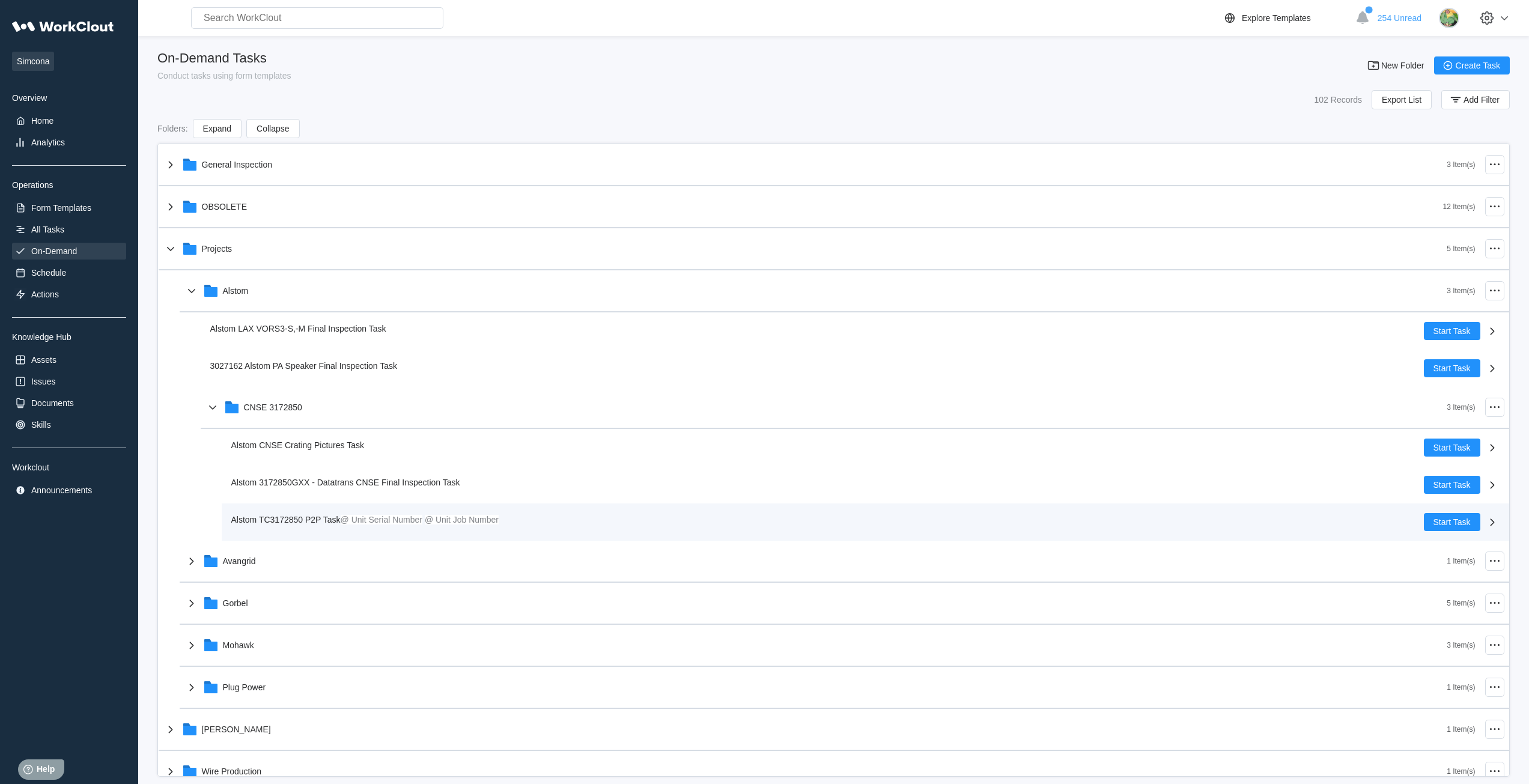
click at [319, 519] on span "Alstom TC3172850 P2P Task" at bounding box center [286, 519] width 109 height 9
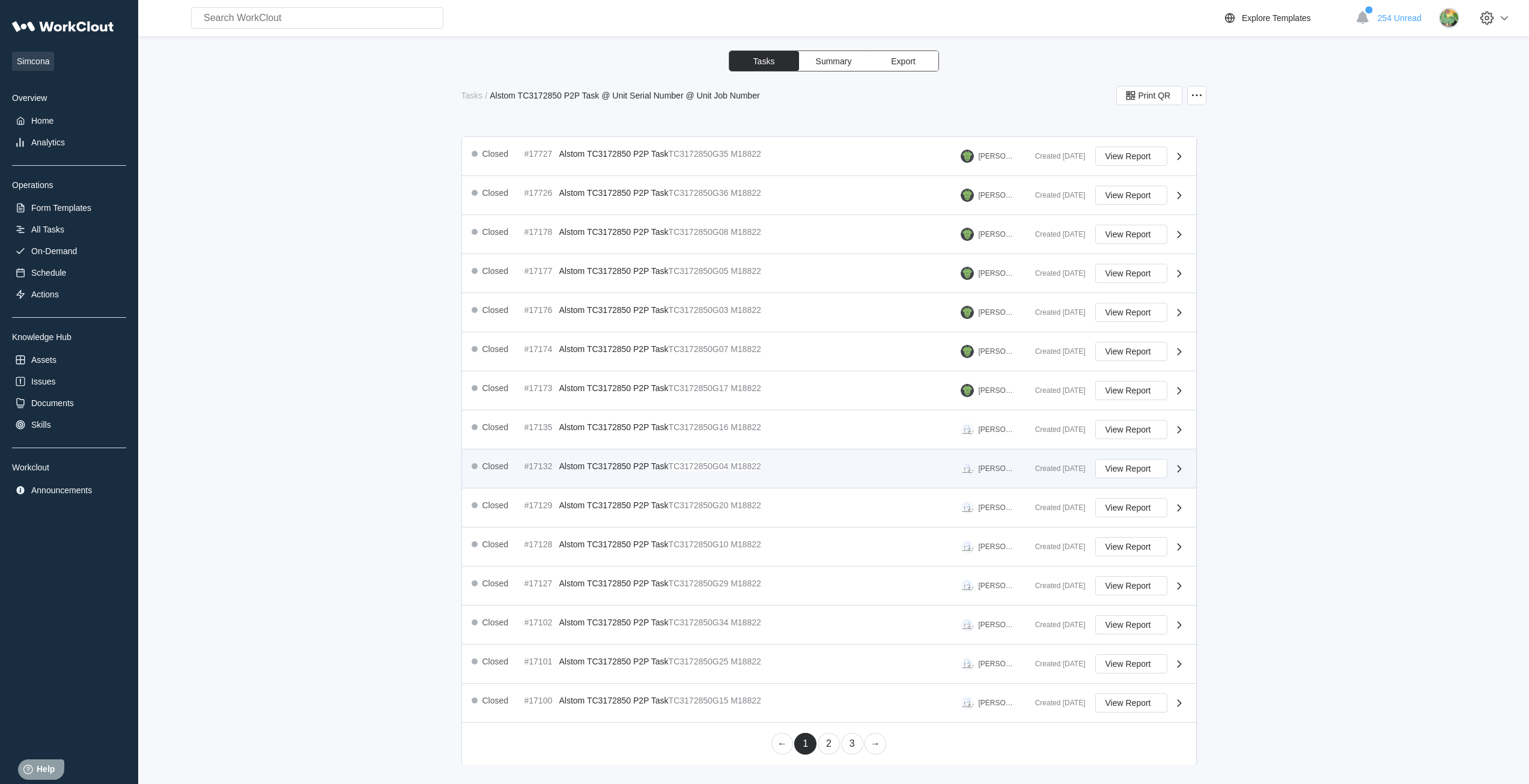
scroll to position [167, 0]
click at [850, 743] on link "3" at bounding box center [852, 743] width 23 height 22
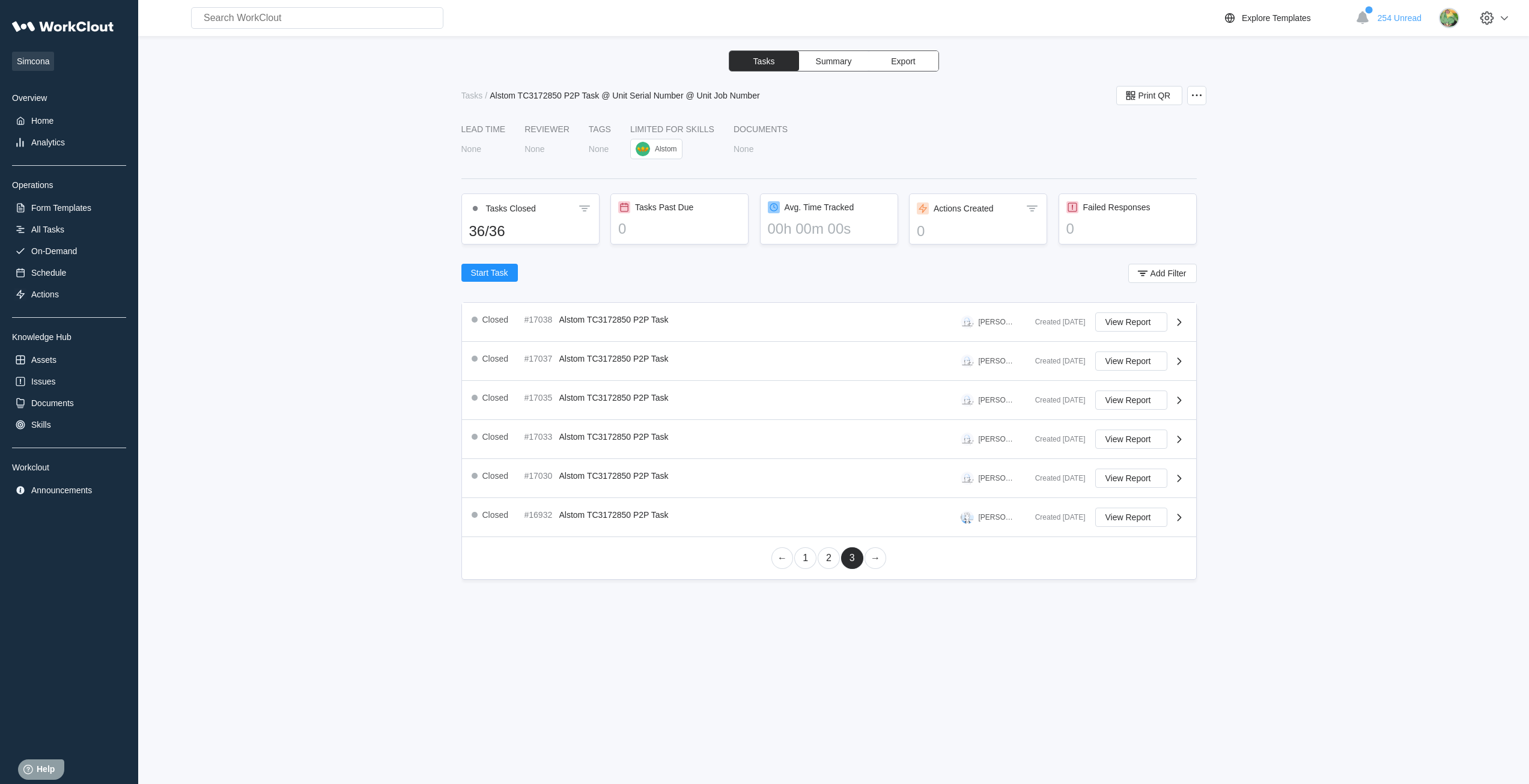
scroll to position [0, 0]
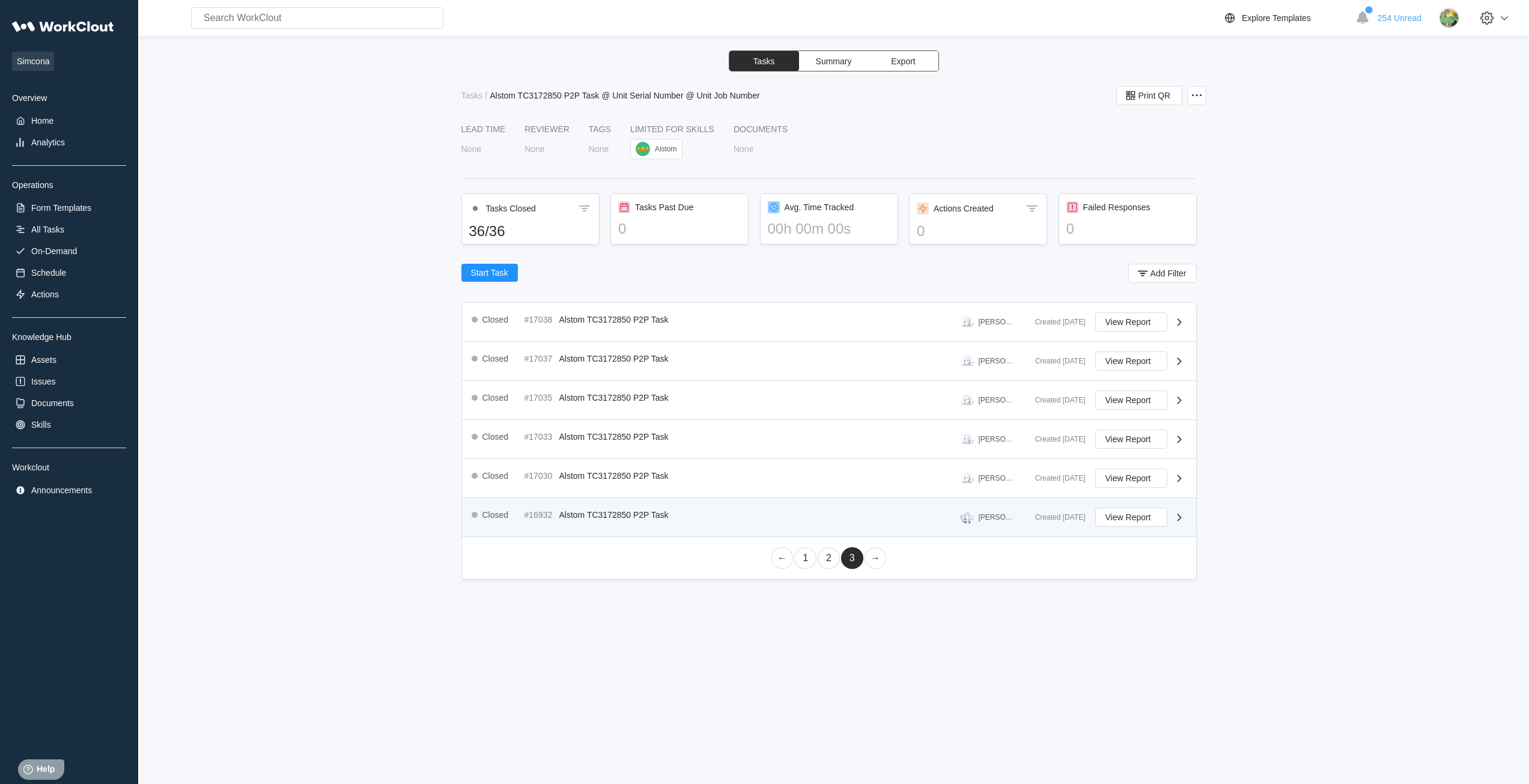
click at [624, 516] on span "Alstom TC3172850 P2P Task" at bounding box center [614, 515] width 109 height 9
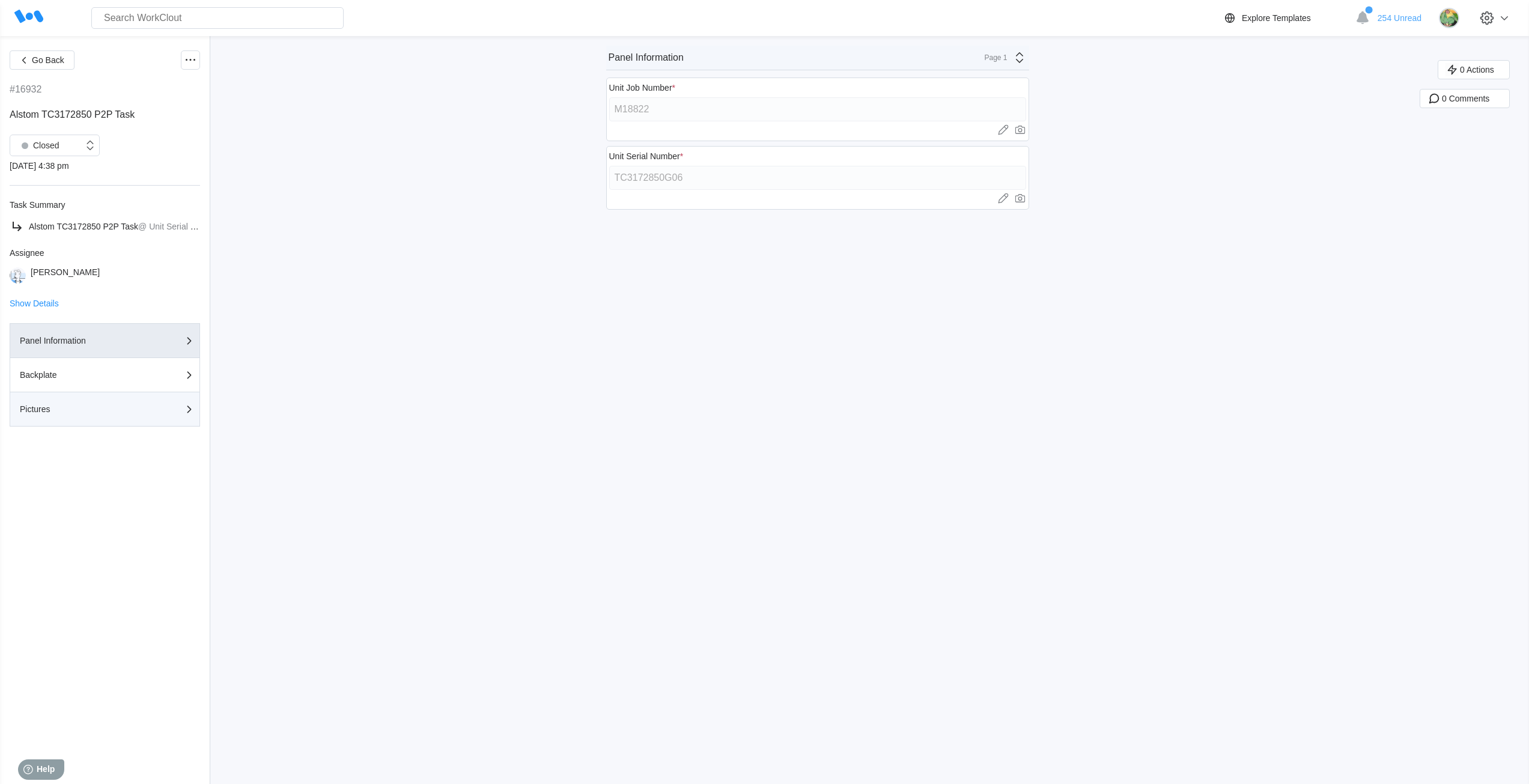
click at [130, 408] on div "Pictures" at bounding box center [79, 409] width 120 height 9
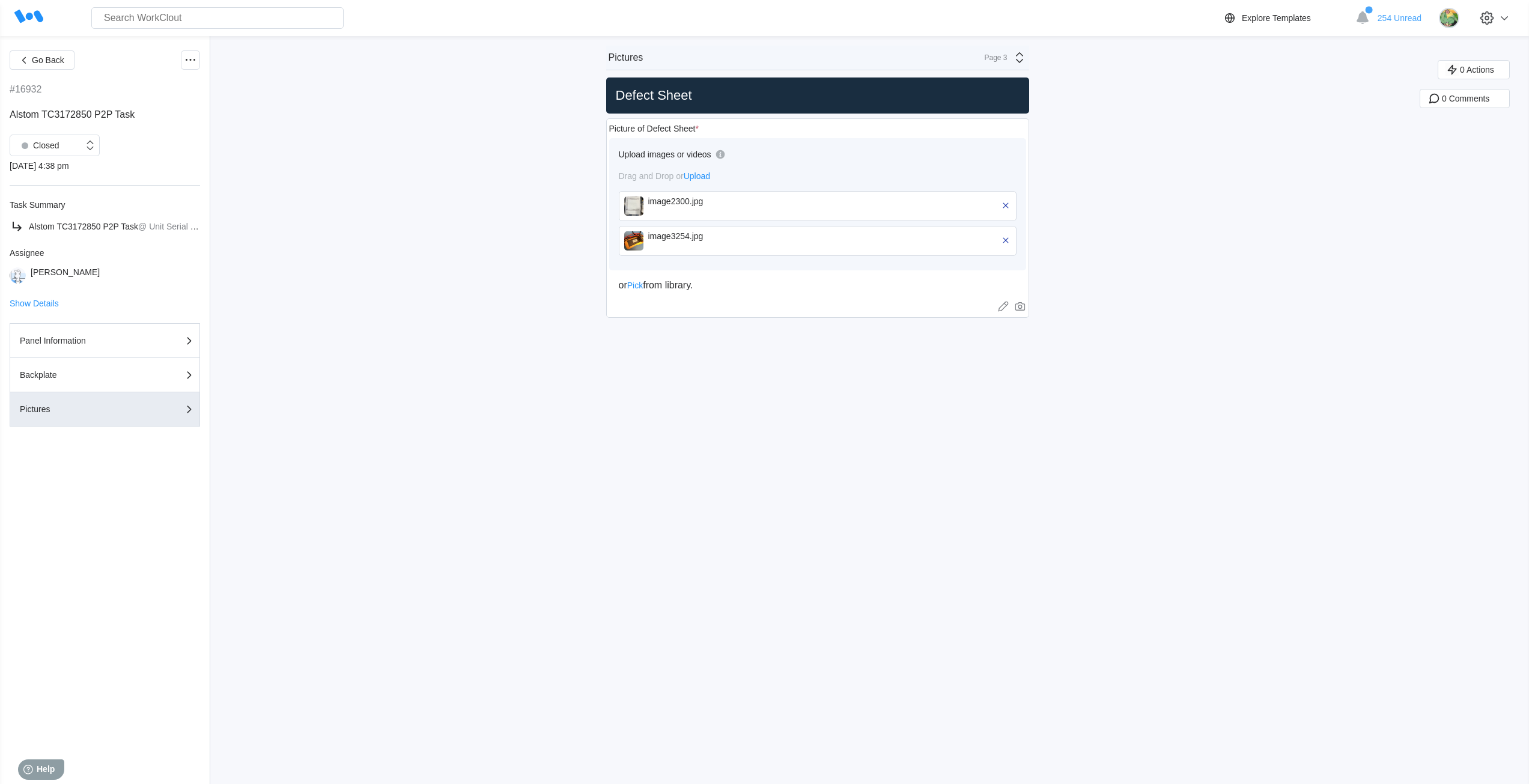
click at [637, 202] on img at bounding box center [633, 206] width 19 height 19
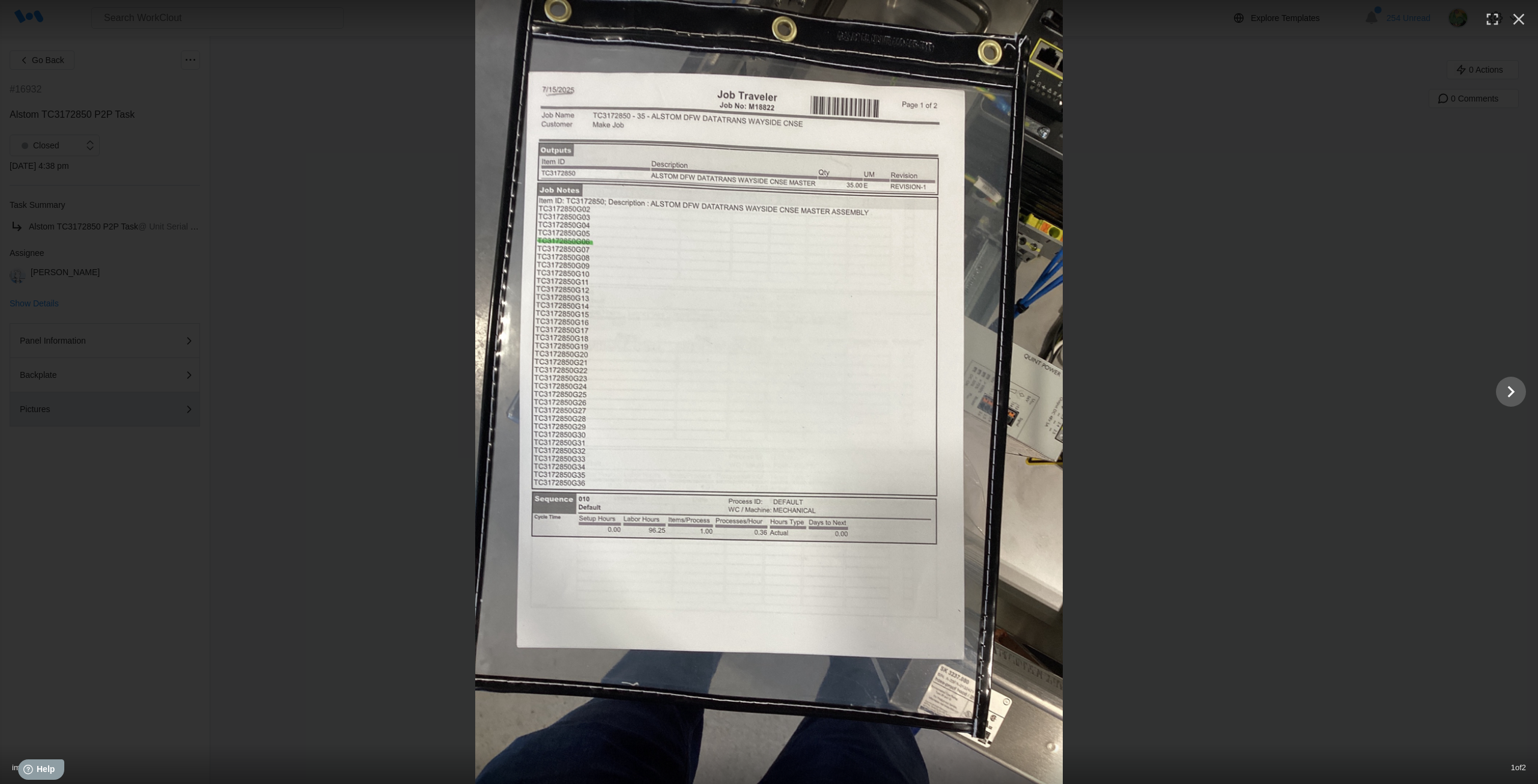
drag, startPoint x: 361, startPoint y: 298, endPoint x: 403, endPoint y: 295, distance: 42.1
click at [365, 301] on div at bounding box center [769, 392] width 1538 height 784
click at [1522, 17] on icon "button" at bounding box center [1519, 19] width 12 height 12
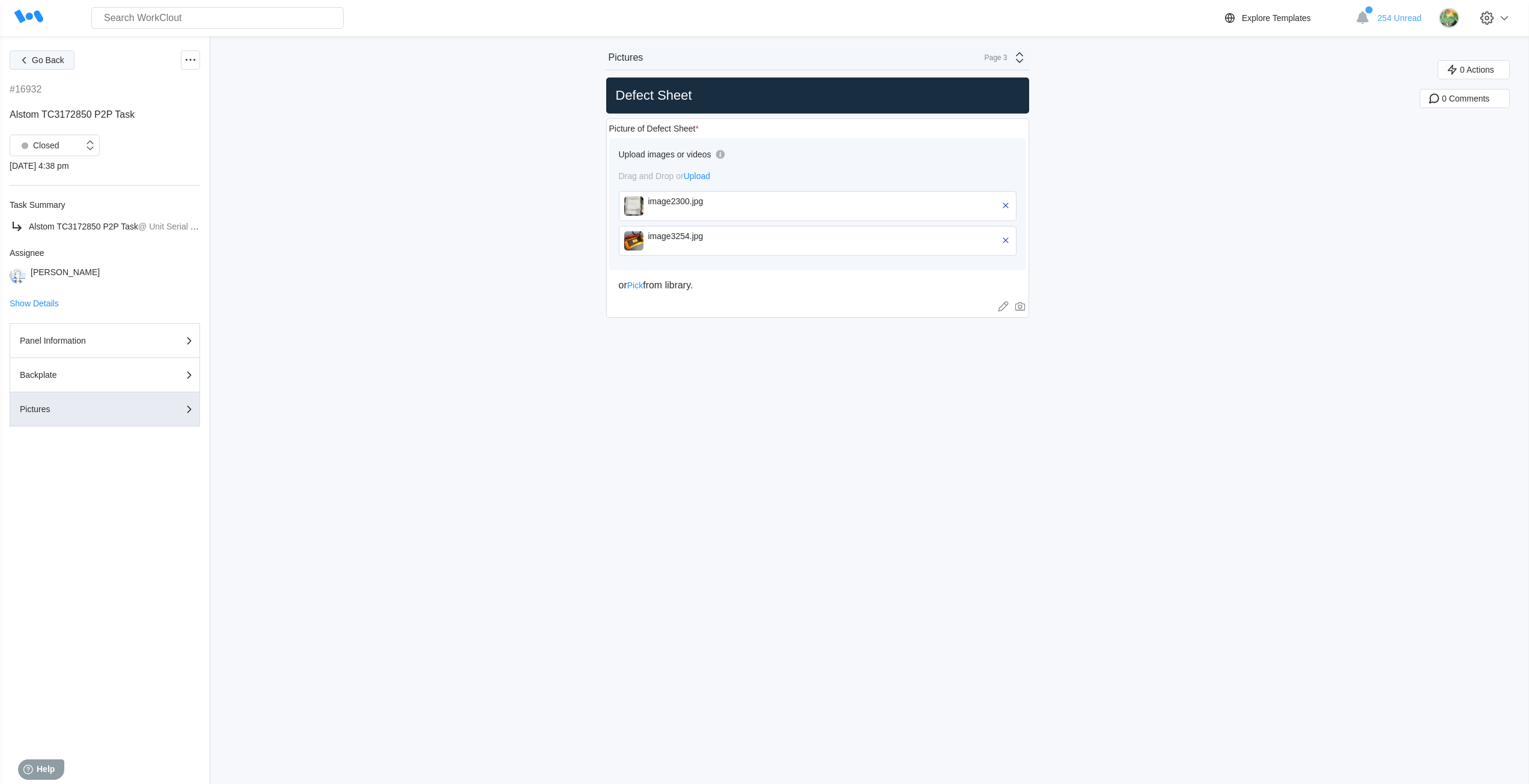
click at [48, 67] on button "Go Back" at bounding box center [41, 60] width 65 height 19
click at [44, 61] on span "Go Back" at bounding box center [48, 60] width 33 height 9
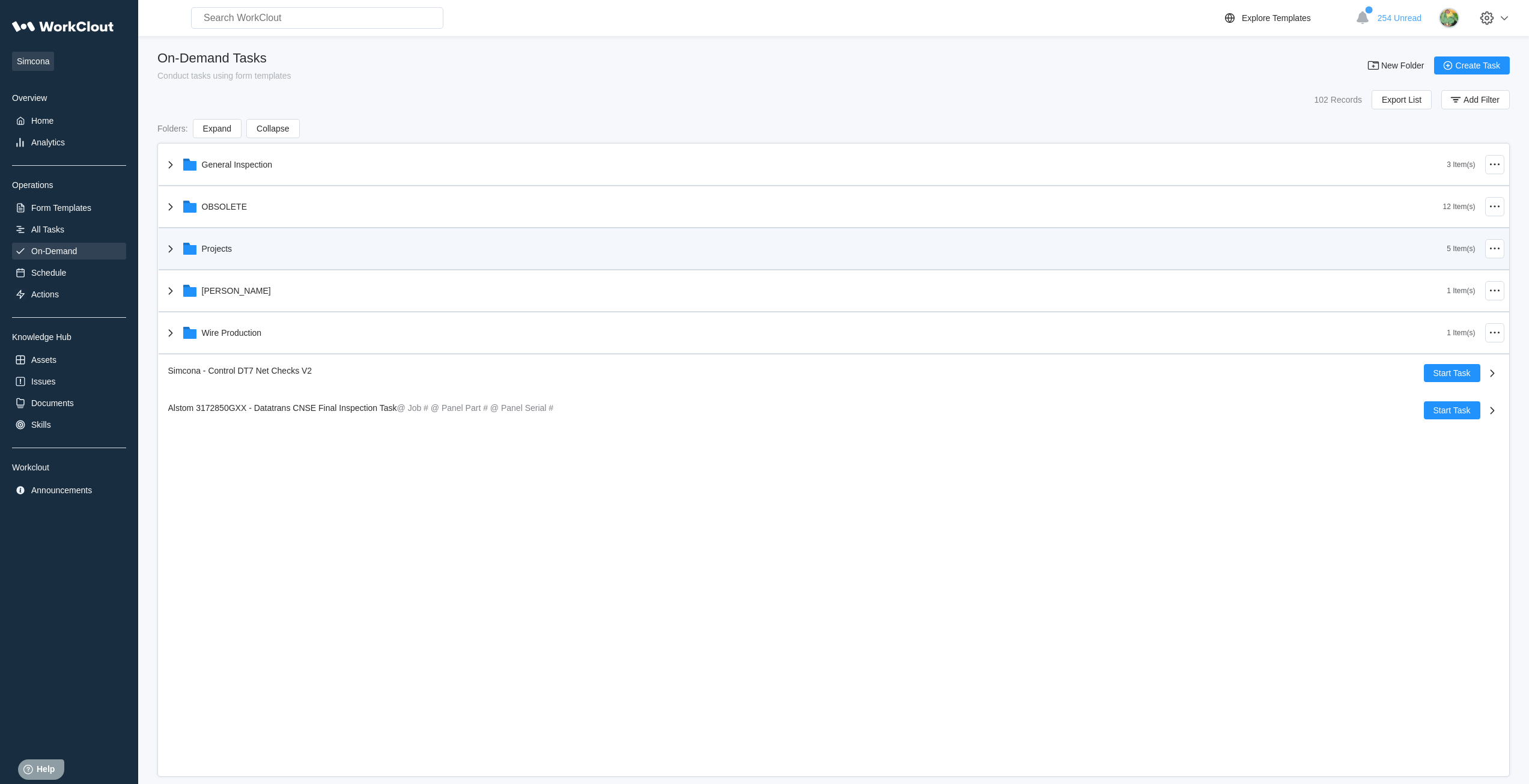
click at [219, 248] on div "Projects" at bounding box center [217, 248] width 30 height 9
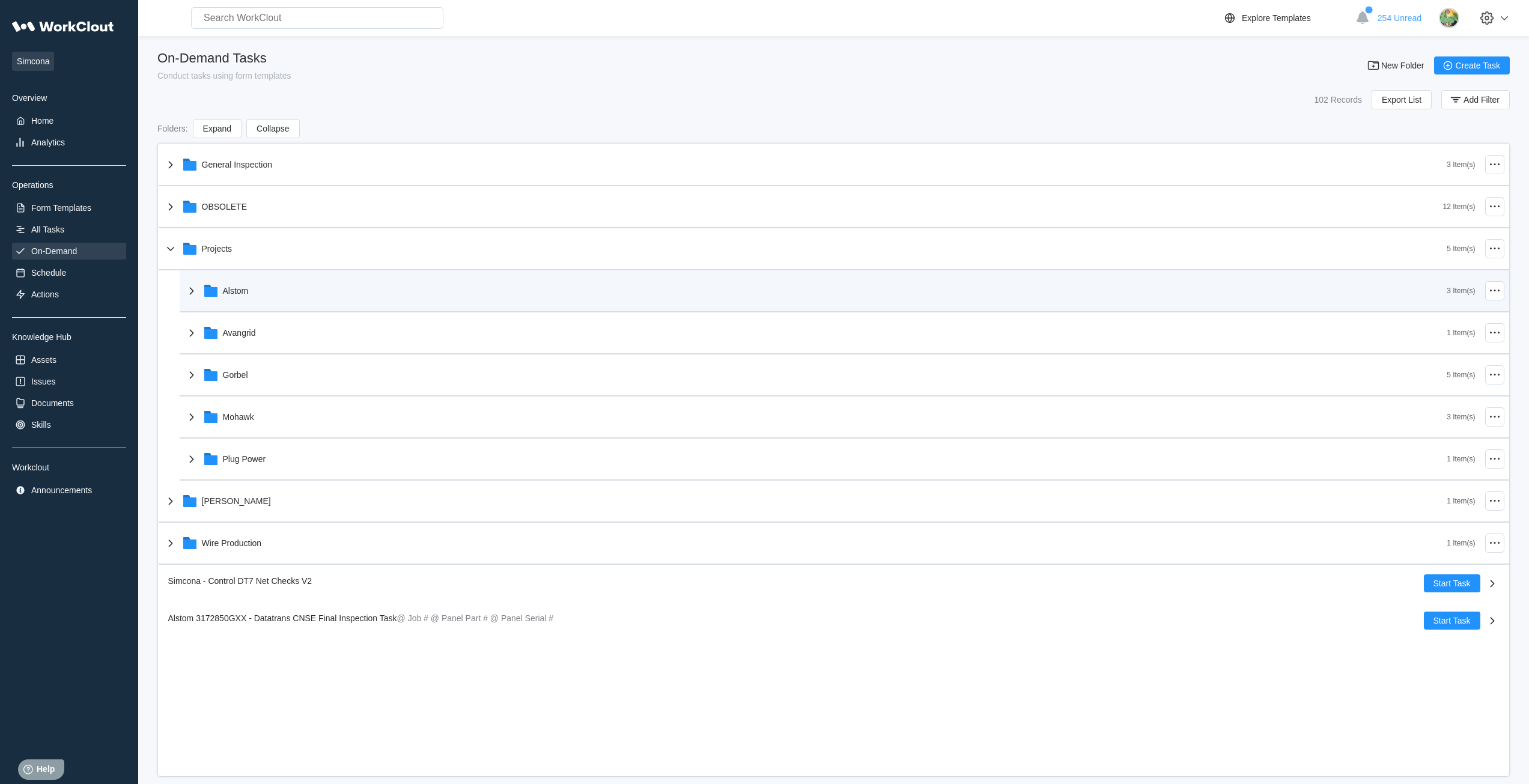
click at [242, 290] on div "Alstom" at bounding box center [235, 290] width 26 height 9
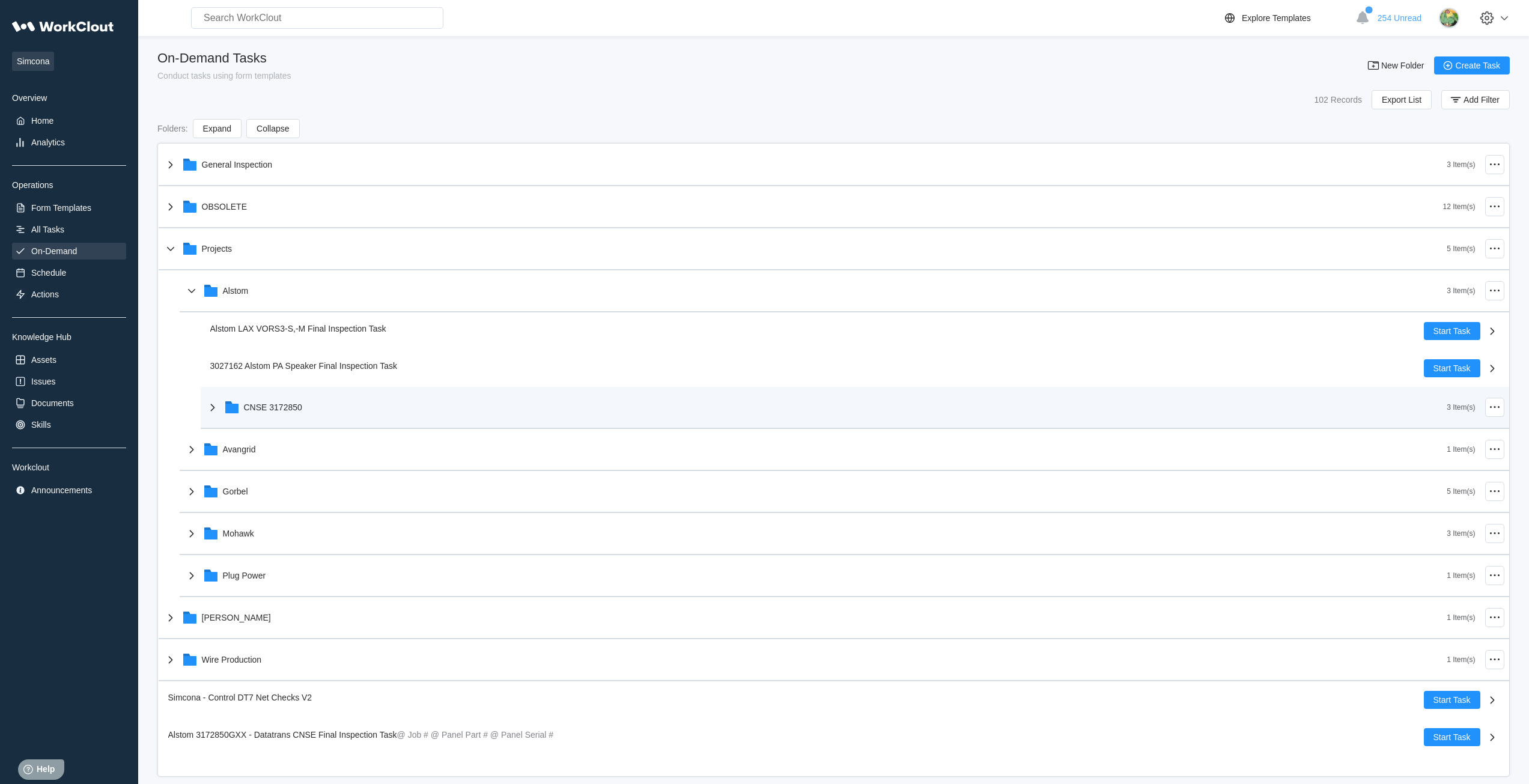
click at [254, 410] on div "CNSE 3172850" at bounding box center [273, 407] width 58 height 9
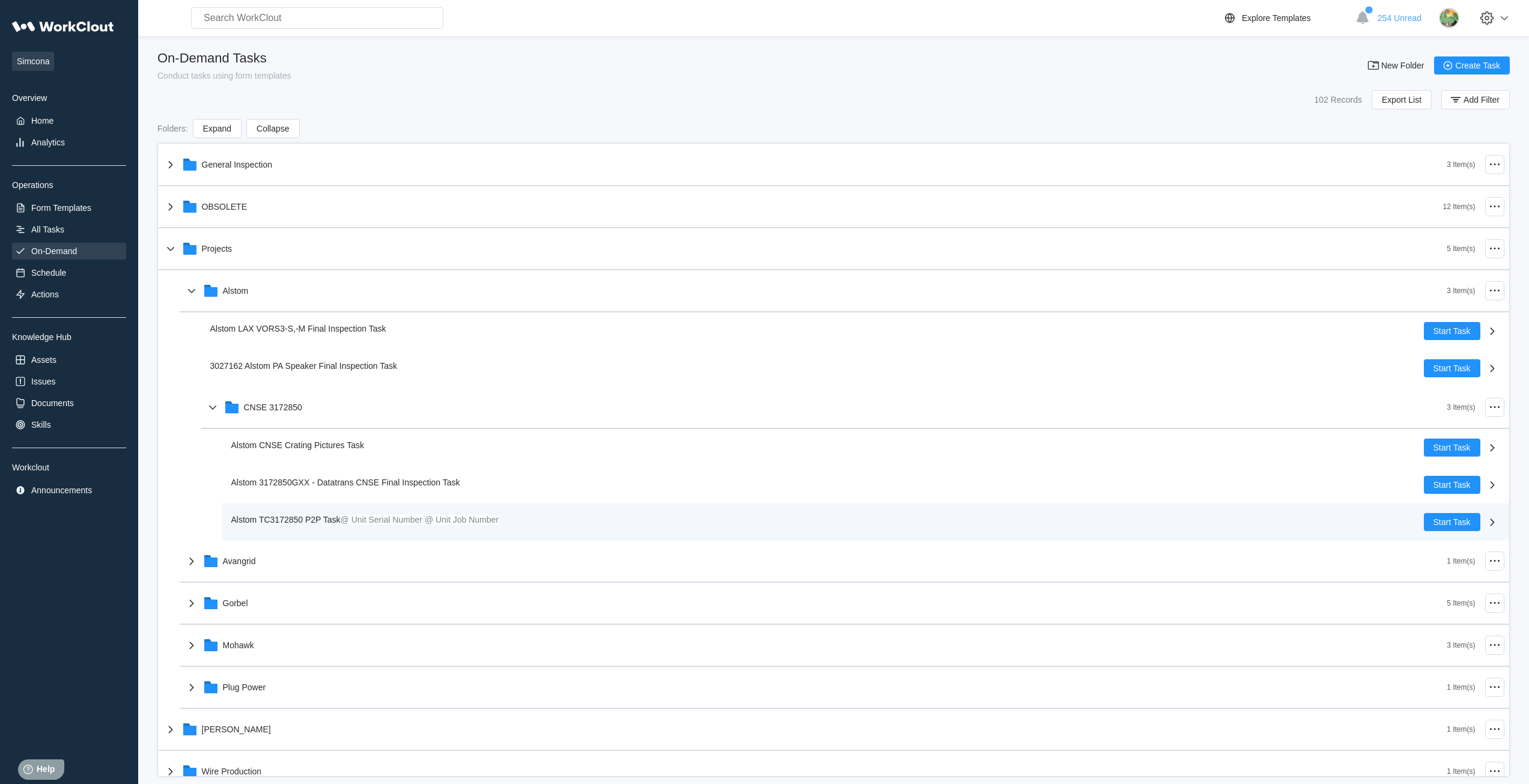
click at [317, 516] on span "Alstom TC3172850 P2P Task" at bounding box center [286, 519] width 109 height 9
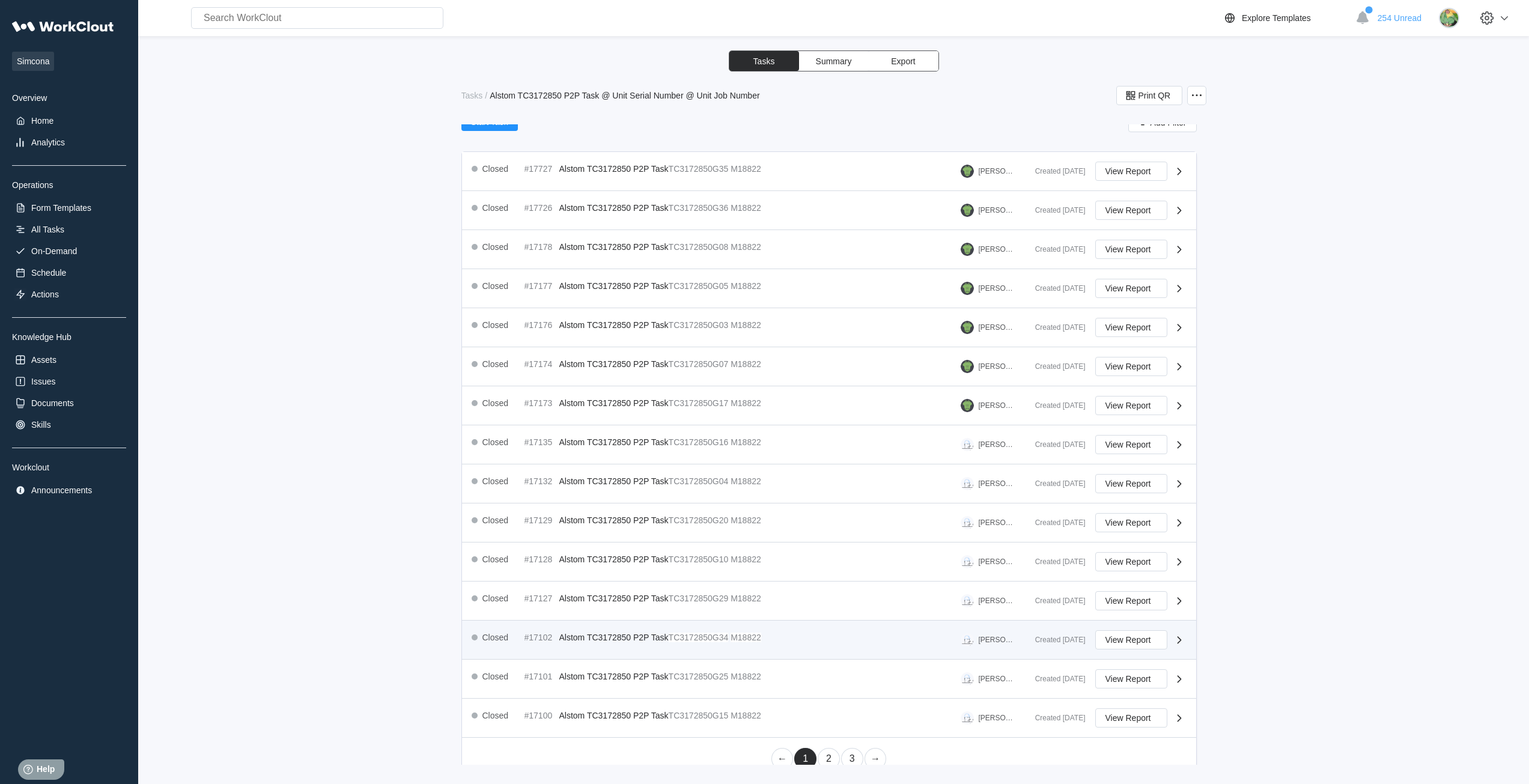
scroll to position [167, 0]
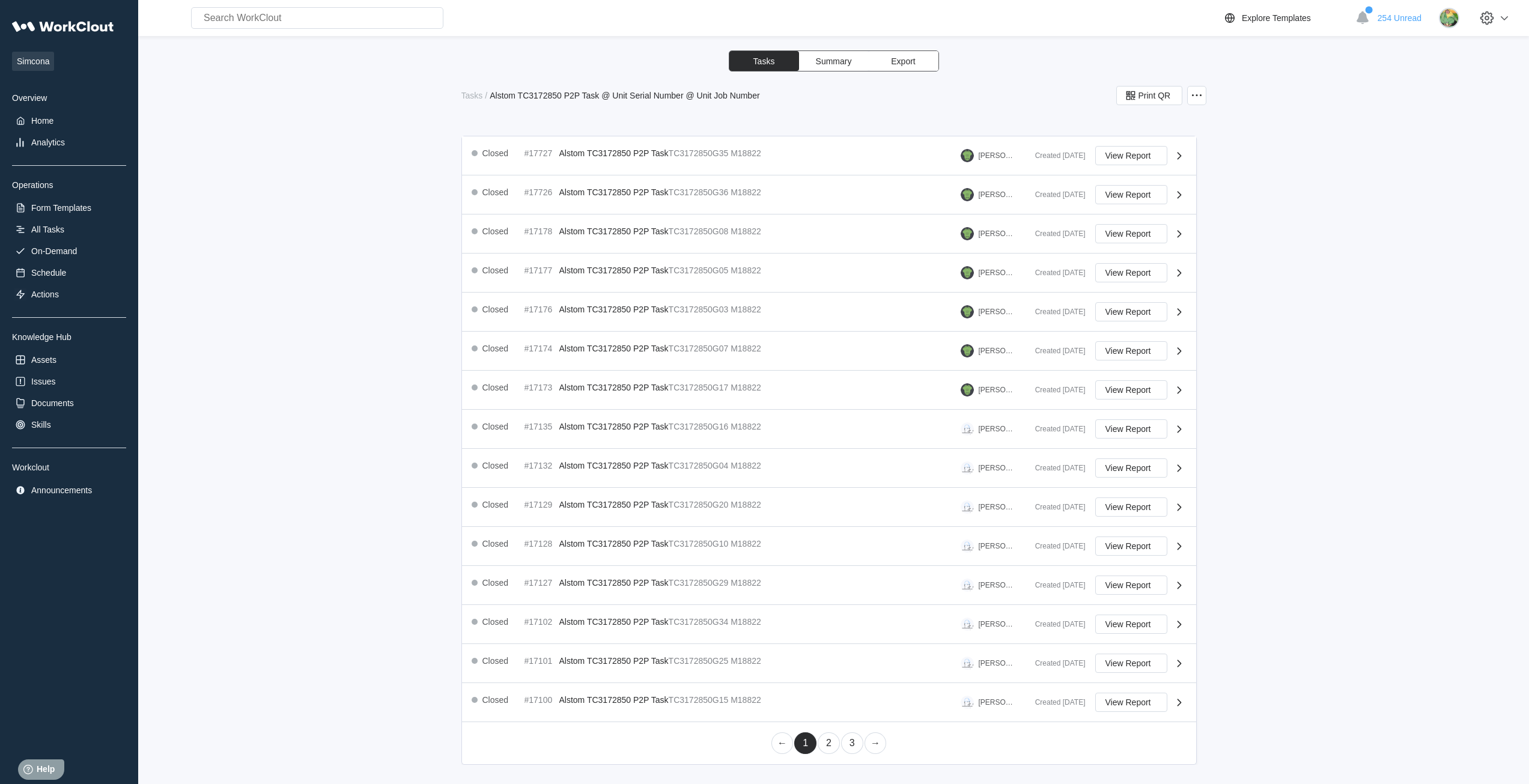
click at [830, 742] on link "2" at bounding box center [829, 743] width 23 height 22
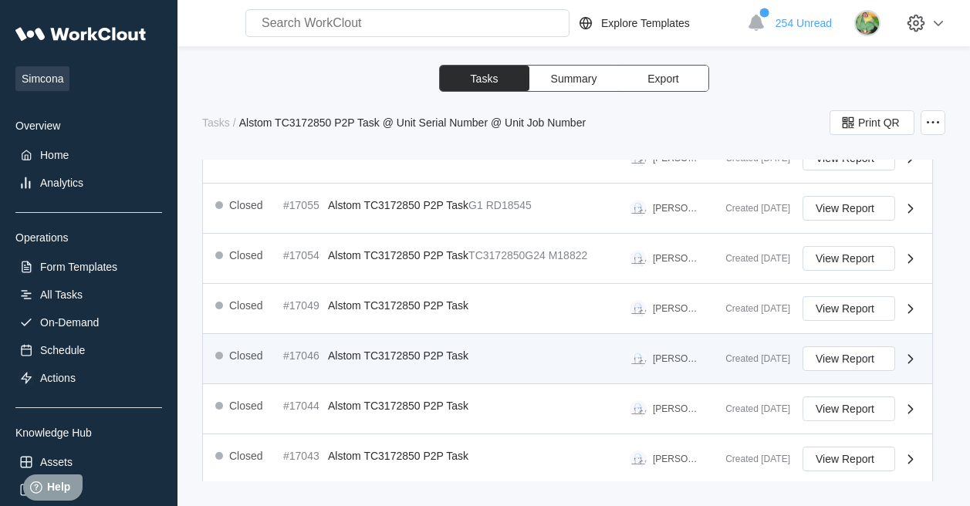
scroll to position [594, 0]
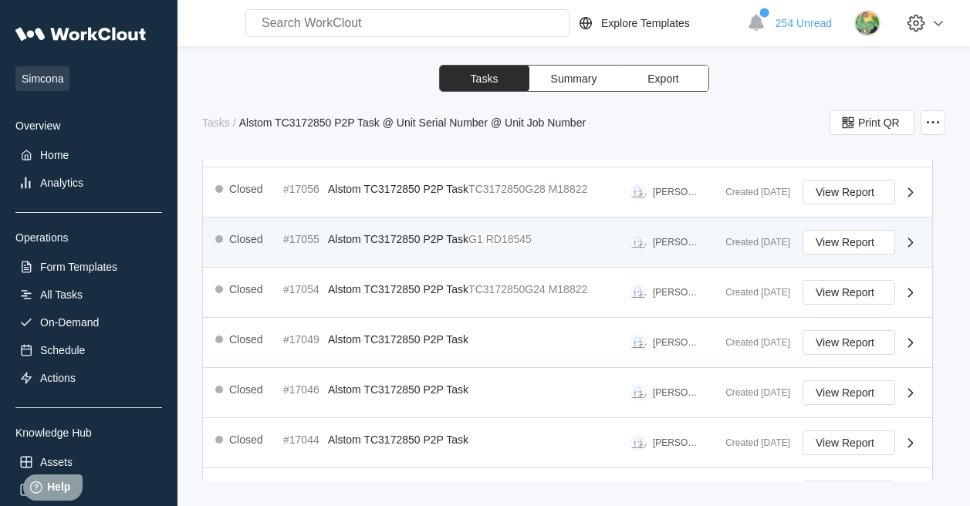
click at [414, 242] on span "Alstom TC3172850 P2P Task" at bounding box center [398, 239] width 140 height 12
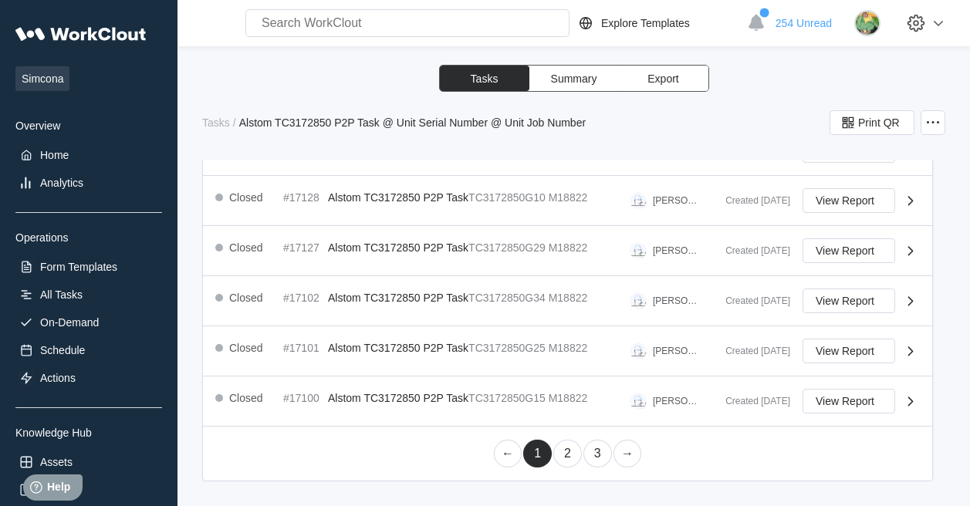
click at [564, 453] on link "2" at bounding box center [567, 454] width 29 height 28
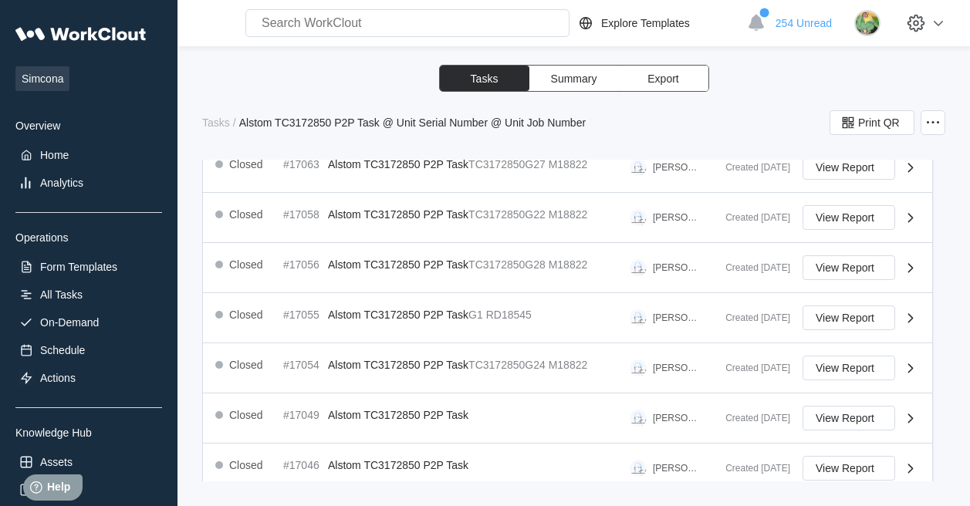
scroll to position [555, 0]
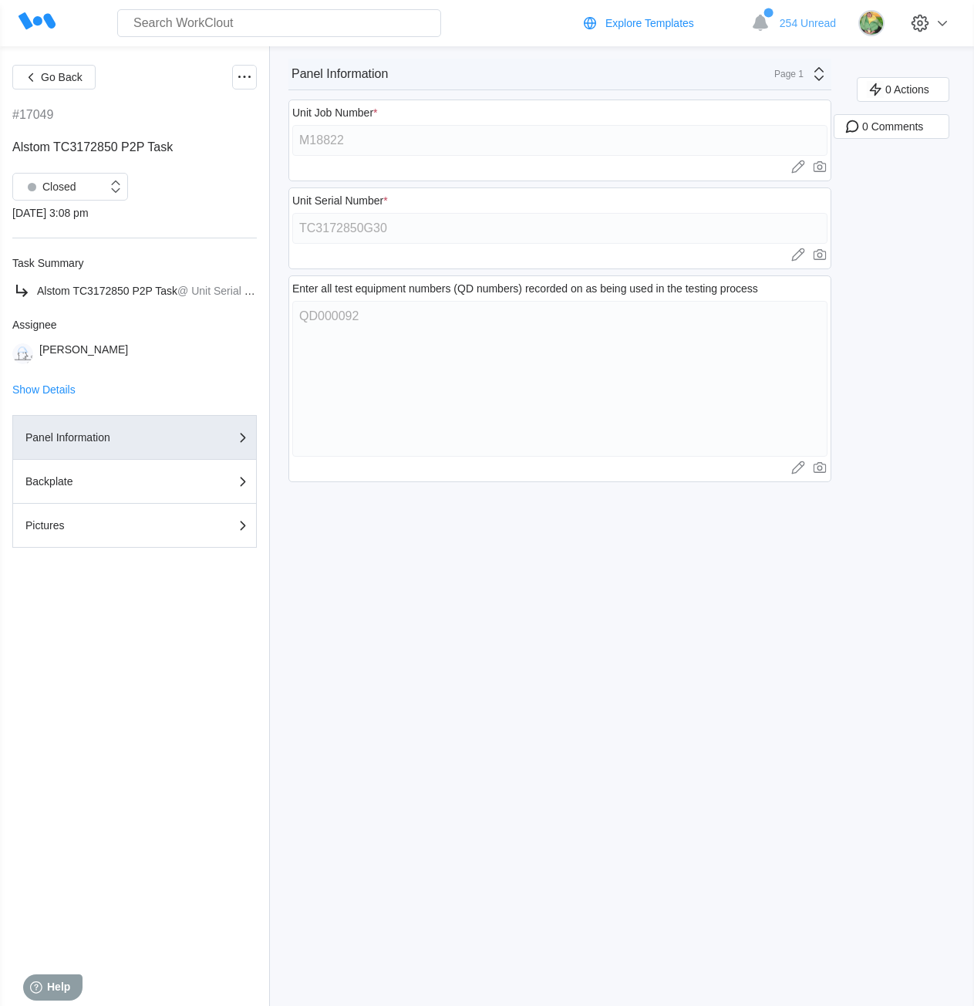
type textarea "x"
click at [157, 505] on div "Pictures" at bounding box center [102, 525] width 154 height 11
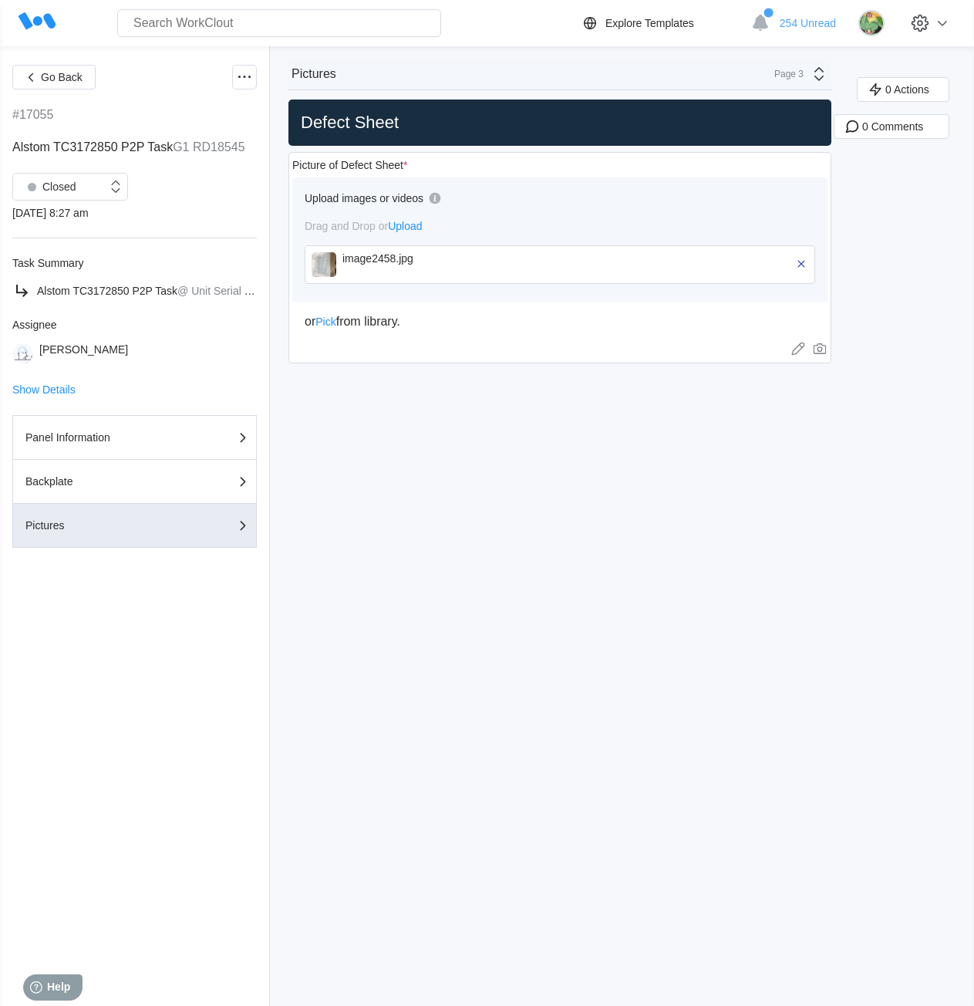
click at [323, 270] on img at bounding box center [324, 264] width 25 height 25
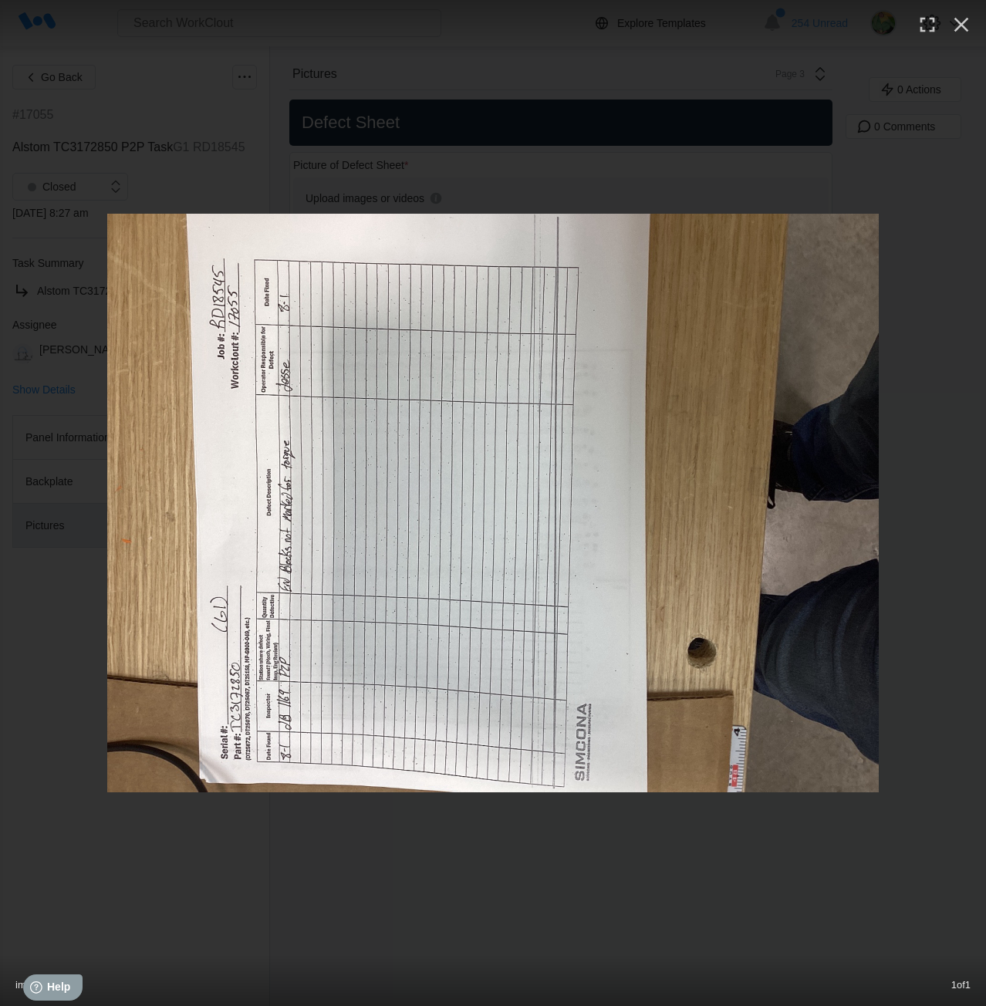
click at [157, 98] on div "image2458.jpg 1 of 1" at bounding box center [493, 503] width 986 height 1006
click at [956, 27] on icon "button" at bounding box center [961, 24] width 25 height 25
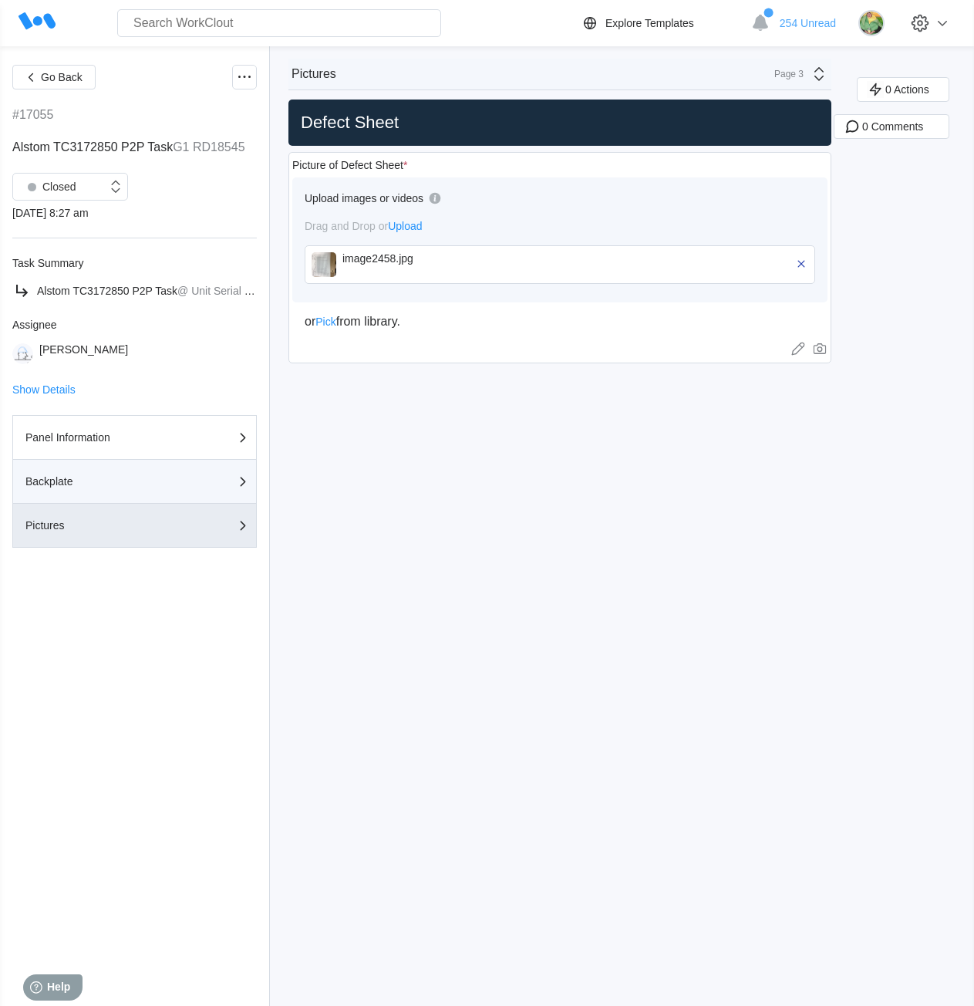
click at [117, 481] on div "Backplate" at bounding box center [102, 481] width 154 height 11
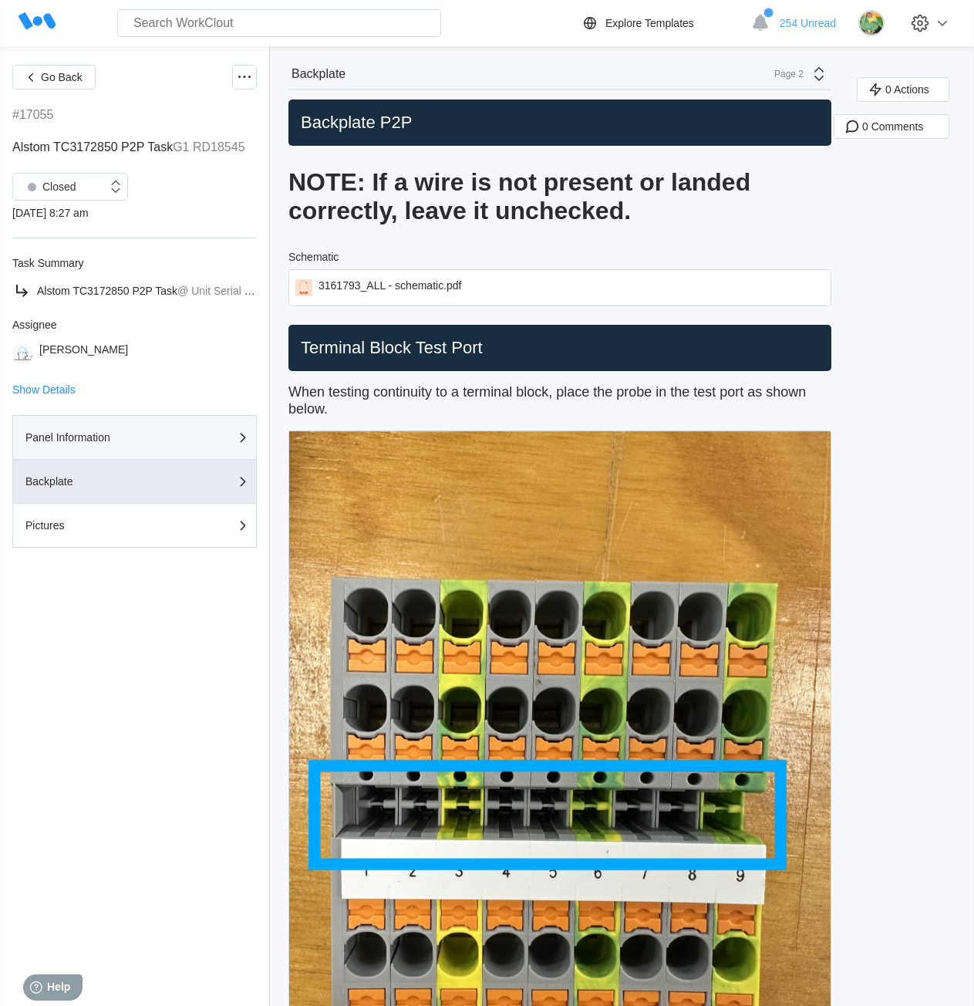
click at [150, 439] on div "Panel Information" at bounding box center [102, 437] width 154 height 11
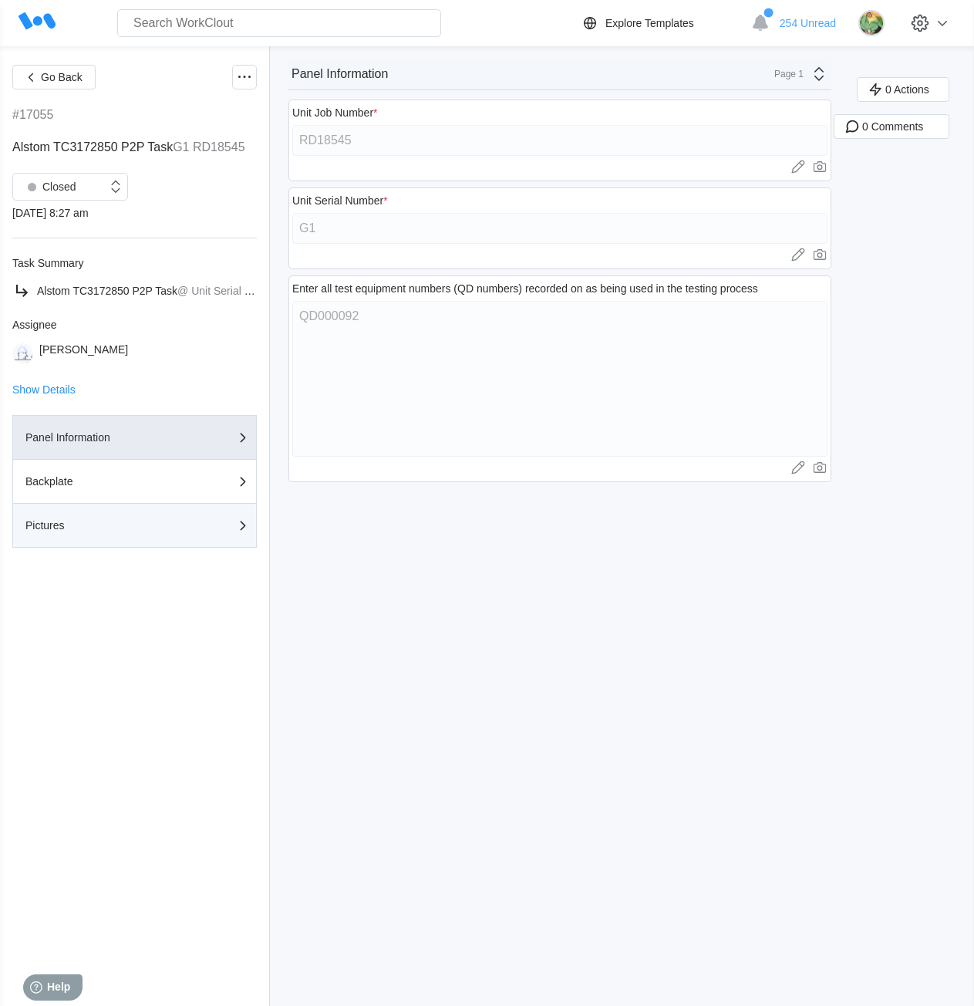
drag, startPoint x: 145, startPoint y: 534, endPoint x: 122, endPoint y: 534, distance: 23.1
click at [122, 505] on div "Pictures" at bounding box center [134, 525] width 218 height 19
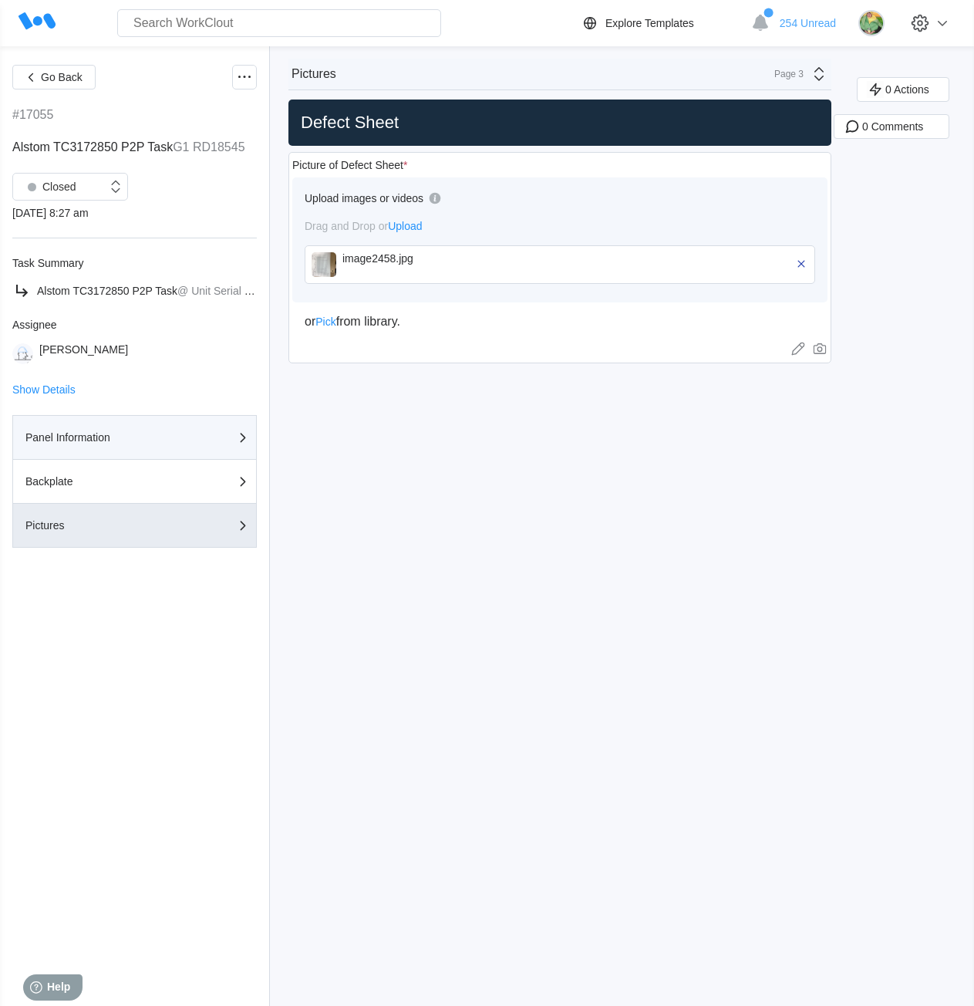
click at [150, 423] on button "Panel Information" at bounding box center [134, 437] width 245 height 45
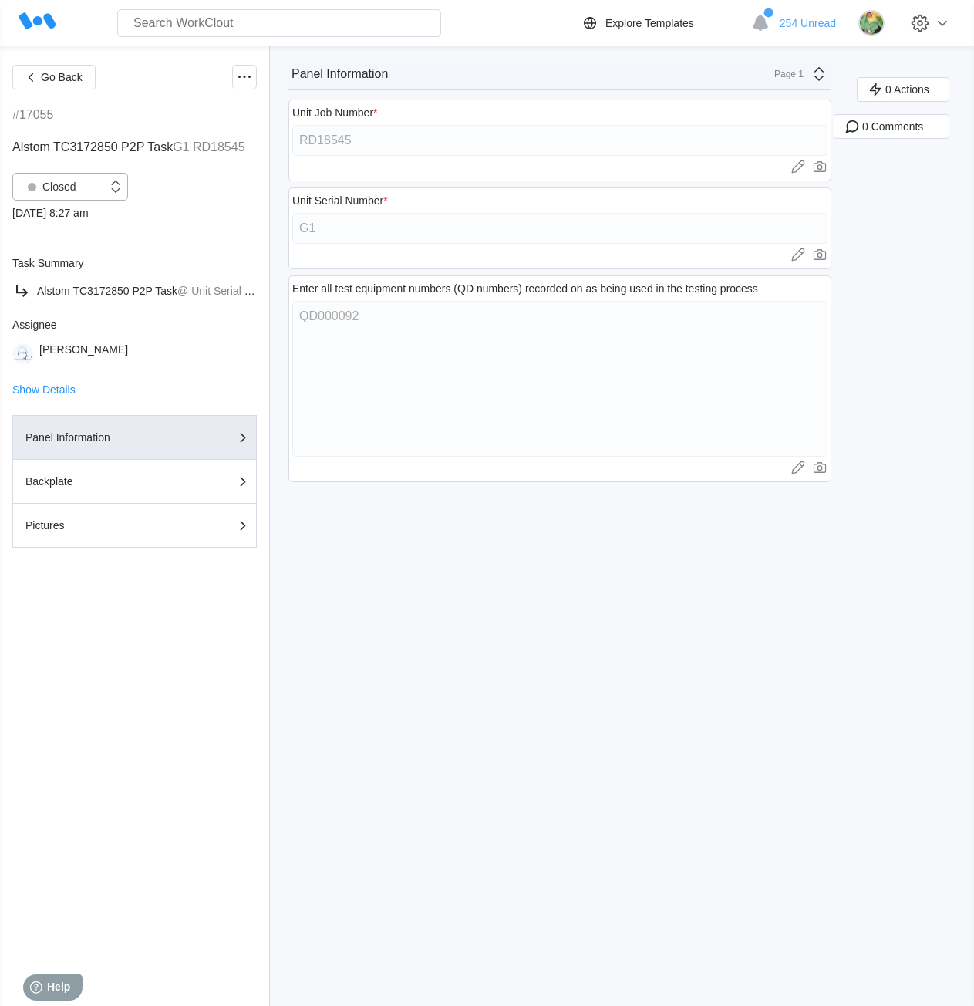
click at [89, 186] on div "Closed" at bounding box center [60, 186] width 94 height 15
click at [69, 231] on div "Open" at bounding box center [70, 227] width 97 height 22
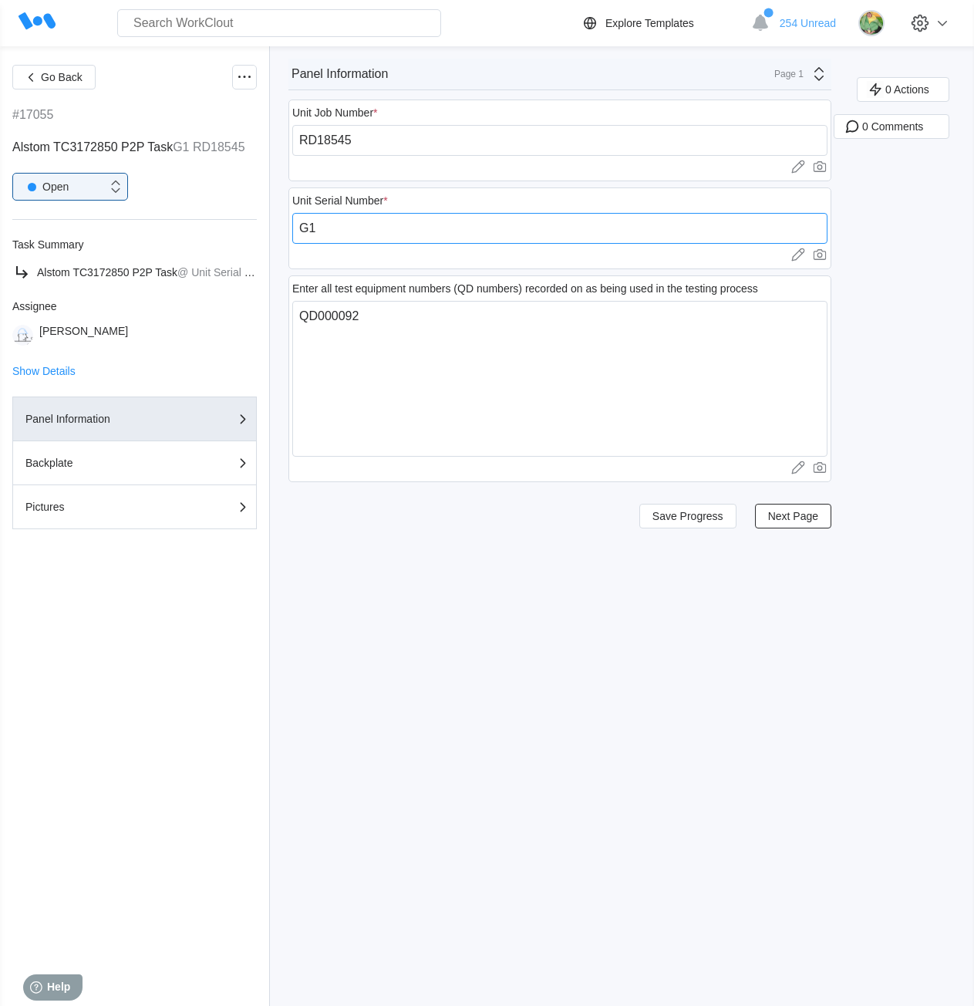
click at [346, 228] on input "G1" at bounding box center [559, 228] width 535 height 31
drag, startPoint x: 326, startPoint y: 226, endPoint x: 299, endPoint y: 226, distance: 27.8
click at [299, 226] on input "G1" at bounding box center [559, 228] width 535 height 31
type input "3"
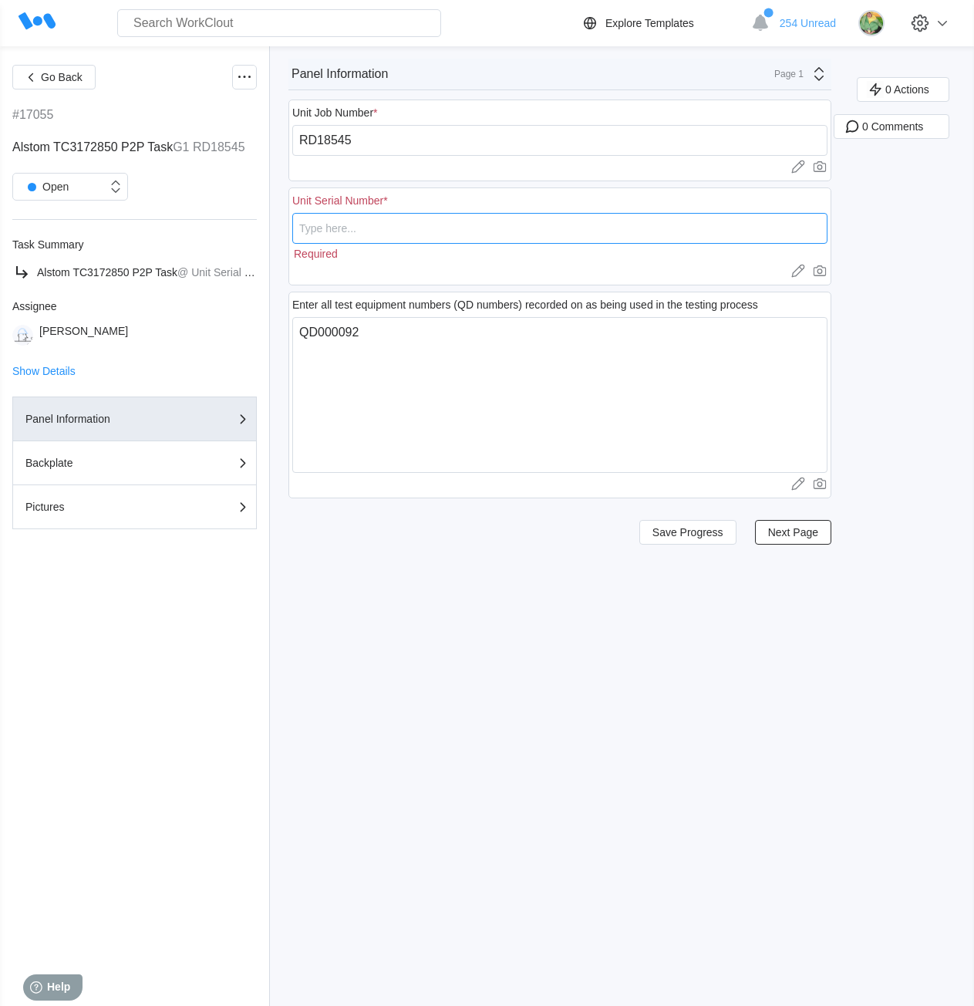
click at [345, 225] on input "text" at bounding box center [559, 228] width 535 height 31
paste input "251880001SM"
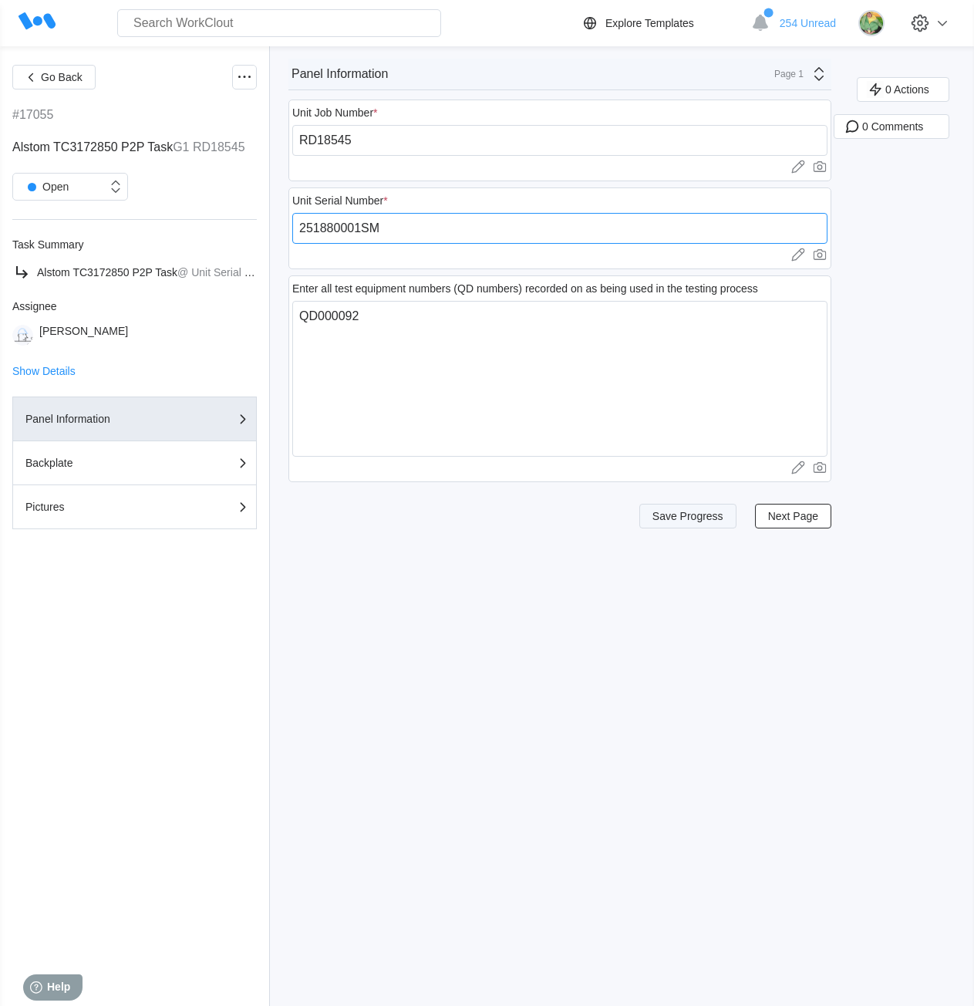
type input "251880001SM"
click at [690, 505] on span "Save Progress" at bounding box center [688, 516] width 71 height 11
click at [704, 505] on span "Save Progress" at bounding box center [688, 516] width 71 height 11
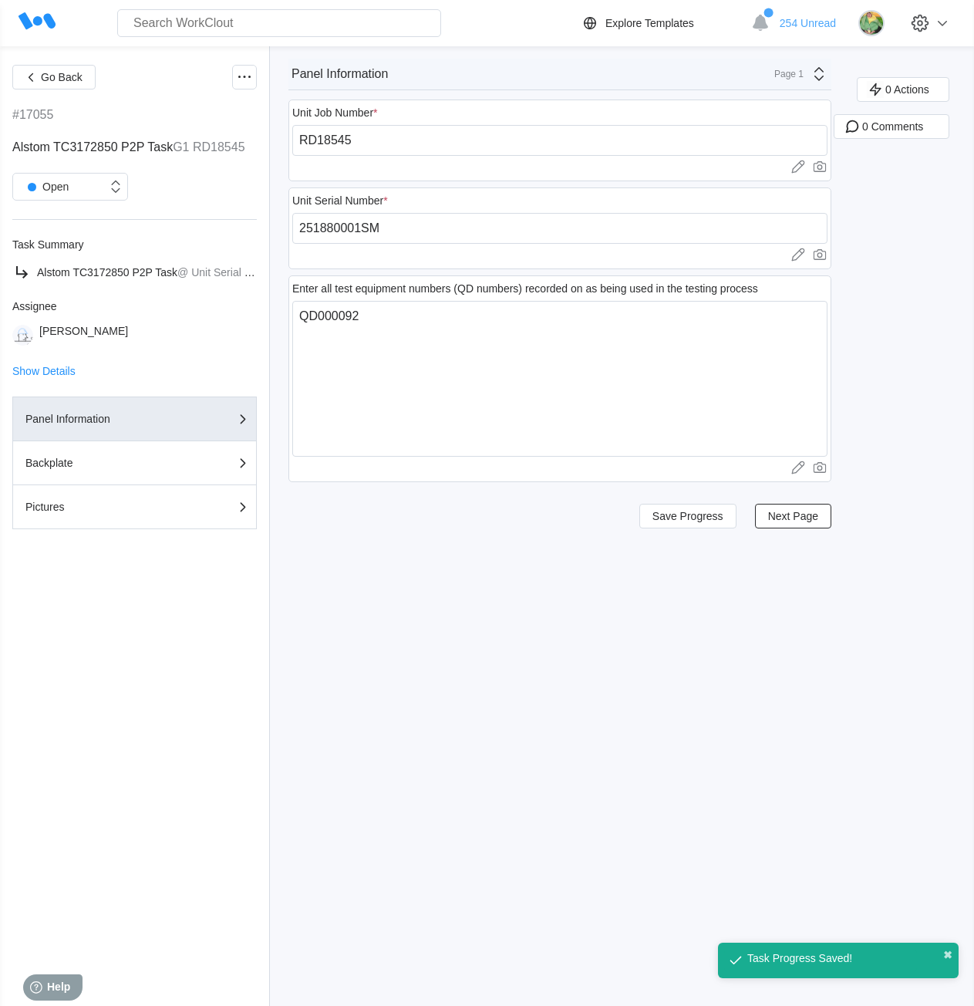
click at [799, 77] on div "Page 1" at bounding box center [784, 74] width 39 height 11
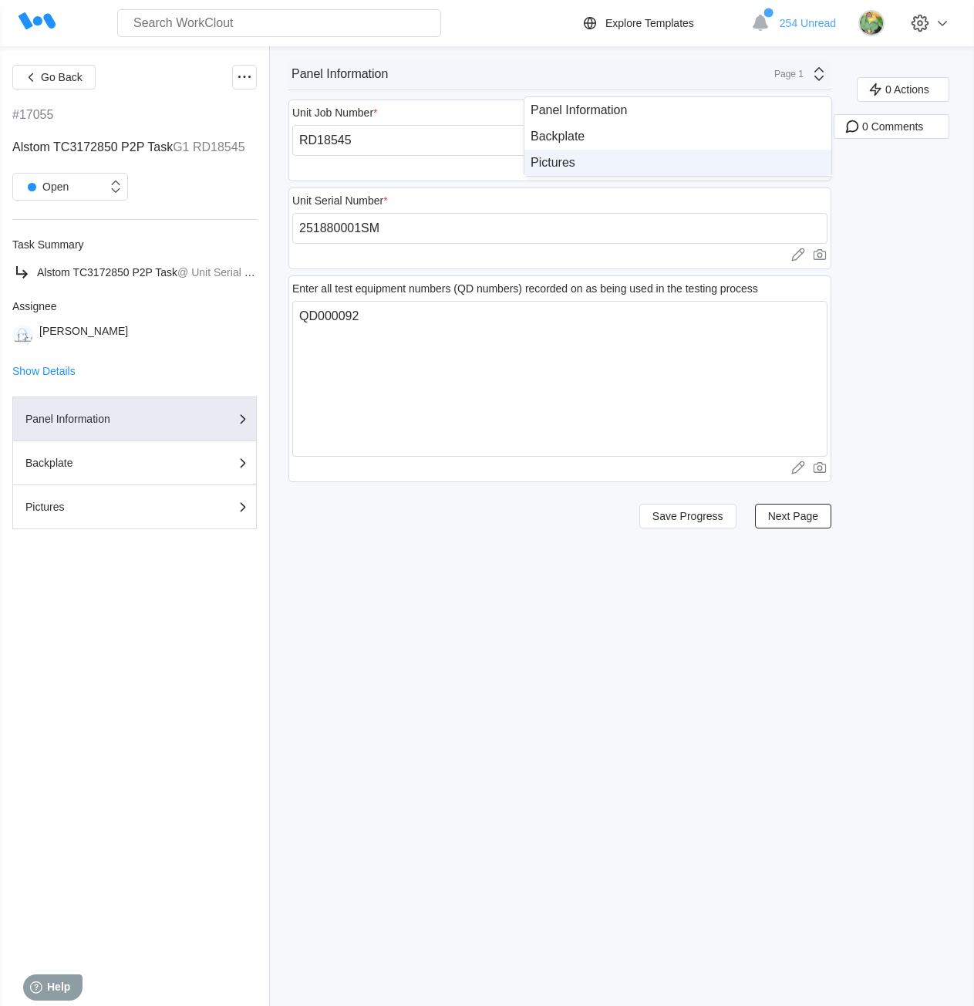
click at [644, 170] on div "Pictures" at bounding box center [677, 163] width 307 height 26
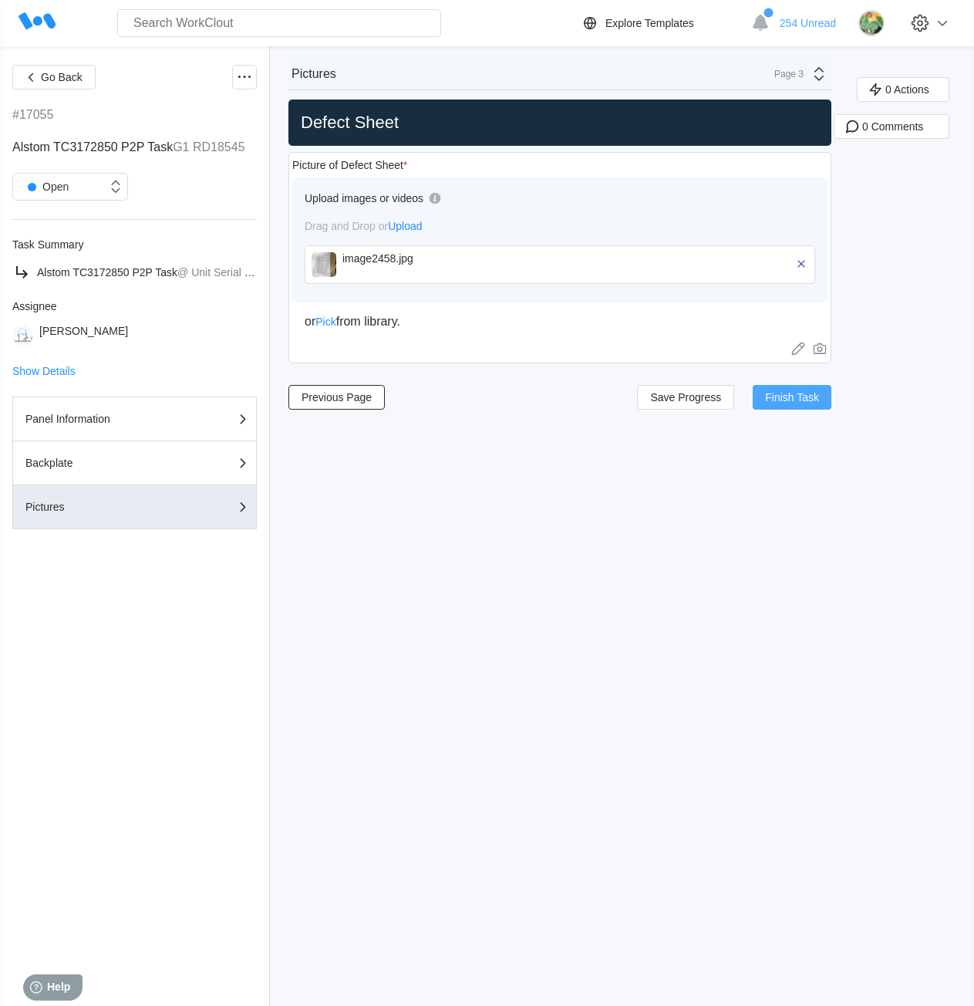
click at [785, 402] on span "Finish Task" at bounding box center [792, 397] width 54 height 11
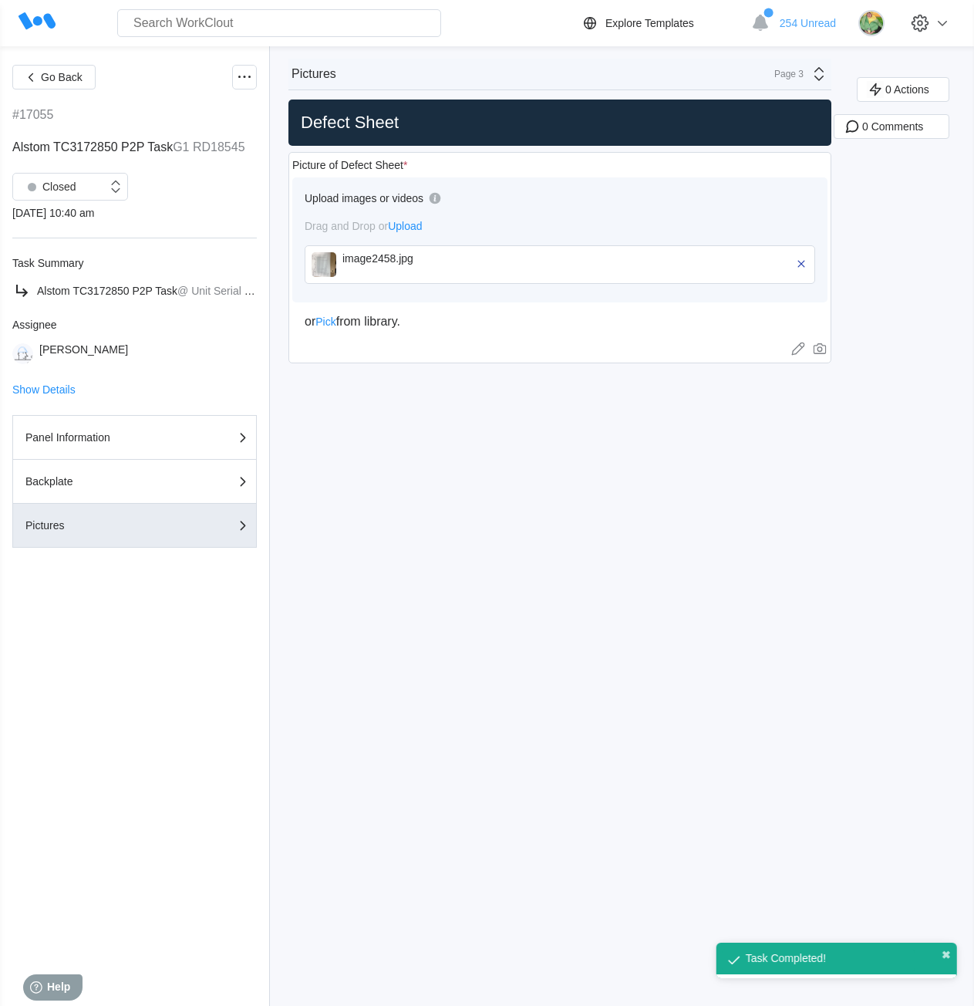
click at [322, 263] on img at bounding box center [324, 264] width 25 height 25
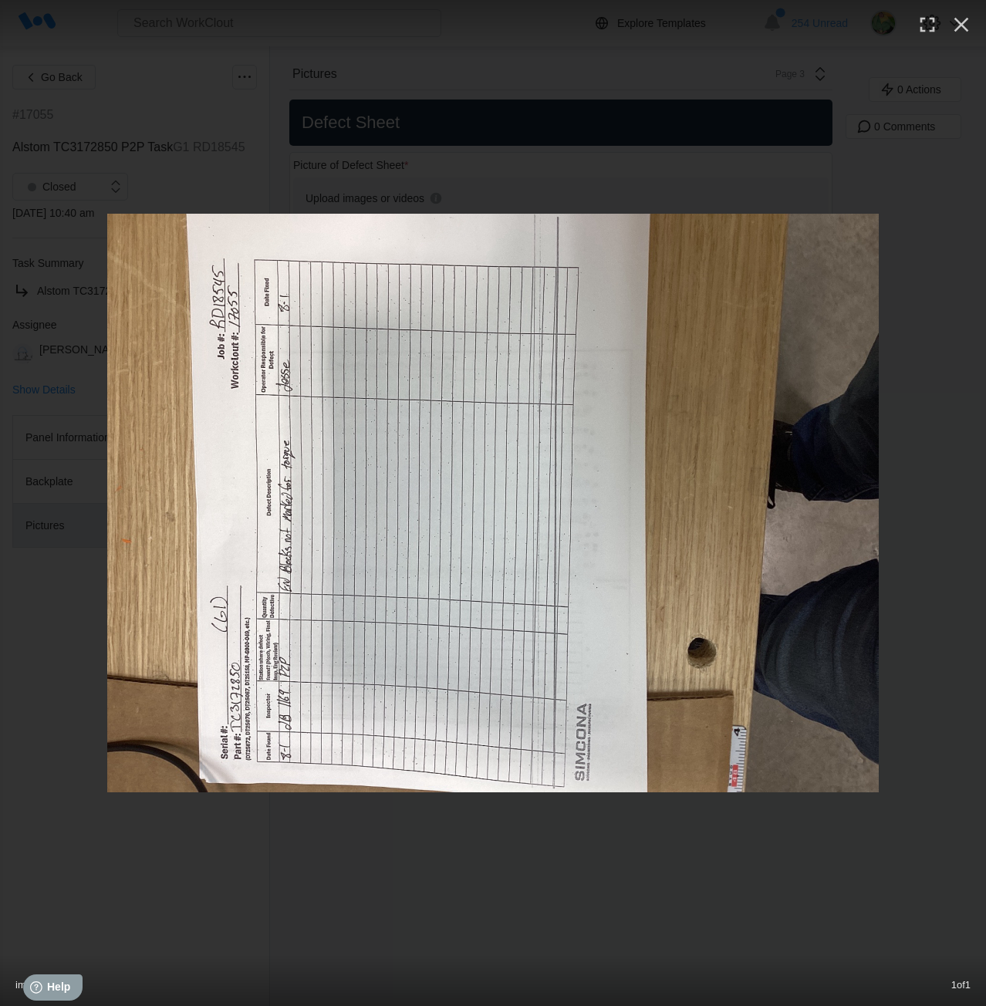
click at [160, 186] on div "image2458.jpg 1 of 1" at bounding box center [493, 503] width 986 height 1006
click at [960, 29] on icon "button" at bounding box center [961, 24] width 25 height 25
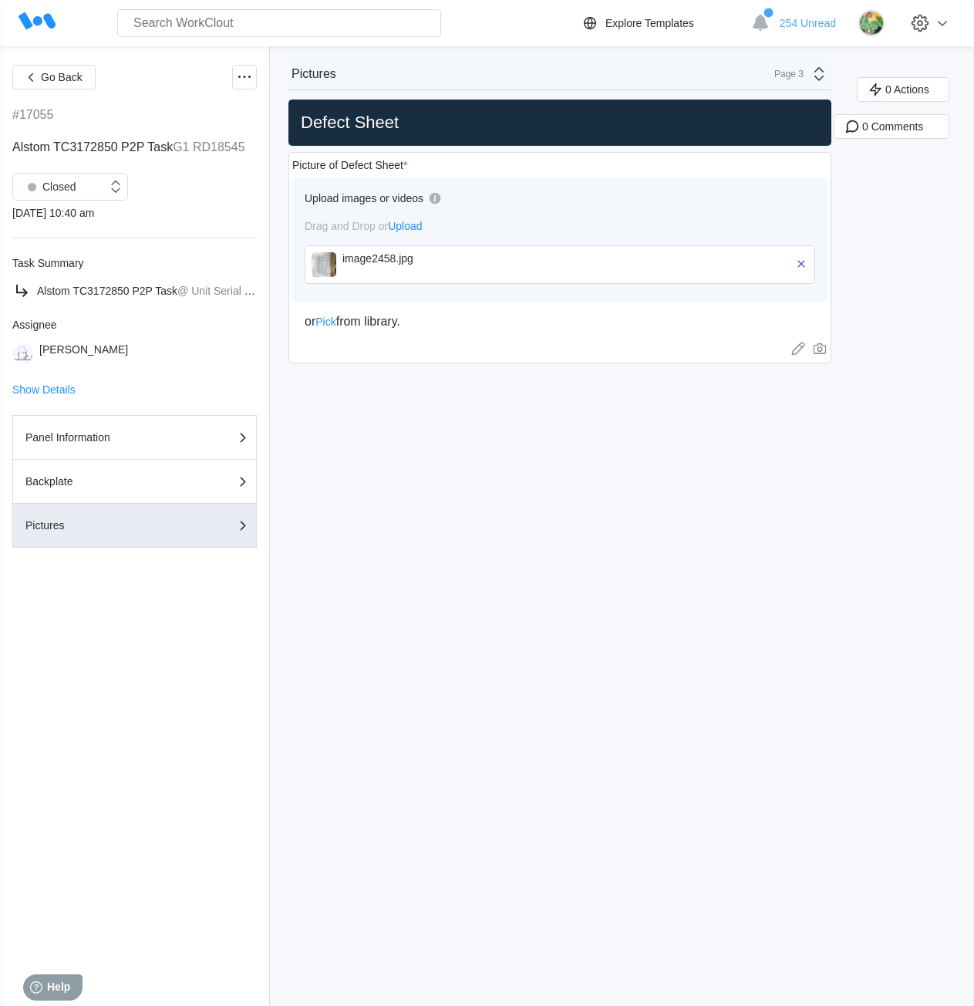
drag, startPoint x: 34, startPoint y: 74, endPoint x: 52, endPoint y: 102, distance: 33.0
click at [34, 74] on icon "button" at bounding box center [30, 77] width 17 height 17
click at [248, 73] on icon at bounding box center [244, 77] width 19 height 19
click at [154, 182] on div "Export XLS" at bounding box center [180, 189] width 140 height 25
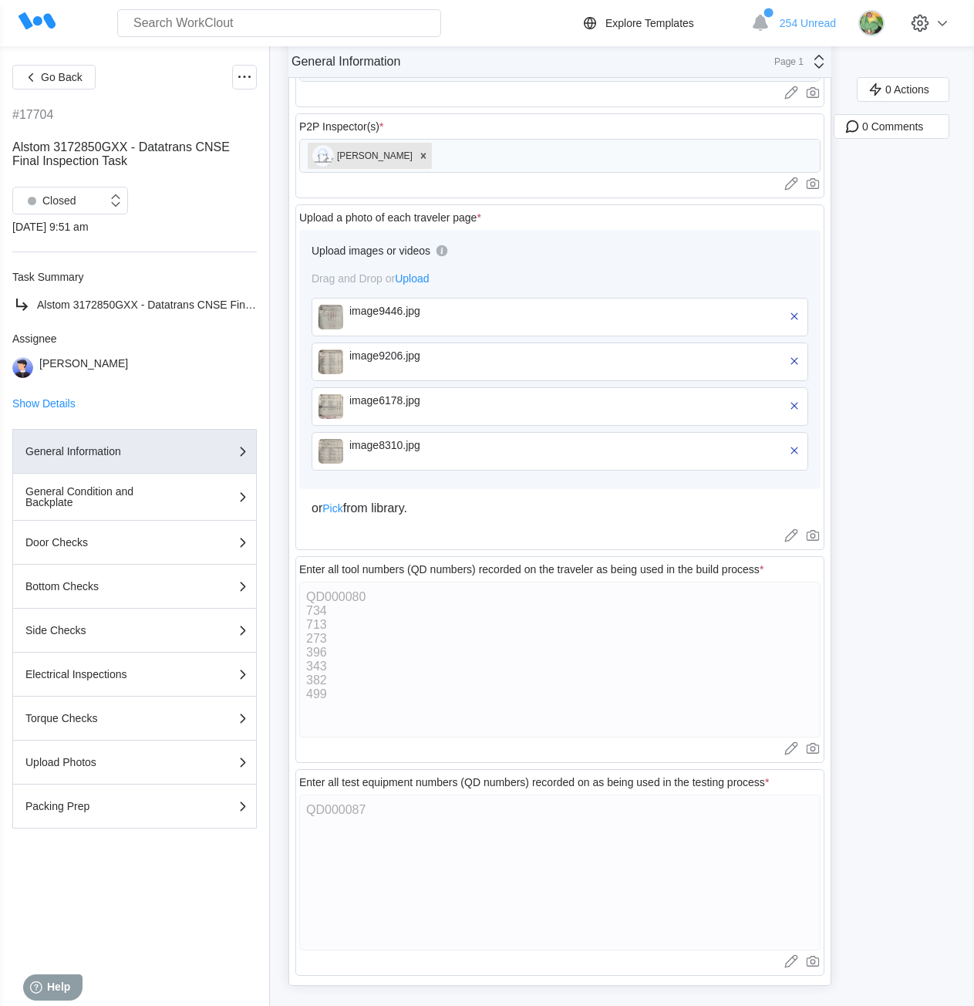
scroll to position [4669, 0]
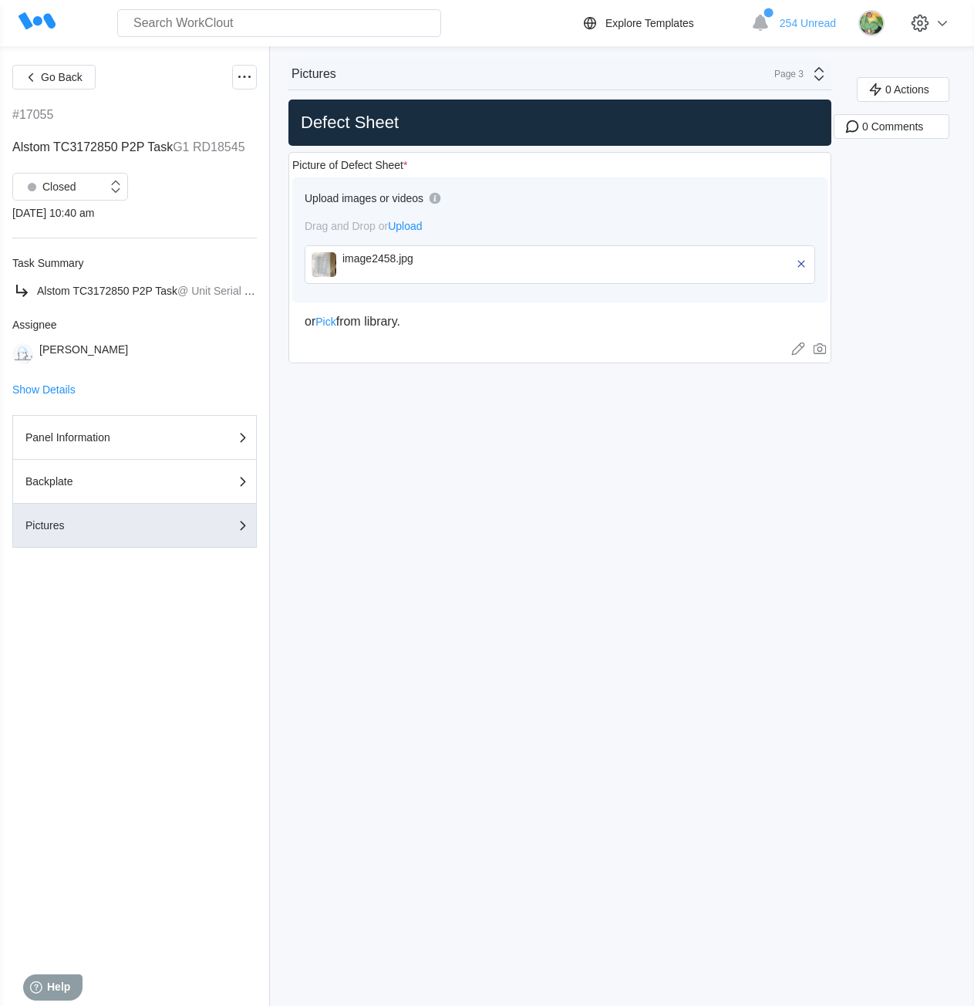
click at [787, 72] on div "Page 3" at bounding box center [784, 74] width 39 height 11
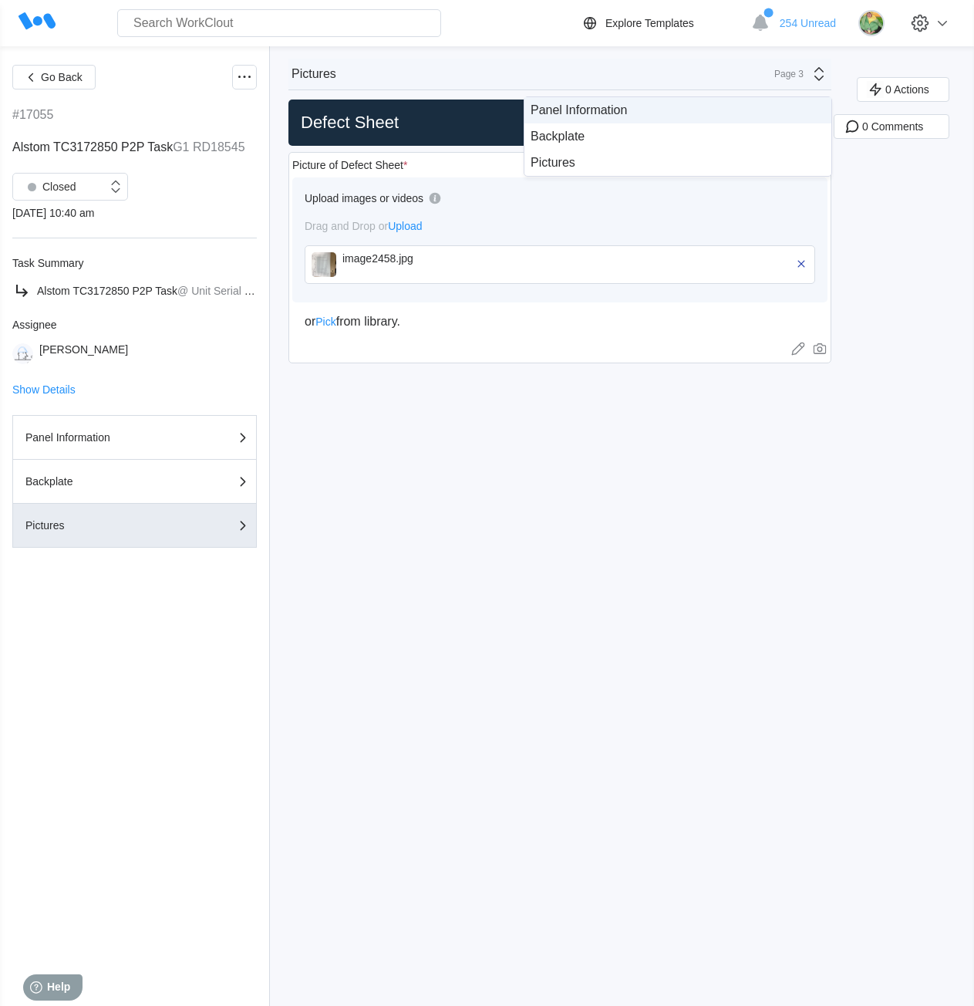
click at [630, 111] on div "Panel Information" at bounding box center [678, 110] width 295 height 14
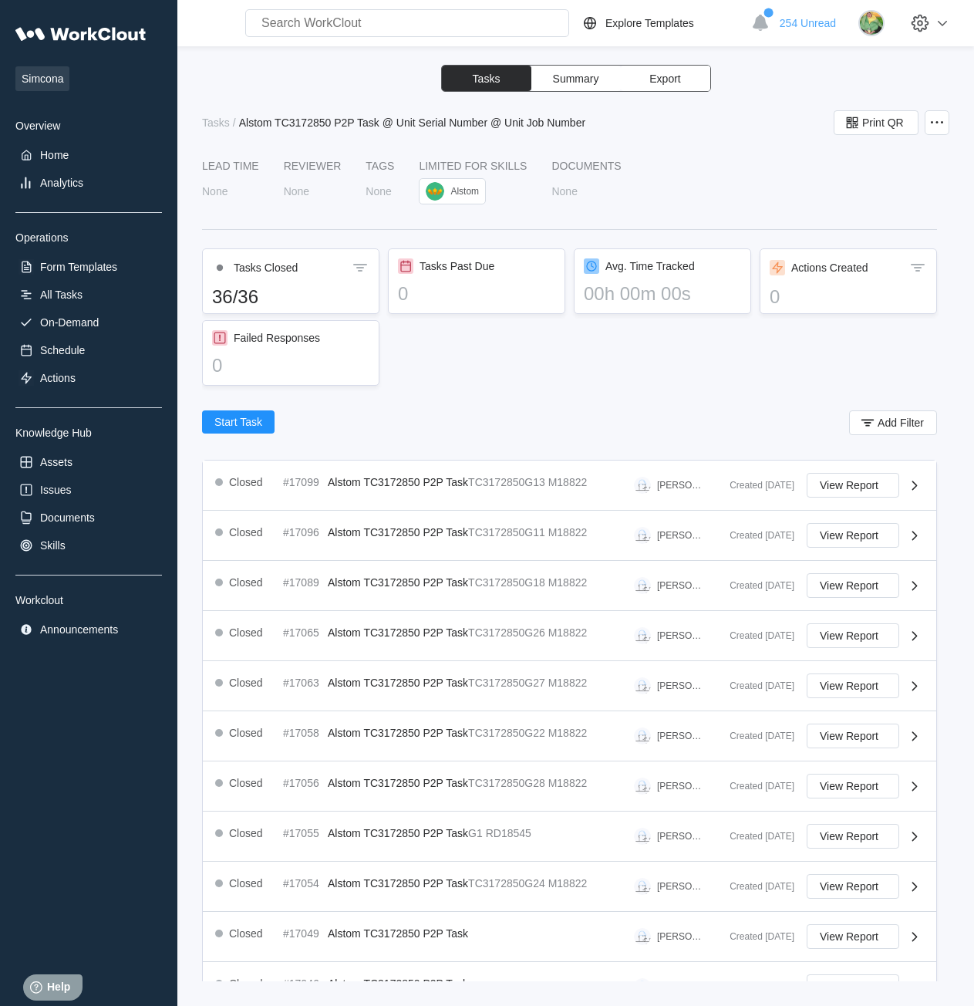
scroll to position [286, 0]
